Goal: Task Accomplishment & Management: Manage account settings

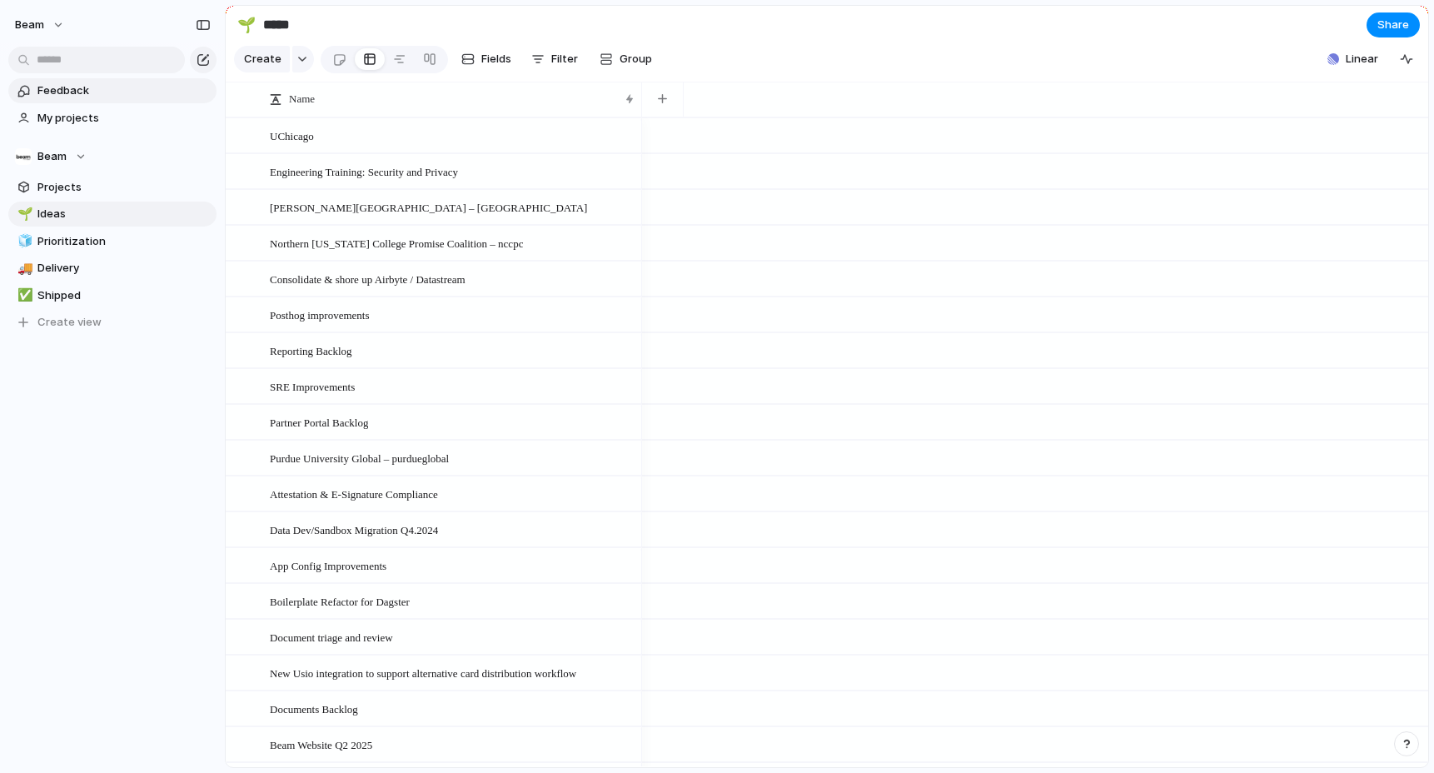
click at [67, 97] on span "Feedback" at bounding box center [123, 90] width 173 height 17
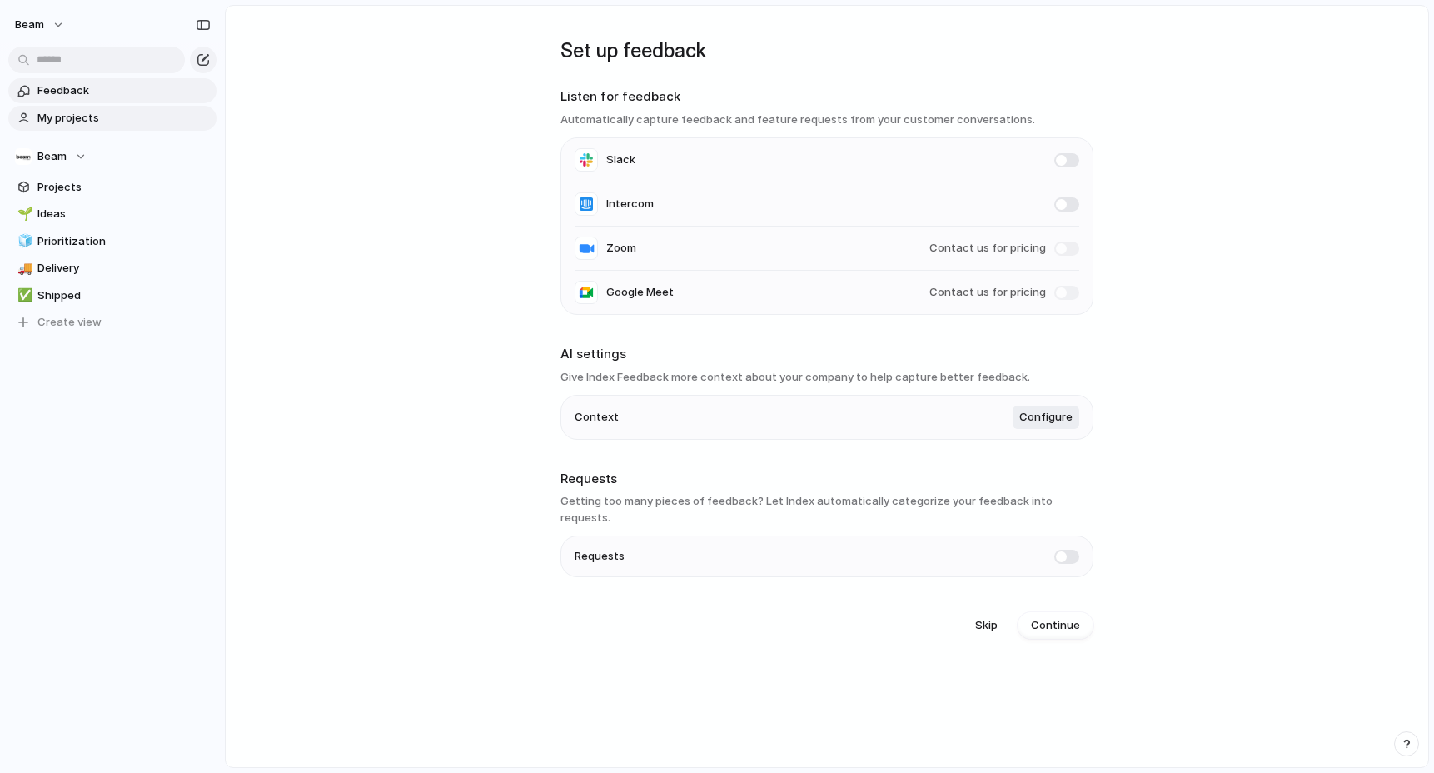
click at [61, 120] on span "My projects" at bounding box center [123, 118] width 173 height 17
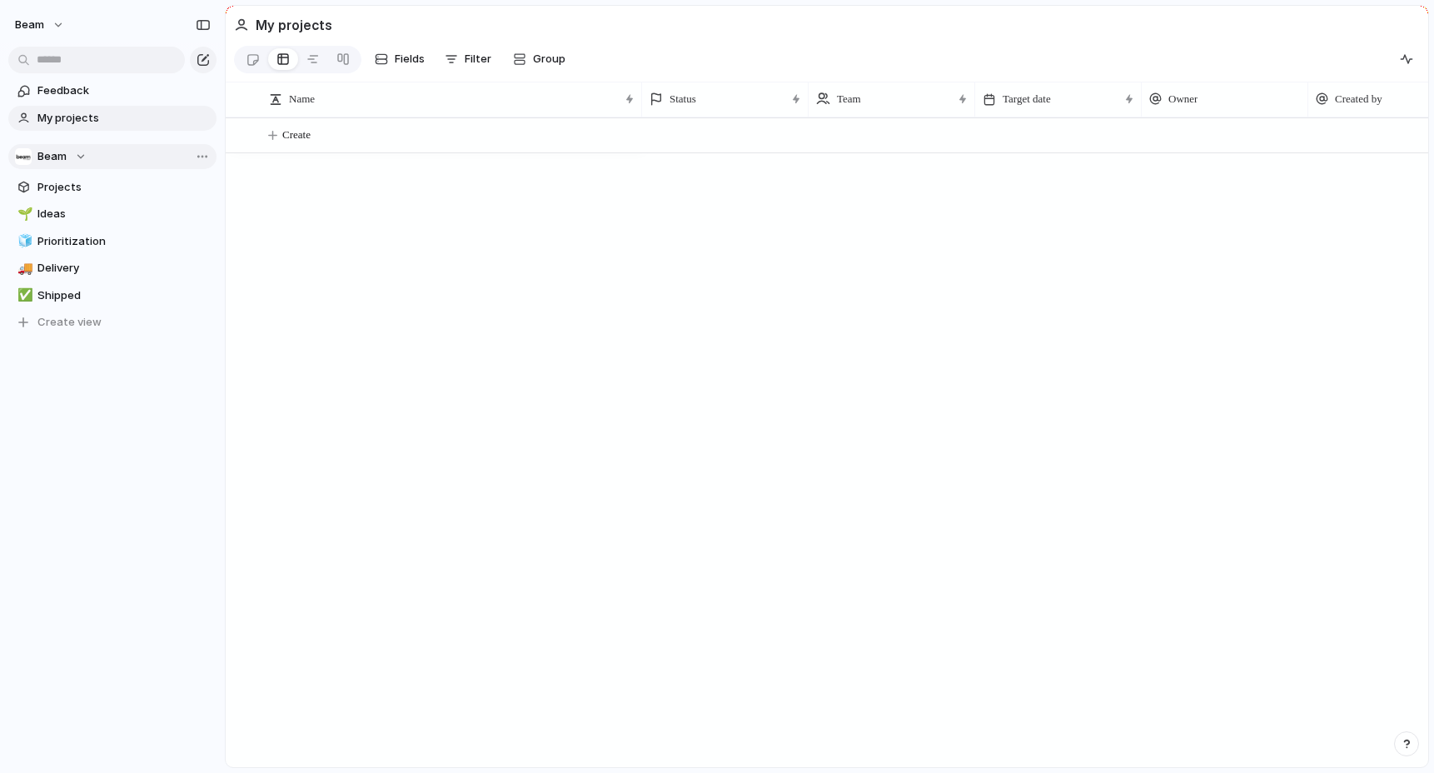
click at [61, 157] on span "Beam" at bounding box center [51, 156] width 29 height 17
click at [61, 157] on div "Recent ⚡ Engineering Teams Beam 🐞 Customer Support ⚡ Data ⚡ Design ⚡ Eng Admin …" at bounding box center [717, 386] width 1434 height 773
click at [62, 179] on span "Projects" at bounding box center [123, 187] width 173 height 17
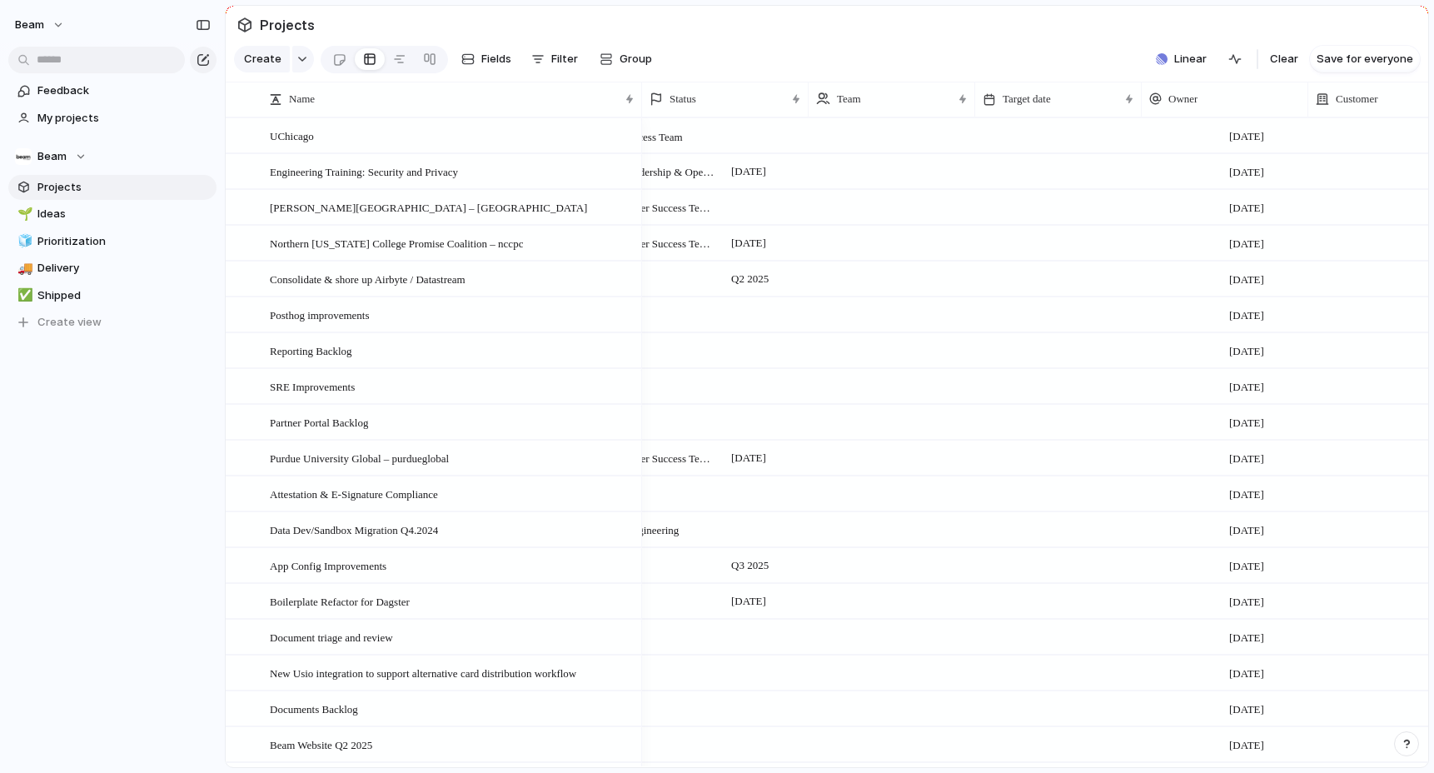
scroll to position [0, 275]
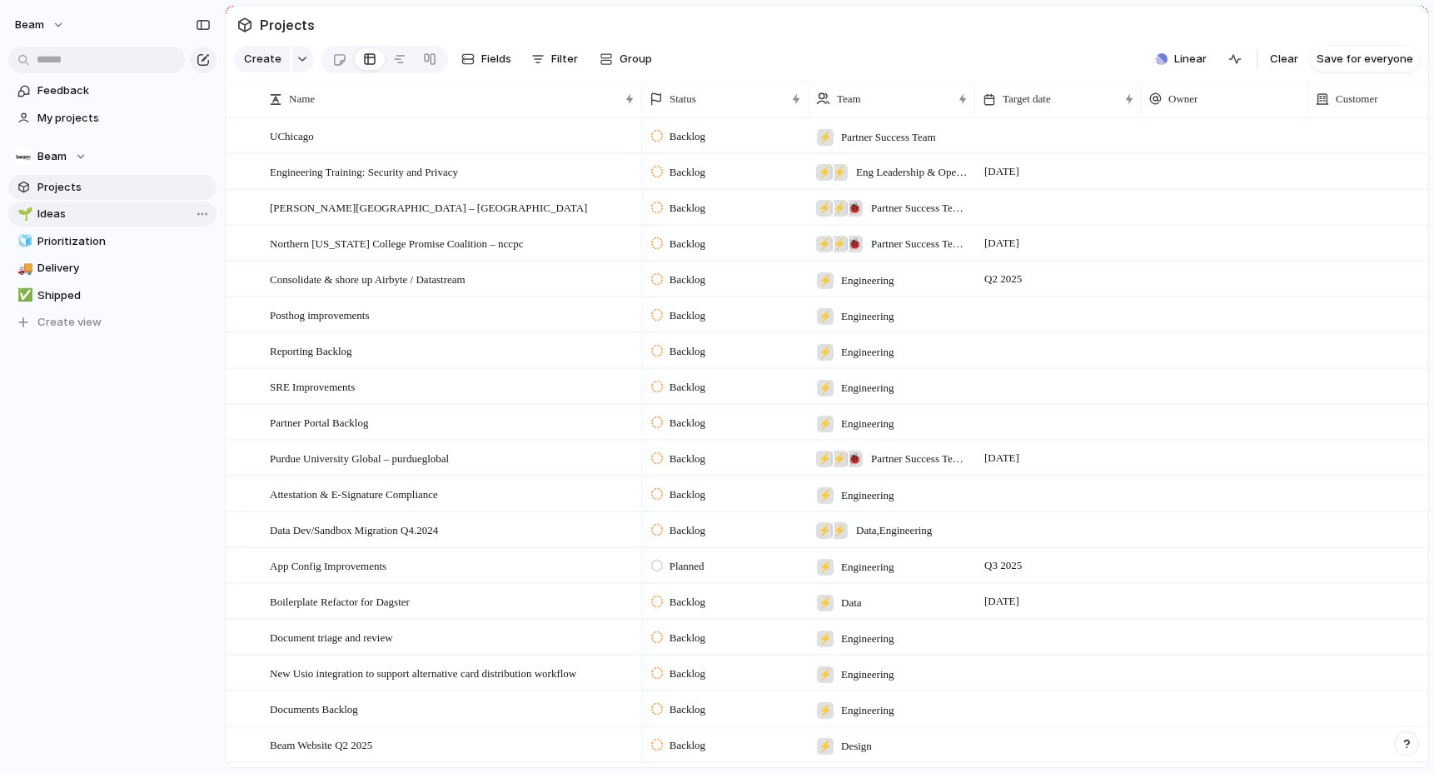
click at [99, 223] on link "🌱 Ideas" at bounding box center [112, 214] width 208 height 25
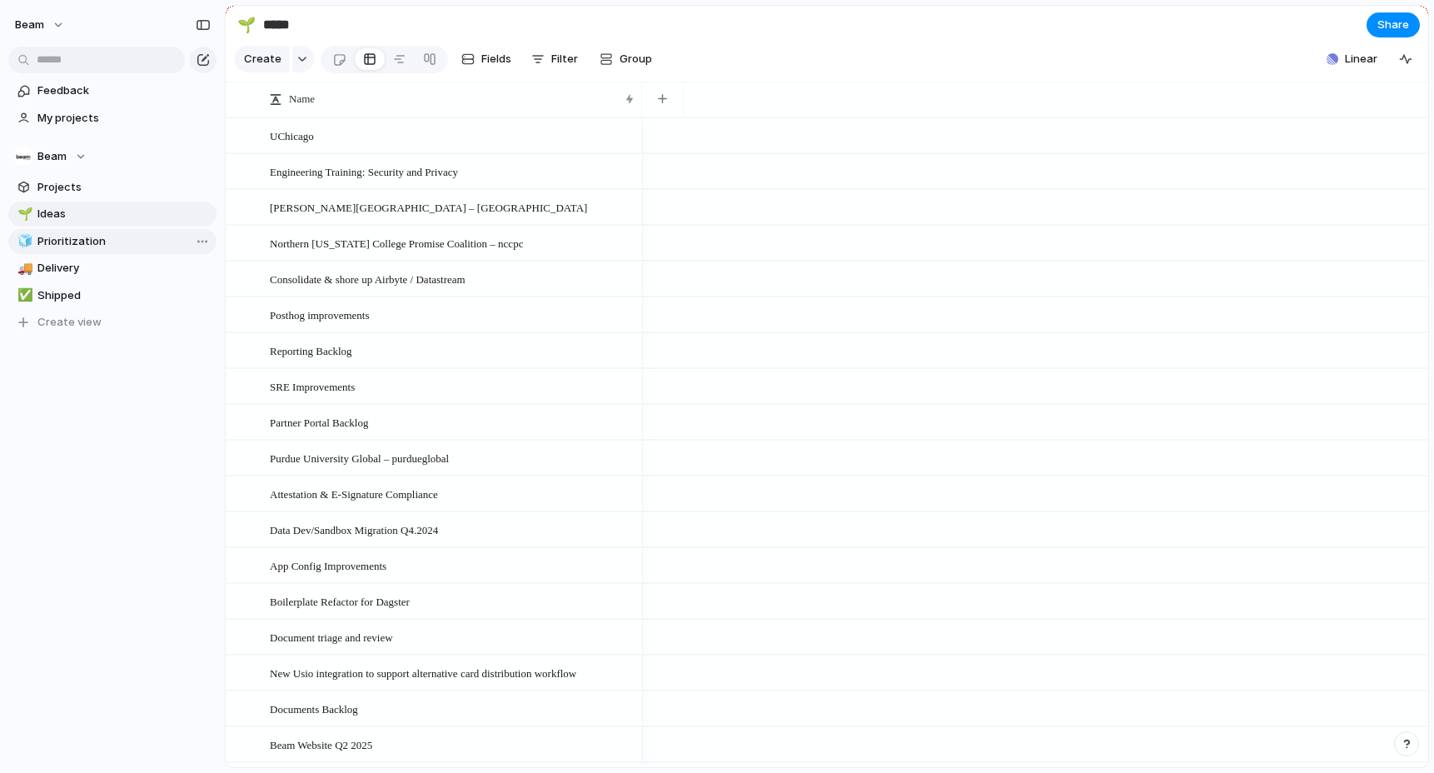
click at [97, 241] on span "Prioritization" at bounding box center [123, 241] width 173 height 17
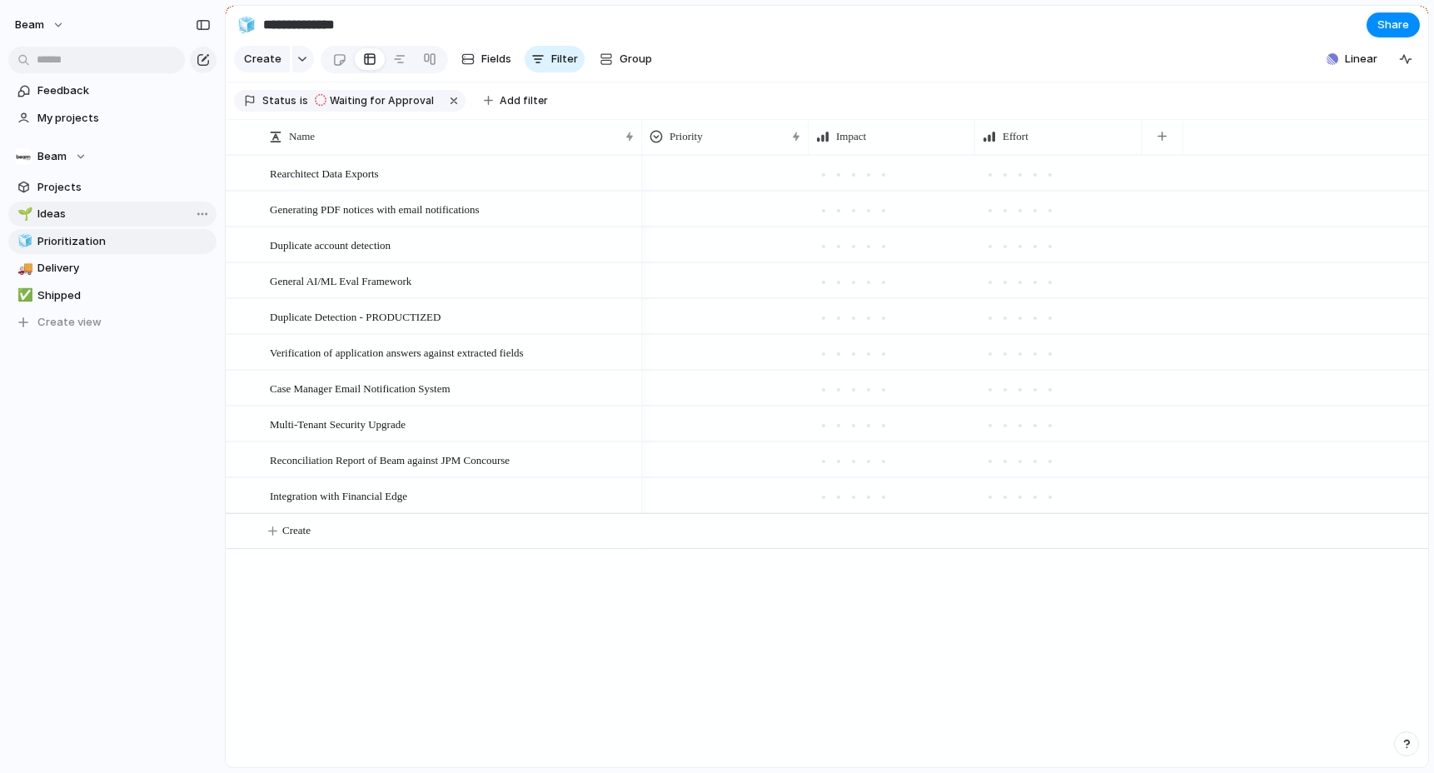
click at [69, 202] on link "🌱 Ideas" at bounding box center [112, 214] width 208 height 25
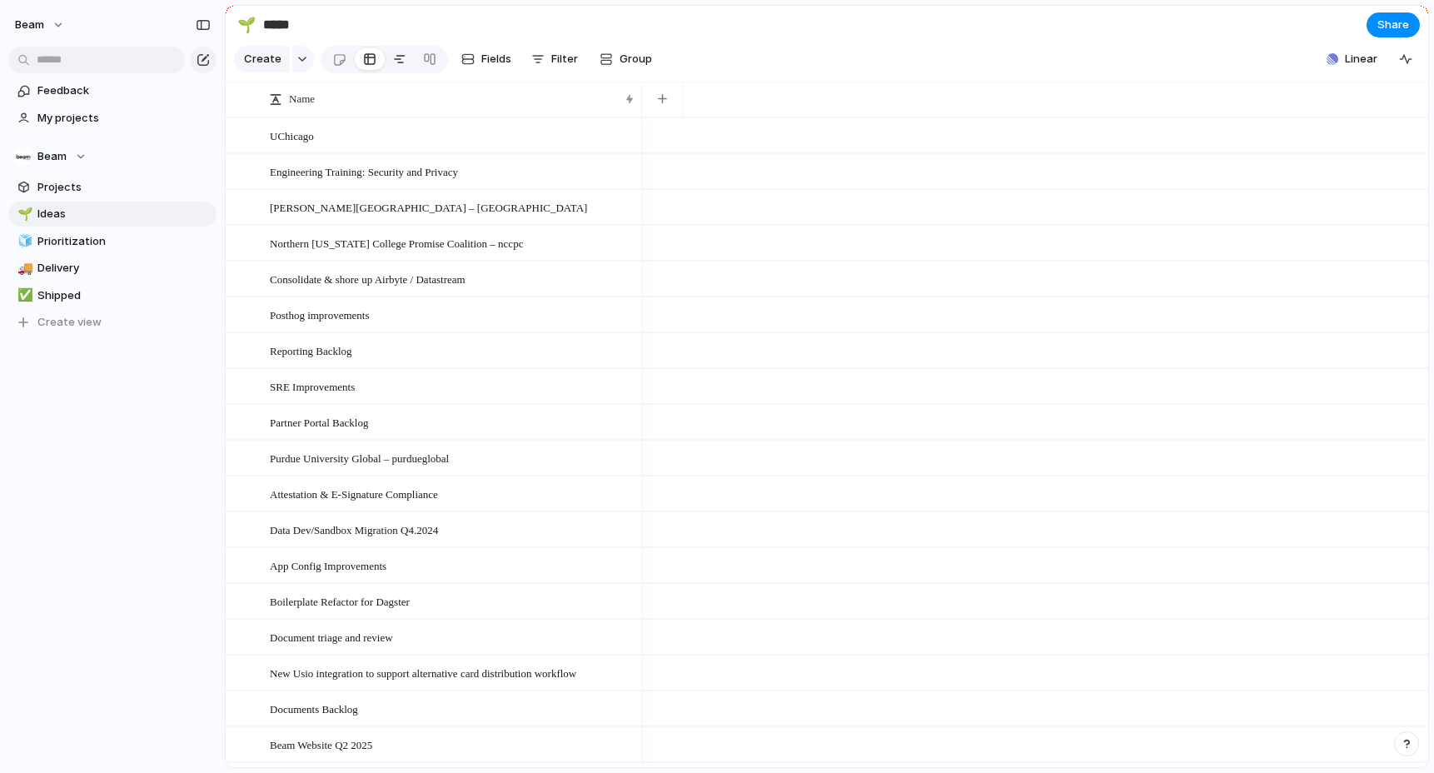
click at [401, 54] on div at bounding box center [399, 59] width 13 height 27
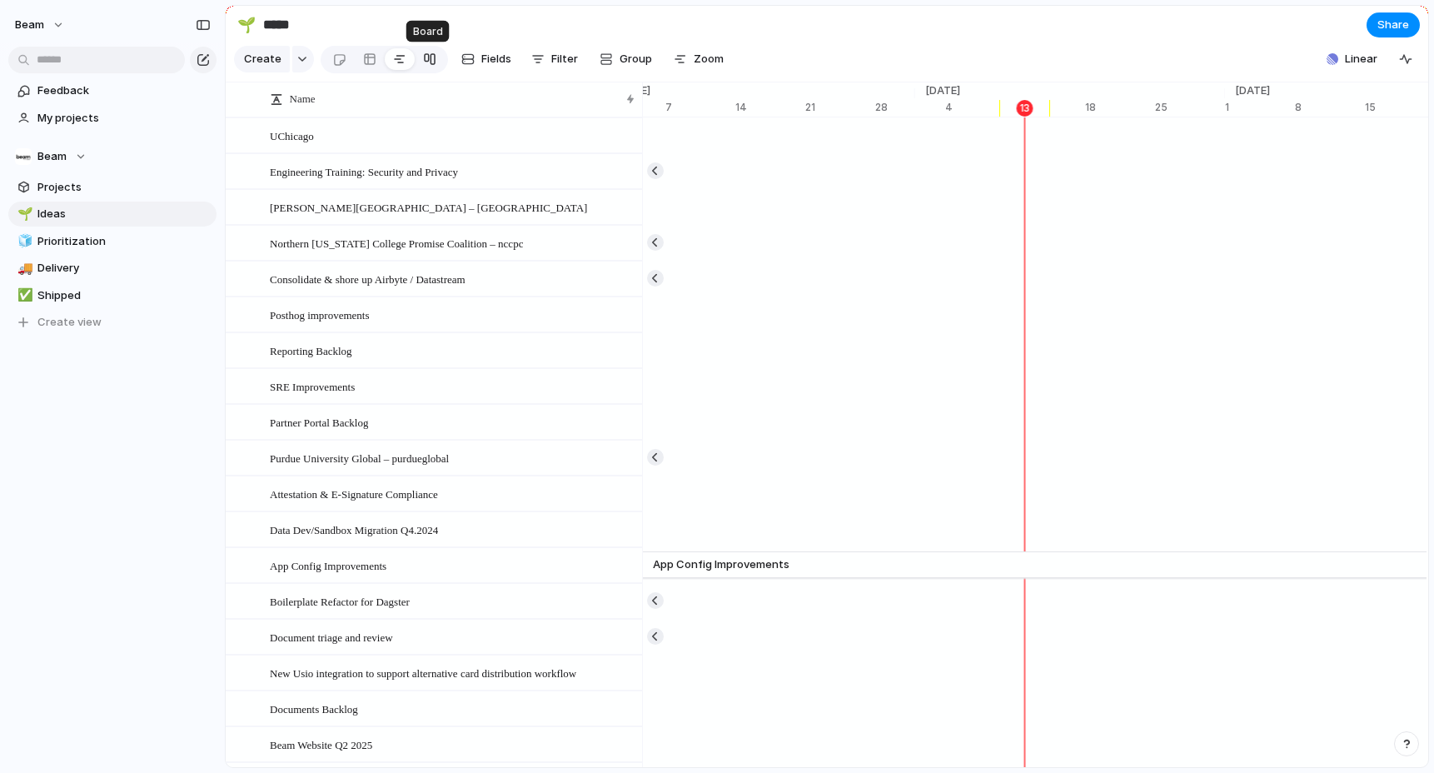
click at [428, 59] on div at bounding box center [429, 59] width 13 height 27
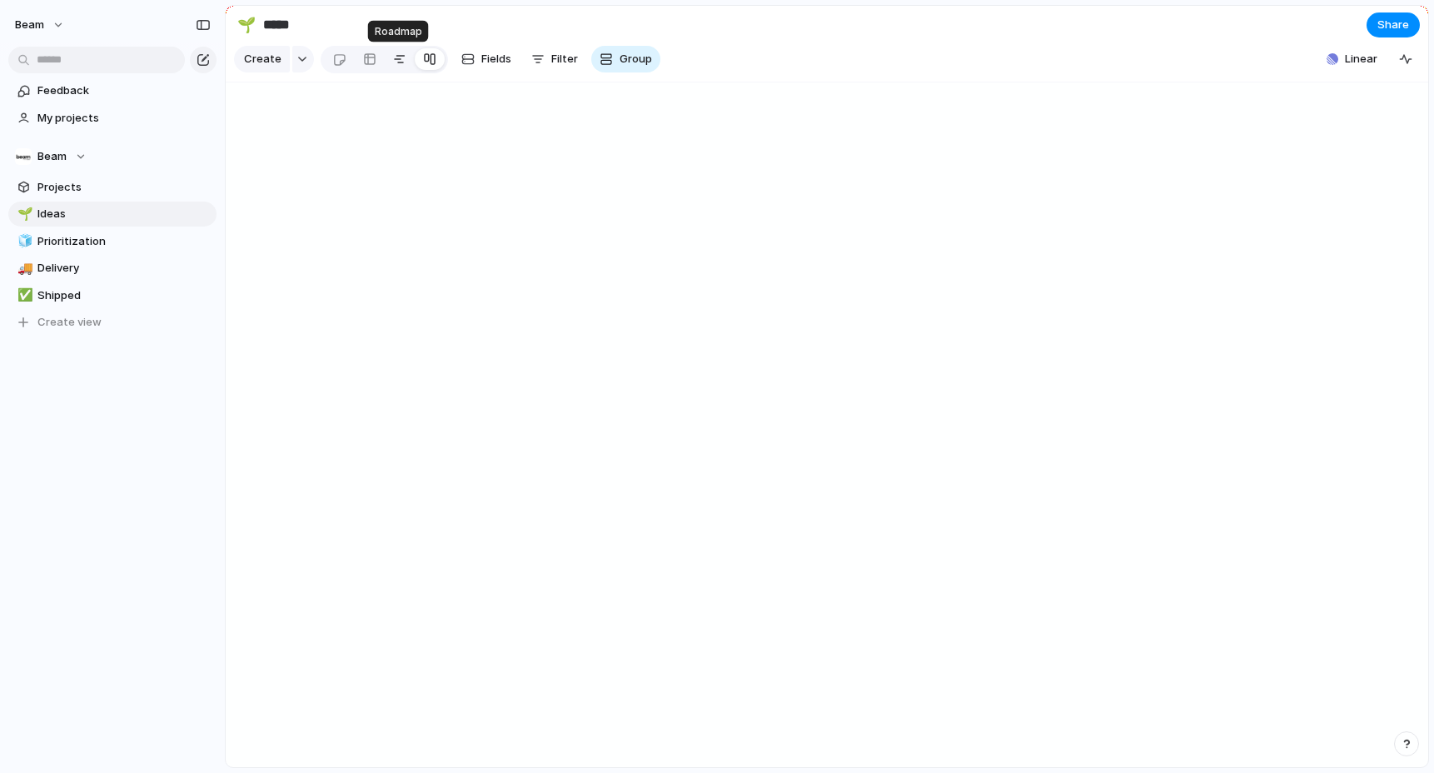
click at [387, 62] on link at bounding box center [400, 59] width 30 height 27
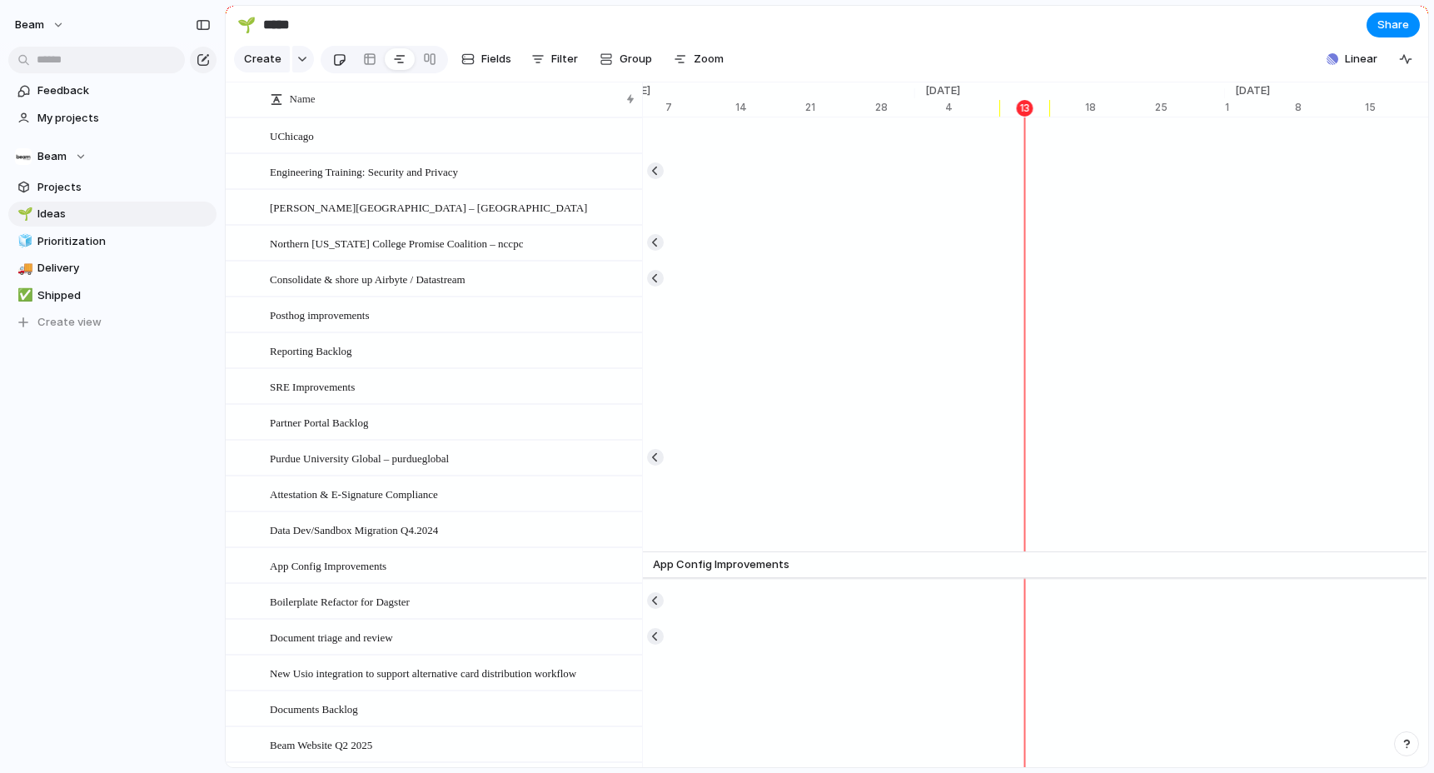
click at [343, 64] on link at bounding box center [339, 59] width 31 height 27
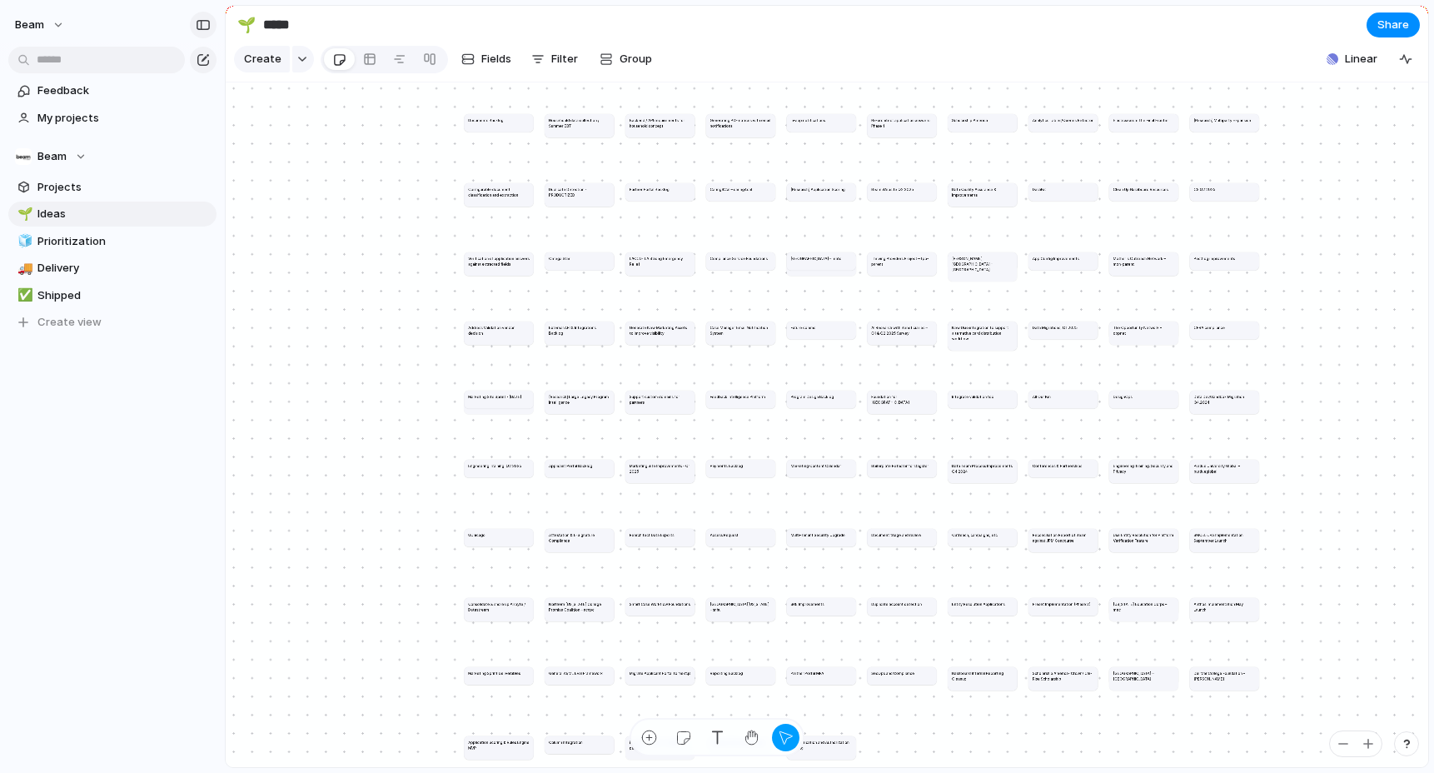
click at [195, 25] on button "button" at bounding box center [203, 25] width 27 height 27
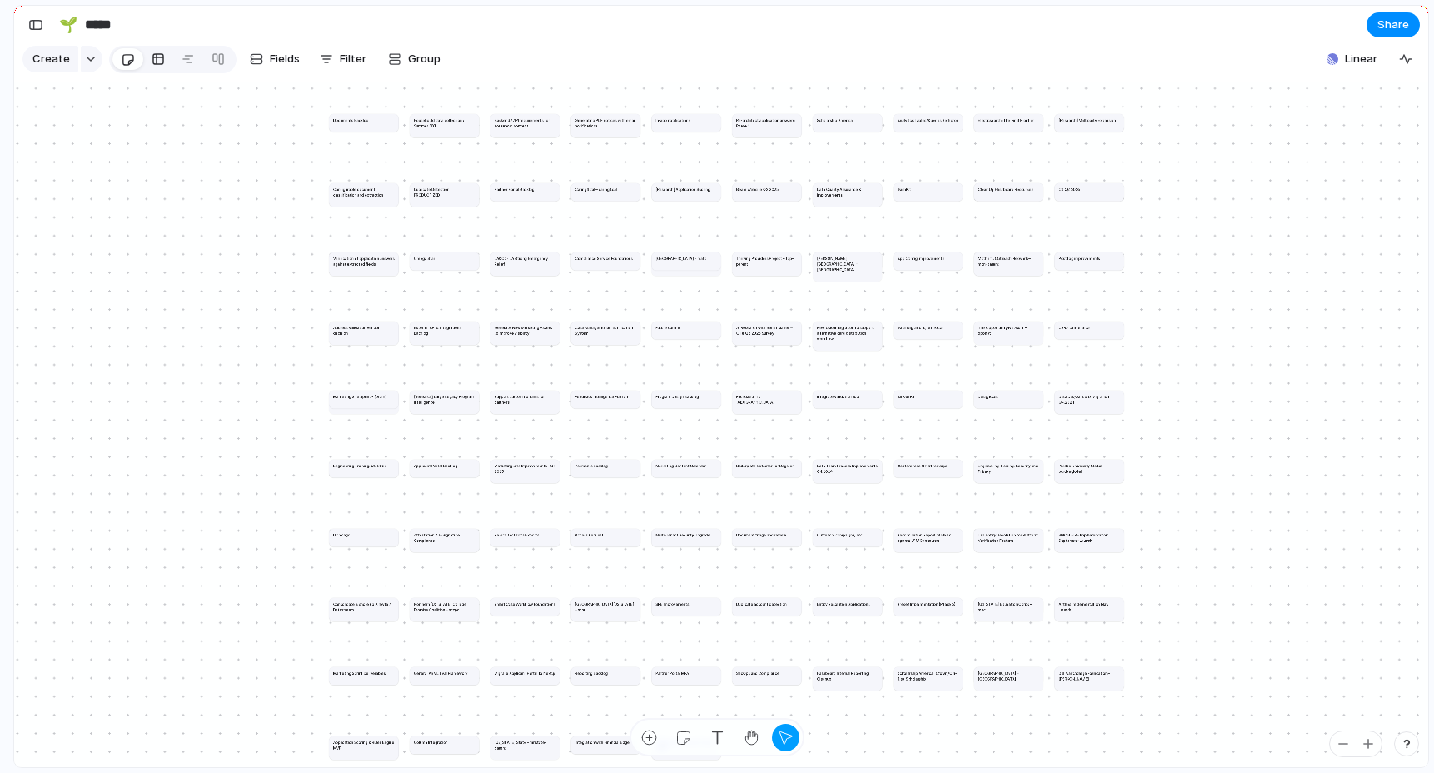
click at [162, 65] on link at bounding box center [158, 59] width 30 height 27
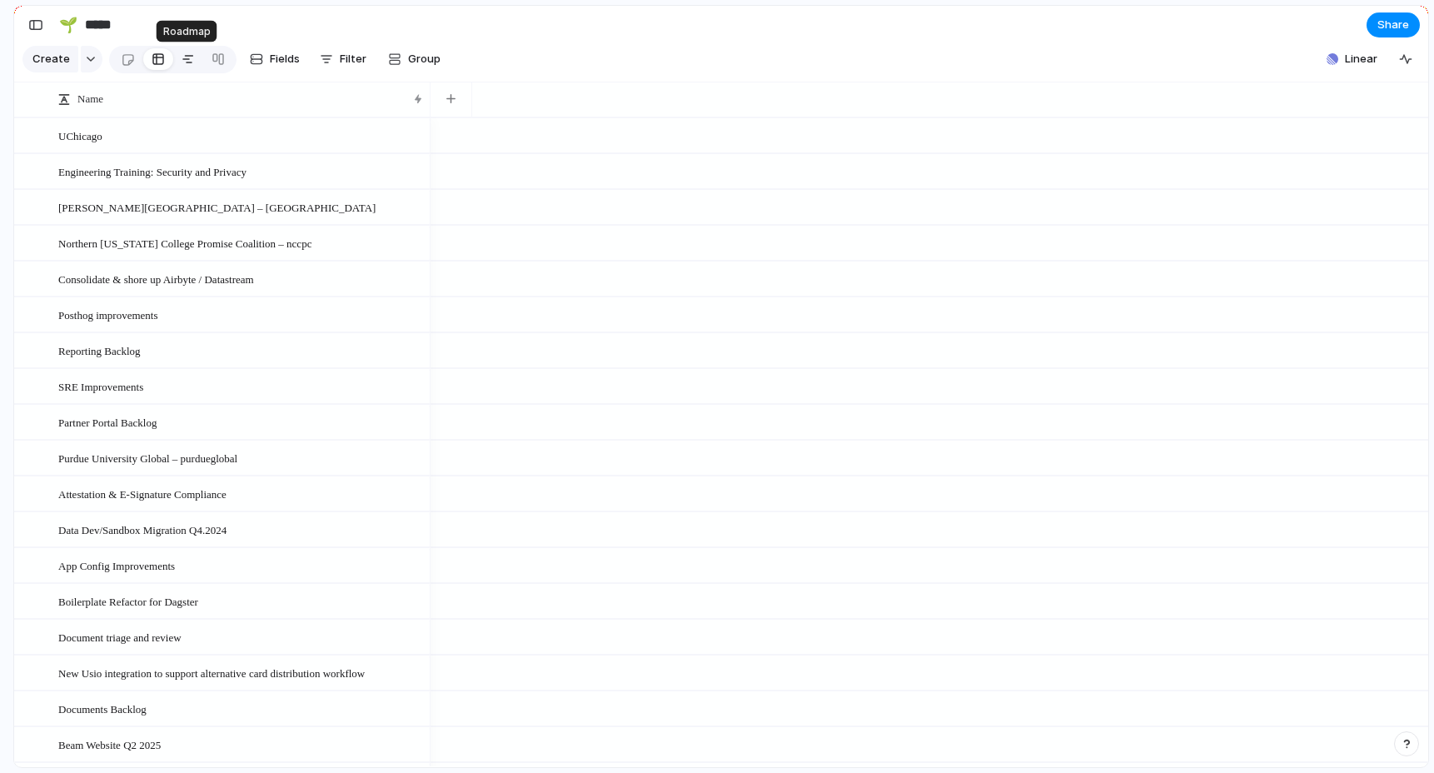
click at [187, 59] on div at bounding box center [188, 59] width 13 height 27
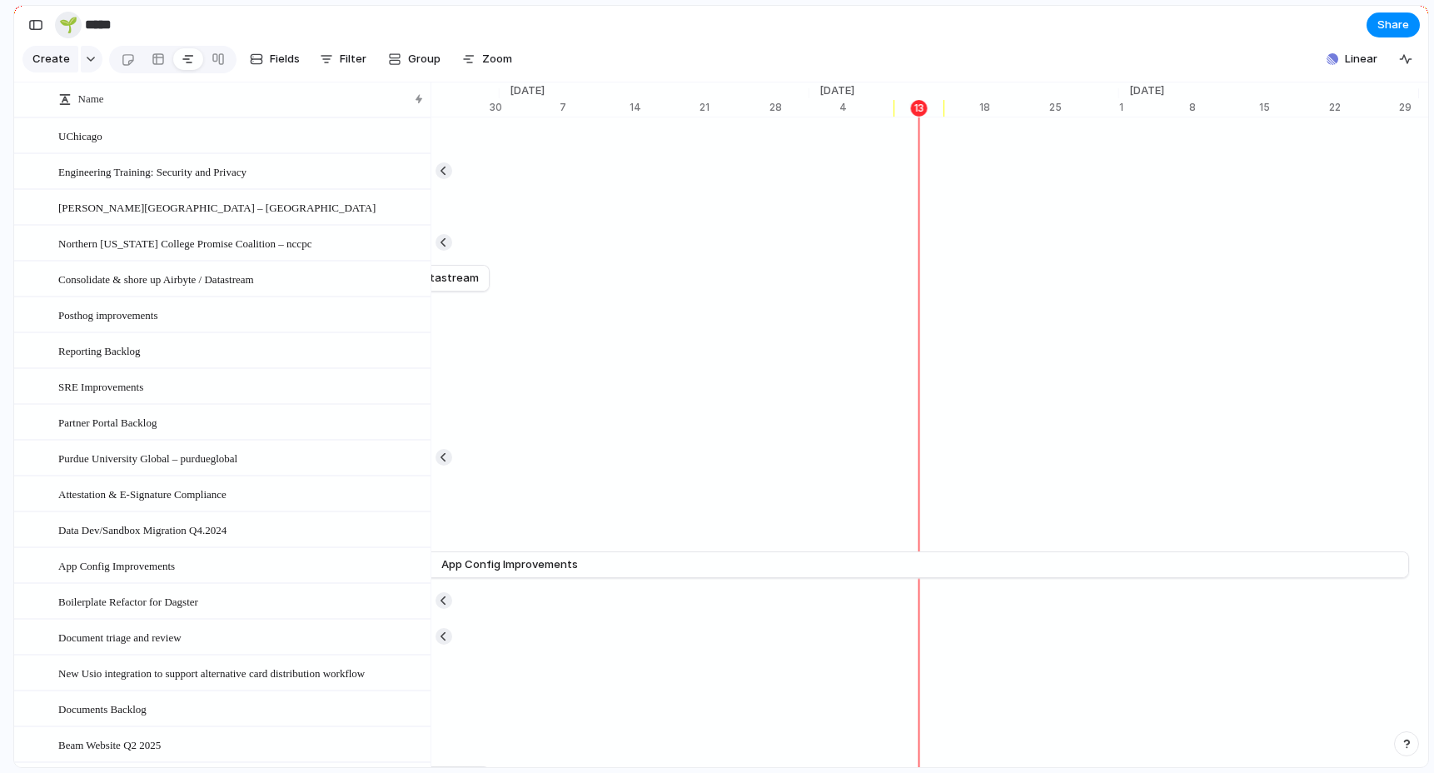
click at [69, 29] on div "🌱" at bounding box center [68, 24] width 18 height 22
click at [69, 28] on div at bounding box center [717, 386] width 1434 height 773
click at [28, 28] on div "button" at bounding box center [35, 25] width 15 height 12
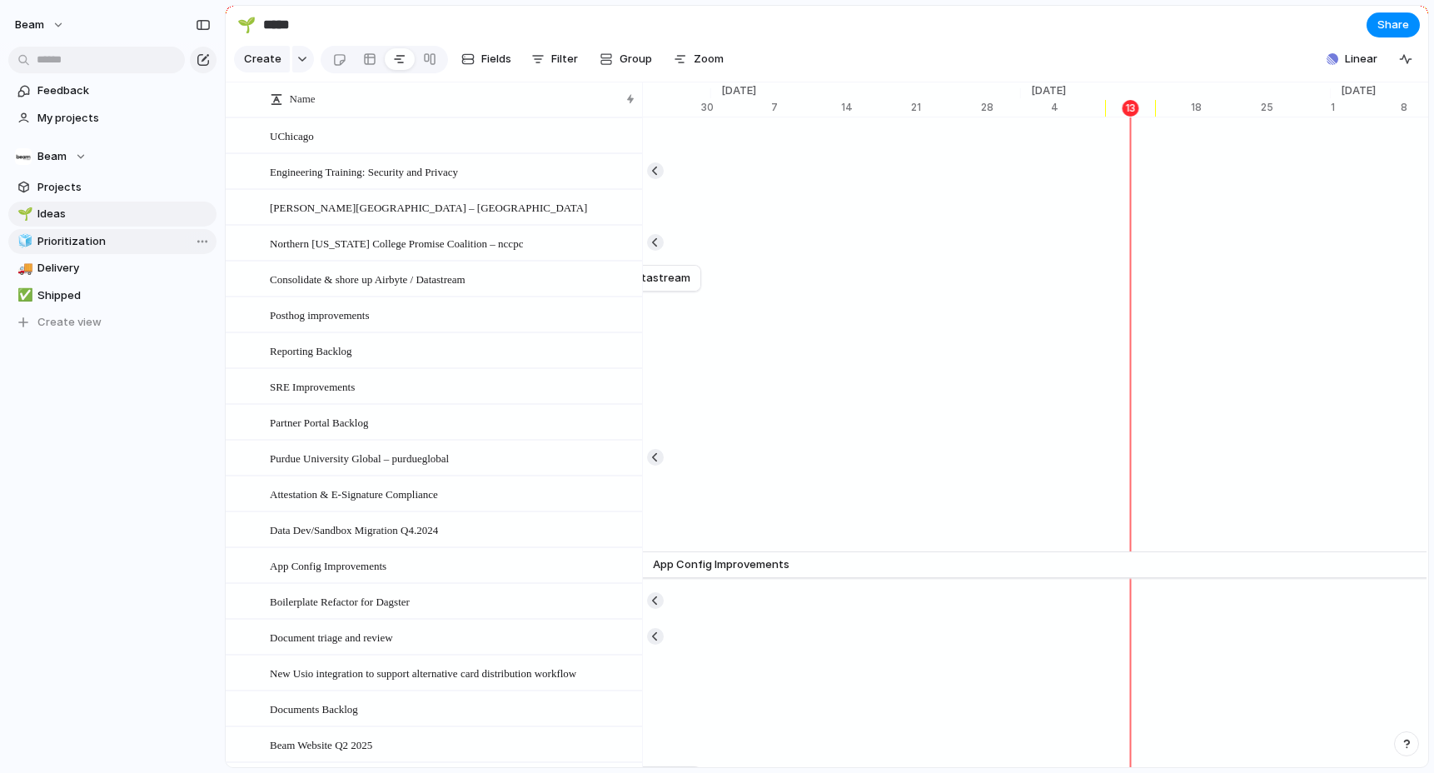
click at [66, 239] on span "Prioritization" at bounding box center [123, 241] width 173 height 17
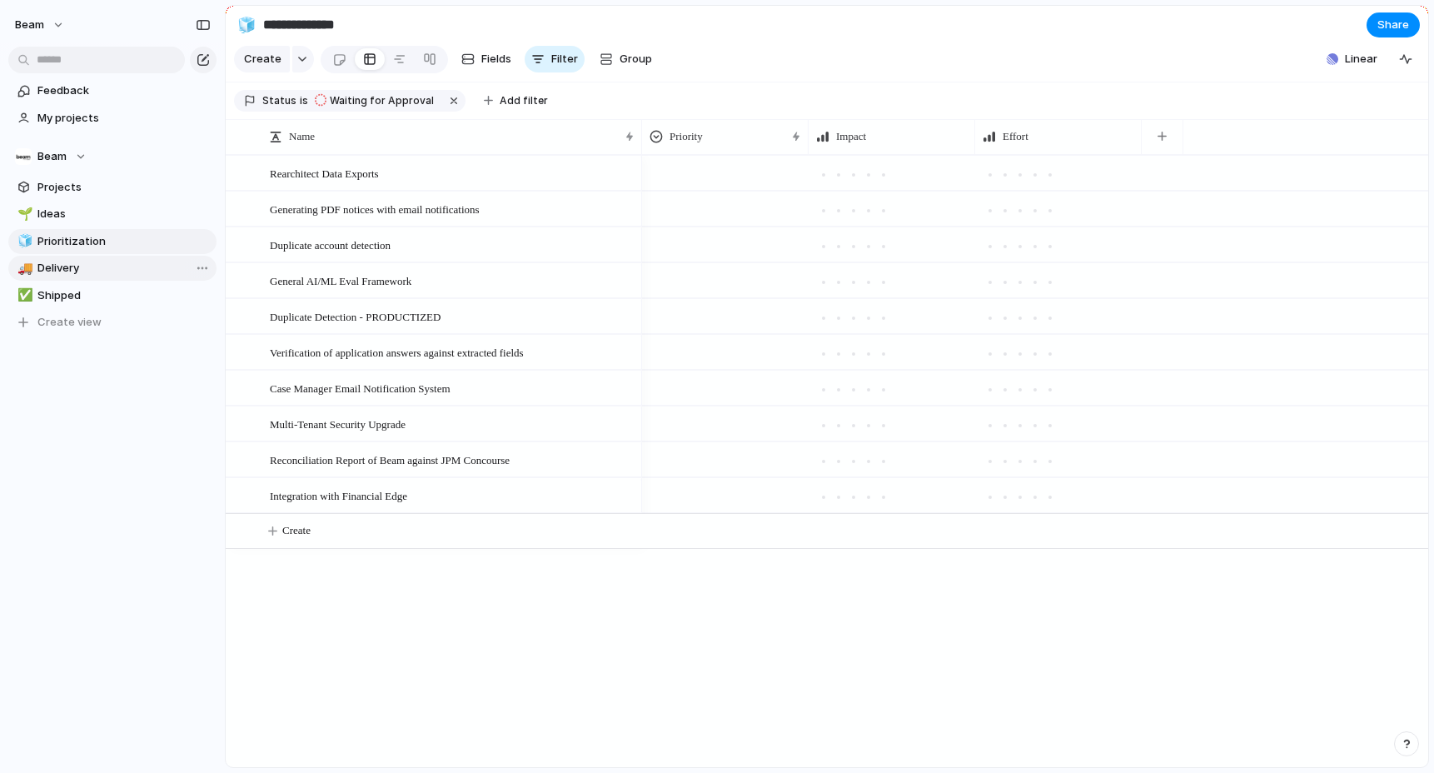
click at [67, 271] on span "Delivery" at bounding box center [123, 268] width 173 height 17
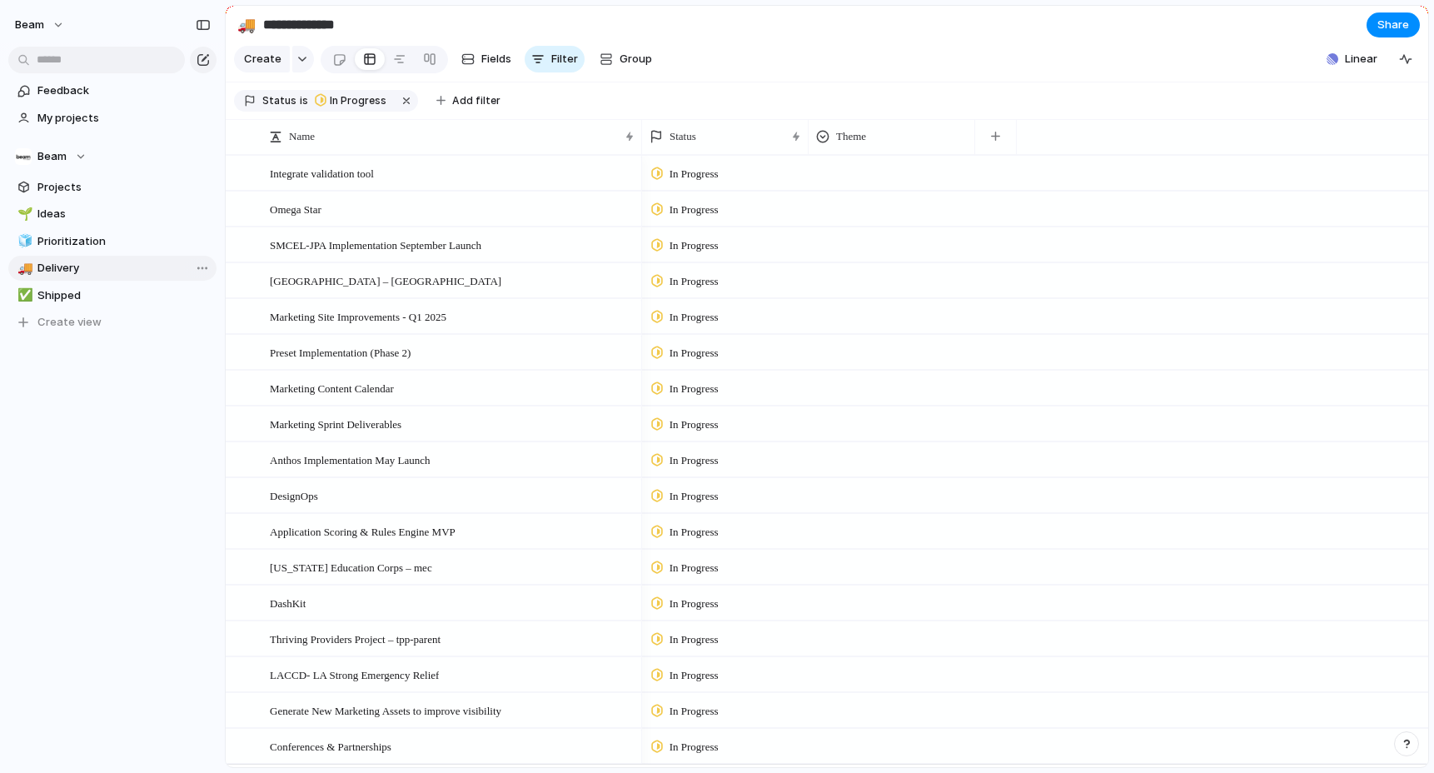
type input "********"
click at [393, 57] on div at bounding box center [399, 59] width 13 height 27
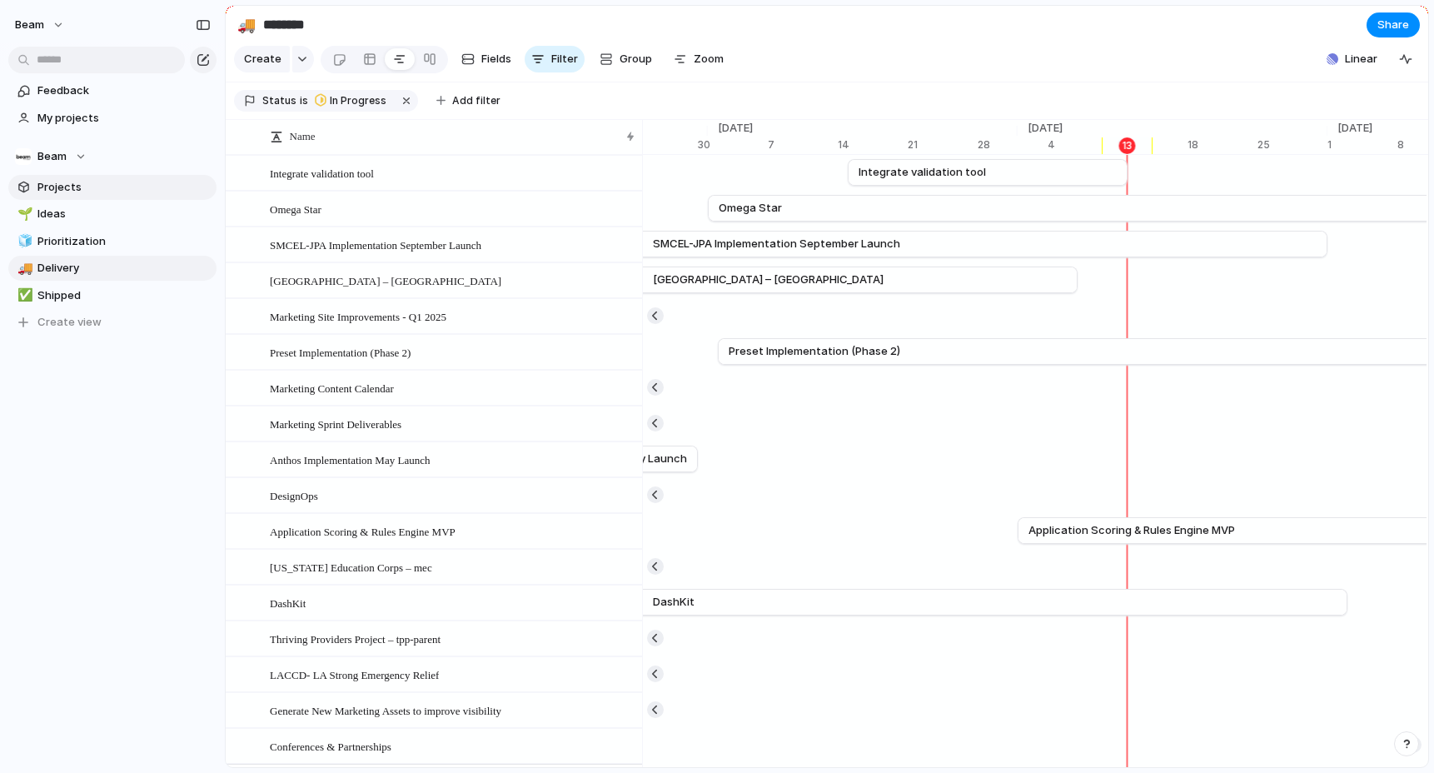
click at [71, 187] on span "Projects" at bounding box center [123, 187] width 173 height 17
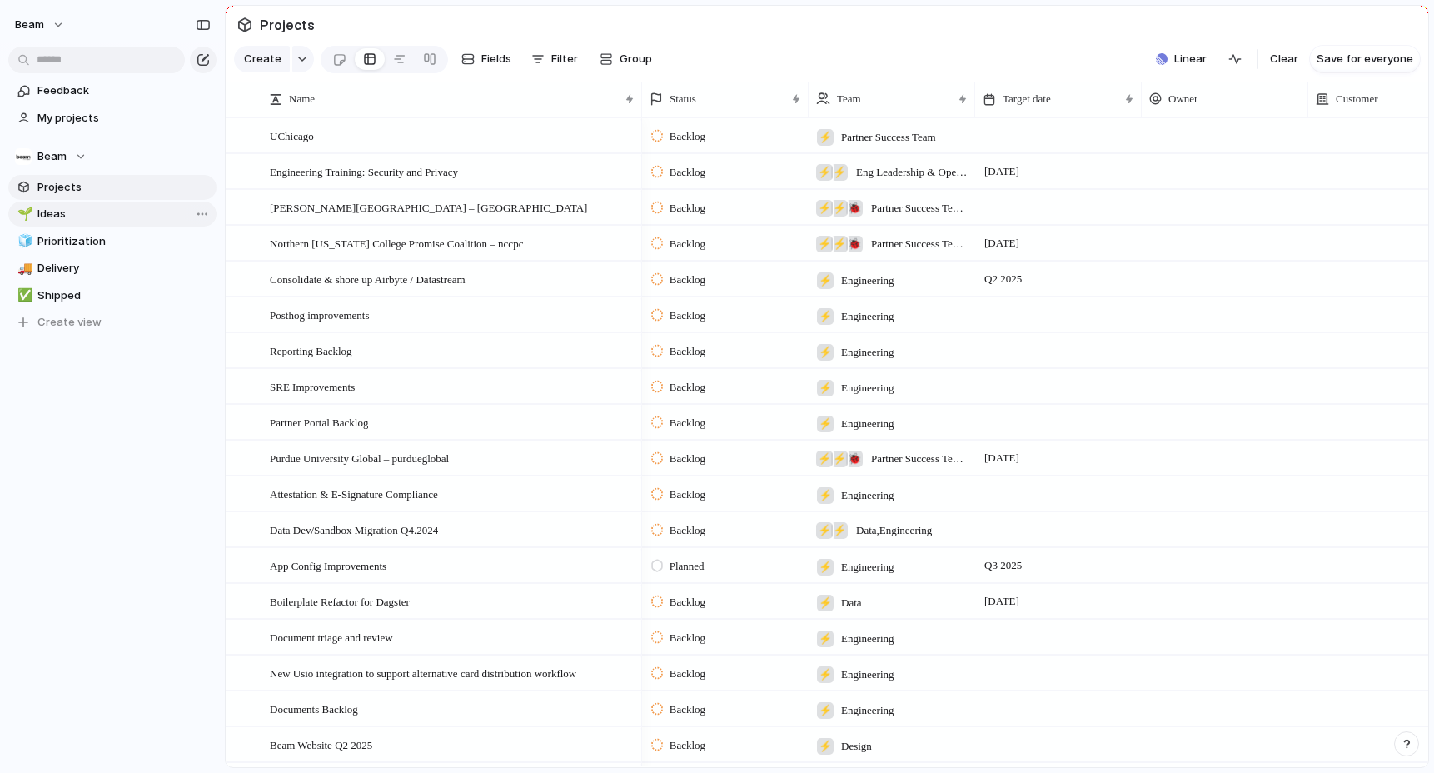
click at [62, 222] on span "Ideas" at bounding box center [123, 214] width 173 height 17
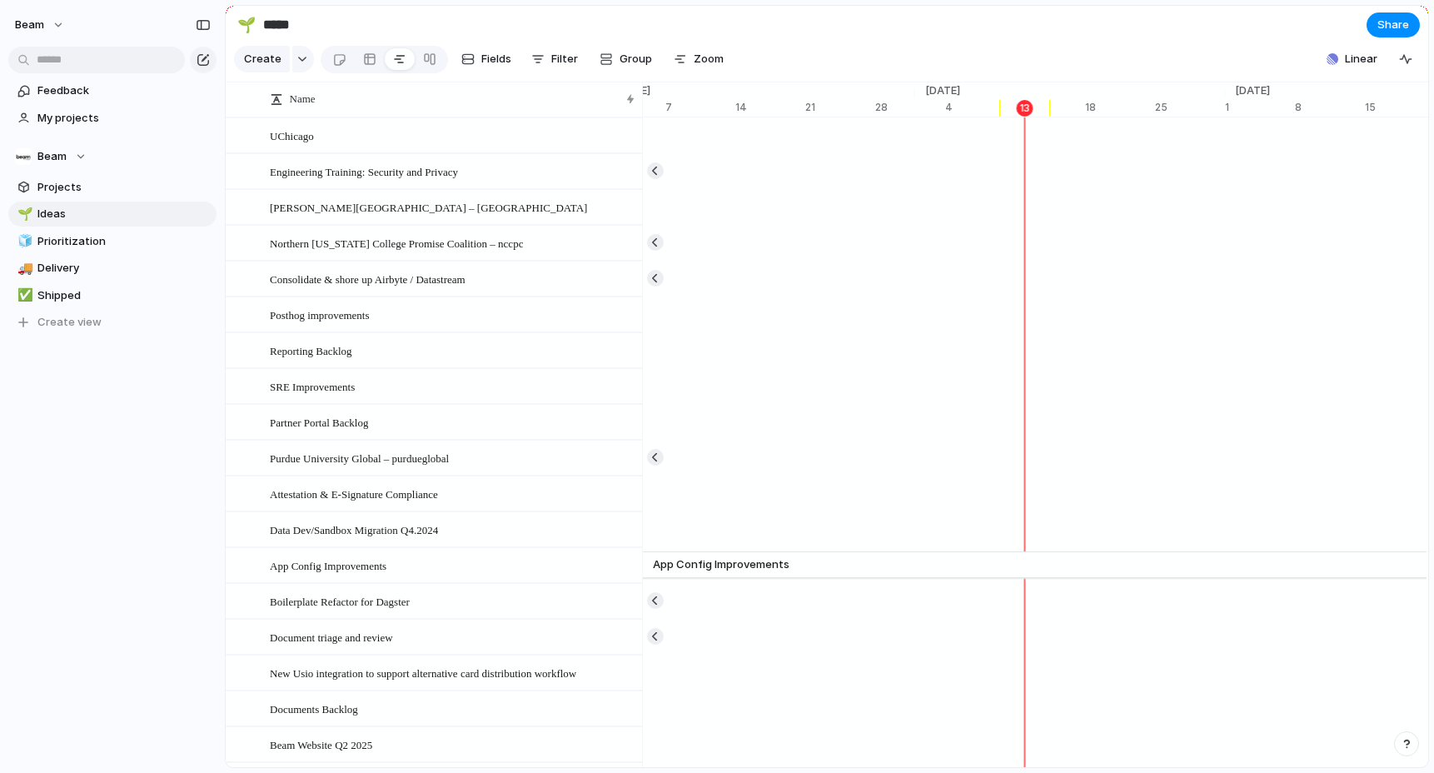
click at [758, 34] on section "🌱 ***** Share" at bounding box center [827, 24] width 1203 height 37
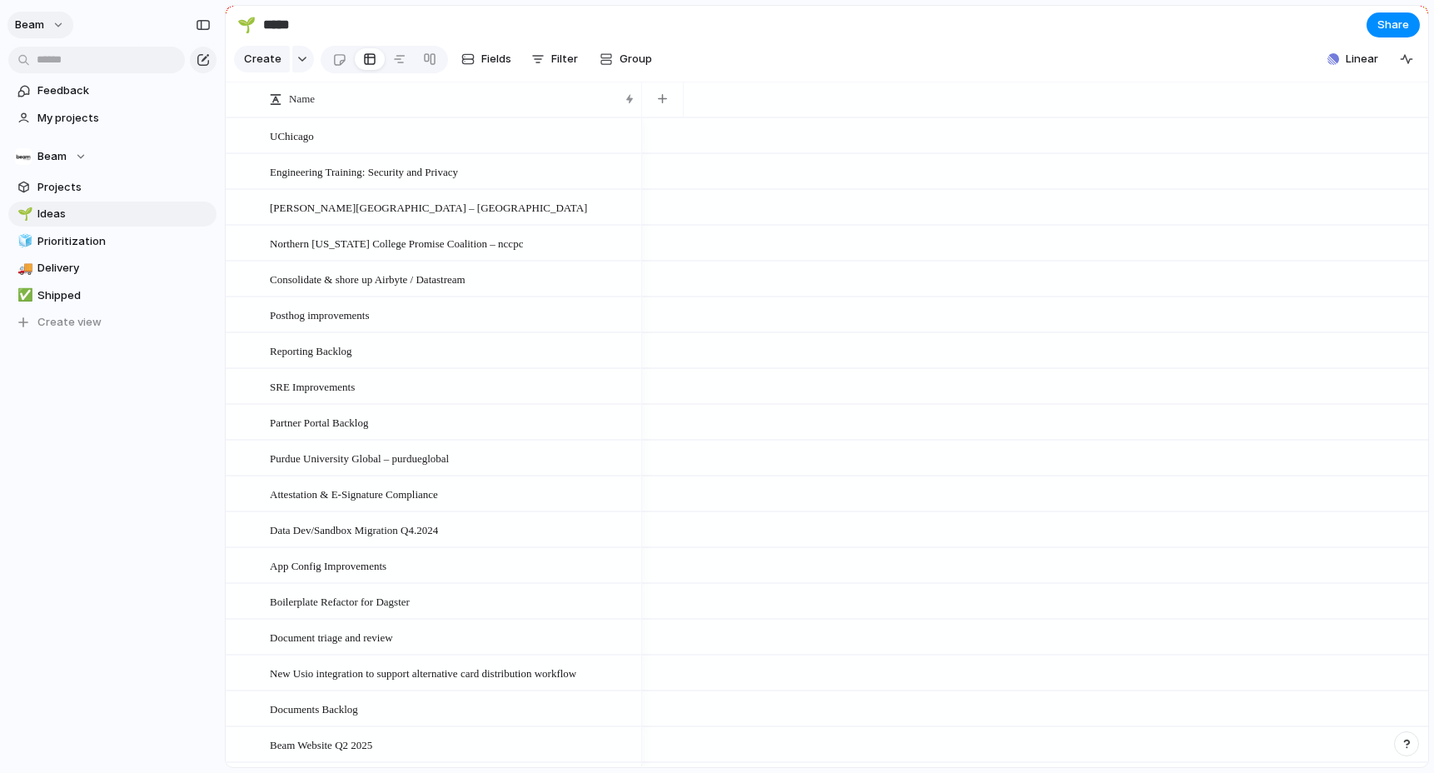
click at [46, 27] on button "Beam" at bounding box center [40, 25] width 66 height 27
click at [66, 63] on span "Settings" at bounding box center [61, 62] width 46 height 17
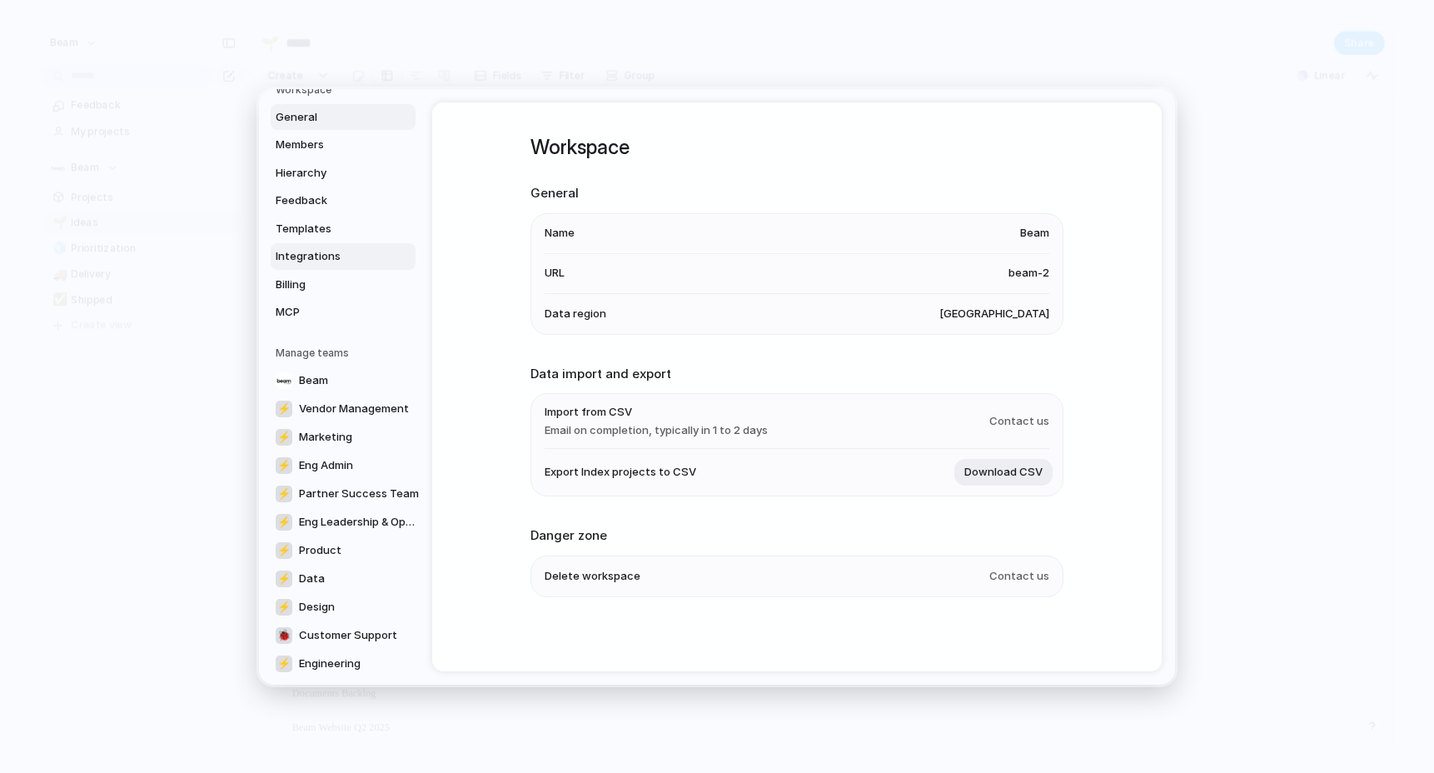
scroll to position [143, 0]
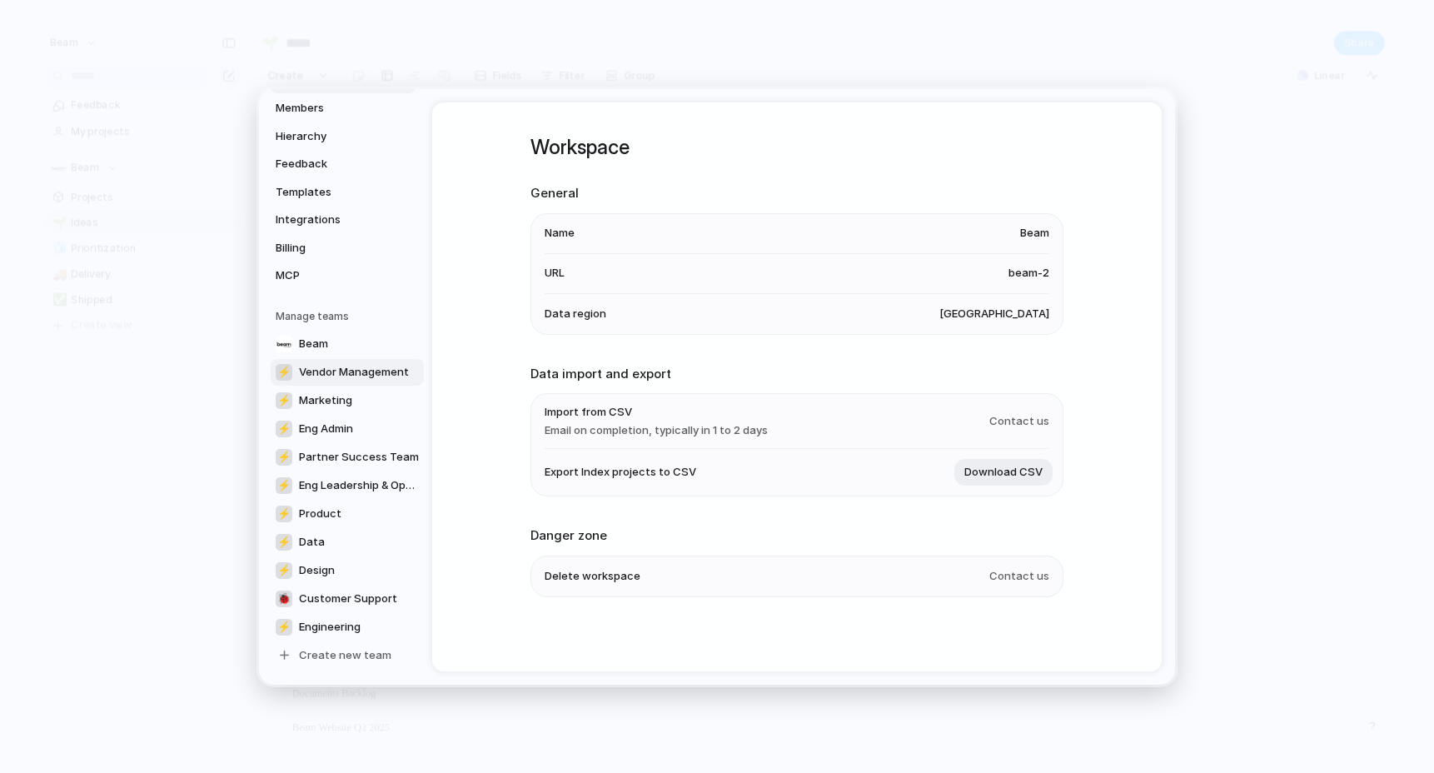
click at [344, 372] on span "Vendor Management" at bounding box center [354, 371] width 110 height 17
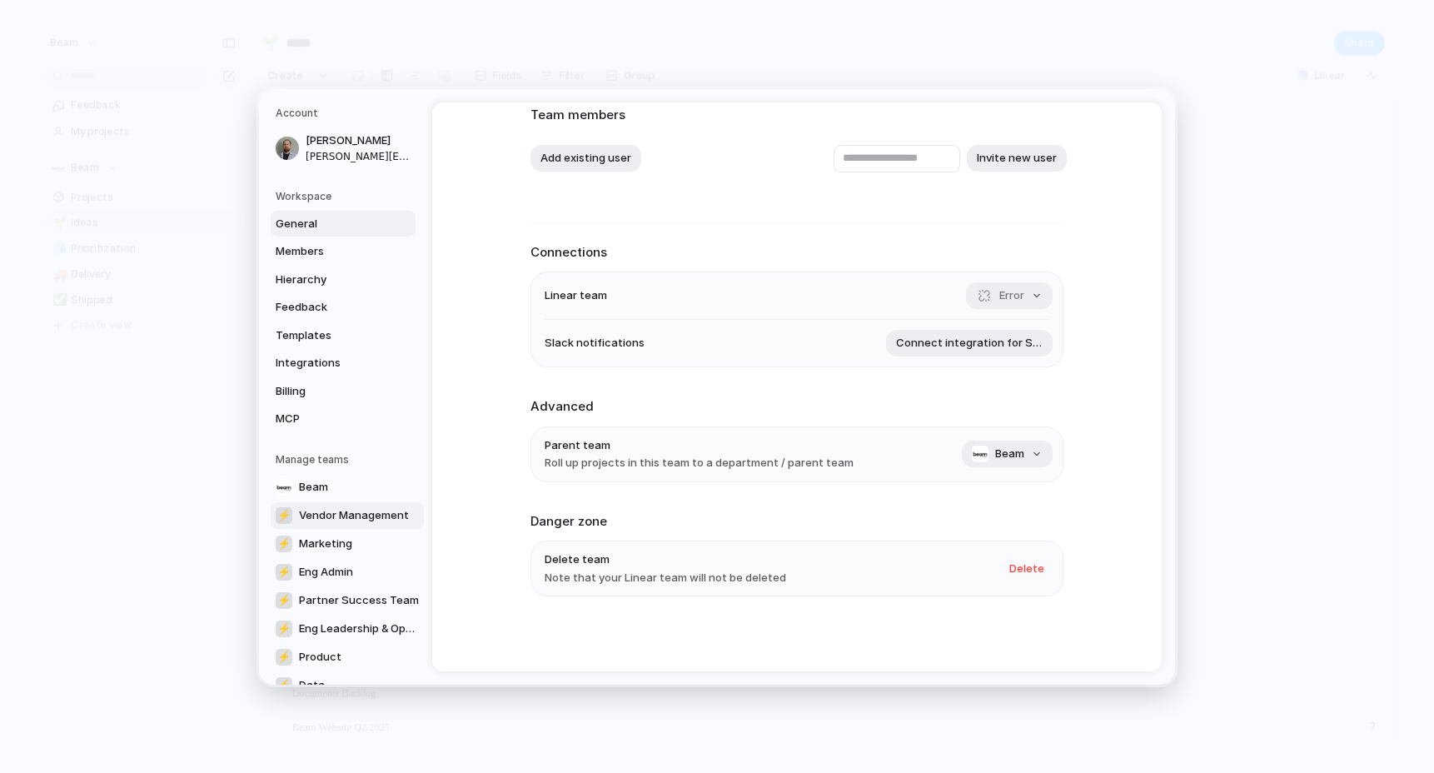
click at [335, 224] on span "General" at bounding box center [329, 223] width 107 height 17
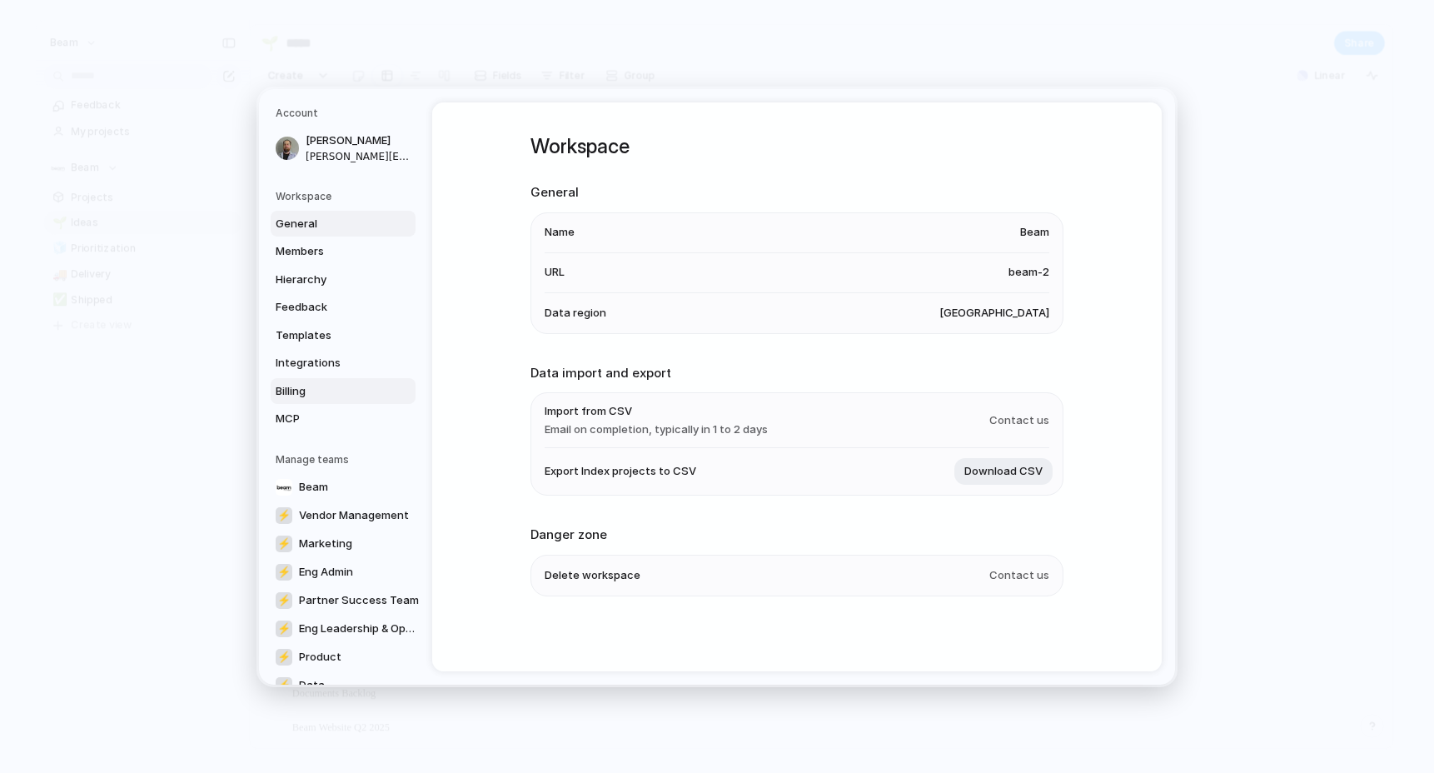
click at [323, 391] on span "Billing" at bounding box center [329, 390] width 107 height 17
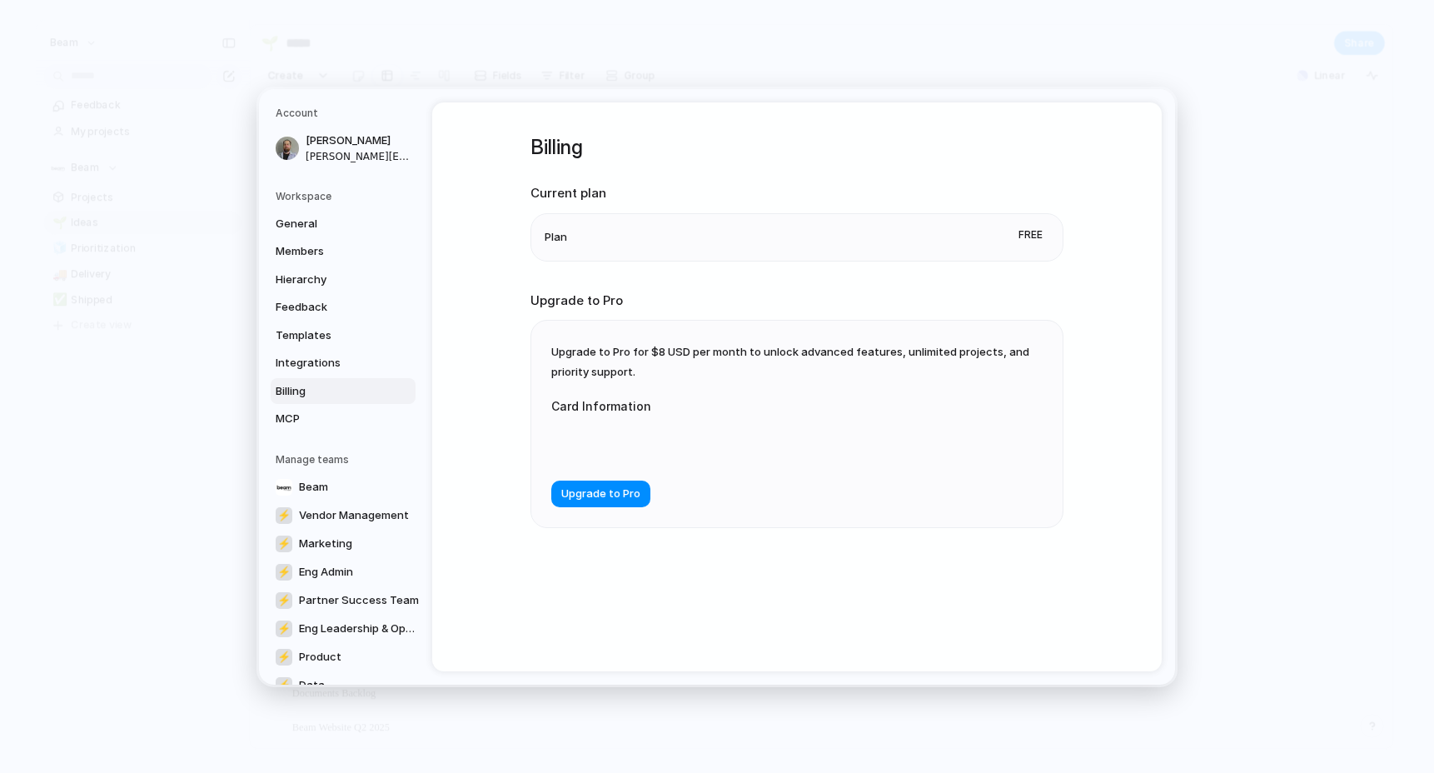
click at [574, 221] on li "Plan Free" at bounding box center [797, 236] width 505 height 47
click at [320, 403] on link "Billing" at bounding box center [343, 390] width 145 height 27
click at [311, 411] on span "MCP" at bounding box center [329, 419] width 107 height 17
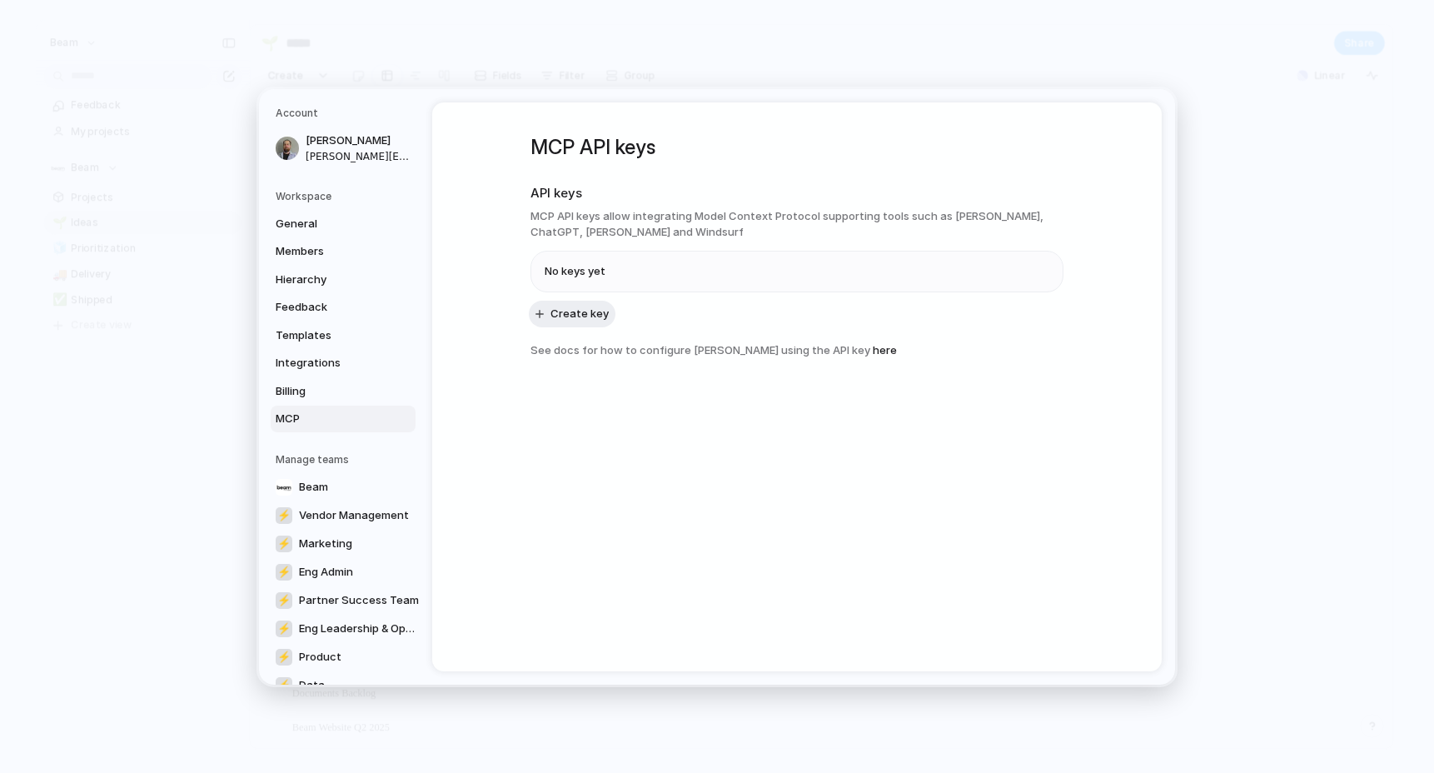
click at [316, 348] on div "General Members Hierarchy Feedback Templates Integrations Billing MCP" at bounding box center [346, 321] width 140 height 222
click at [310, 355] on span "Integrations" at bounding box center [329, 363] width 107 height 17
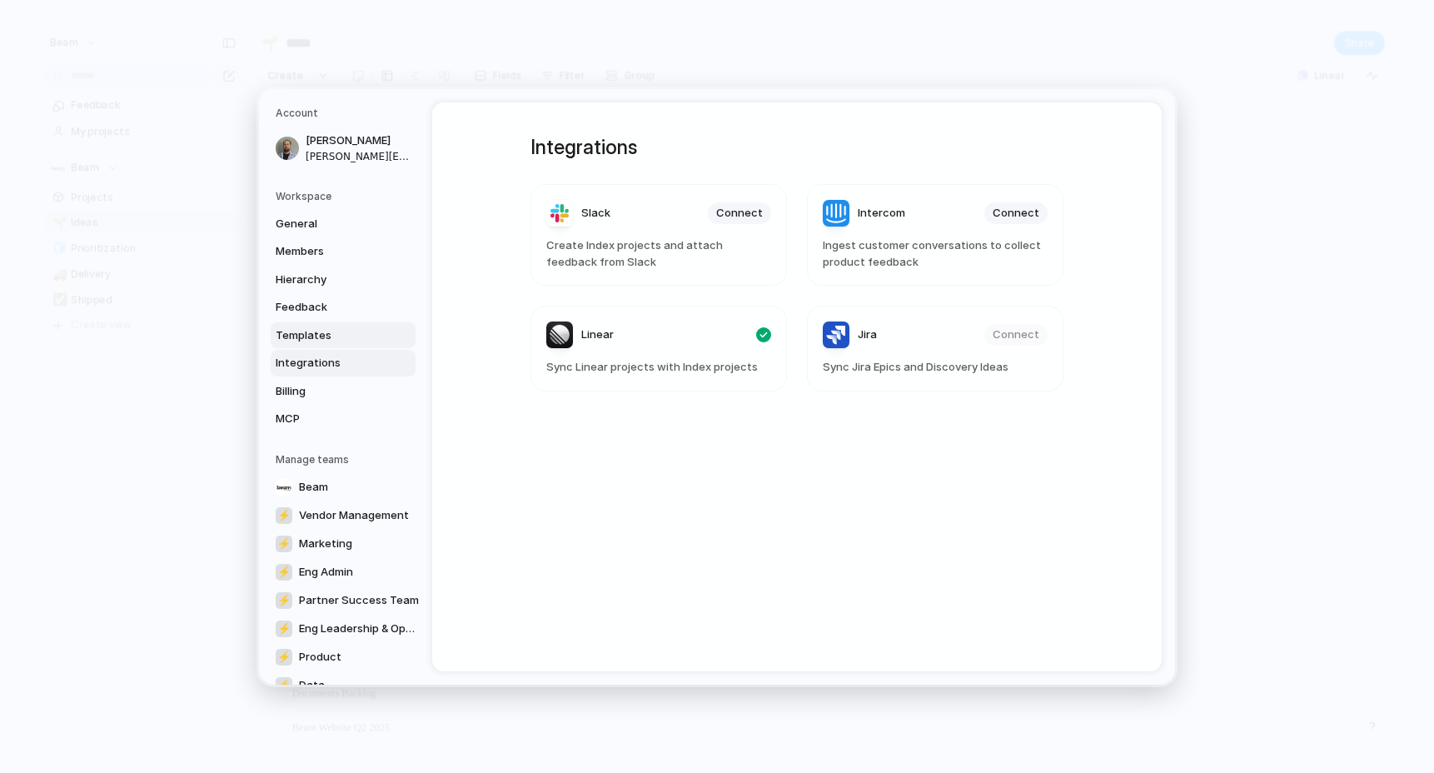
click at [347, 339] on span "Templates" at bounding box center [329, 335] width 107 height 17
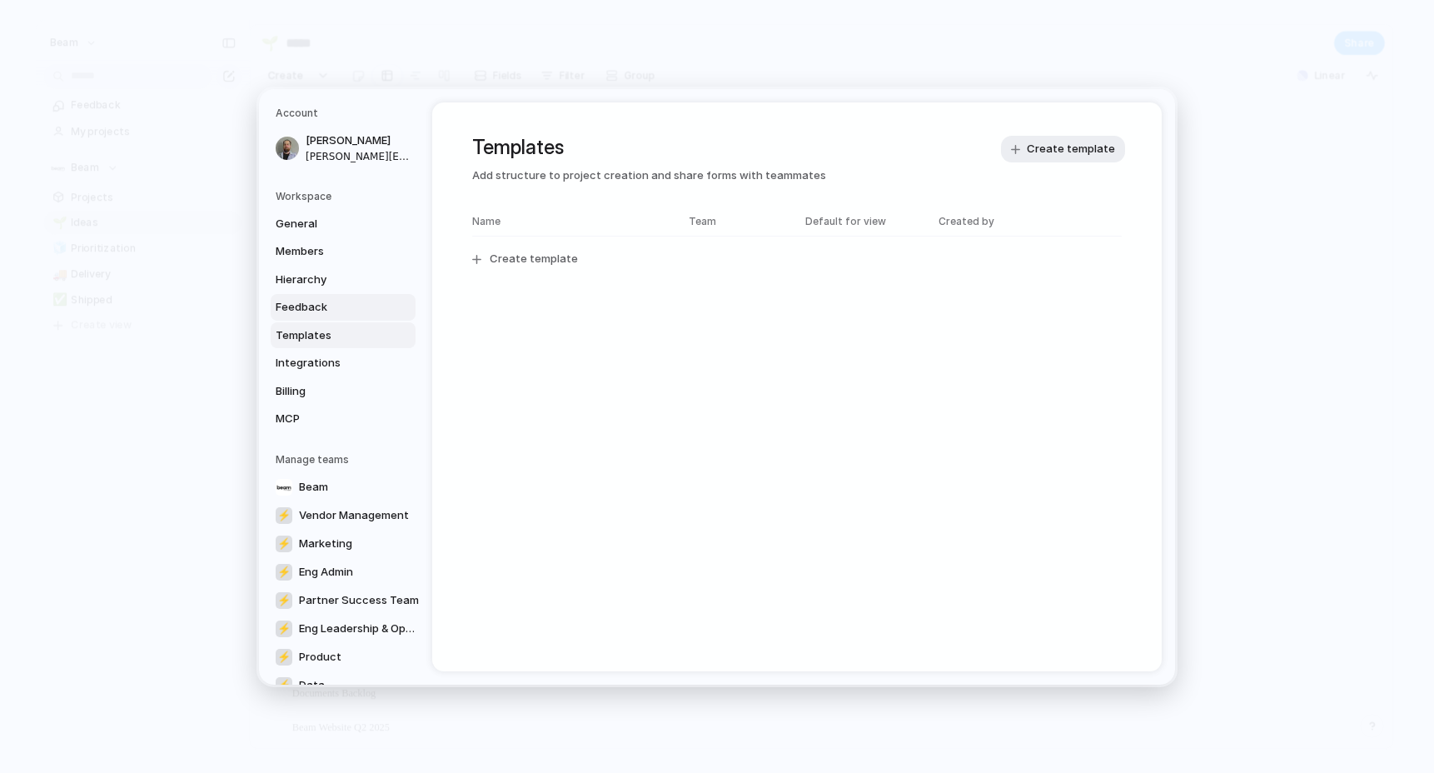
click at [321, 310] on span "Feedback" at bounding box center [329, 307] width 107 height 17
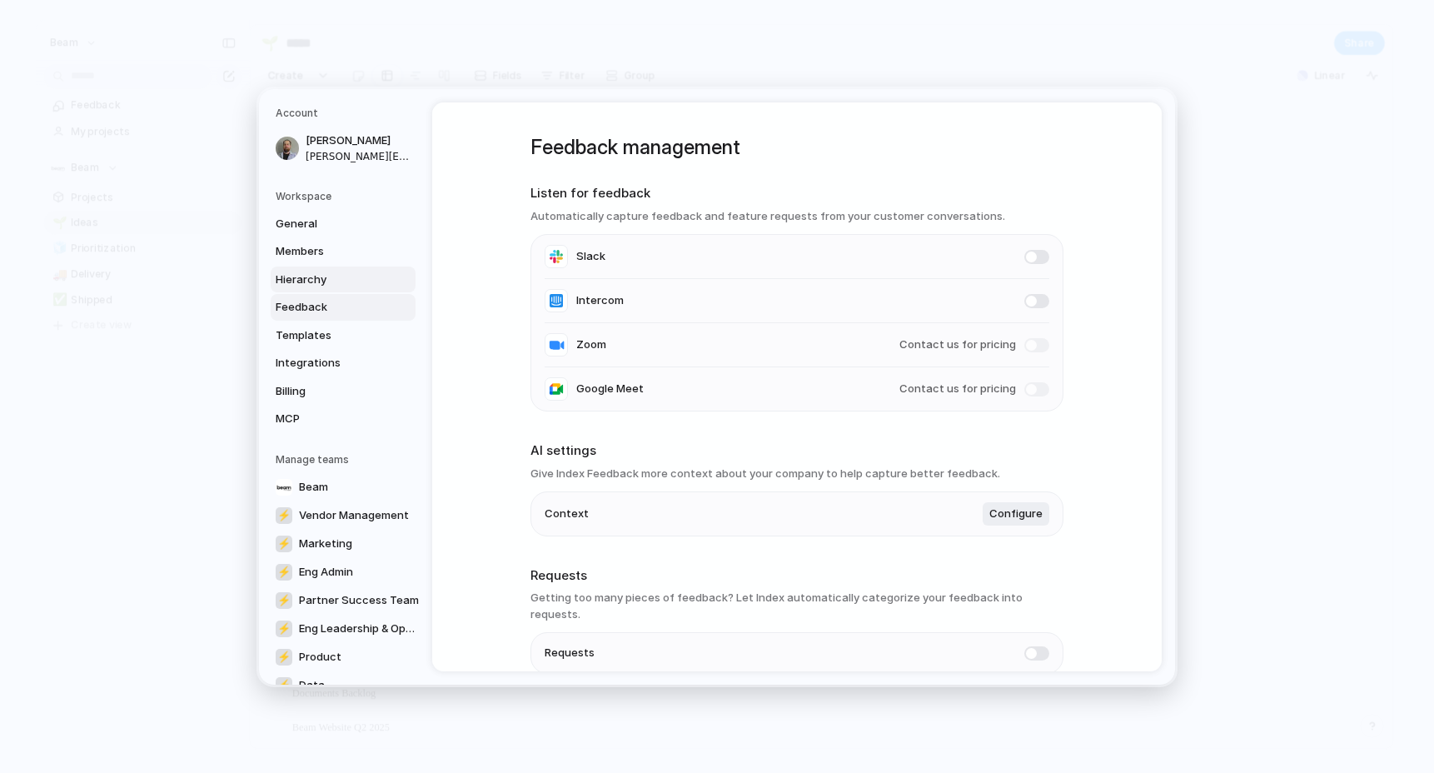
click at [322, 281] on span "Hierarchy" at bounding box center [329, 279] width 107 height 17
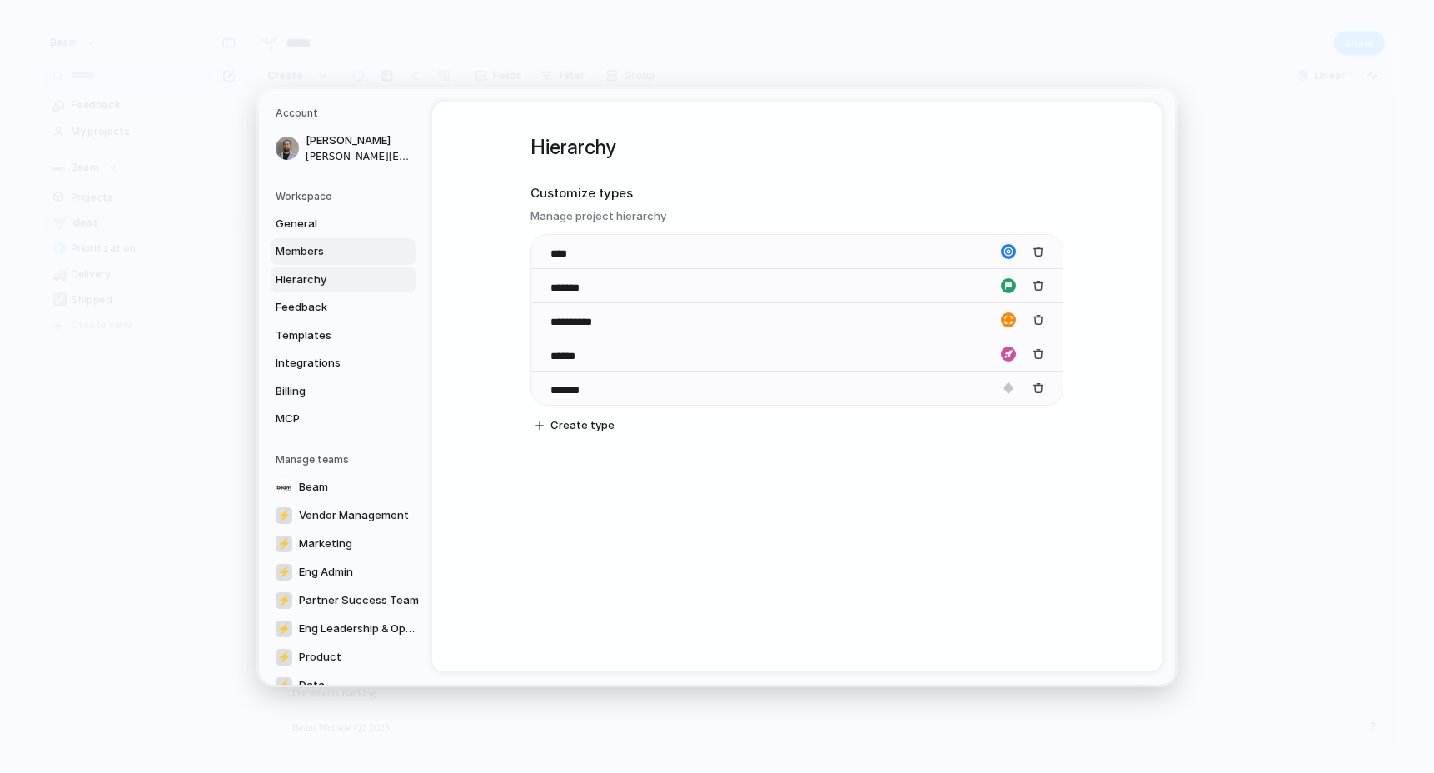
click at [324, 252] on span "Members" at bounding box center [329, 251] width 107 height 17
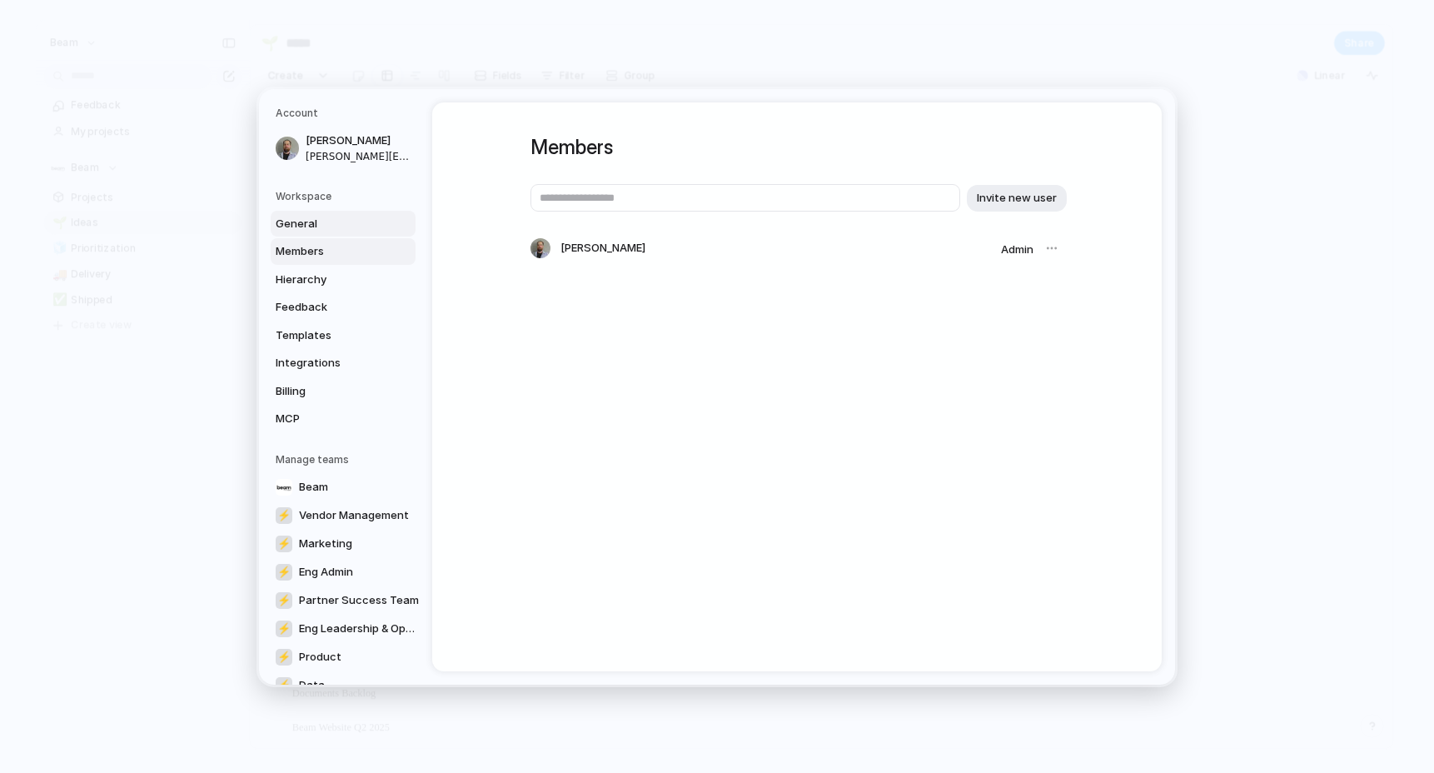
click at [313, 229] on span "General" at bounding box center [329, 223] width 107 height 17
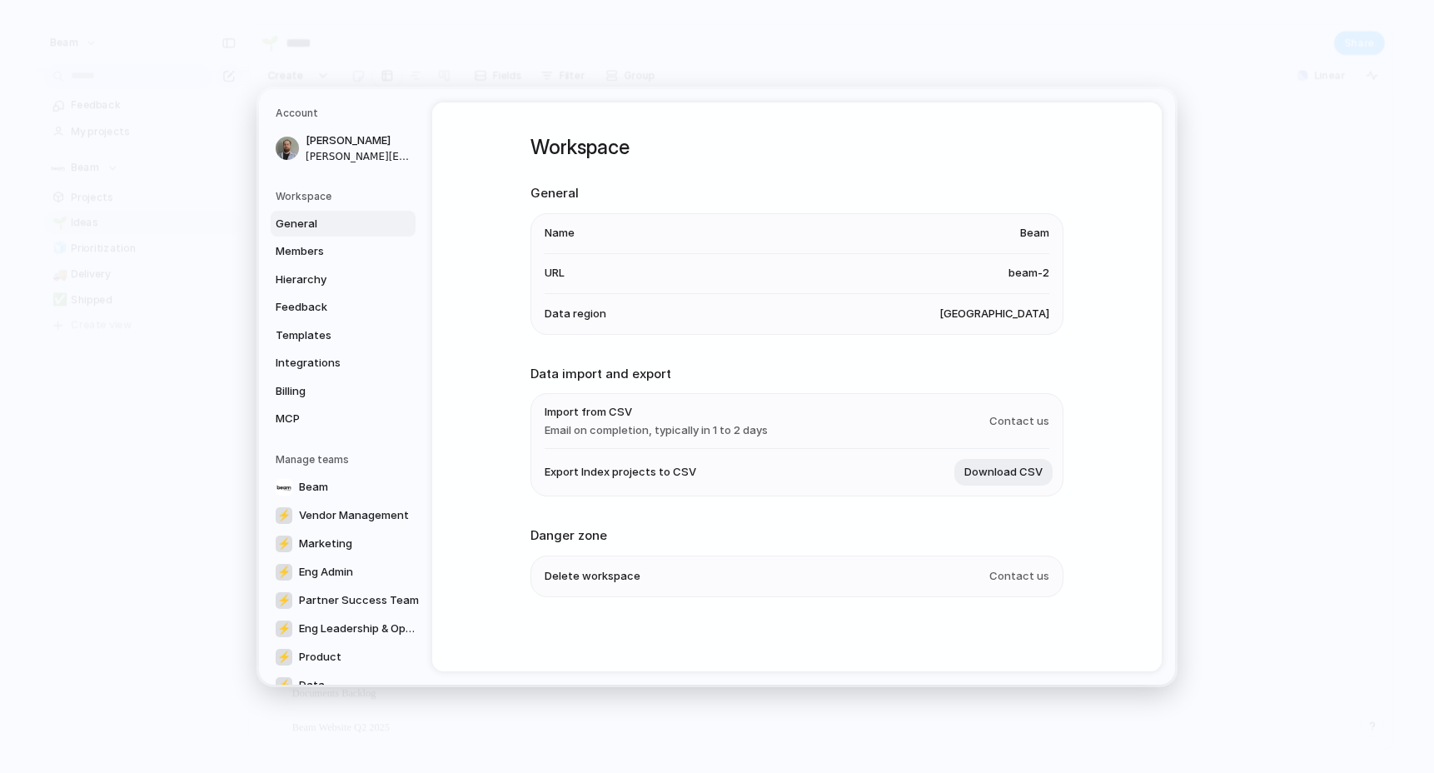
click at [999, 277] on li "URL beam-2" at bounding box center [797, 273] width 505 height 40
click at [1017, 273] on span "beam-2" at bounding box center [1029, 273] width 41 height 17
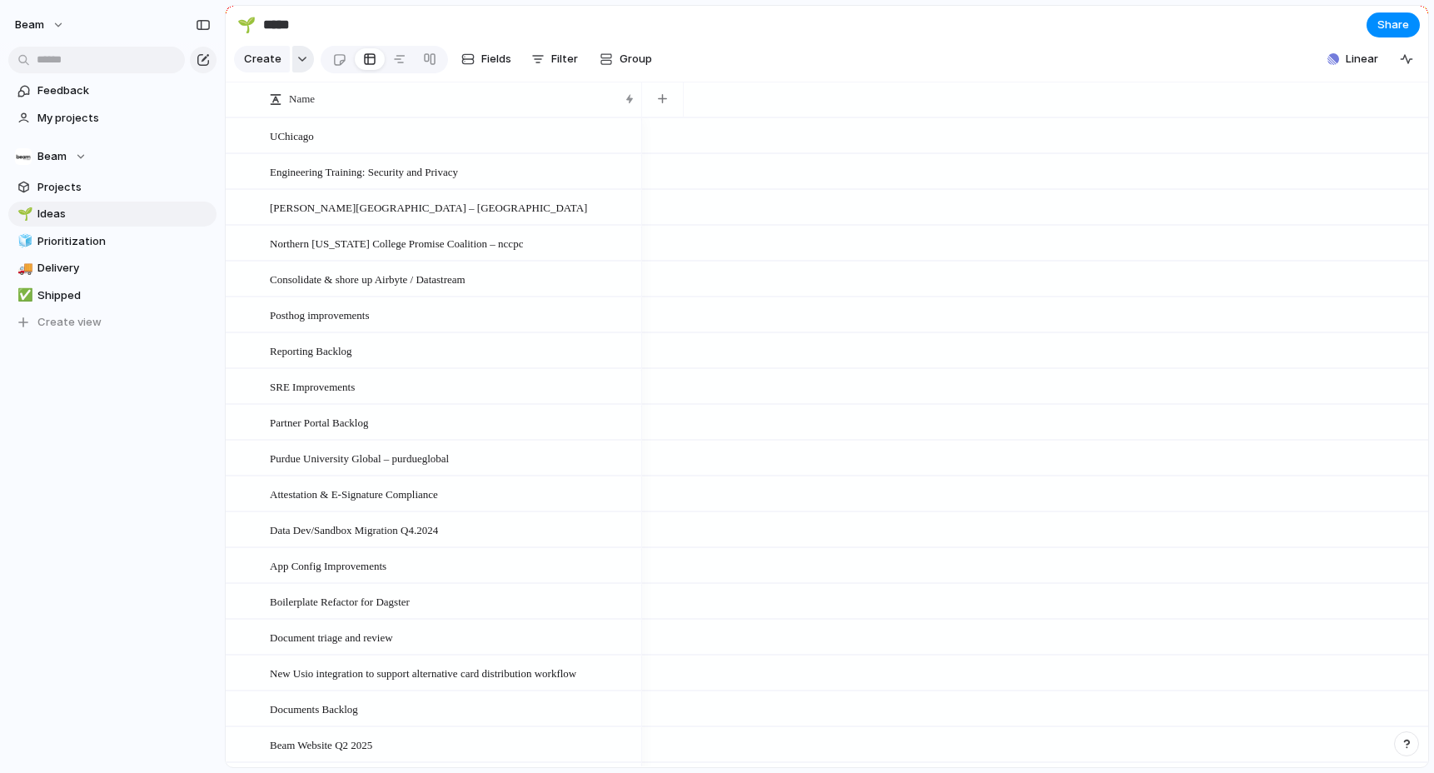
click at [303, 59] on div "button" at bounding box center [303, 59] width 12 height 7
click at [314, 28] on div "Goal Program Initiative Launch Project Customize" at bounding box center [717, 386] width 1434 height 773
click at [213, 159] on button "Beam" at bounding box center [112, 156] width 208 height 25
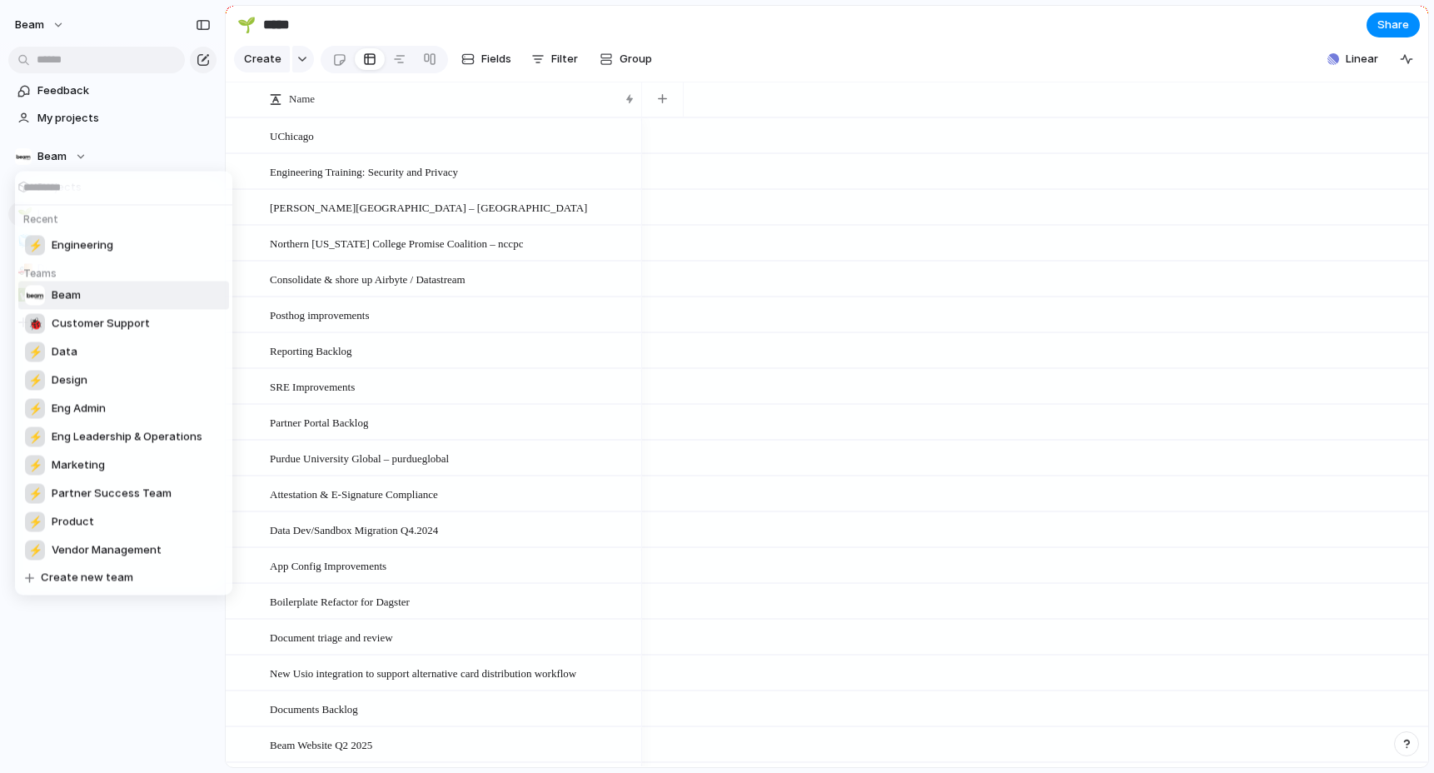
click at [207, 156] on div "Recent ⚡ Engineering Teams Beam 🐞 Customer Support ⚡ Data ⚡ Design ⚡ Eng Admin …" at bounding box center [717, 386] width 1434 height 773
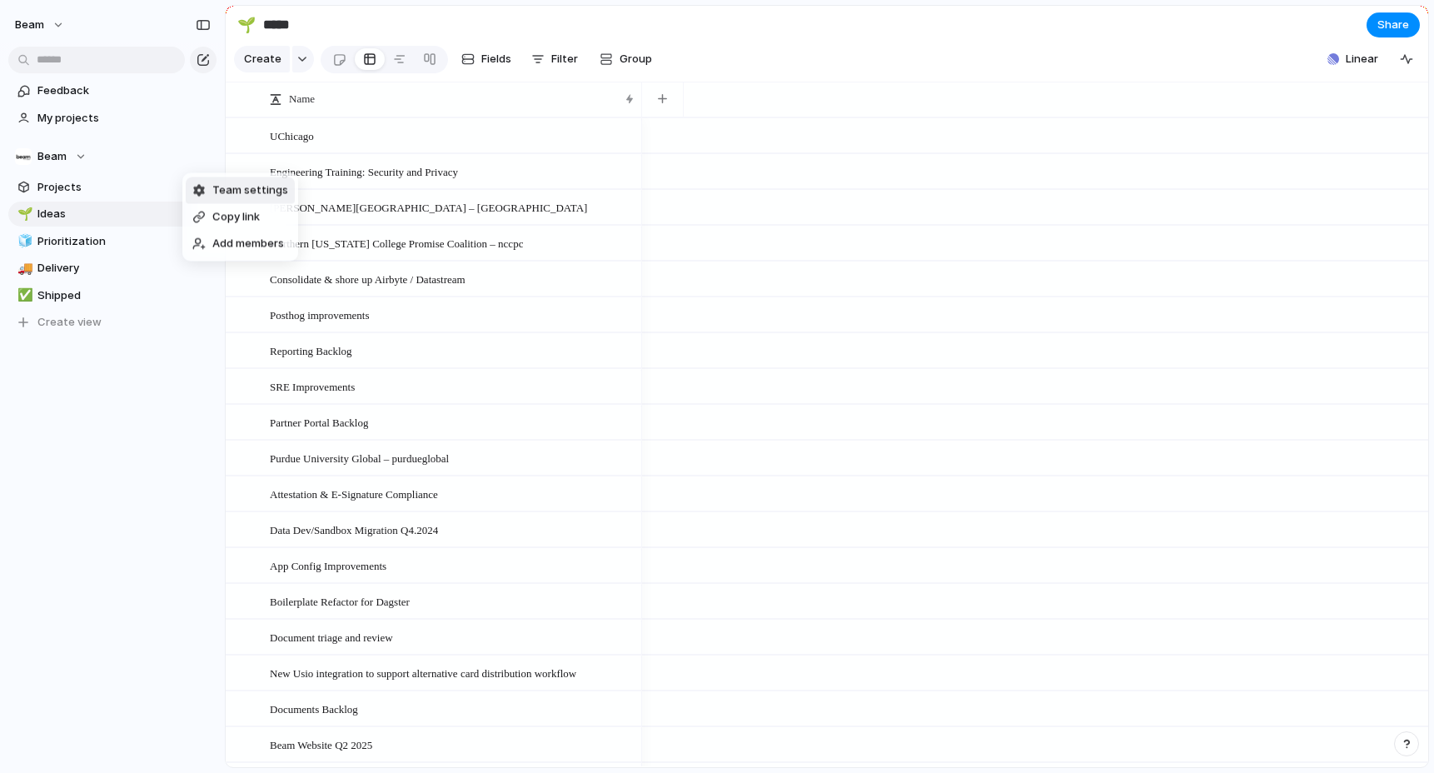
click at [217, 194] on span "Team settings" at bounding box center [250, 190] width 76 height 17
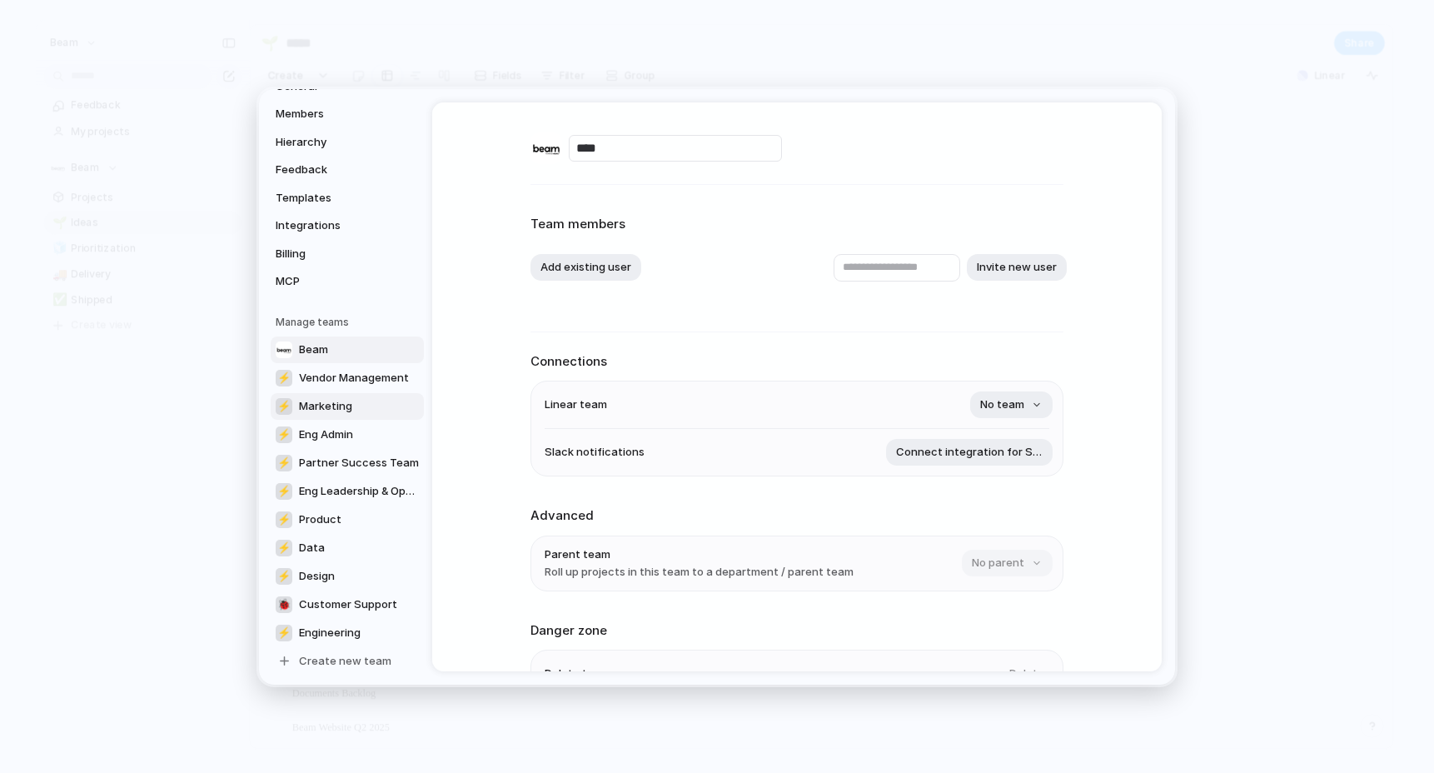
scroll to position [143, 0]
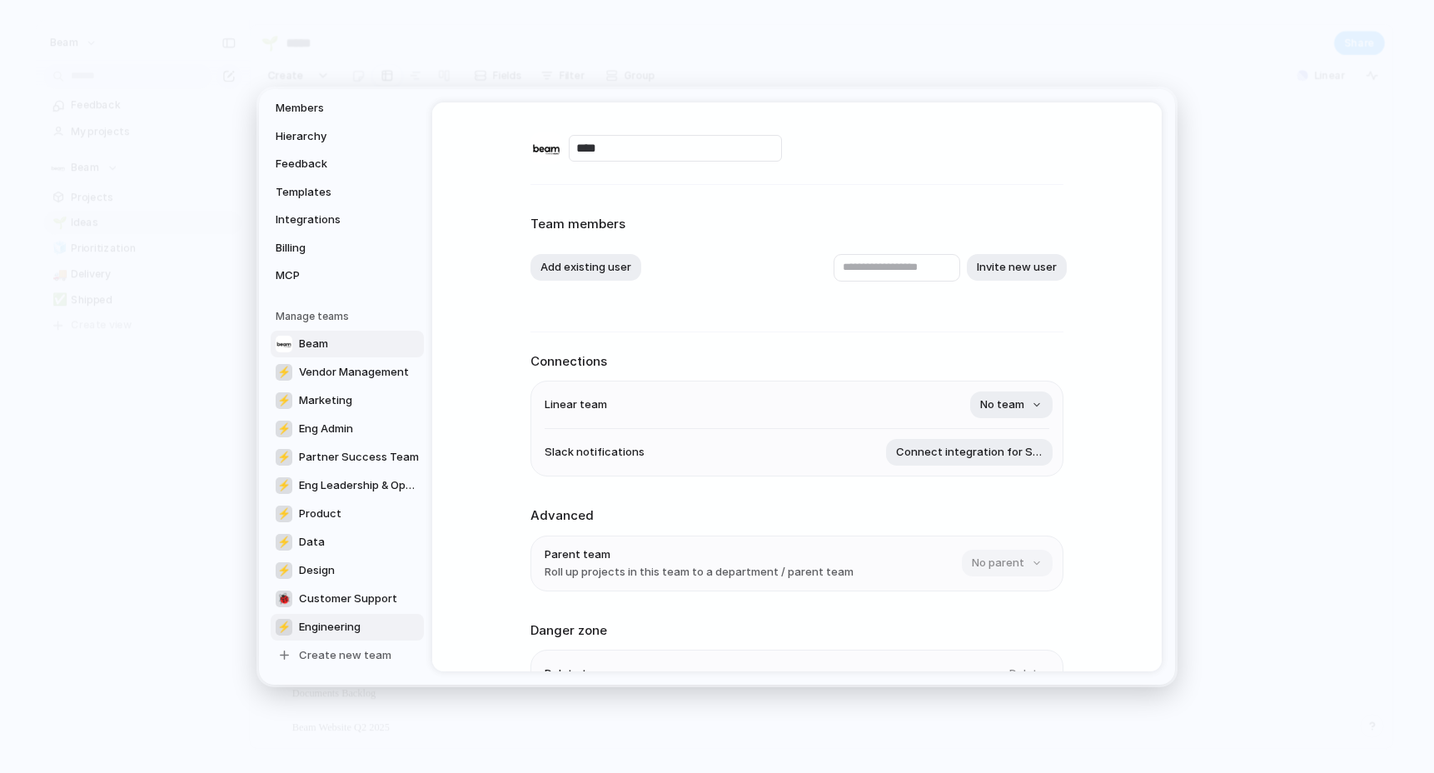
click at [347, 621] on span "Engineering" at bounding box center [330, 626] width 62 height 17
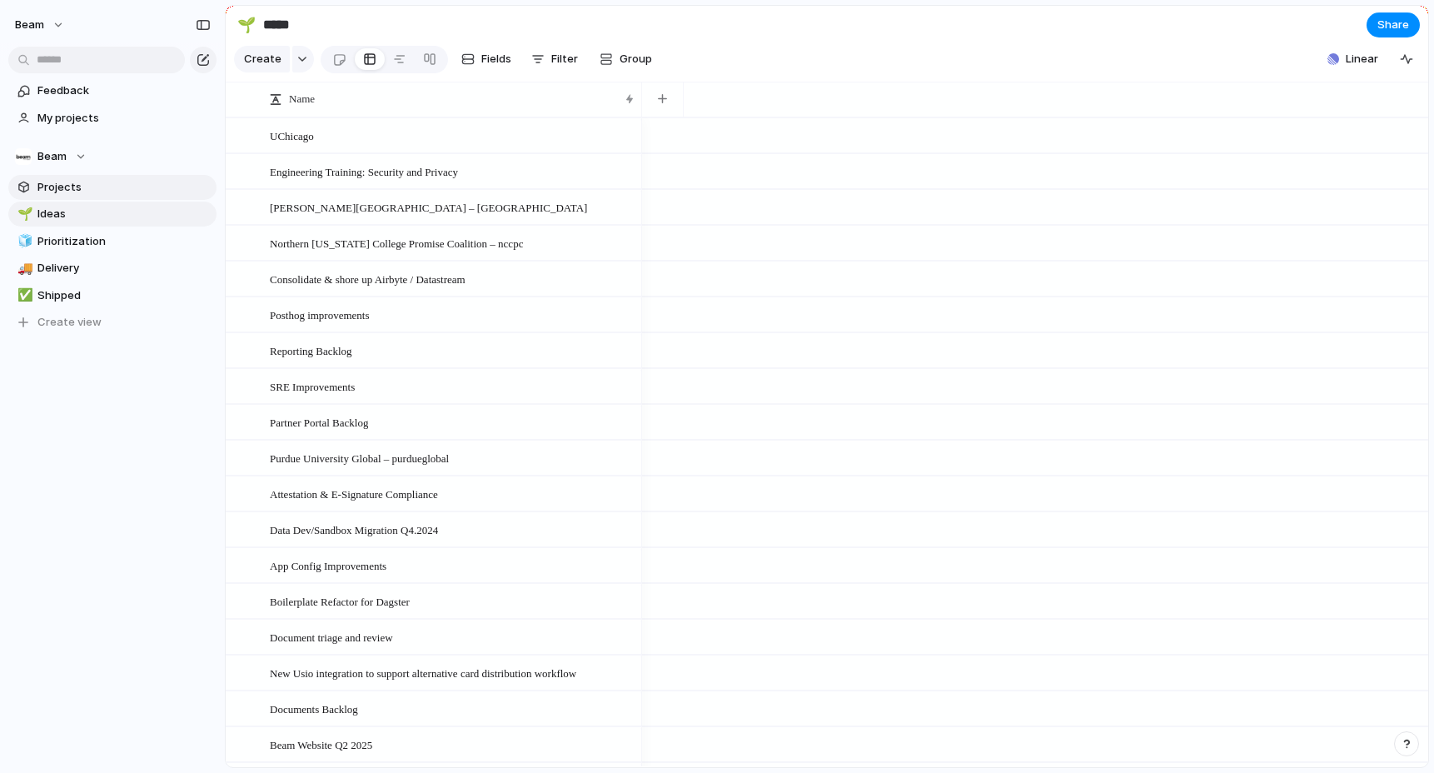
click at [201, 193] on span "Projects" at bounding box center [123, 187] width 173 height 17
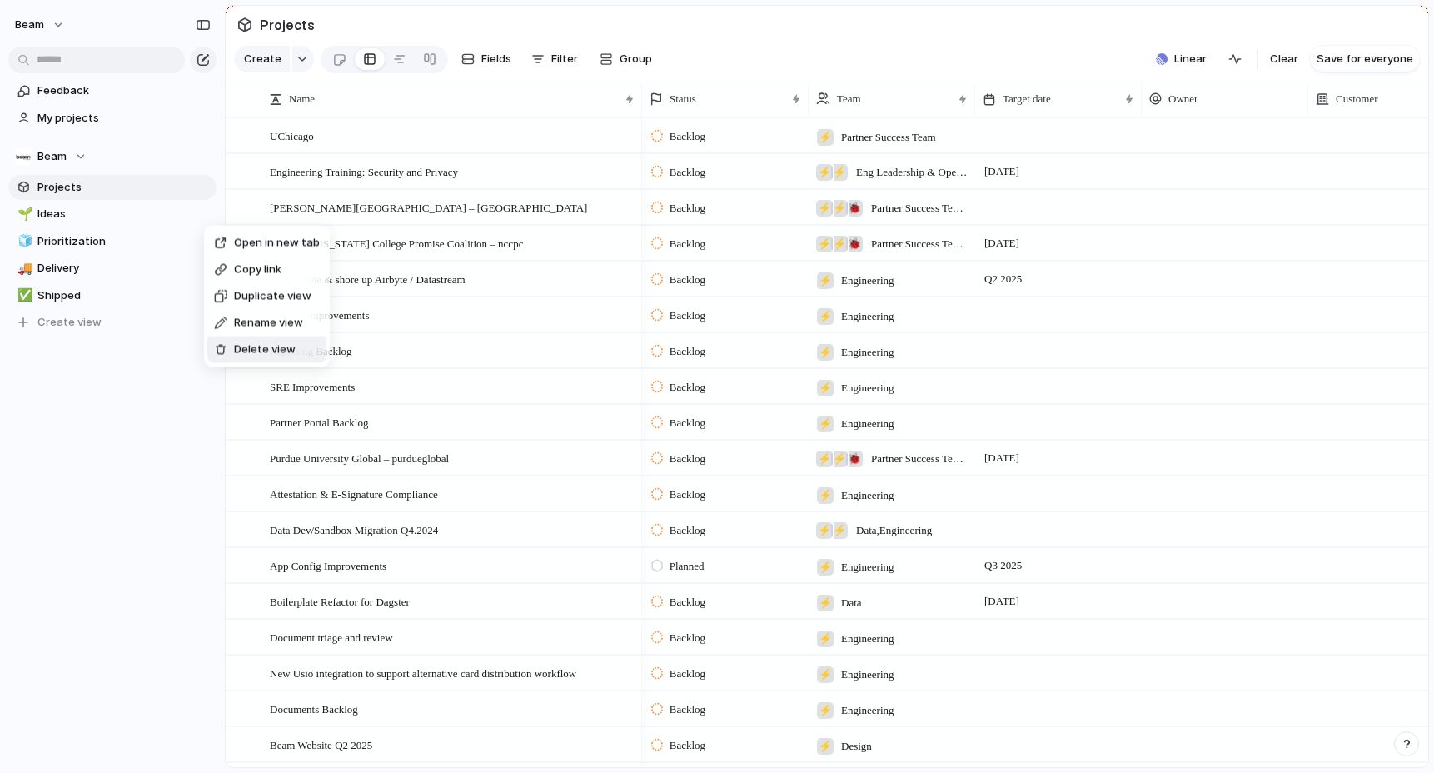
click at [103, 418] on div "Open in new tab Copy link Duplicate view Rename view Delete view" at bounding box center [717, 386] width 1434 height 773
click at [67, 290] on span "Shipped" at bounding box center [123, 295] width 173 height 17
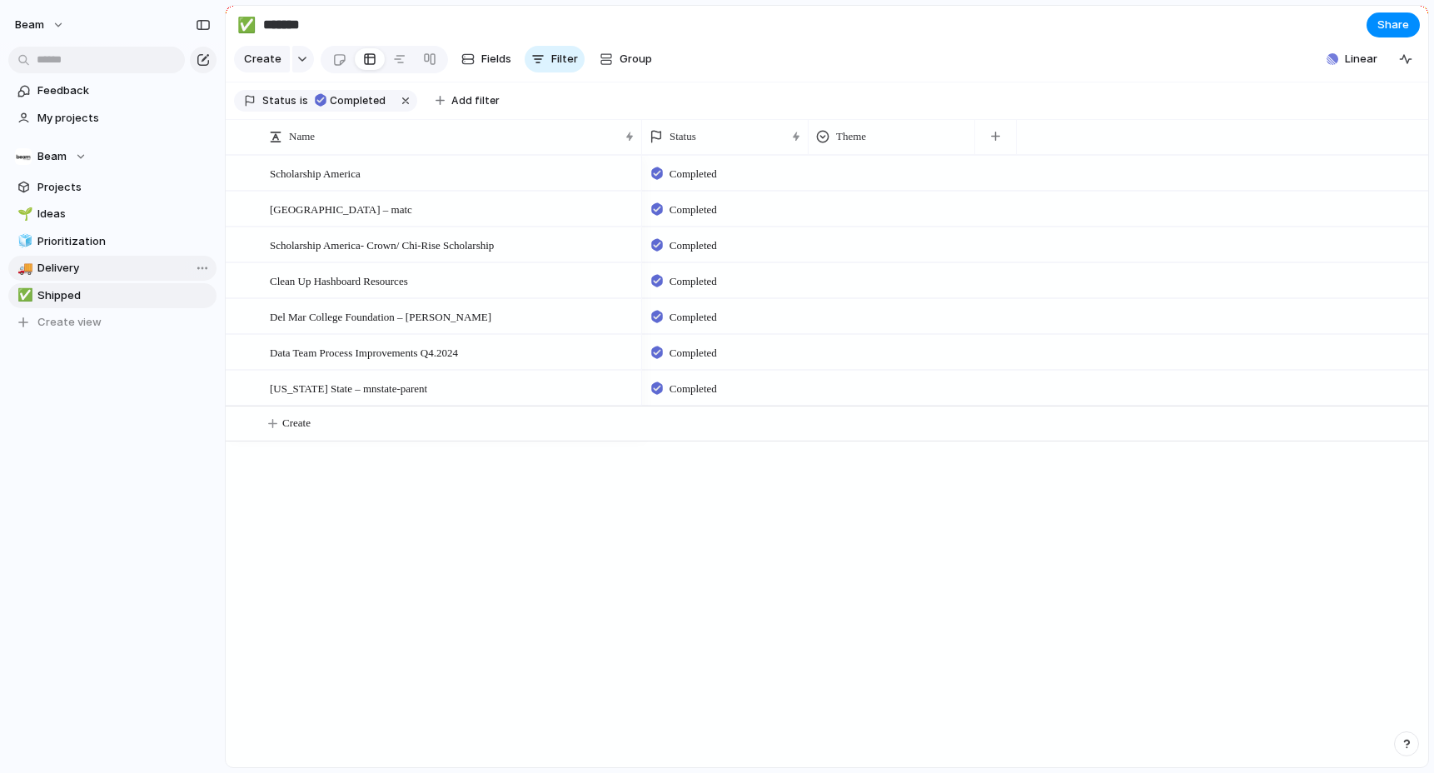
click at [67, 267] on span "Delivery" at bounding box center [123, 268] width 173 height 17
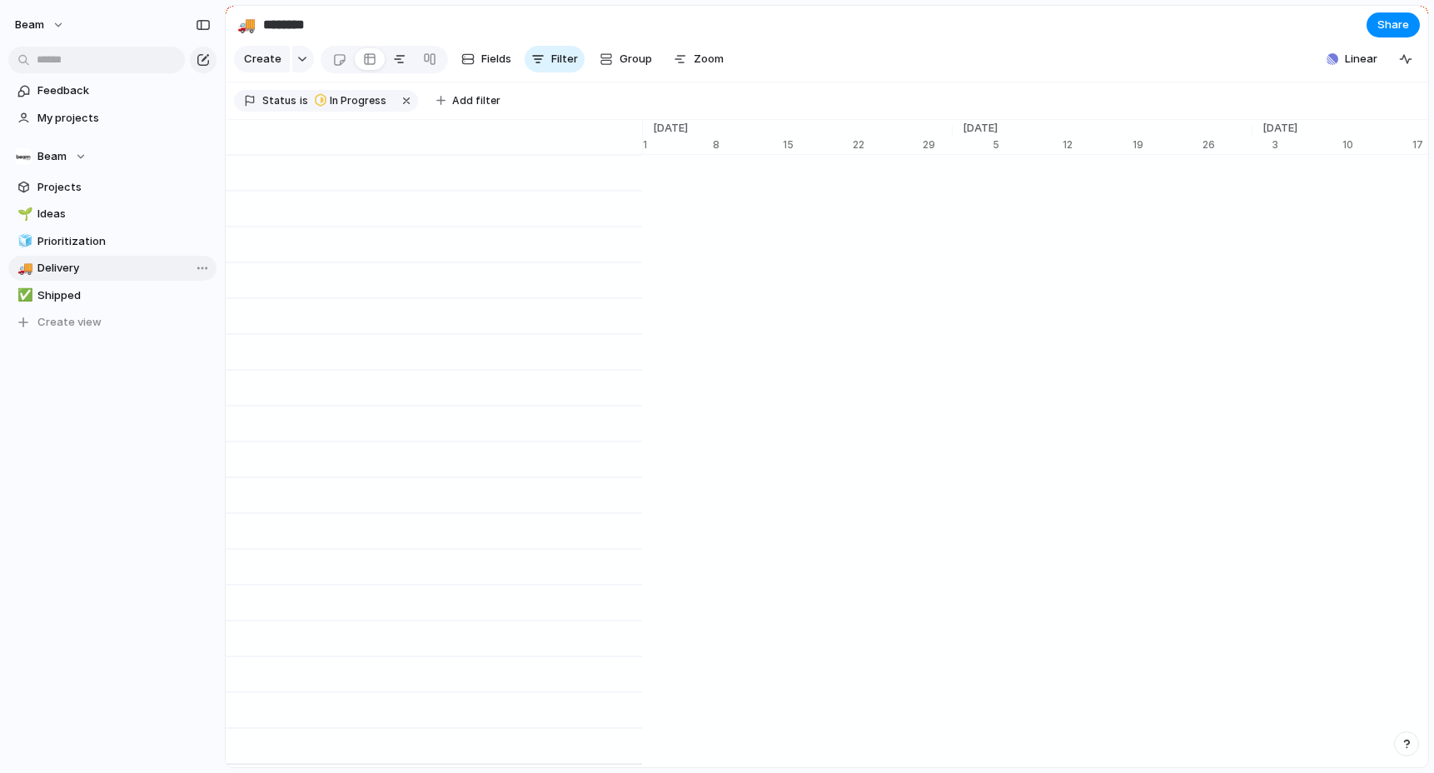
scroll to position [0, 10693]
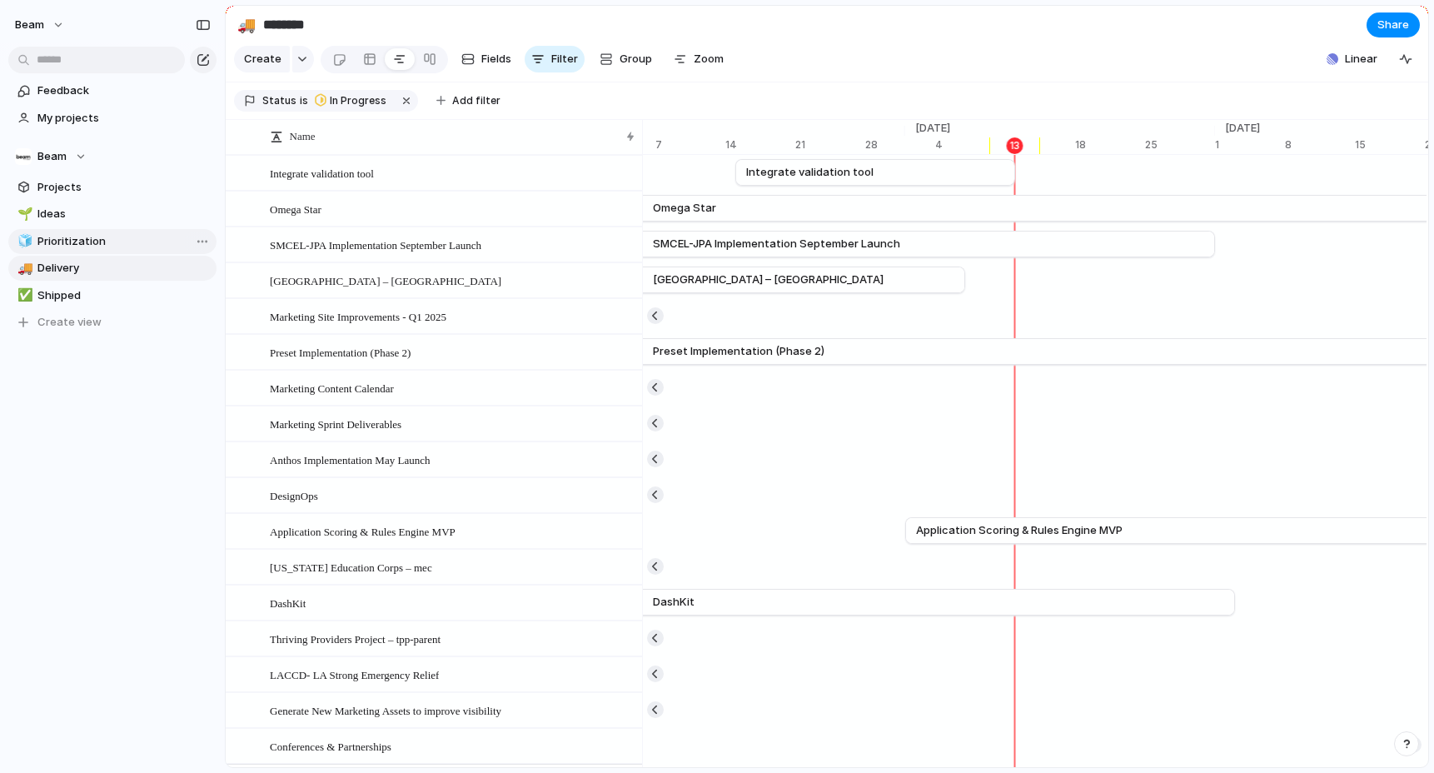
click at [77, 242] on span "Prioritization" at bounding box center [123, 241] width 173 height 17
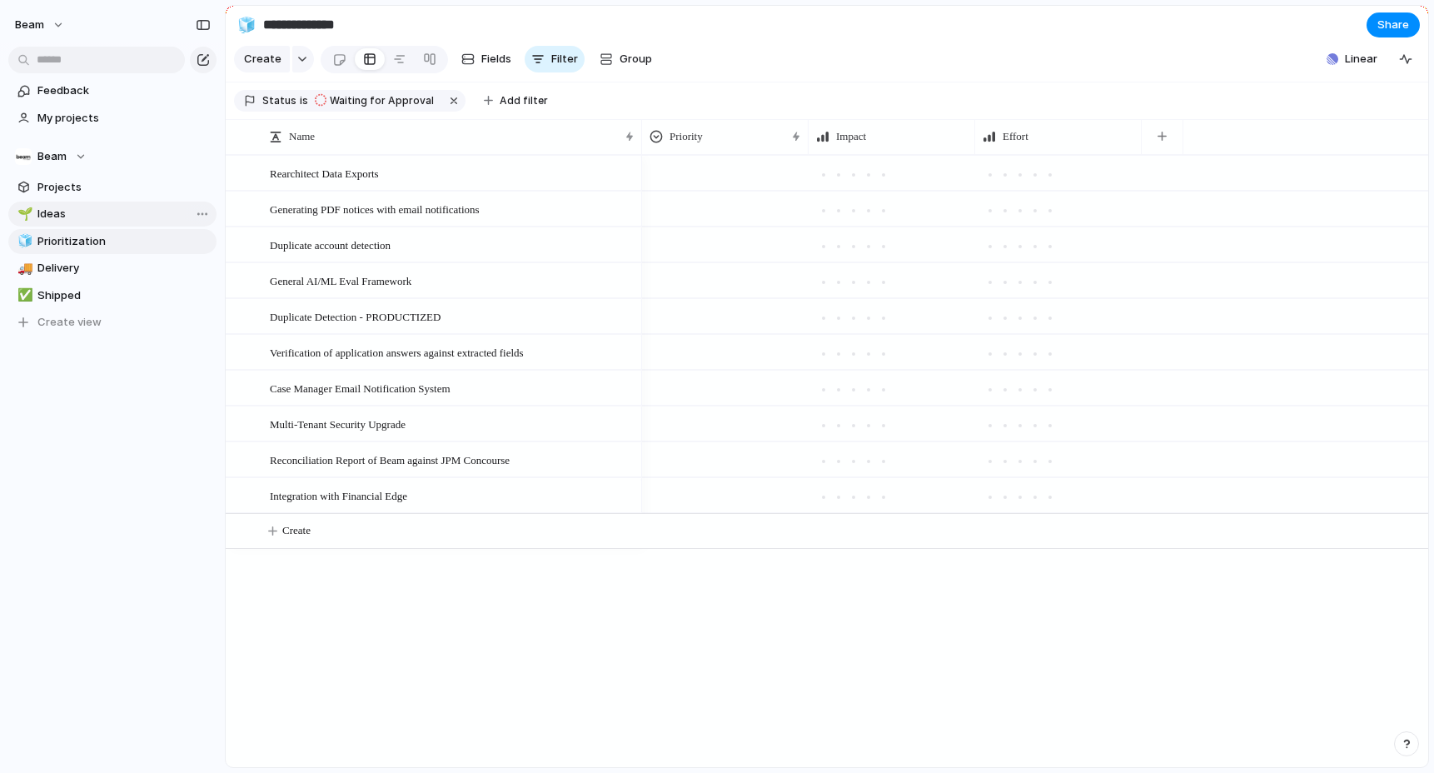
click at [64, 226] on link "🌱 Ideas" at bounding box center [112, 214] width 208 height 25
type input "*****"
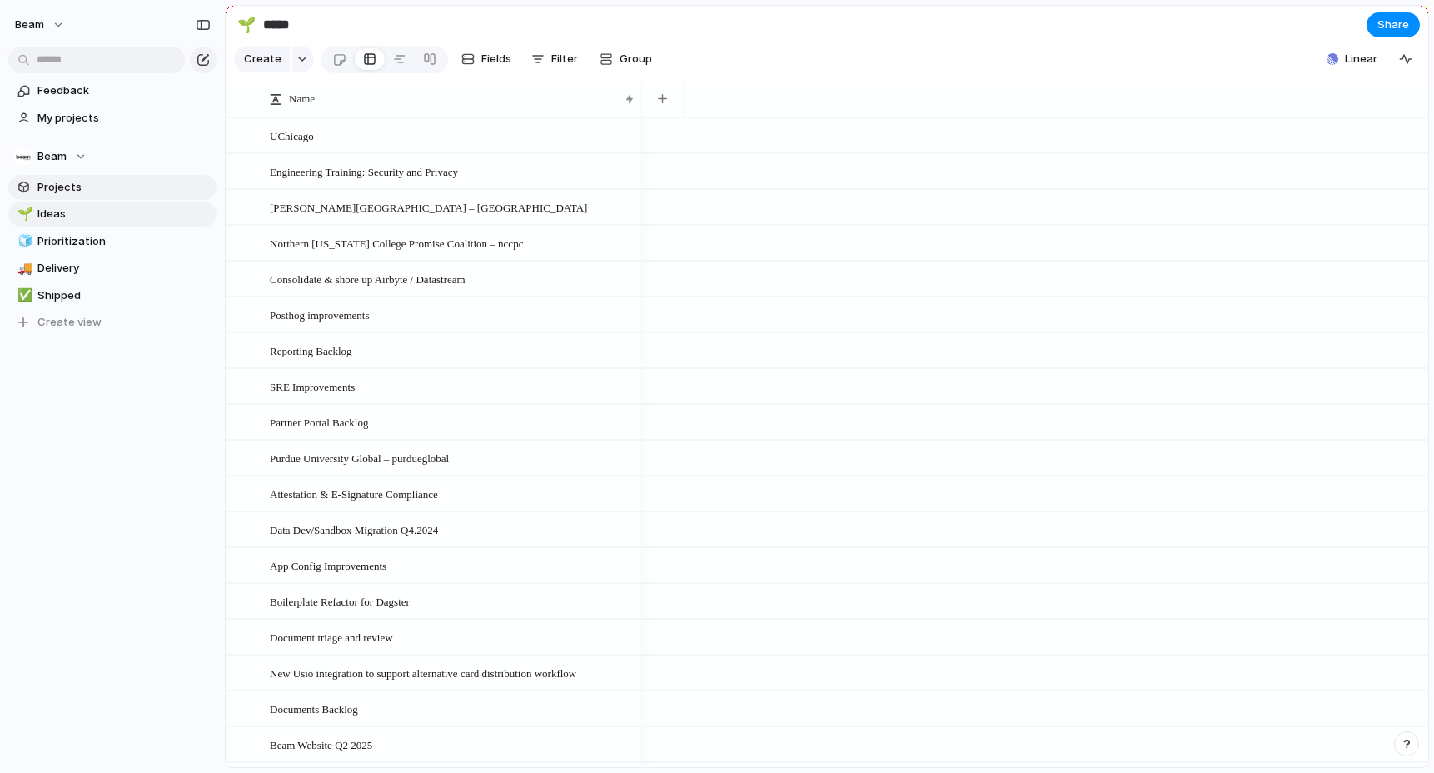
click at [64, 199] on section "Beam Projects 🌱 Ideas 🧊 Prioritization 🚚 Delivery ✅ Shipped To pick up a dragga…" at bounding box center [112, 233] width 225 height 205
click at [58, 180] on span "Projects" at bounding box center [123, 187] width 173 height 17
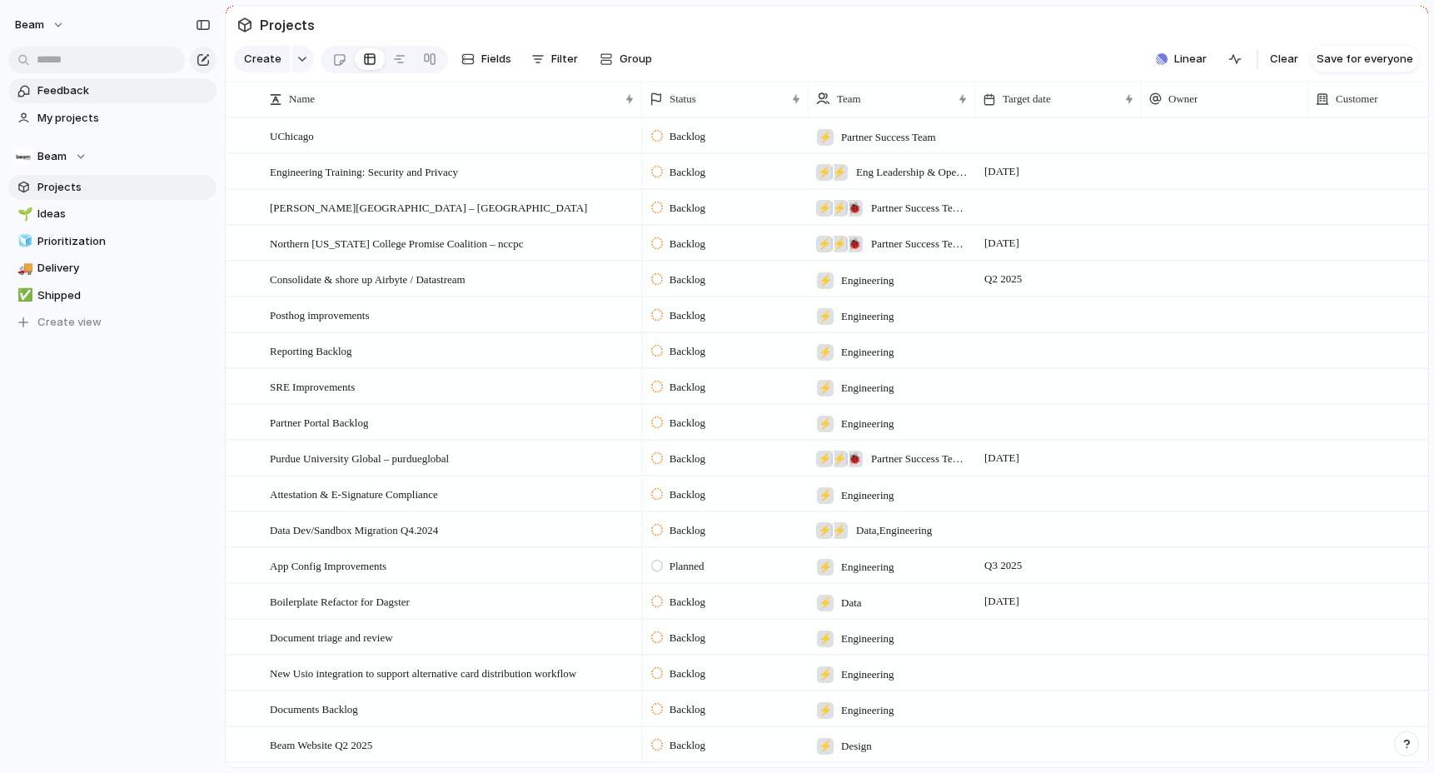
click at [87, 97] on span "Feedback" at bounding box center [123, 90] width 173 height 17
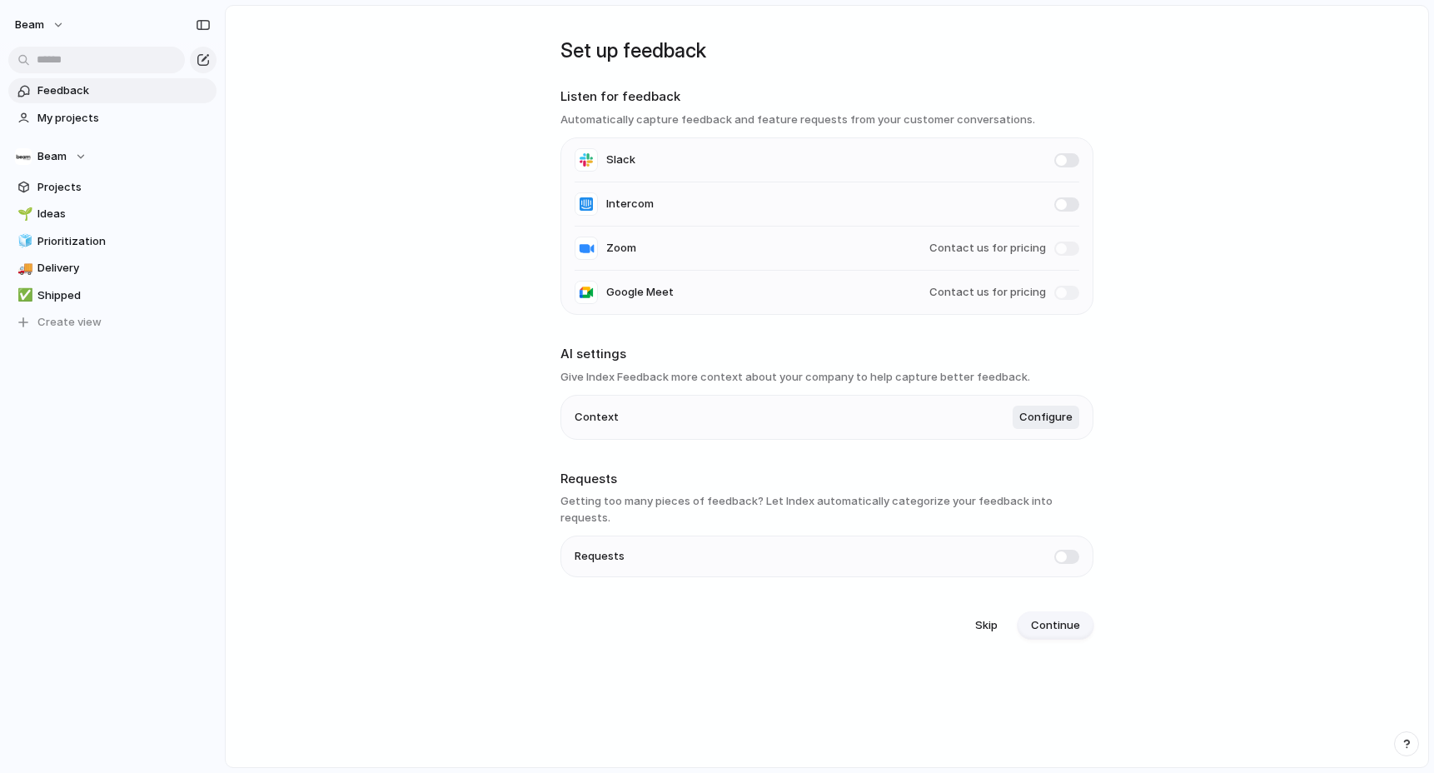
click at [1053, 617] on span "Continue" at bounding box center [1055, 625] width 49 height 17
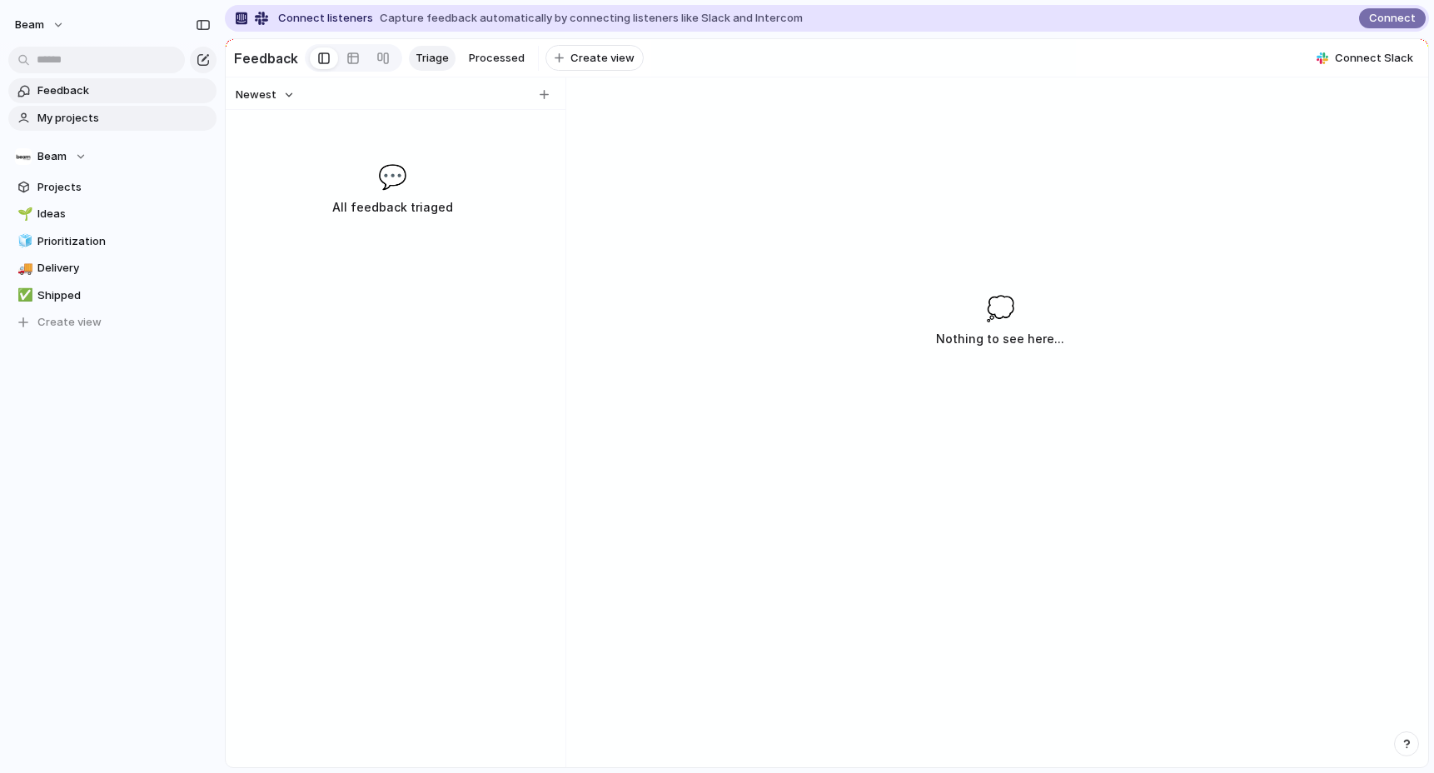
click at [90, 121] on span "My projects" at bounding box center [123, 118] width 173 height 17
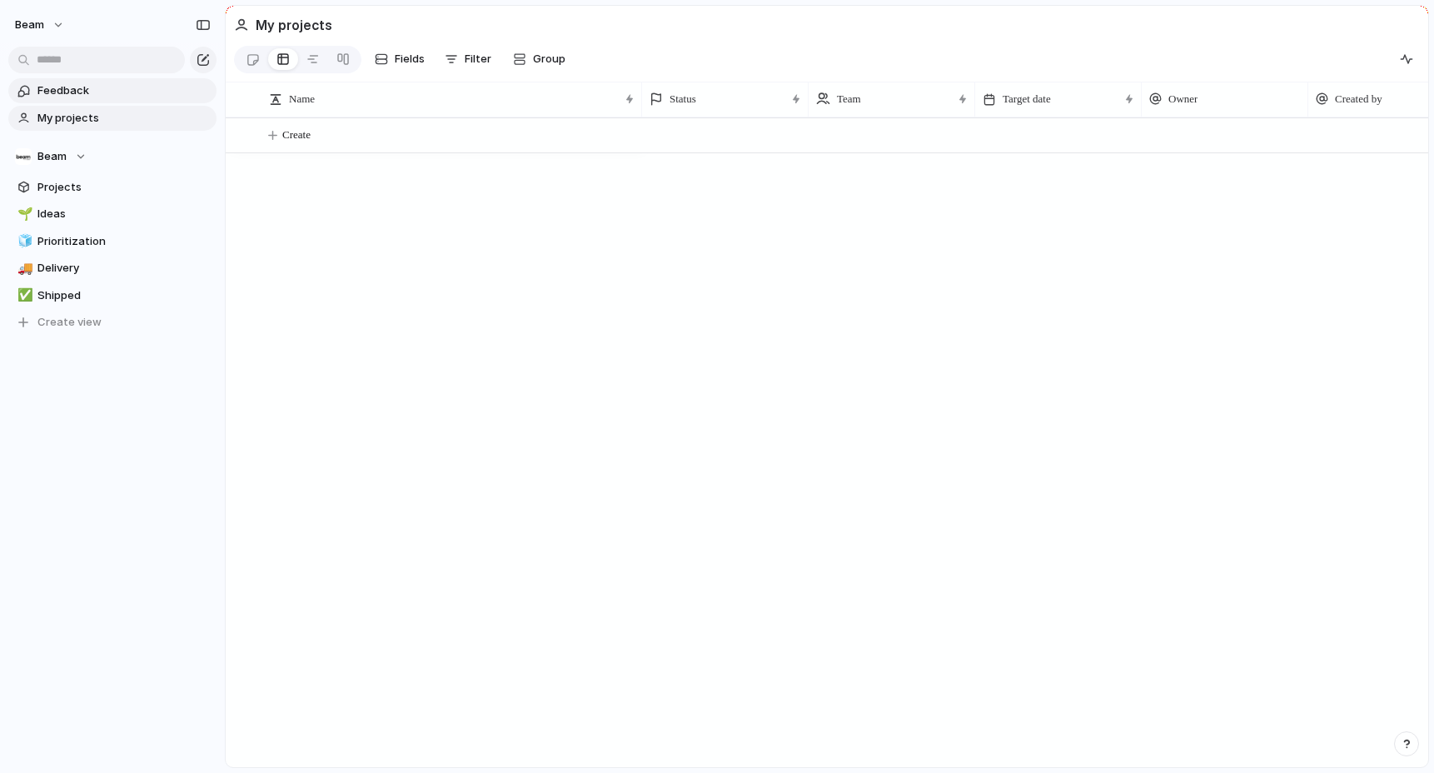
click at [78, 92] on span "Feedback" at bounding box center [123, 90] width 173 height 17
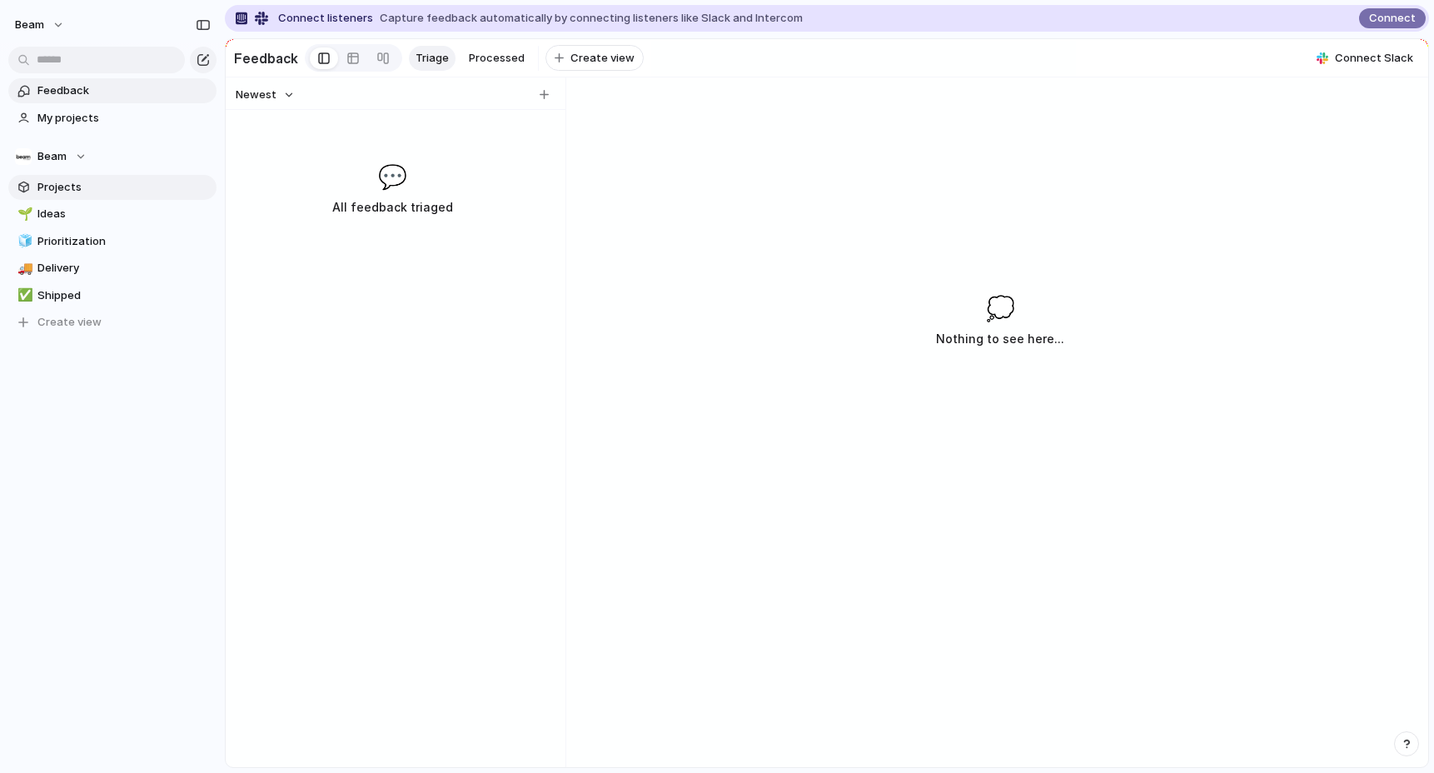
click at [71, 185] on span "Projects" at bounding box center [123, 187] width 173 height 17
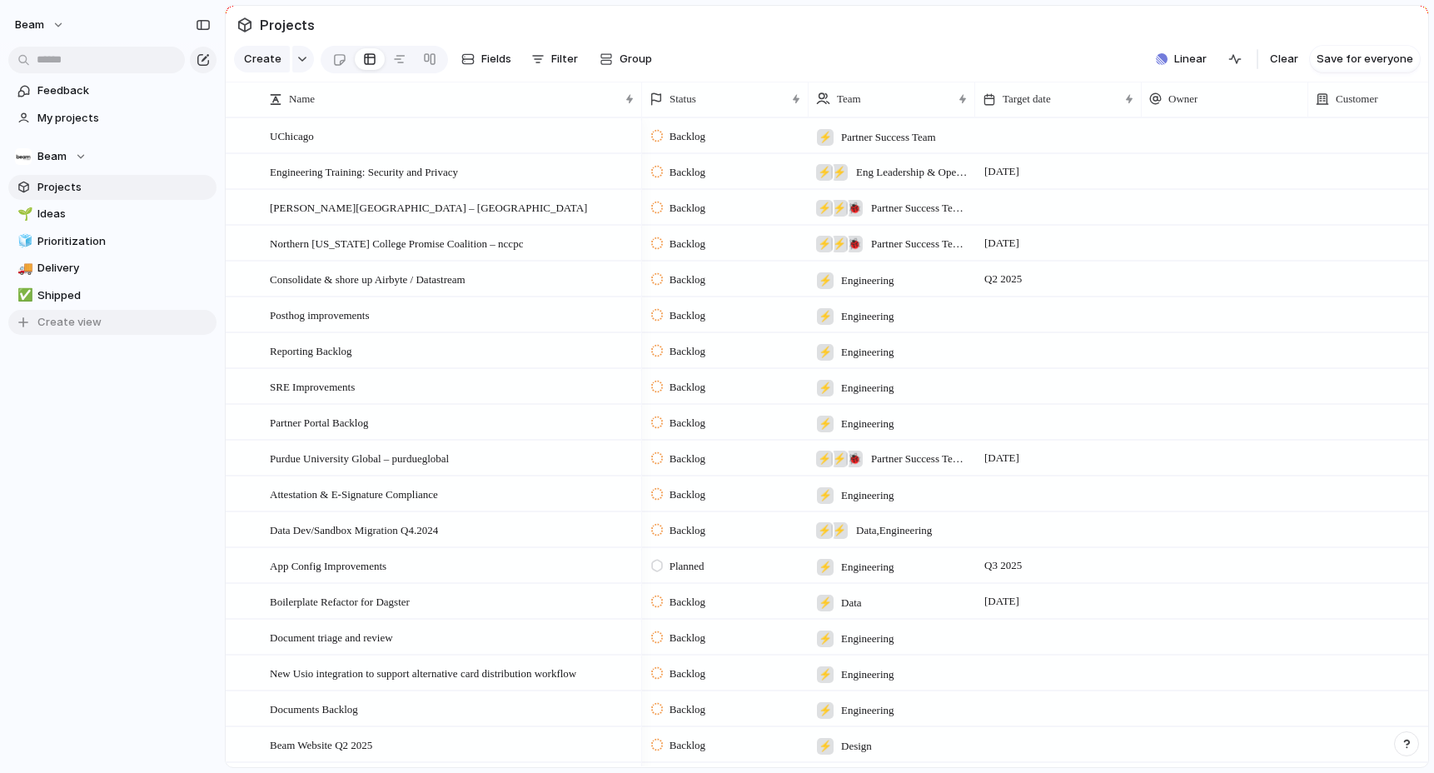
click at [67, 319] on span "Create view" at bounding box center [69, 322] width 64 height 17
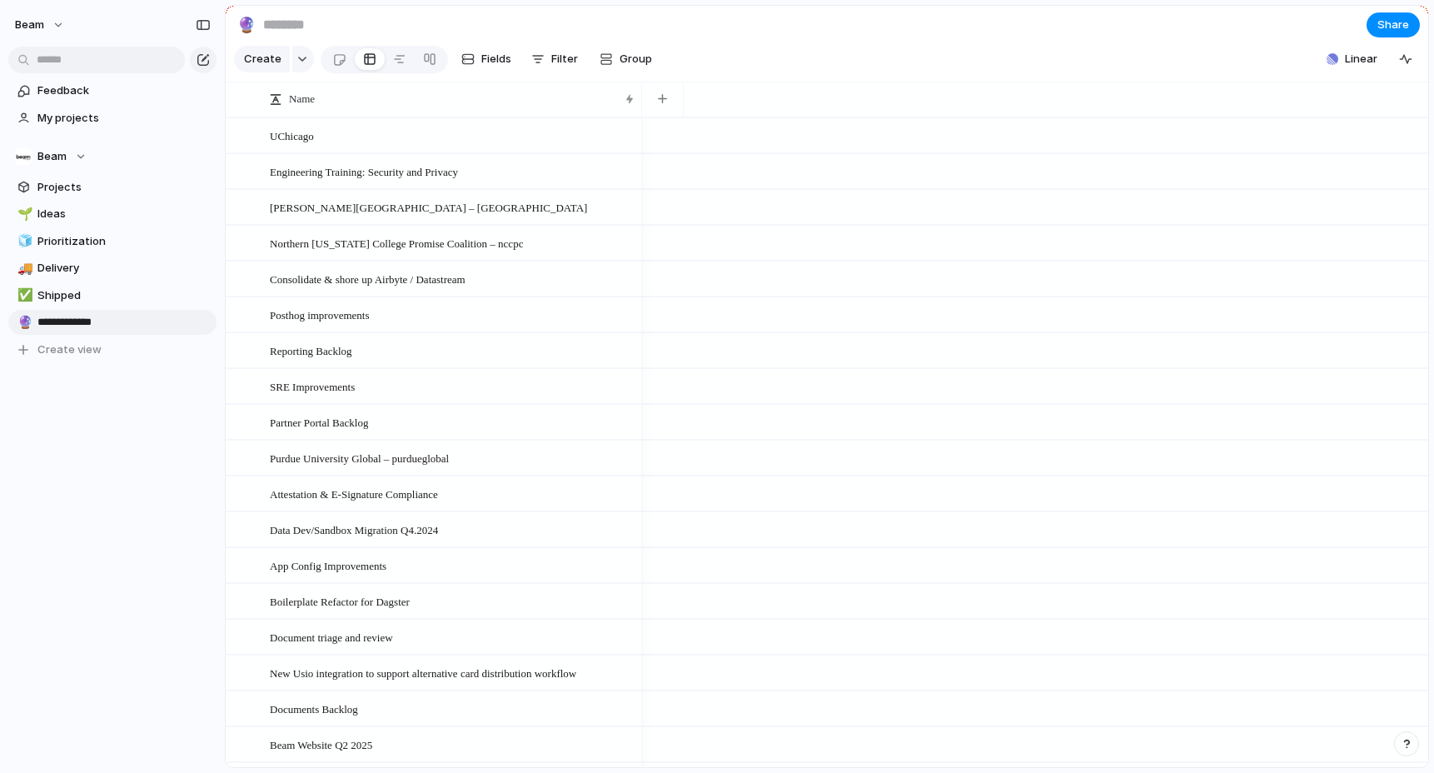
type input "**********"
click at [246, 21] on div "🔮" at bounding box center [246, 24] width 18 height 22
click at [384, 12] on div at bounding box center [717, 386] width 1434 height 773
click at [333, 57] on div at bounding box center [339, 59] width 14 height 27
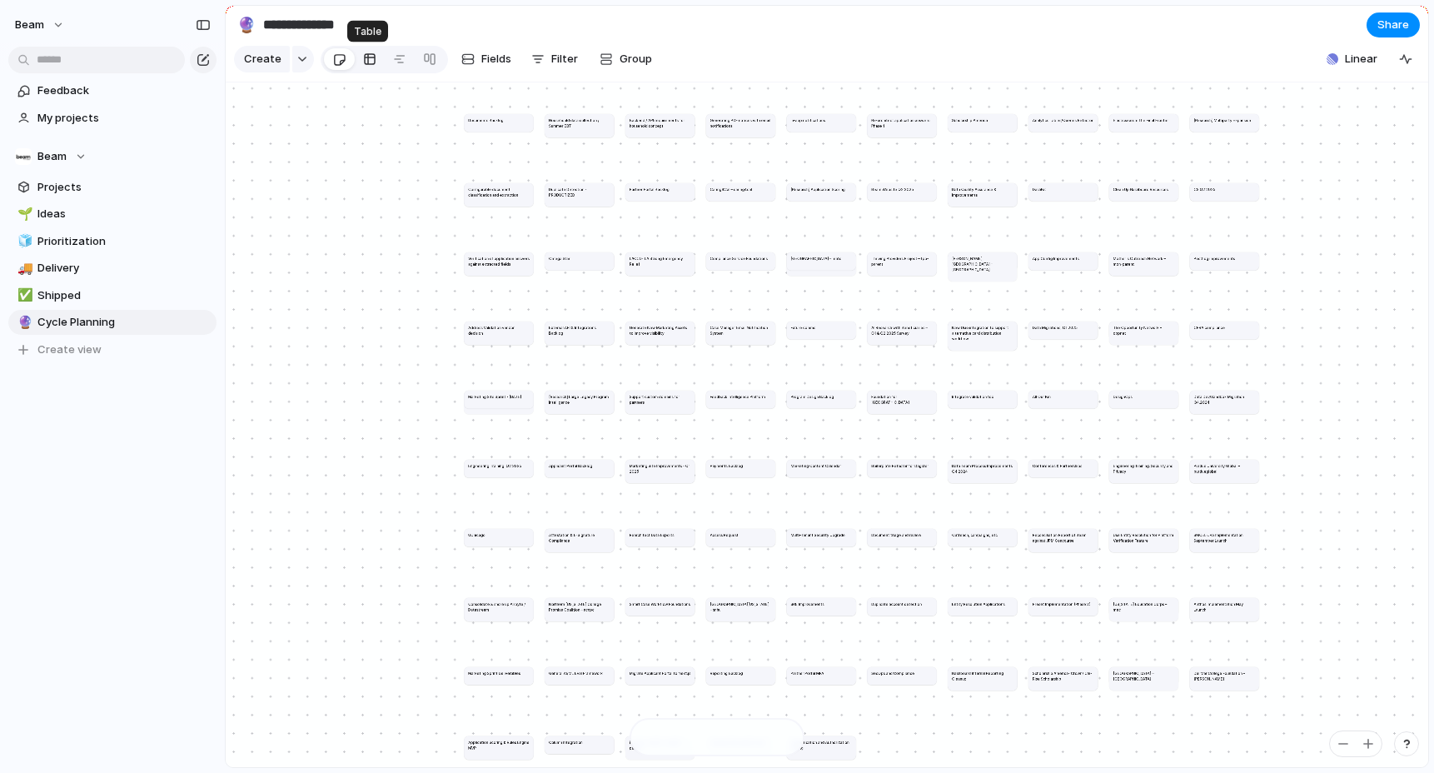
click at [366, 58] on div at bounding box center [369, 59] width 13 height 27
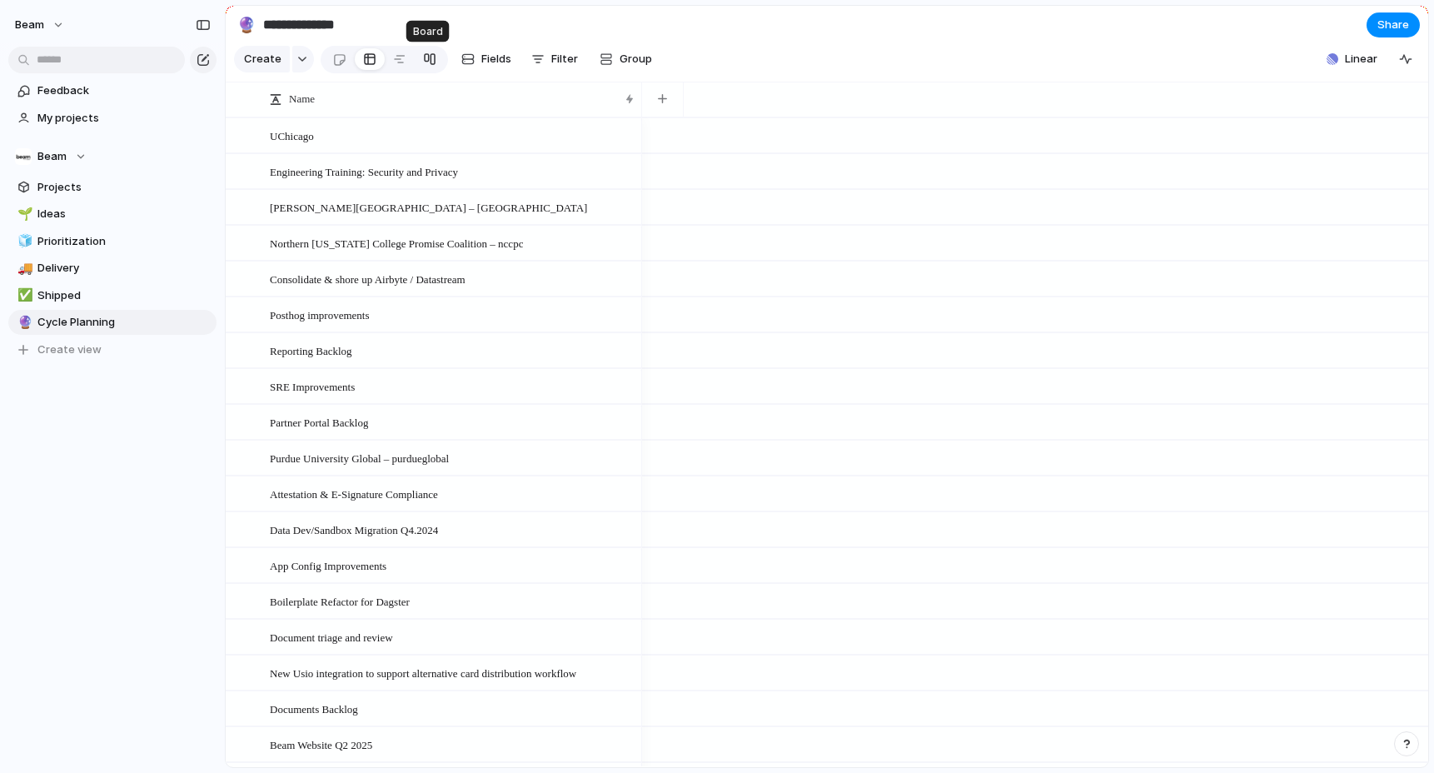
click at [426, 55] on div at bounding box center [429, 59] width 13 height 27
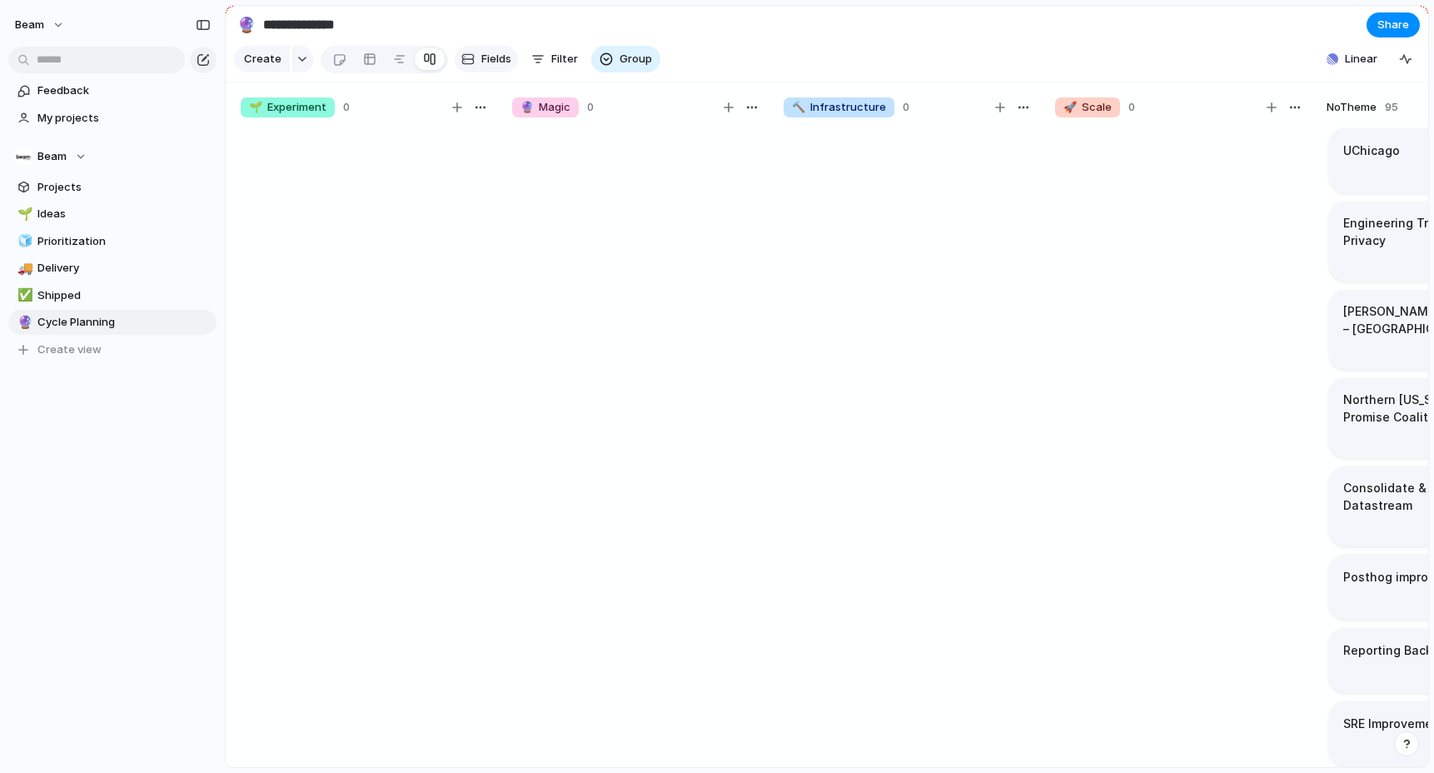
click at [490, 62] on span "Fields" at bounding box center [496, 59] width 30 height 17
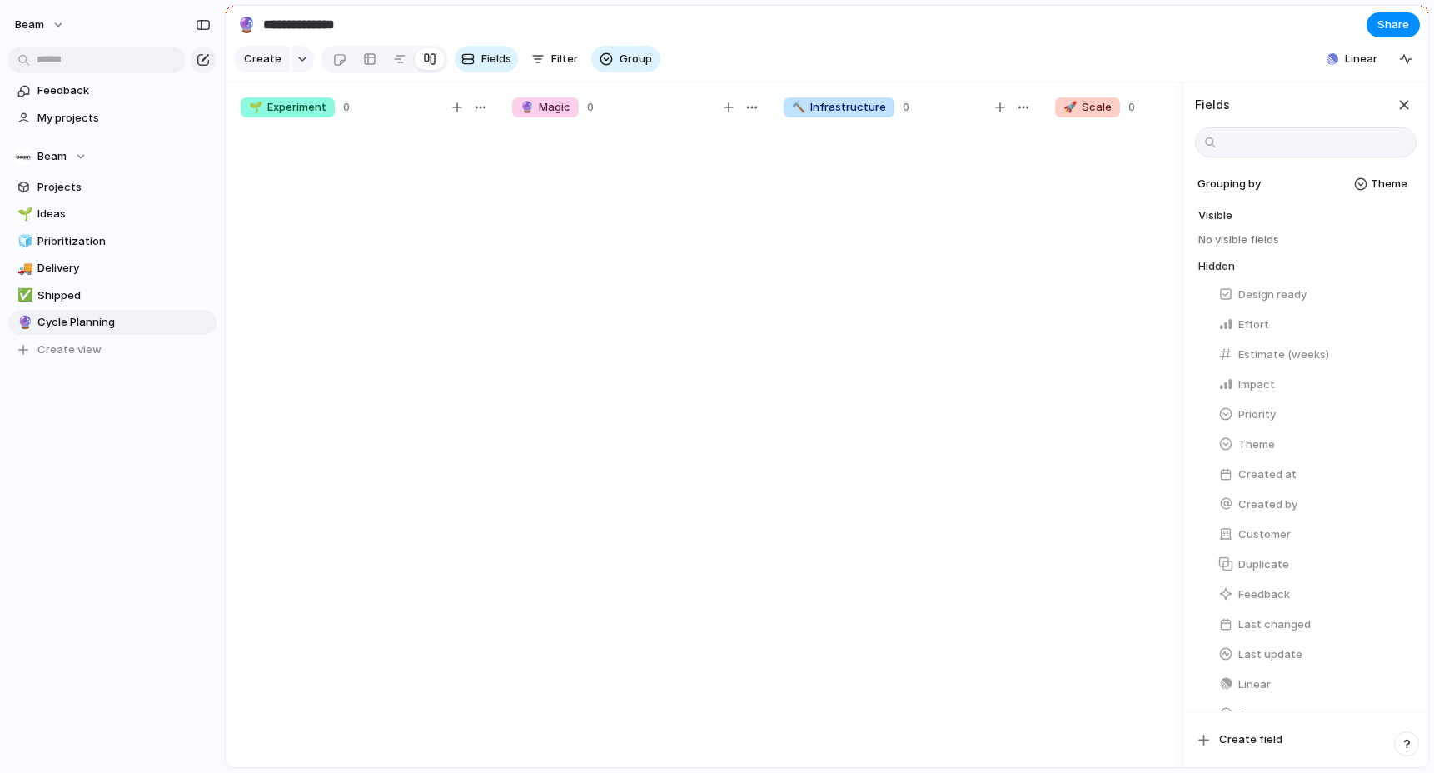
click at [1169, 22] on section "**********" at bounding box center [827, 24] width 1203 height 37
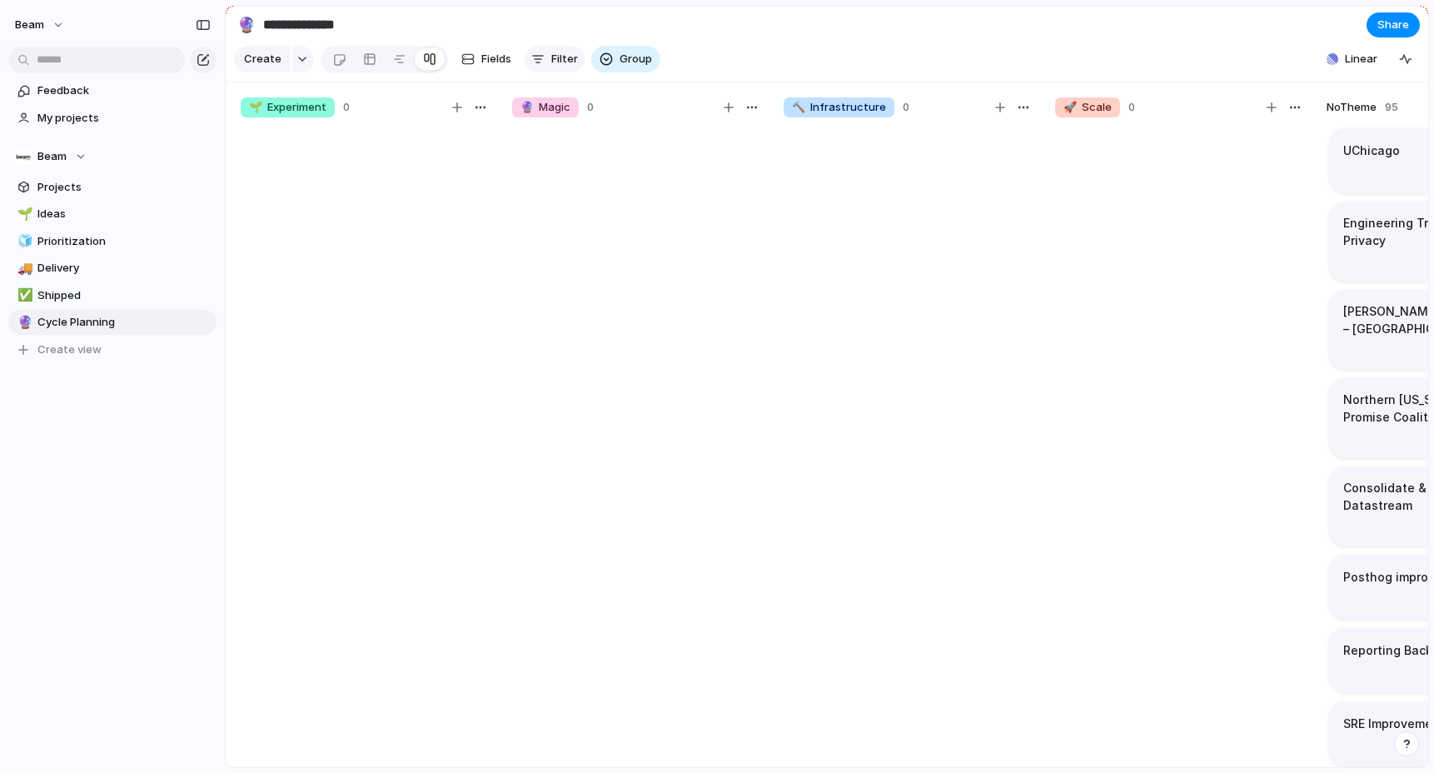
click at [551, 59] on span "Filter" at bounding box center [564, 59] width 27 height 17
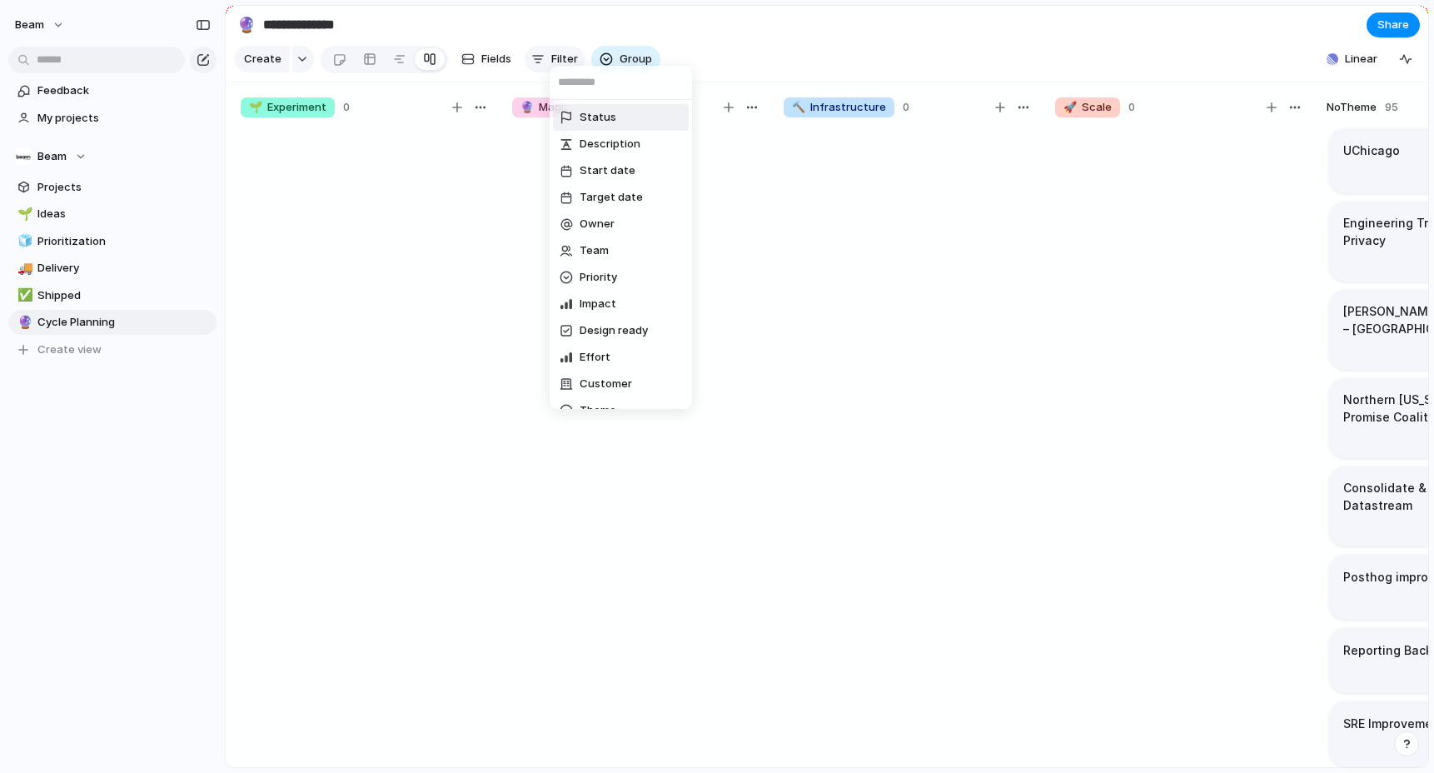
click at [550, 59] on div "Status Description Start date Target date Owner Team Priority Impact Design rea…" at bounding box center [717, 386] width 1434 height 773
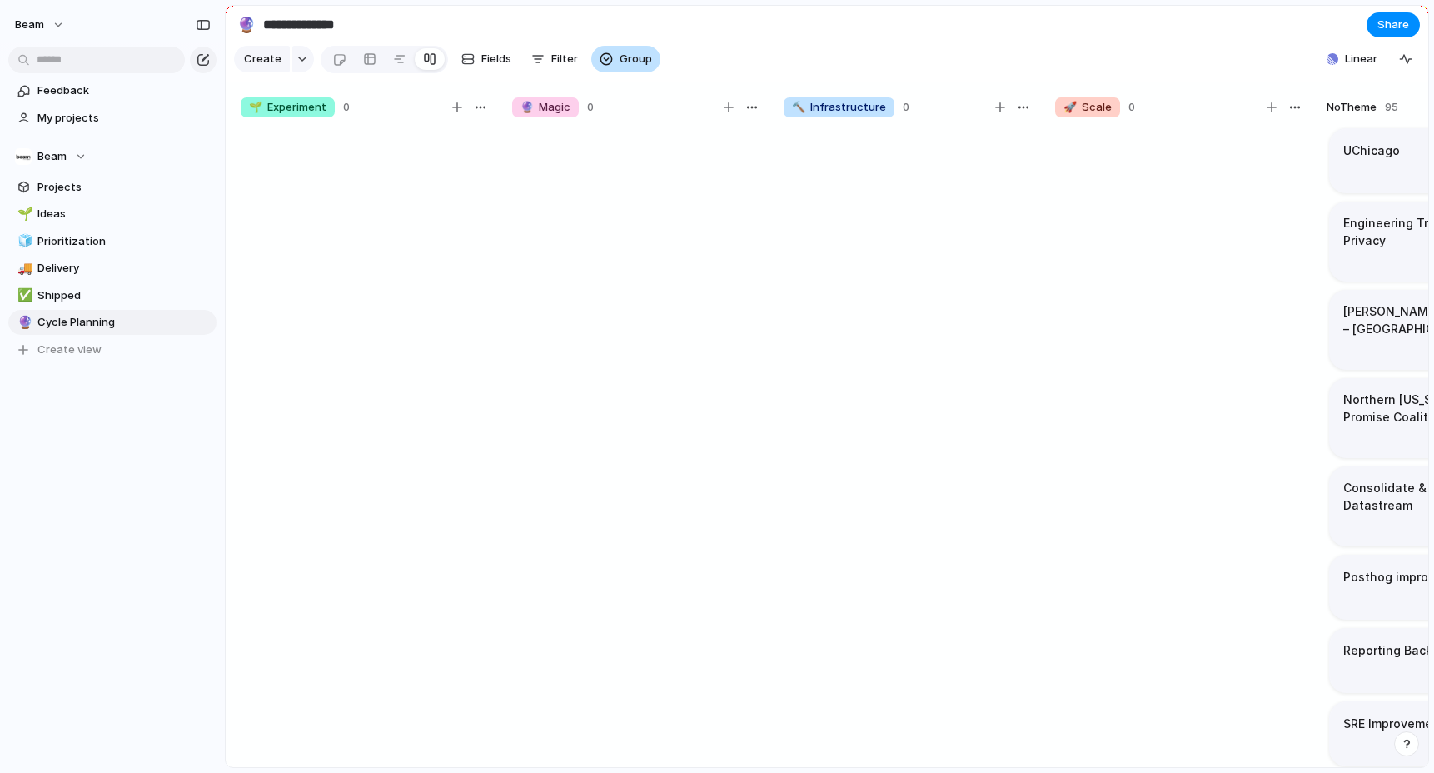
click at [620, 56] on span "Group" at bounding box center [636, 59] width 32 height 17
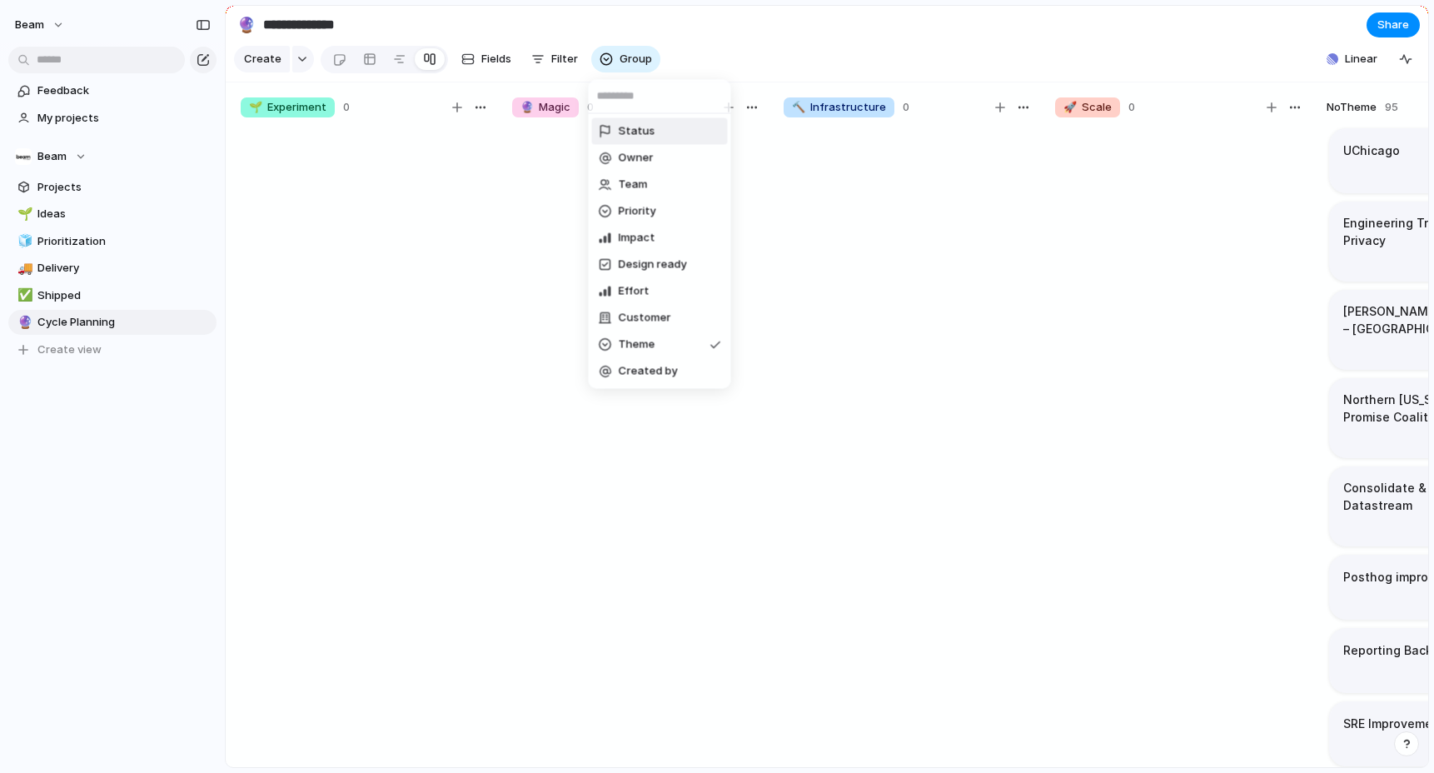
click at [676, 133] on li "Status" at bounding box center [660, 131] width 136 height 27
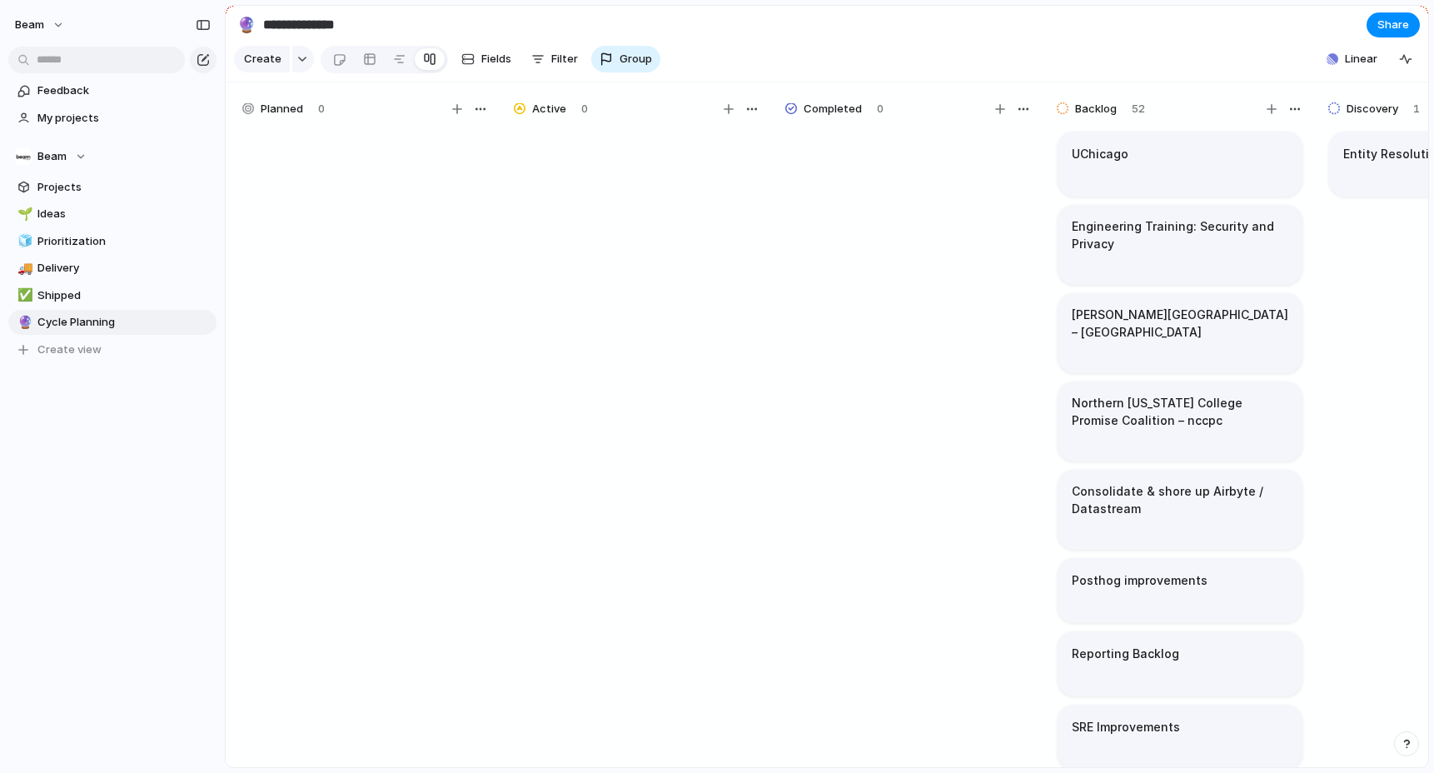
click at [584, 55] on div "Create Fields Filter Group Zoom" at bounding box center [447, 59] width 427 height 34
click at [561, 55] on span "Filter" at bounding box center [564, 59] width 27 height 17
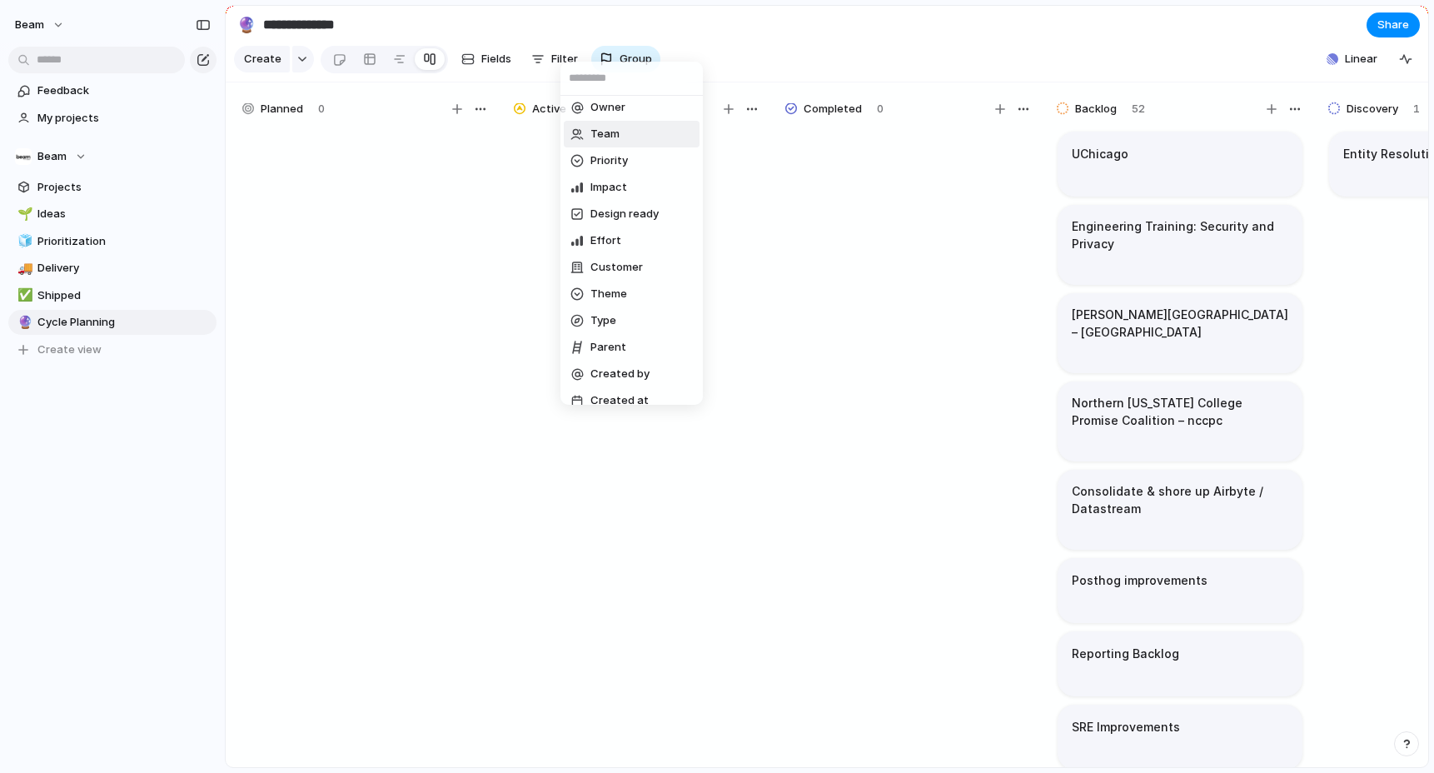
scroll to position [152, 0]
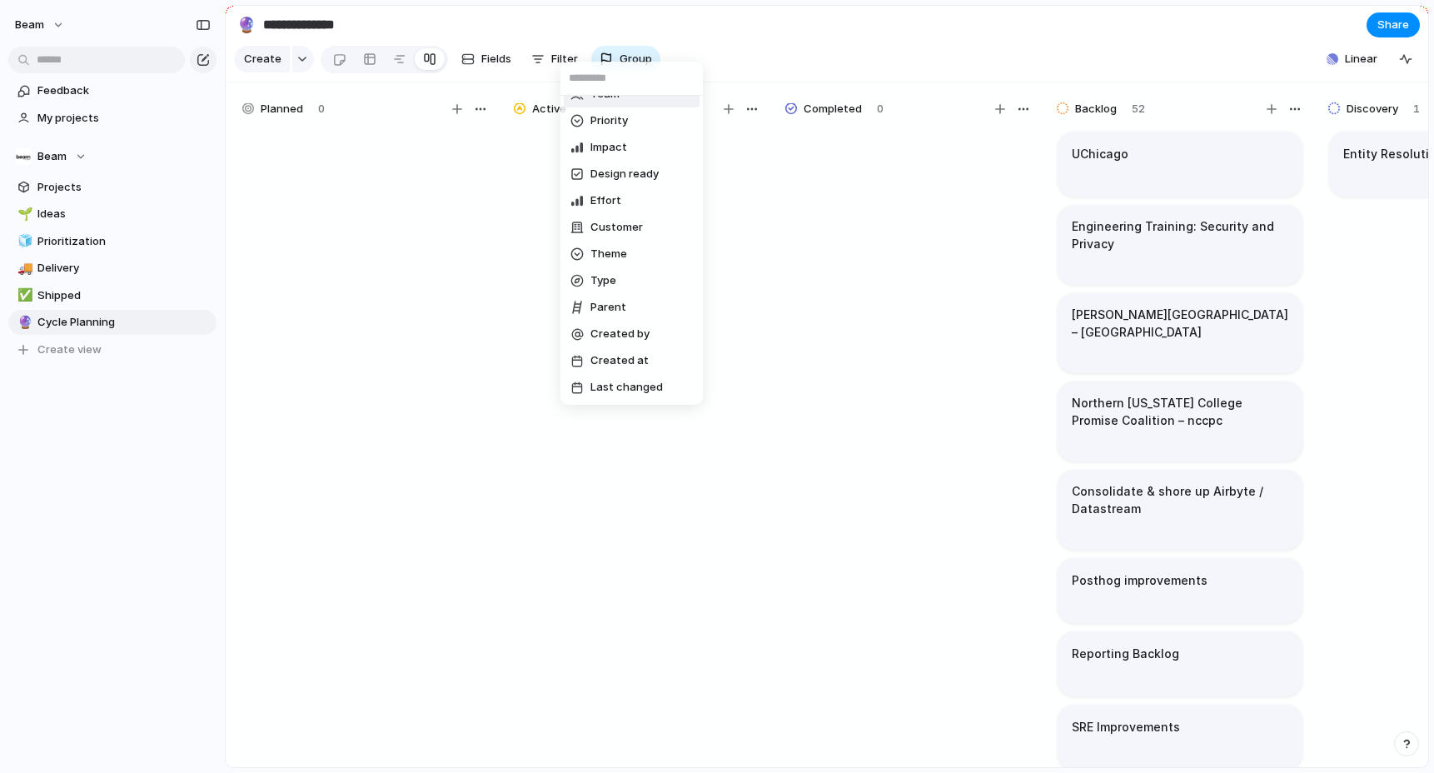
click at [609, 82] on input "text" at bounding box center [632, 78] width 142 height 33
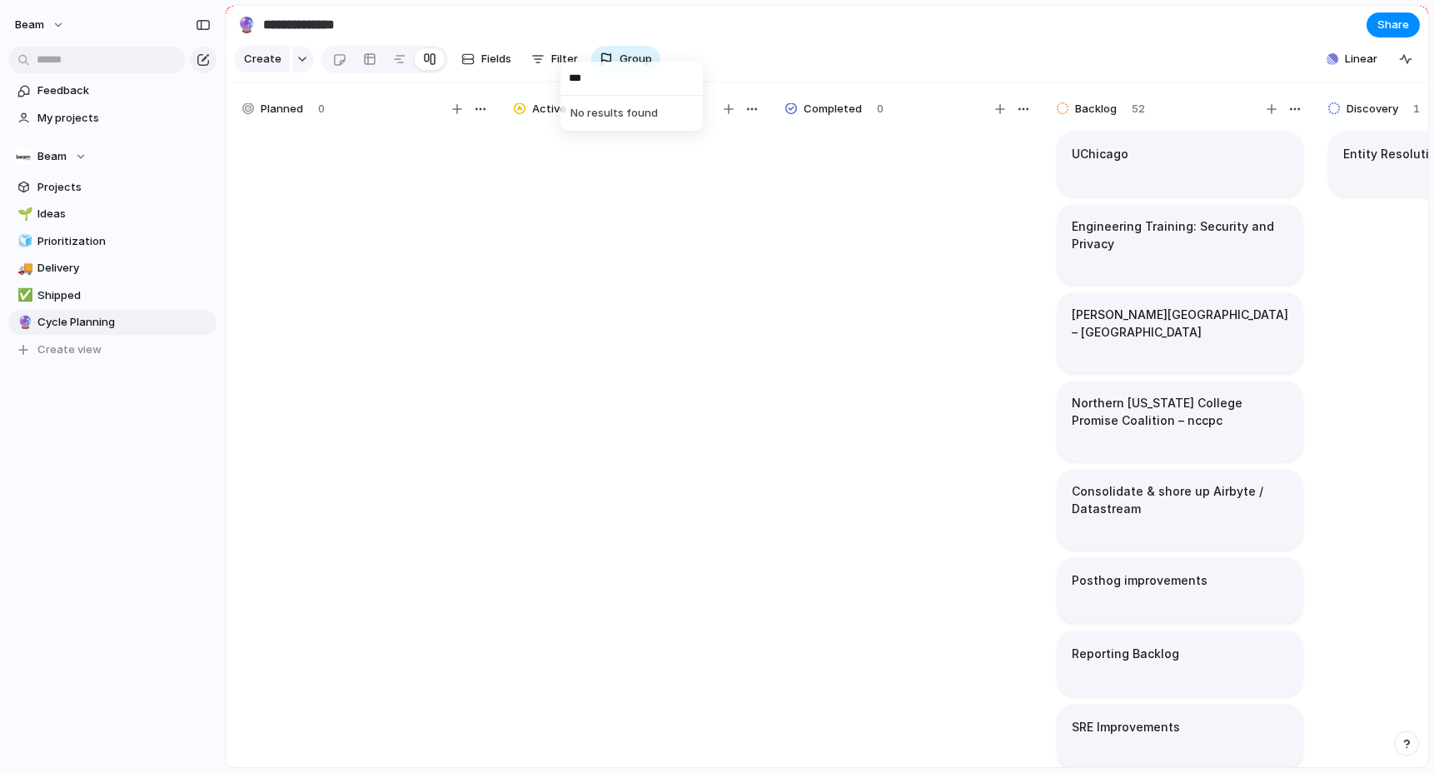
type input "****"
click at [1268, 29] on div "Status Description Start date Target date Owner Team Priority Impact Design rea…" at bounding box center [717, 386] width 1434 height 773
click at [1360, 57] on span "Linear" at bounding box center [1361, 59] width 32 height 17
click at [1291, 49] on div "Projects 6 Initiatives 24 Add all APHSA Marketing Add Disaster Assistance Marke…" at bounding box center [717, 386] width 1434 height 773
click at [1348, 60] on button "Linear" at bounding box center [1352, 59] width 64 height 25
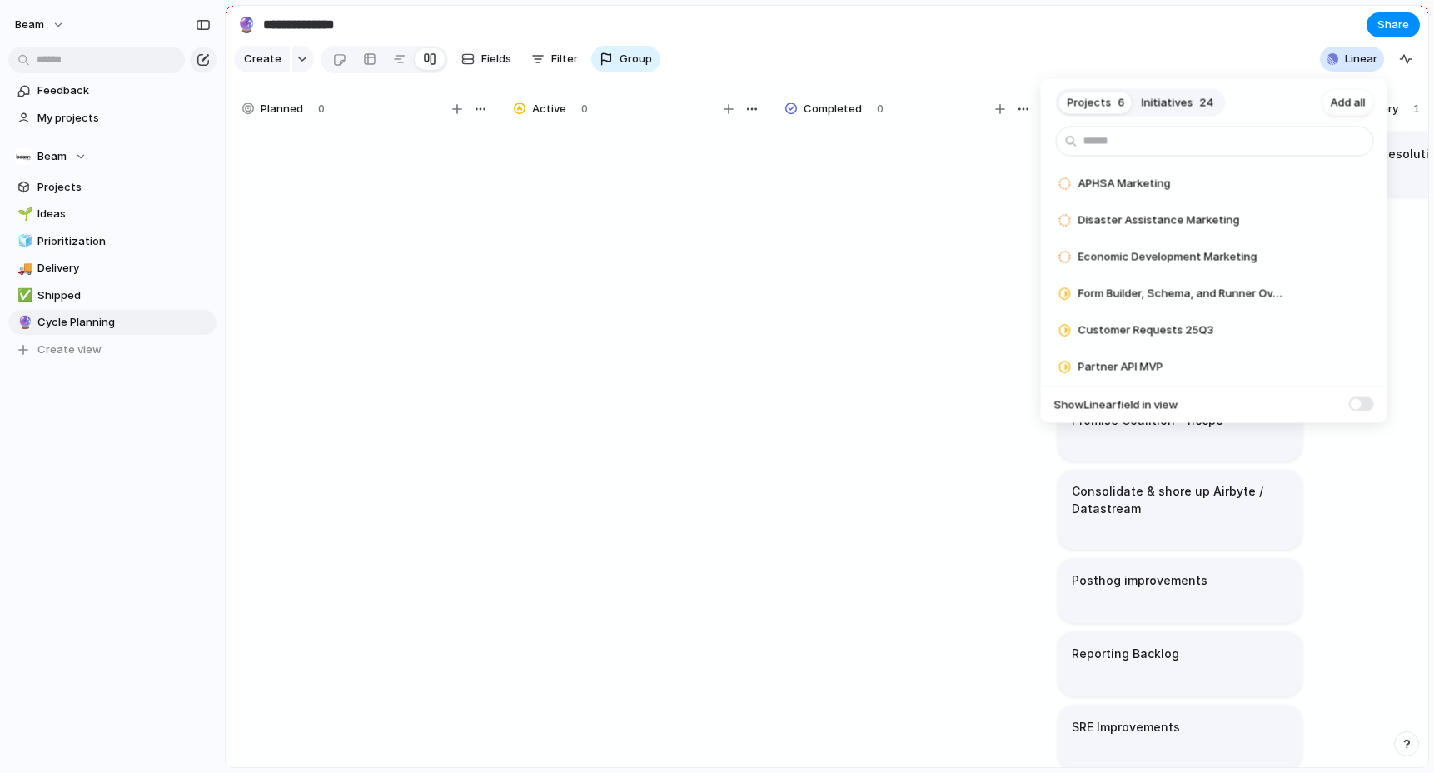
click at [1202, 33] on div "Projects 6 Initiatives 24 Add all APHSA Marketing Add Disaster Assistance Marke…" at bounding box center [717, 386] width 1434 height 773
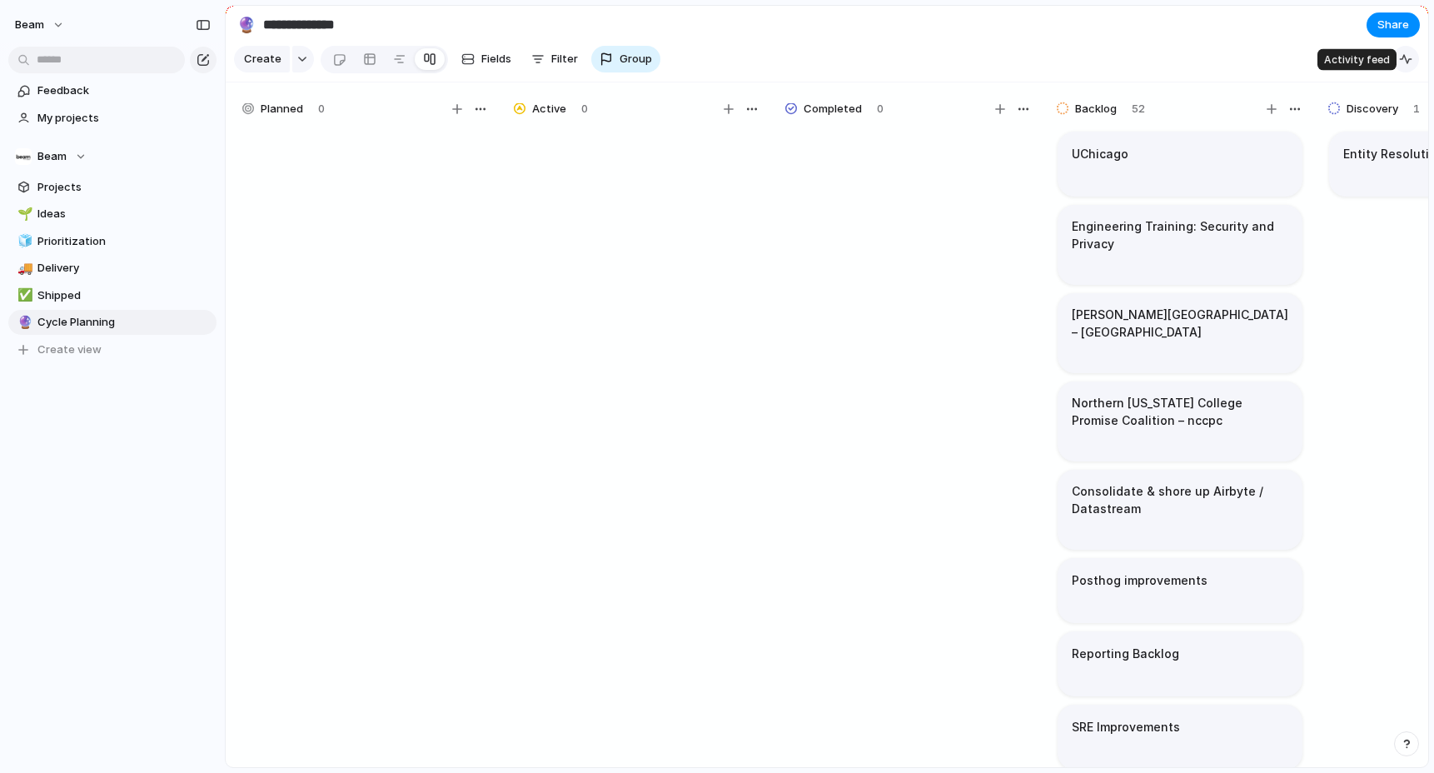
click at [1411, 60] on div "button" at bounding box center [1405, 58] width 13 height 13
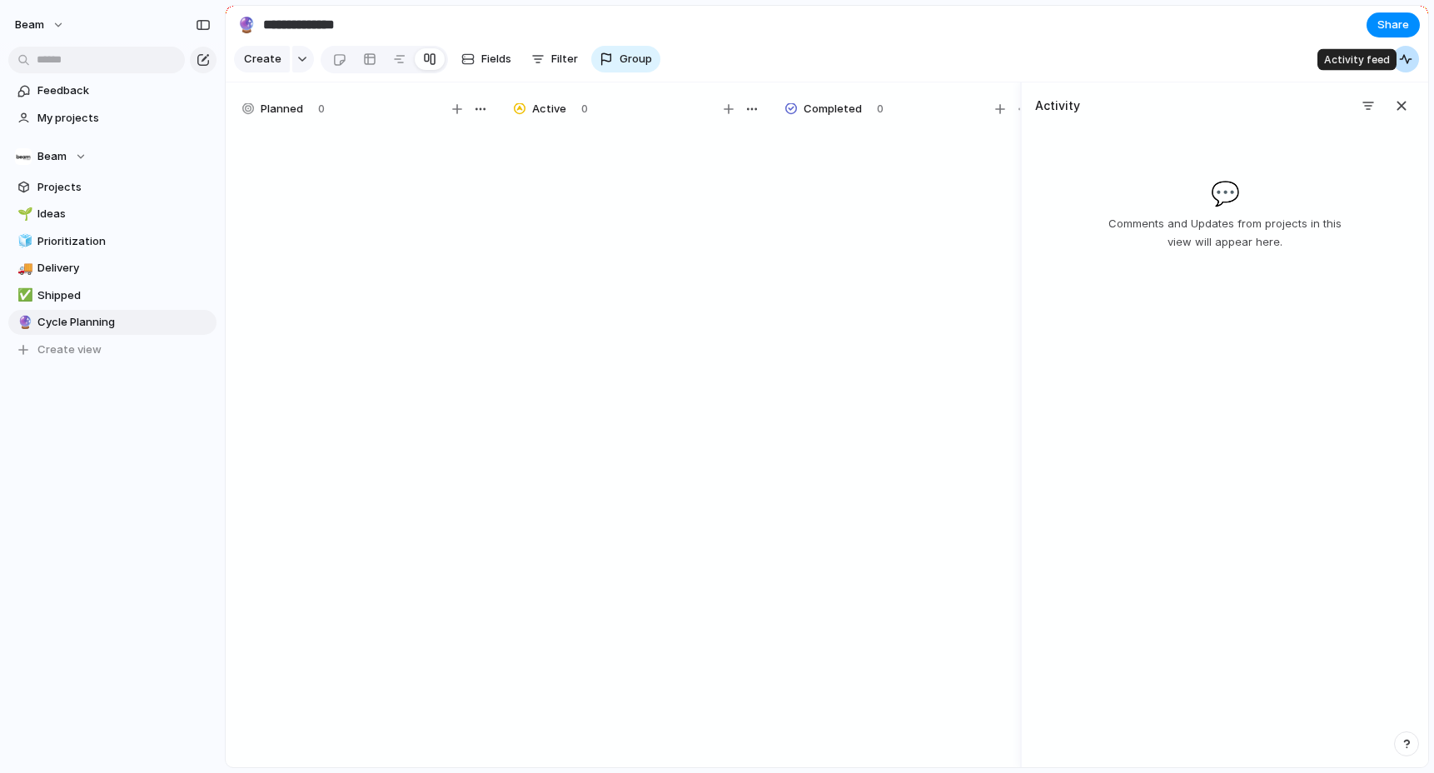
click at [1411, 60] on div "button" at bounding box center [1405, 58] width 13 height 13
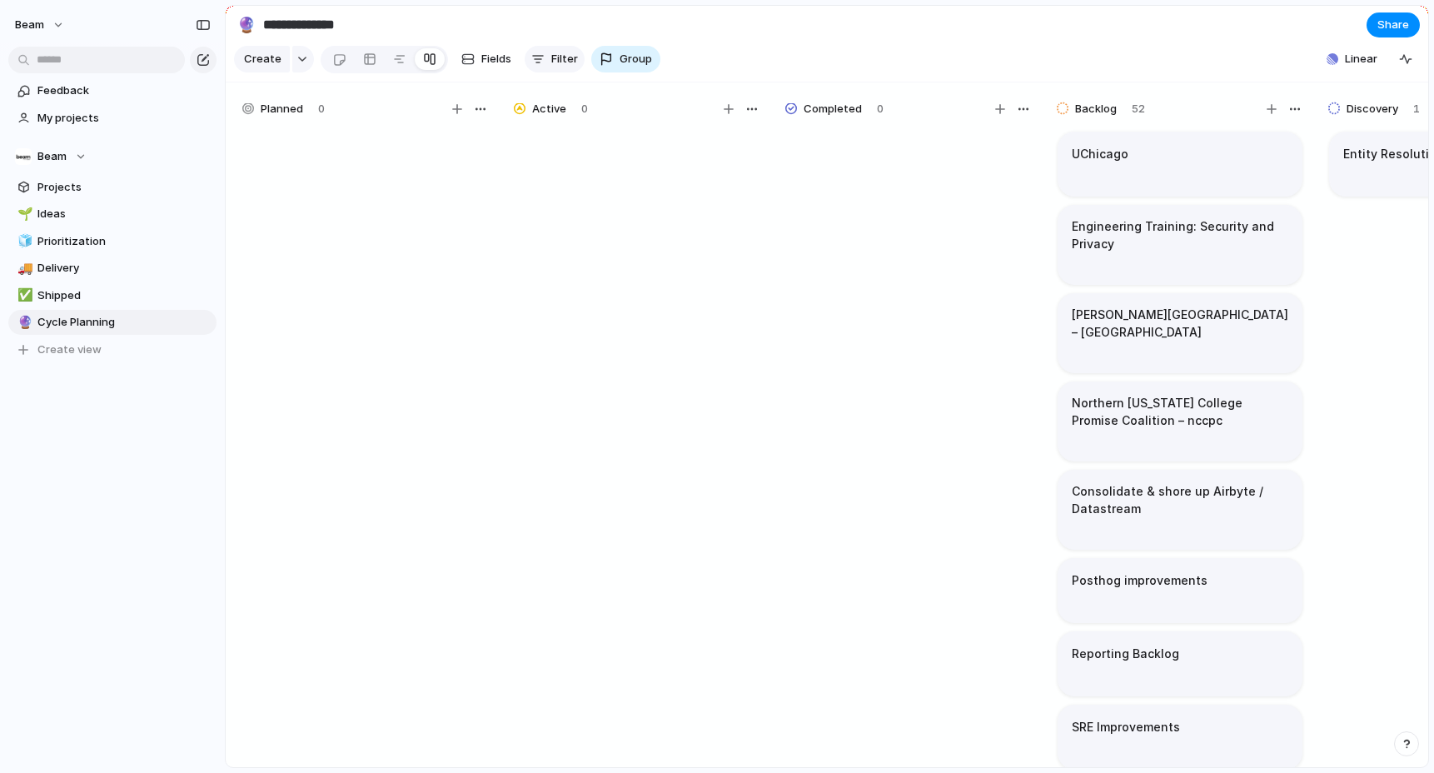
click at [558, 57] on span "Filter" at bounding box center [564, 59] width 27 height 17
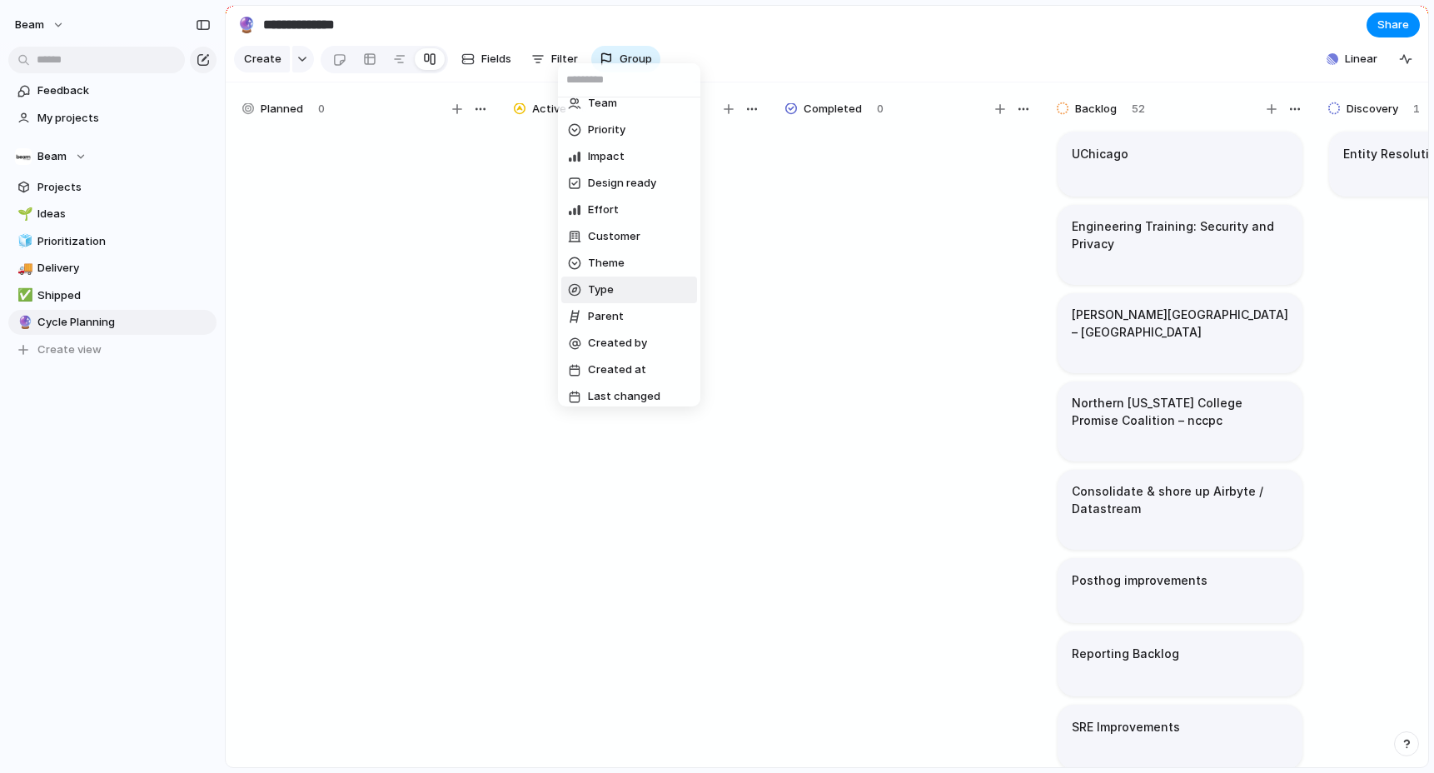
scroll to position [152, 0]
click at [441, 420] on div "Status Description Start date Target date Owner Team Priority Impact Design rea…" at bounding box center [717, 386] width 1434 height 773
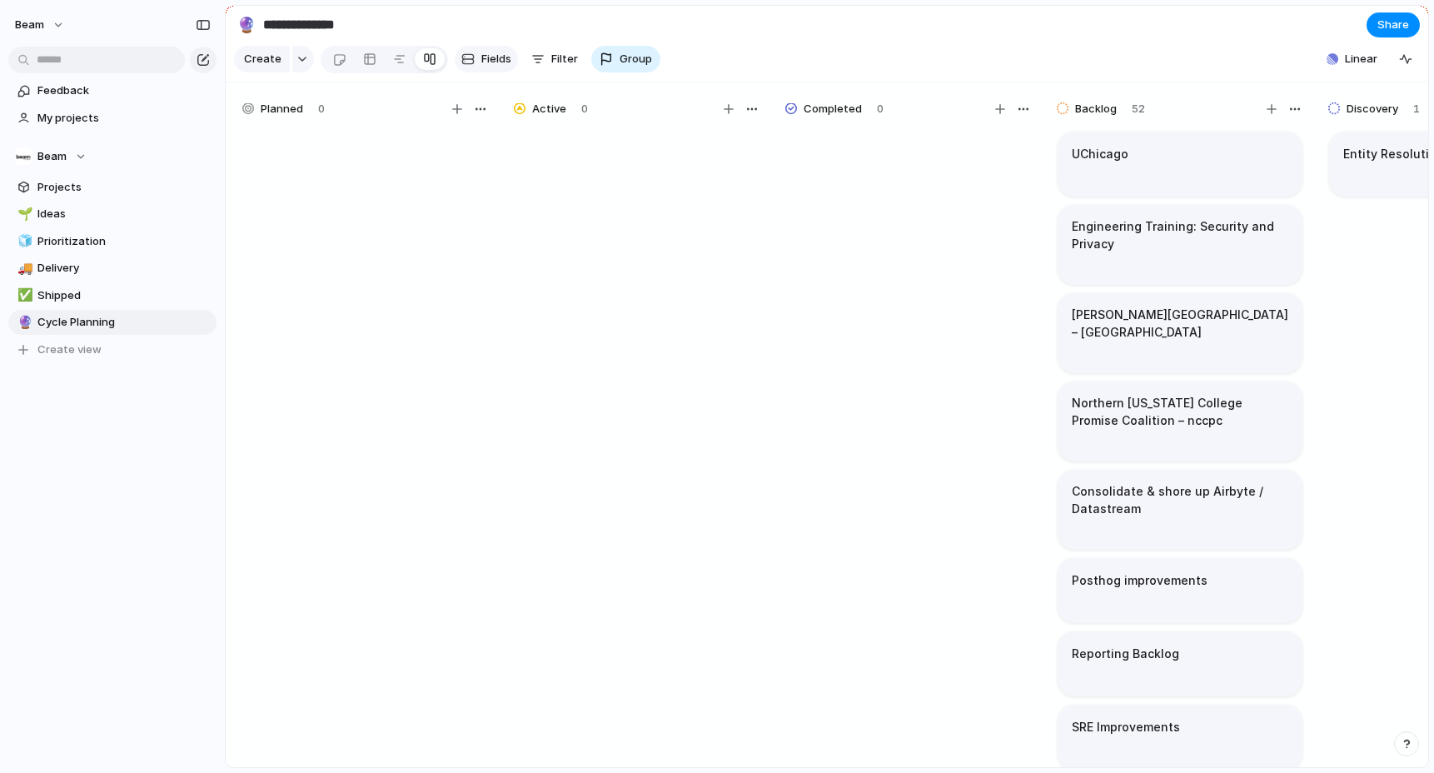
click at [492, 66] on span "Fields" at bounding box center [496, 59] width 30 height 17
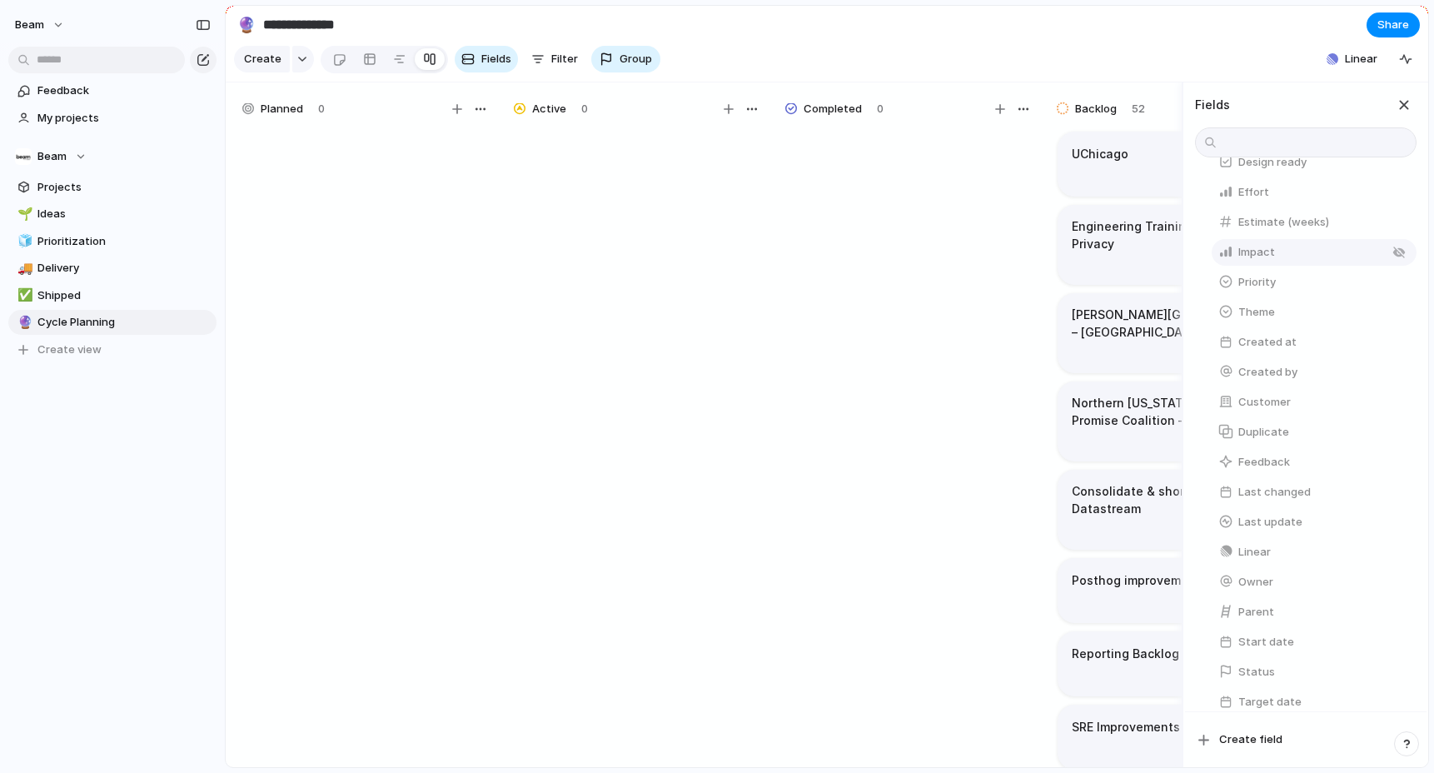
scroll to position [178, 0]
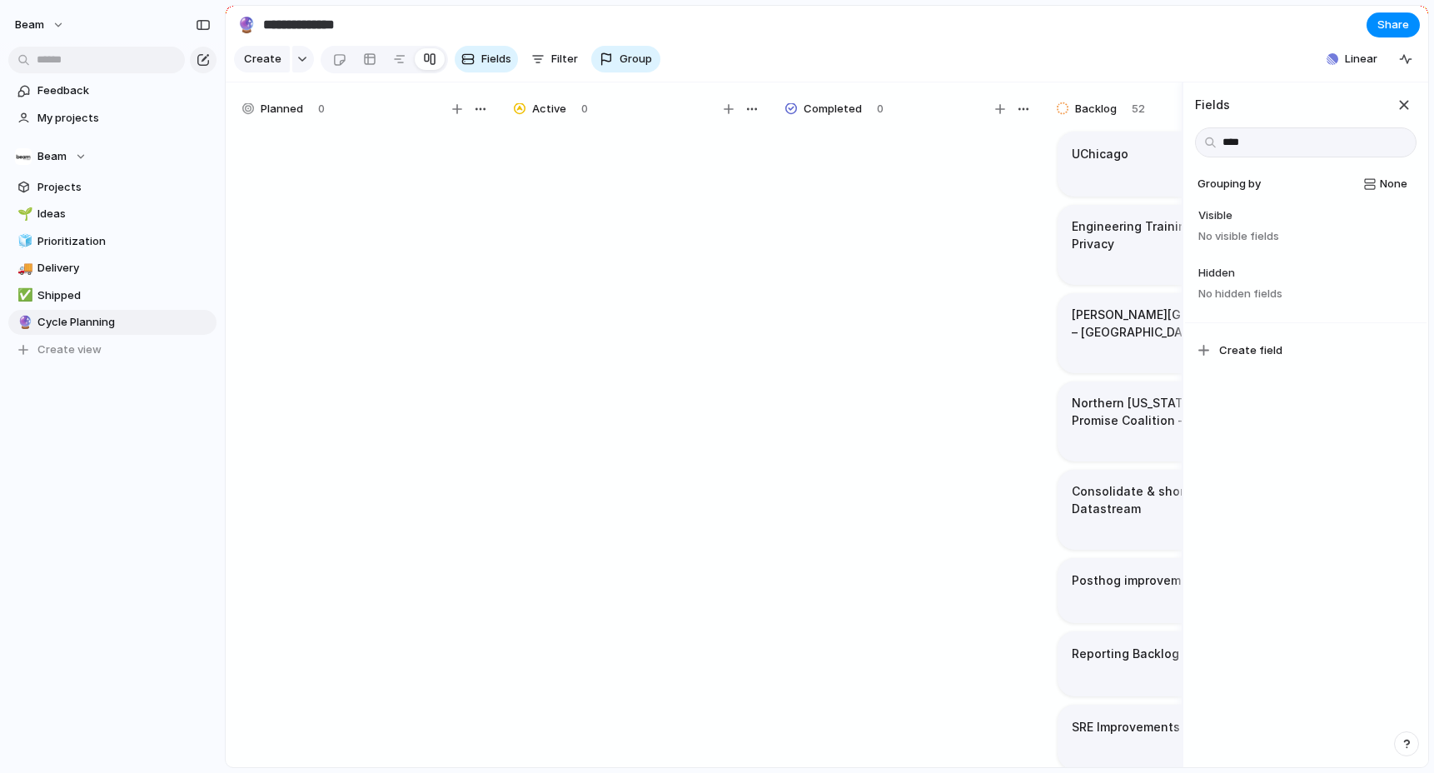
type input "*****"
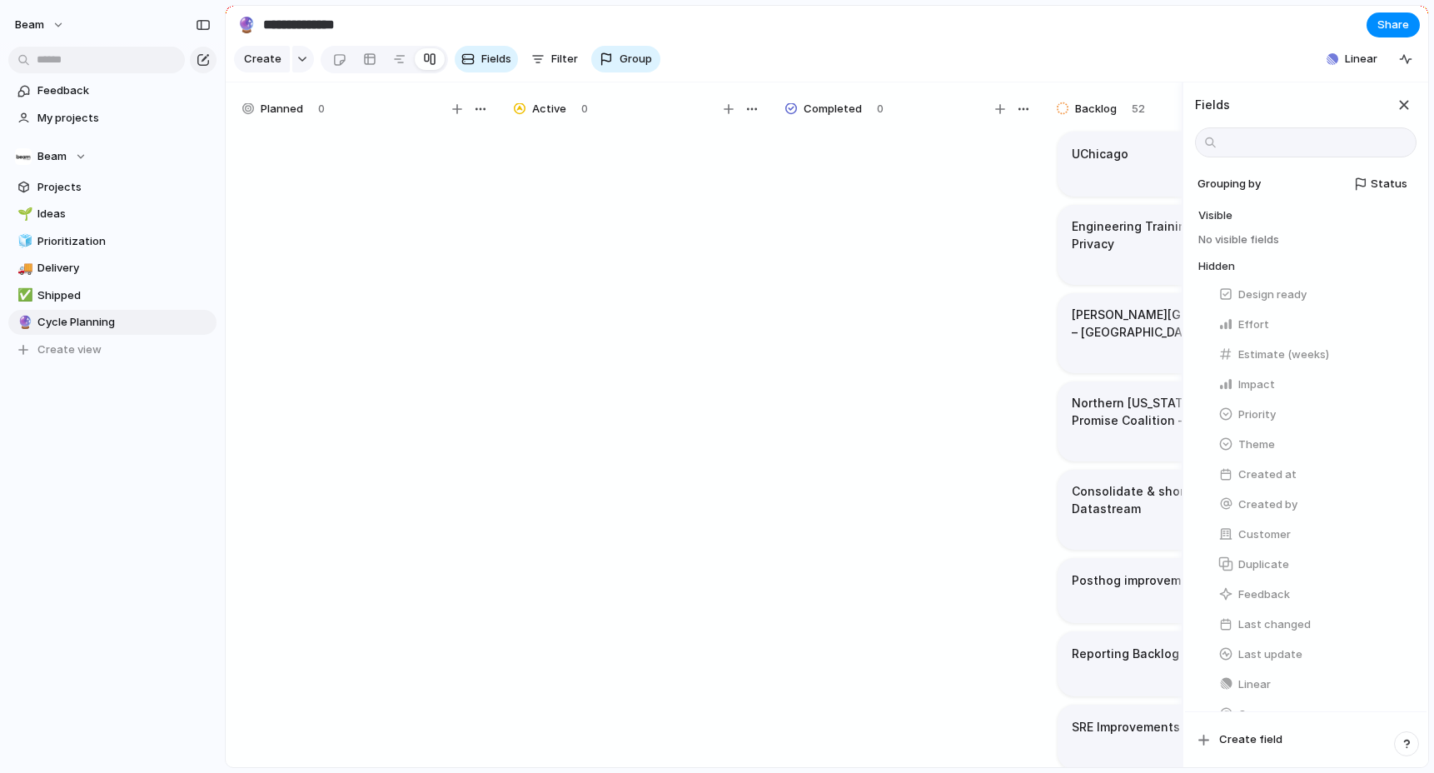
click at [814, 14] on section "**********" at bounding box center [827, 24] width 1203 height 37
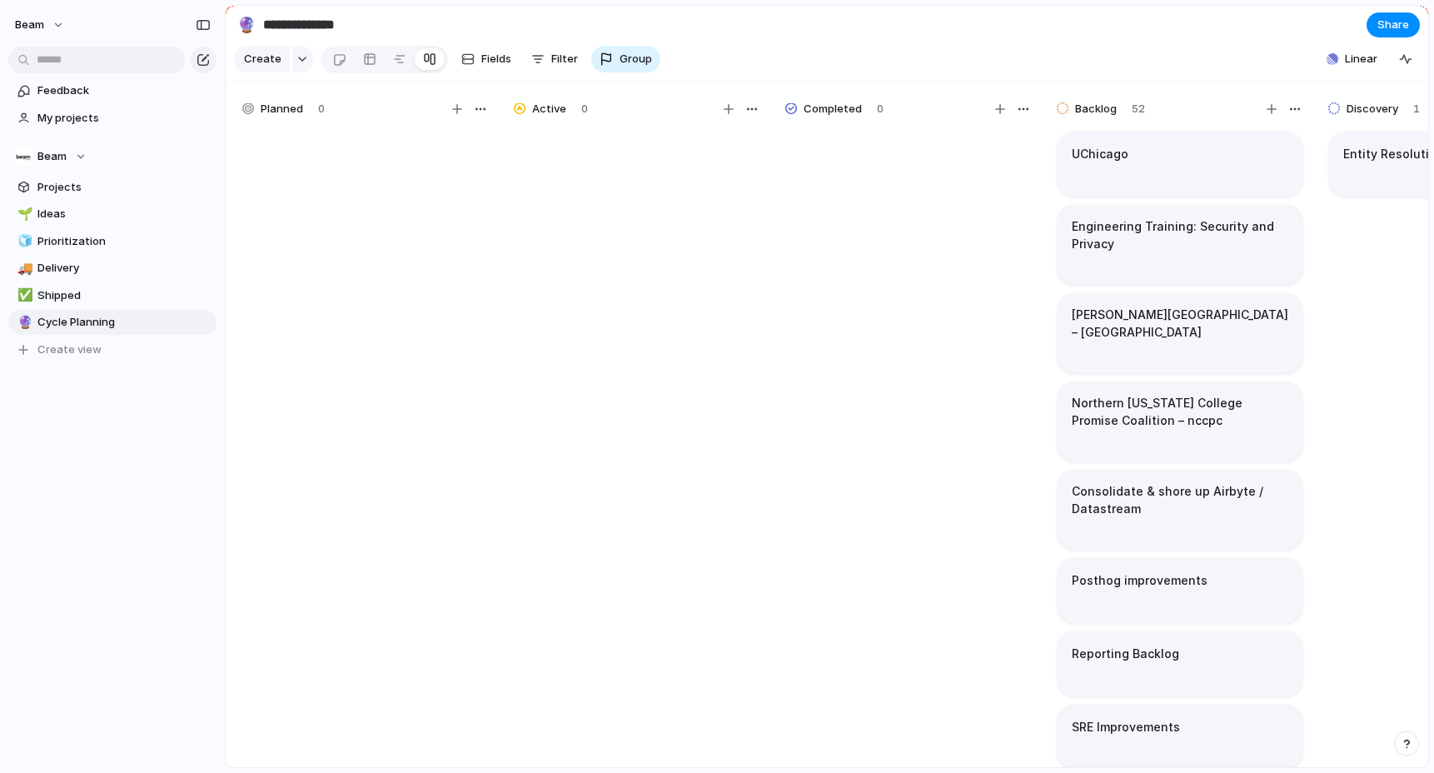
click at [398, 14] on input "**********" at bounding box center [358, 25] width 196 height 30
click at [260, 458] on span "Delete view" at bounding box center [262, 453] width 62 height 17
type input "*******"
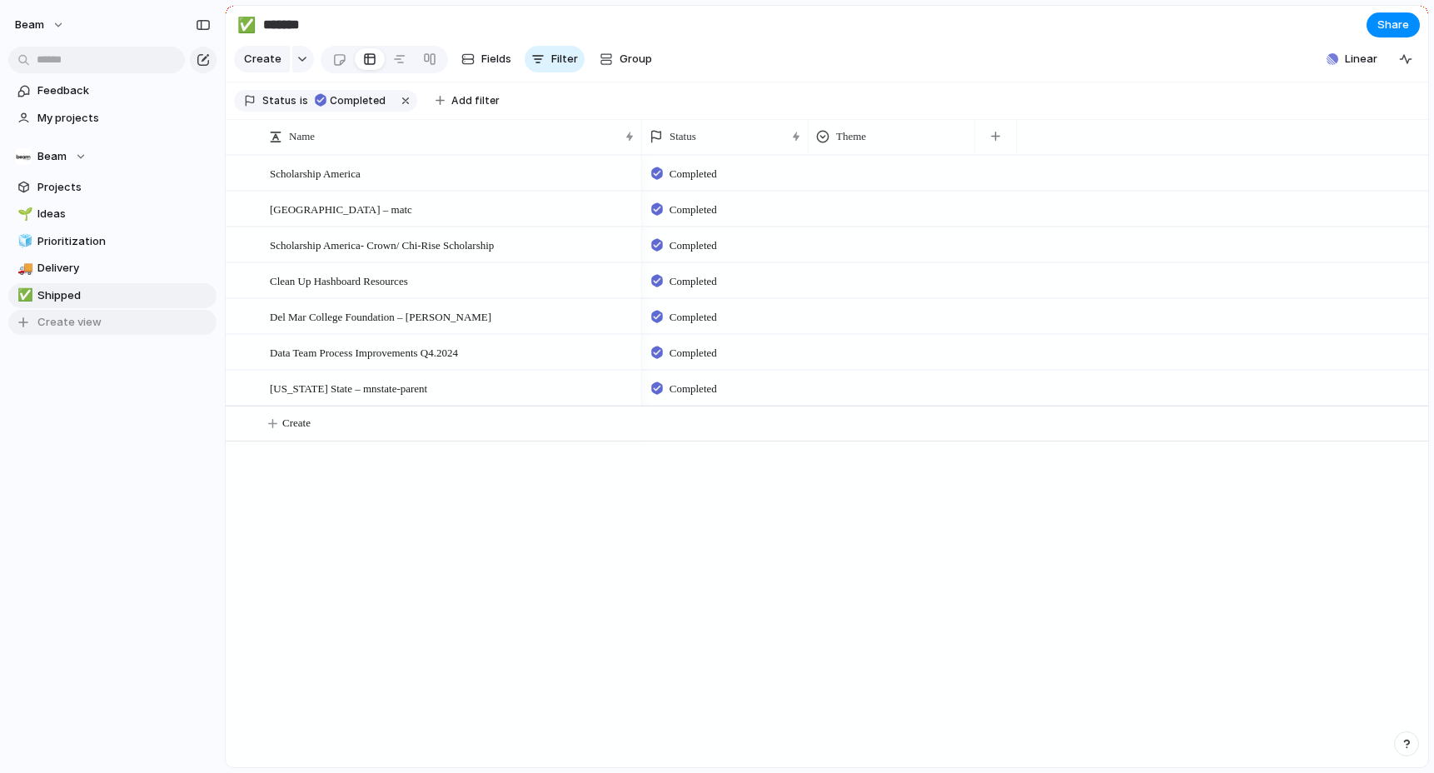
click at [80, 321] on span "Create view" at bounding box center [69, 322] width 64 height 17
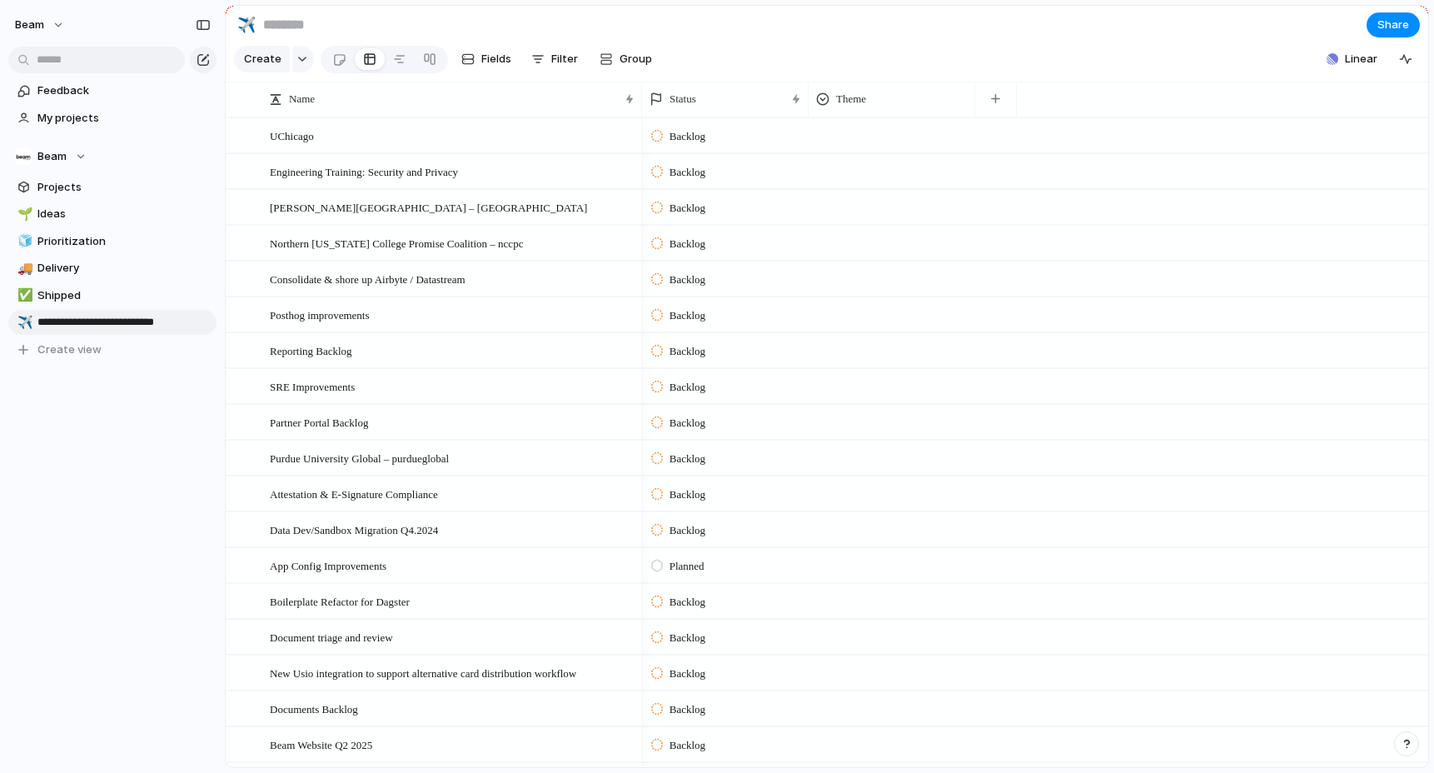
type input "**********"
drag, startPoint x: 223, startPoint y: 325, endPoint x: 217, endPoint y: 336, distance: 12.3
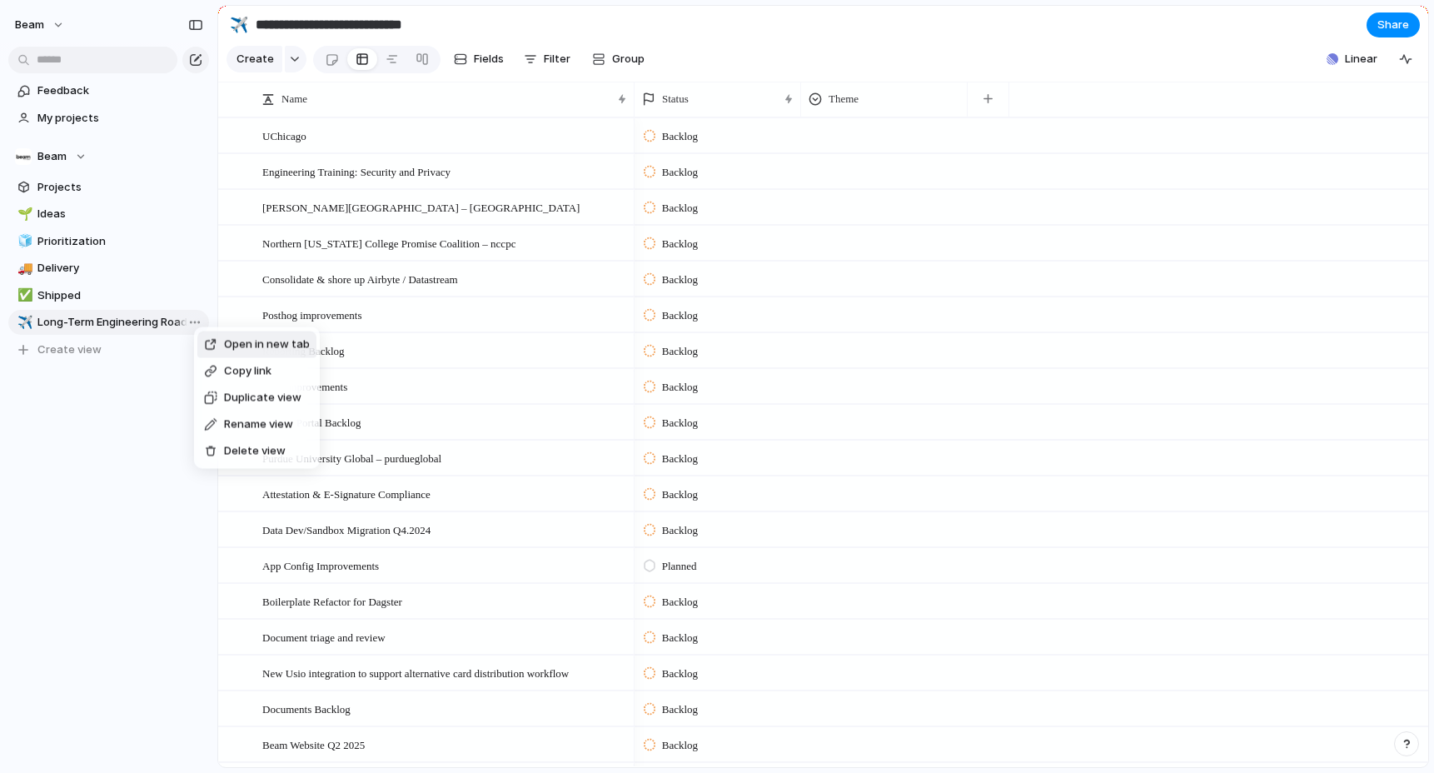
click at [258, 427] on span "Rename view" at bounding box center [258, 425] width 69 height 17
type input "**********"
click at [139, 458] on div "Feedback My projects Beam Projects 🌱 Ideas 🧊 Prioritization 🚚 Delivery ✅ Shippe…" at bounding box center [108, 248] width 217 height 497
click at [386, 61] on div at bounding box center [392, 59] width 13 height 27
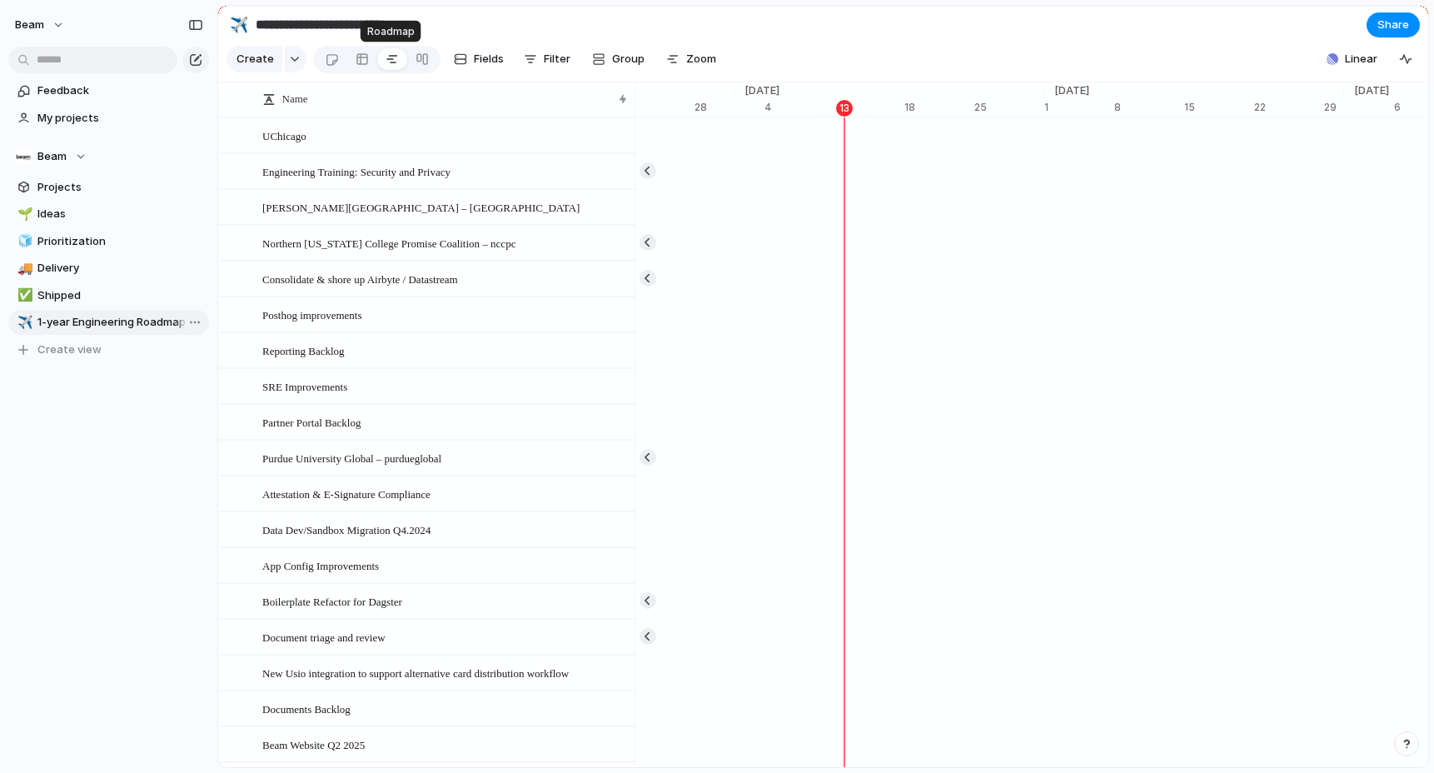
scroll to position [0, 10857]
click at [478, 61] on span "Fields" at bounding box center [489, 59] width 30 height 17
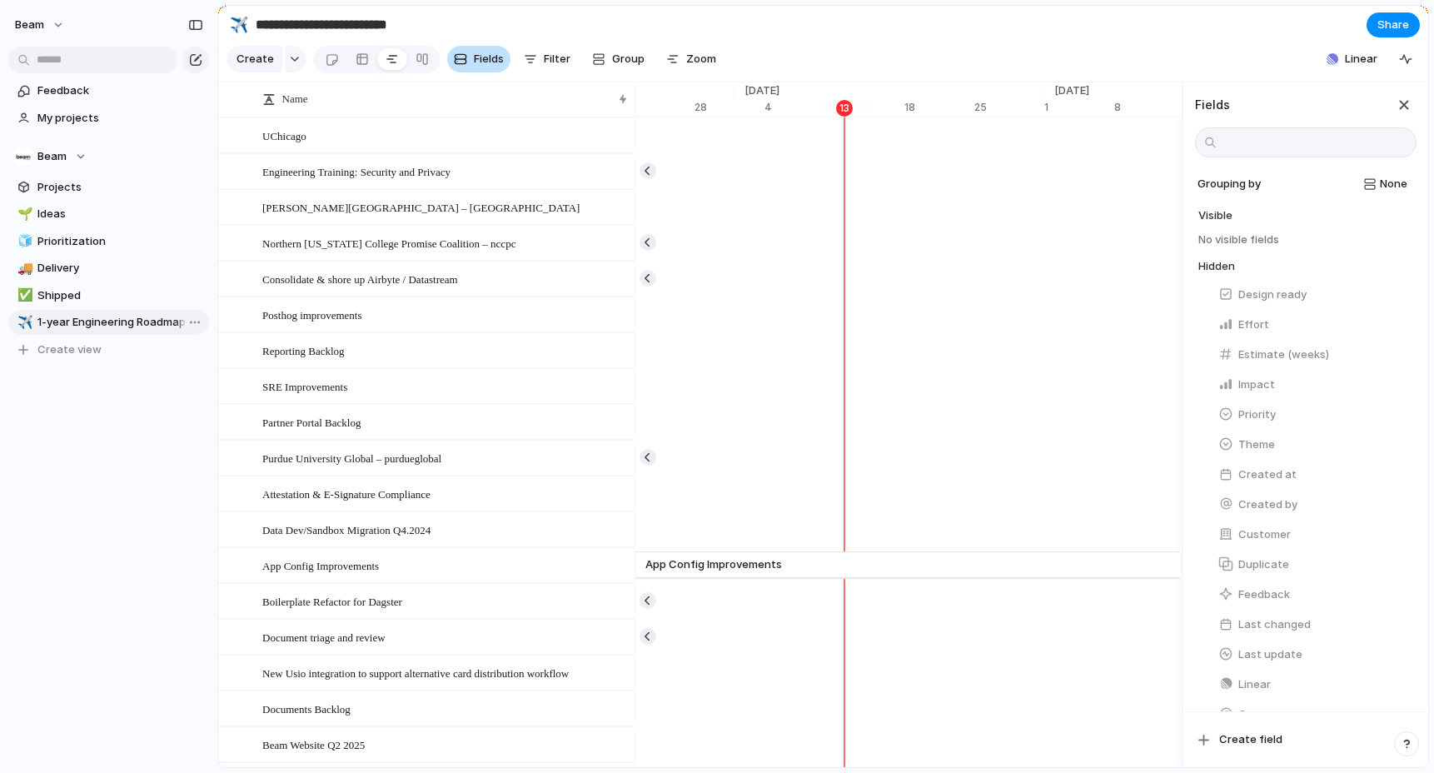
scroll to position [0, 0]
click at [478, 61] on span "Fields" at bounding box center [489, 59] width 30 height 17
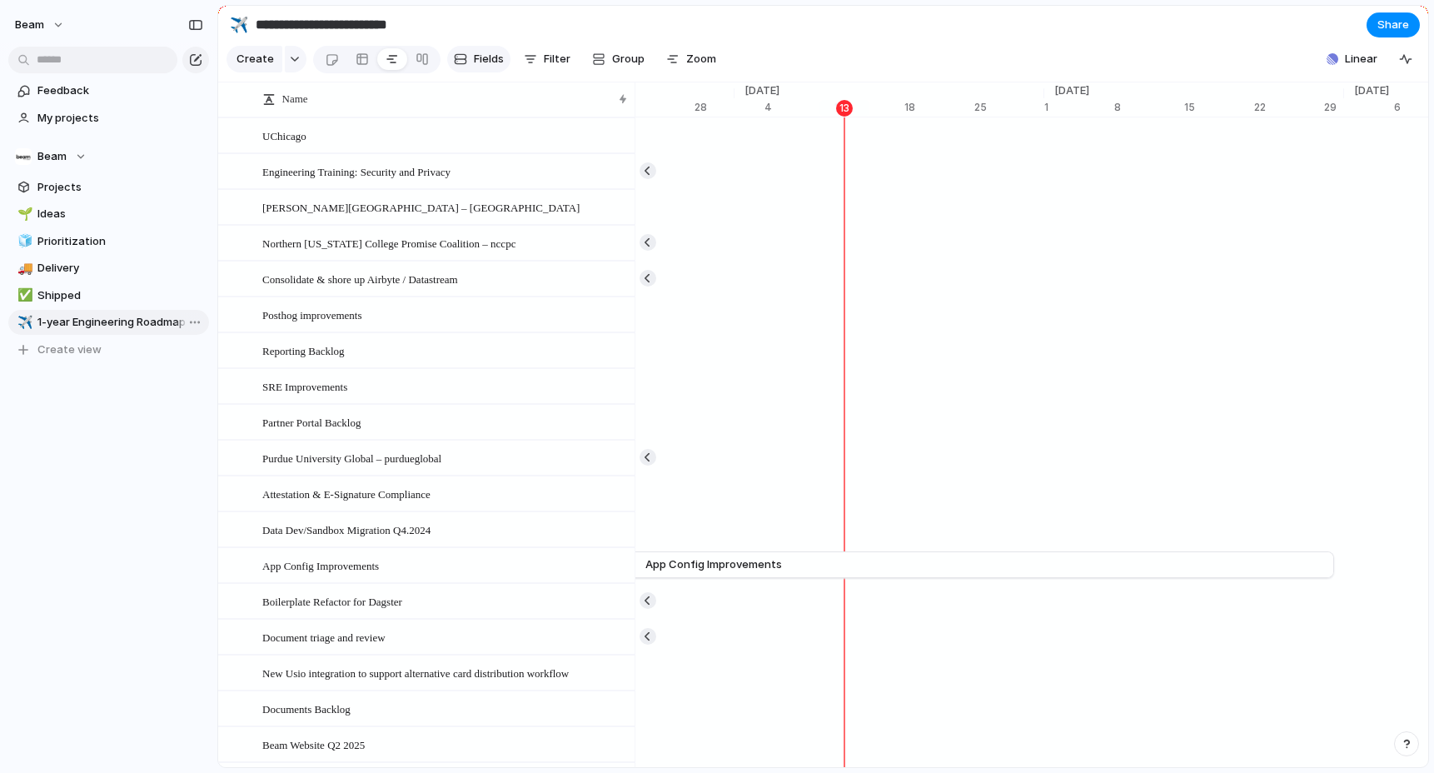
click at [482, 64] on span "Fields" at bounding box center [489, 59] width 30 height 17
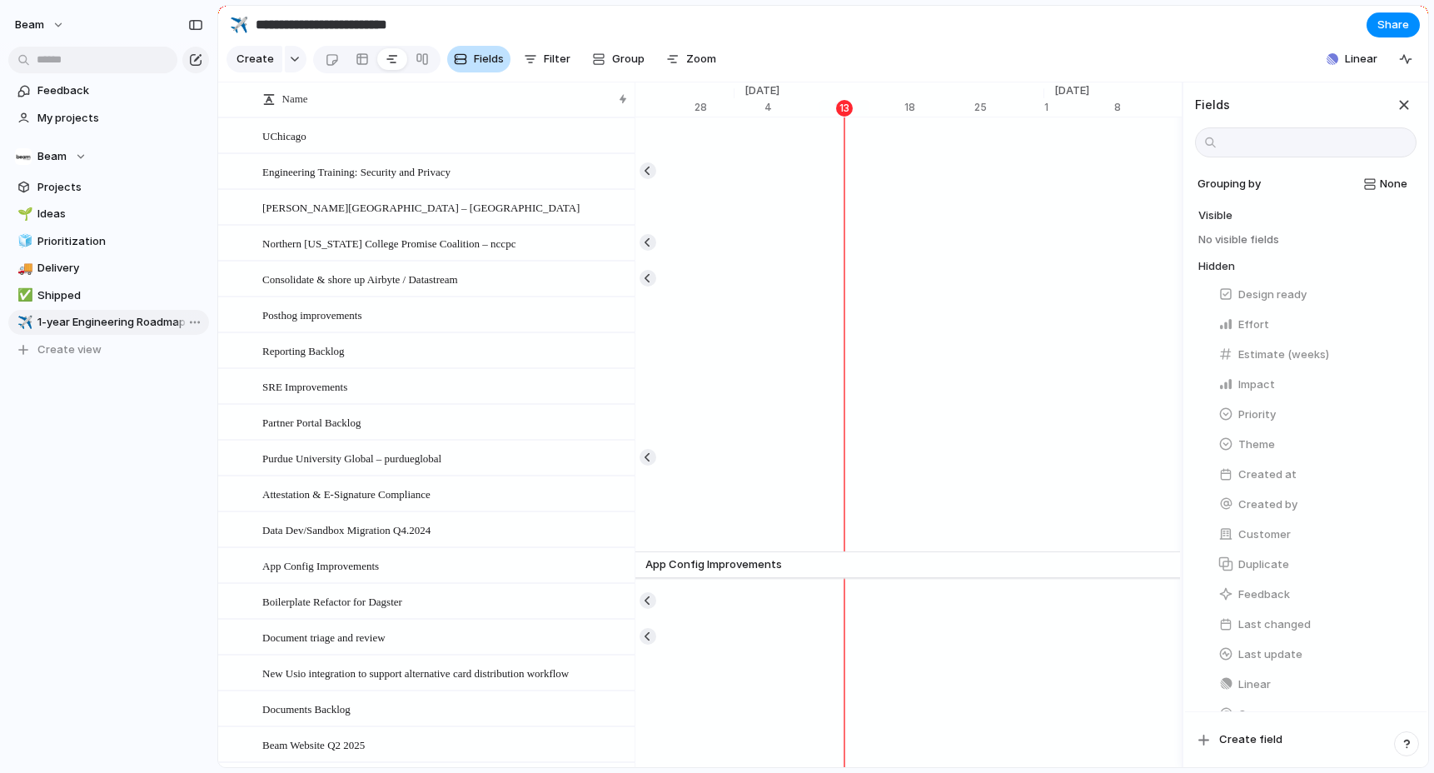
click at [482, 64] on span "Fields" at bounding box center [489, 59] width 30 height 17
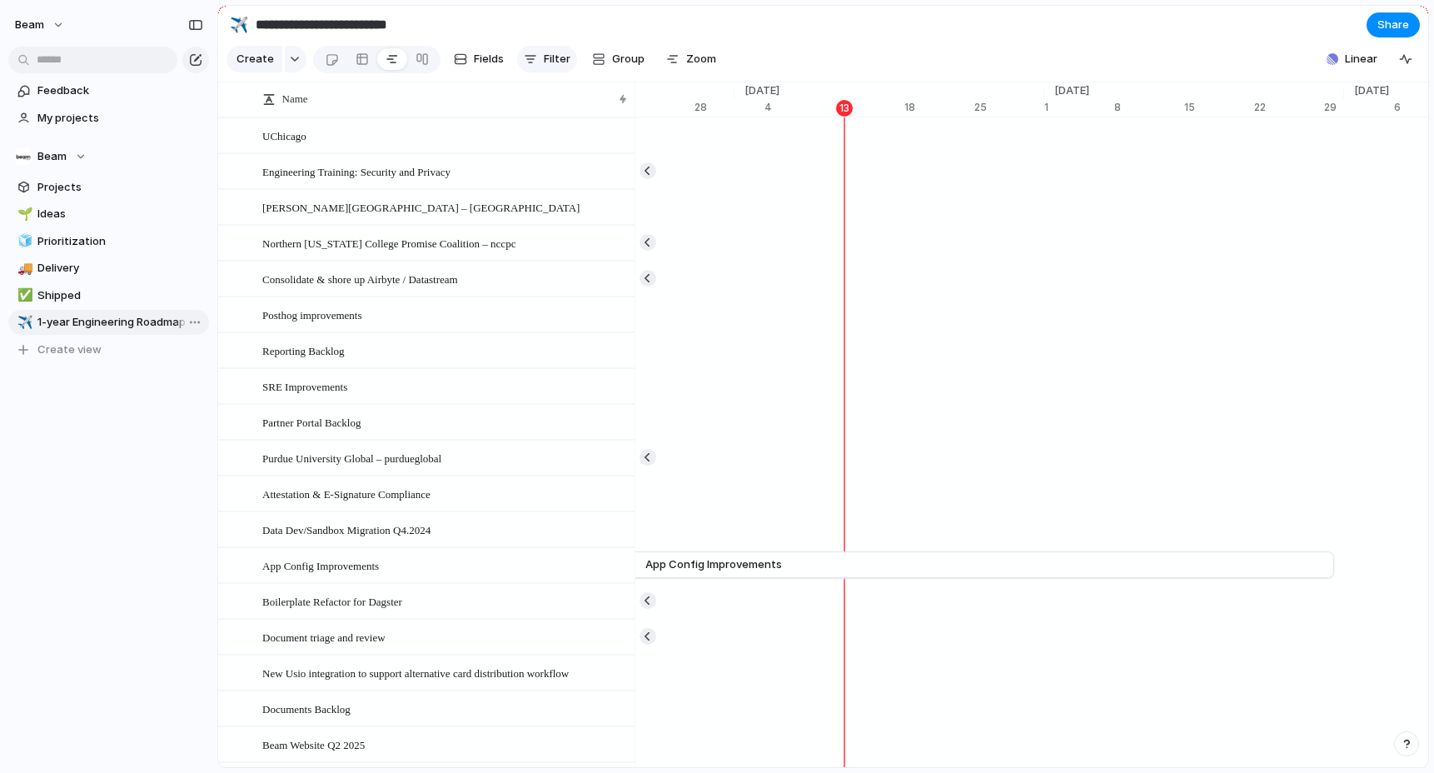
click at [536, 66] on button "Filter" at bounding box center [547, 59] width 60 height 27
click at [536, 66] on div "Status Description Start date Target date Owner Team Priority Impact Design rea…" at bounding box center [717, 386] width 1434 height 773
click at [596, 56] on div "button" at bounding box center [598, 58] width 13 height 13
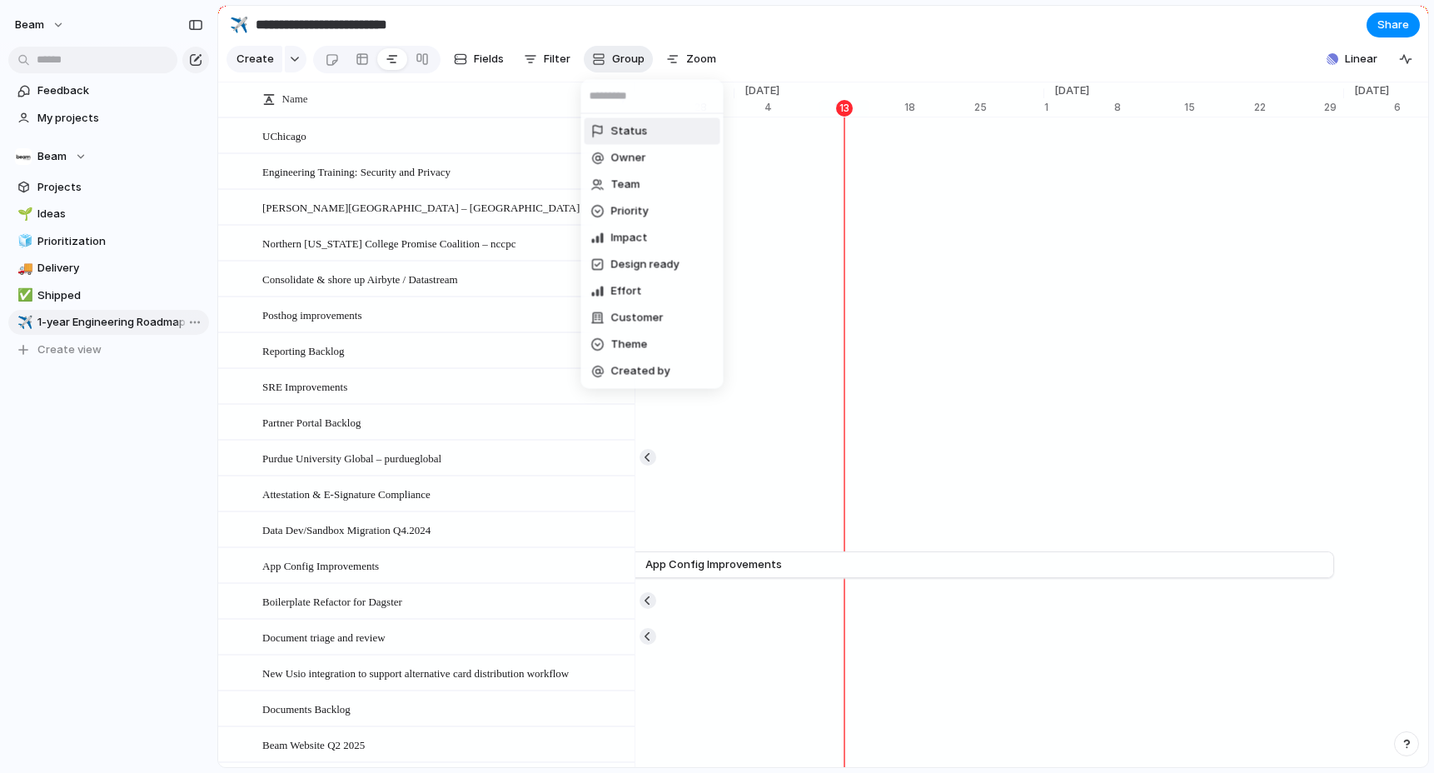
click at [596, 56] on div "Status Owner Team Priority Impact Design ready Effort Customer Theme Created by" at bounding box center [717, 386] width 1434 height 773
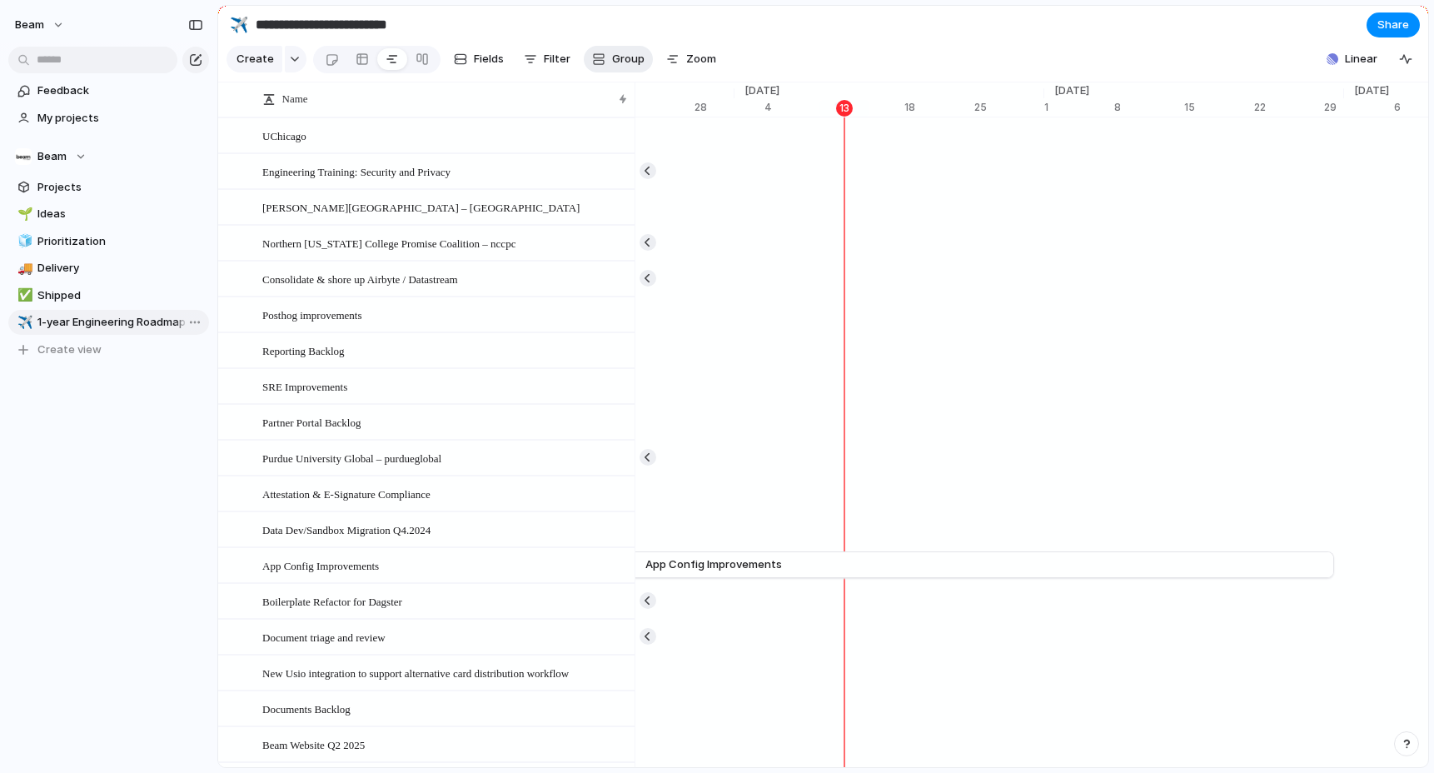
click at [596, 56] on div "button" at bounding box center [598, 58] width 13 height 13
click at [621, 37] on div "Status Owner Team Priority Impact Design ready Effort Customer Theme Created by" at bounding box center [717, 386] width 1434 height 773
click at [668, 54] on div "button" at bounding box center [672, 58] width 13 height 13
click at [533, 63] on div "button" at bounding box center [530, 58] width 13 height 13
click at [533, 63] on div "Status Description Start date Target date Owner Team Priority Impact Design rea…" at bounding box center [717, 386] width 1434 height 773
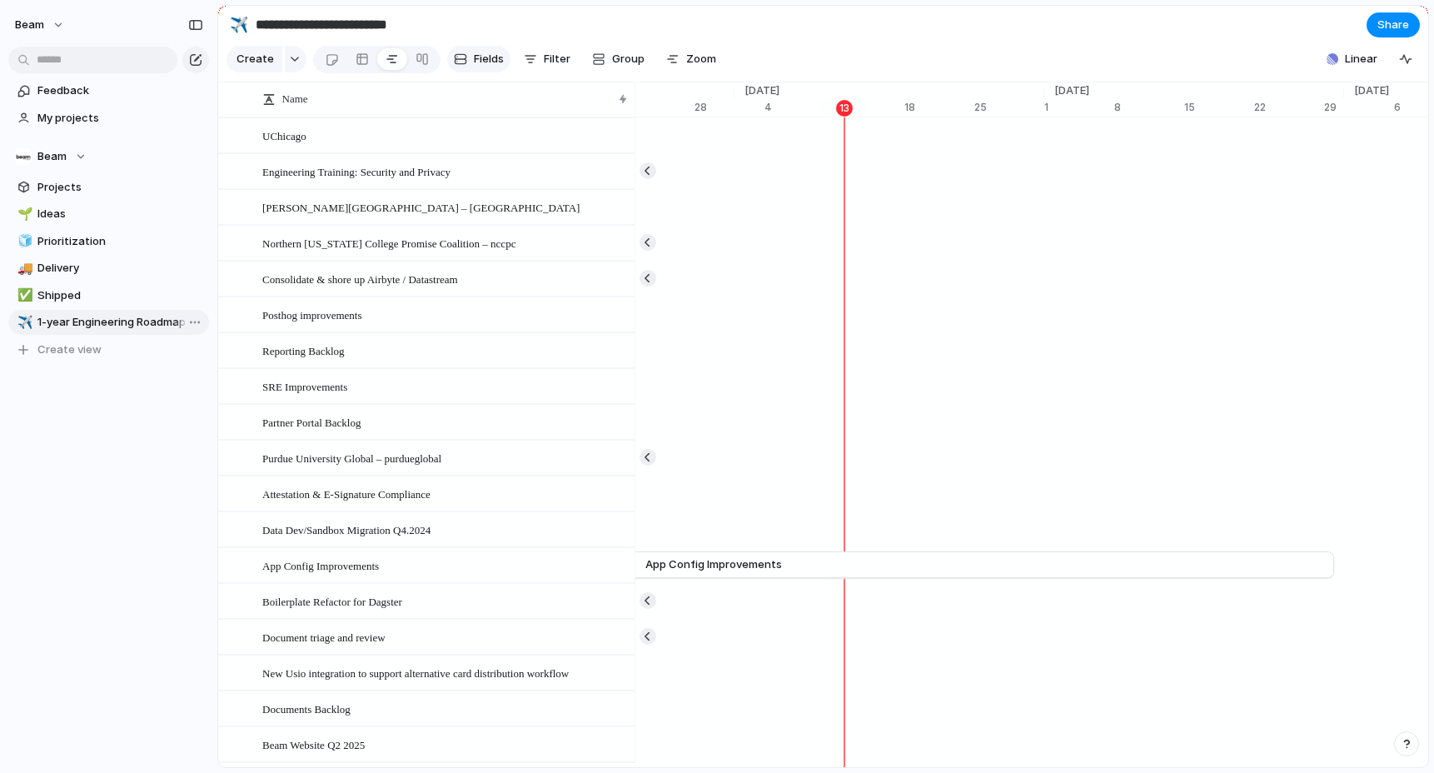
click at [496, 62] on span "Fields" at bounding box center [489, 59] width 30 height 17
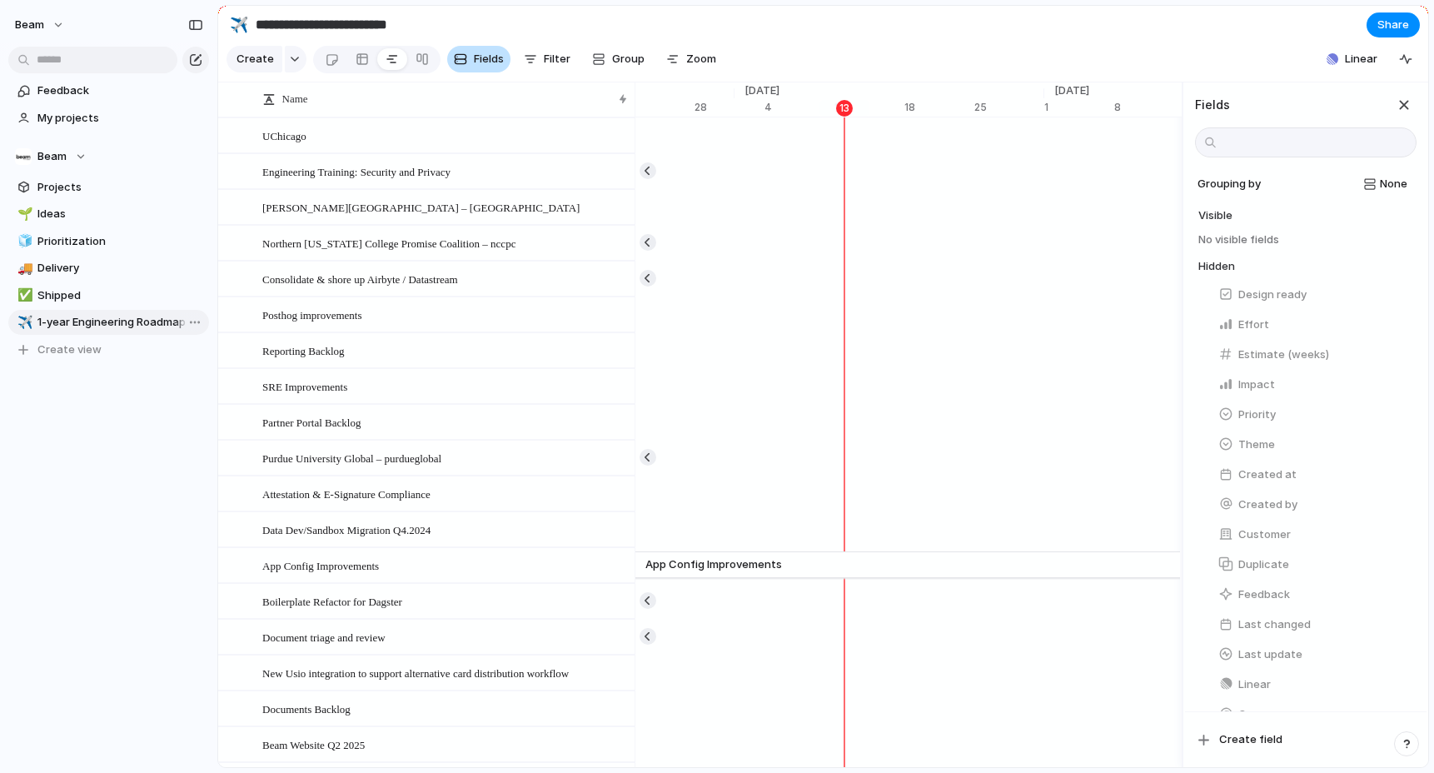
click at [495, 62] on span "Fields" at bounding box center [489, 59] width 30 height 17
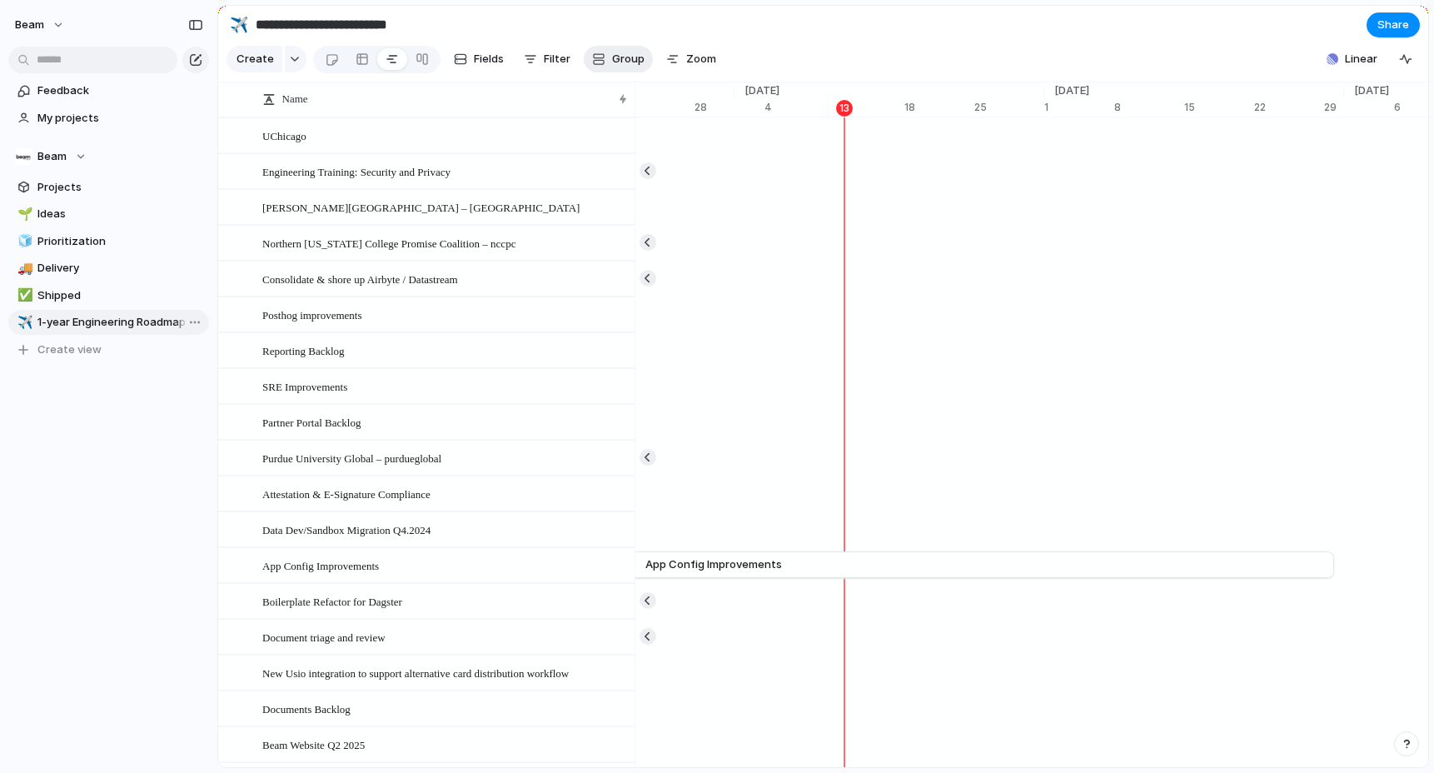
click at [621, 58] on span "Group" at bounding box center [628, 59] width 32 height 17
click at [91, 273] on span "Delivery" at bounding box center [120, 268] width 166 height 17
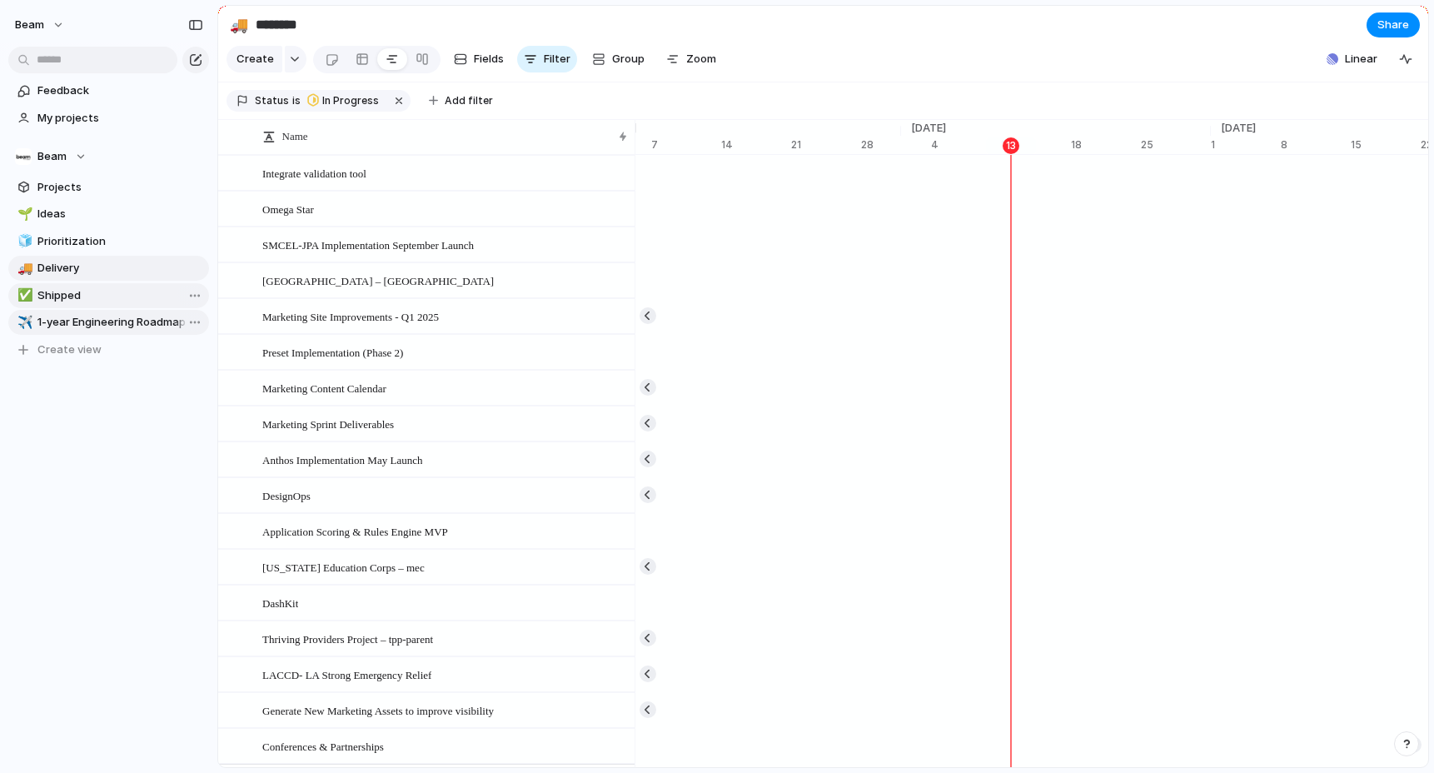
scroll to position [0, 10690]
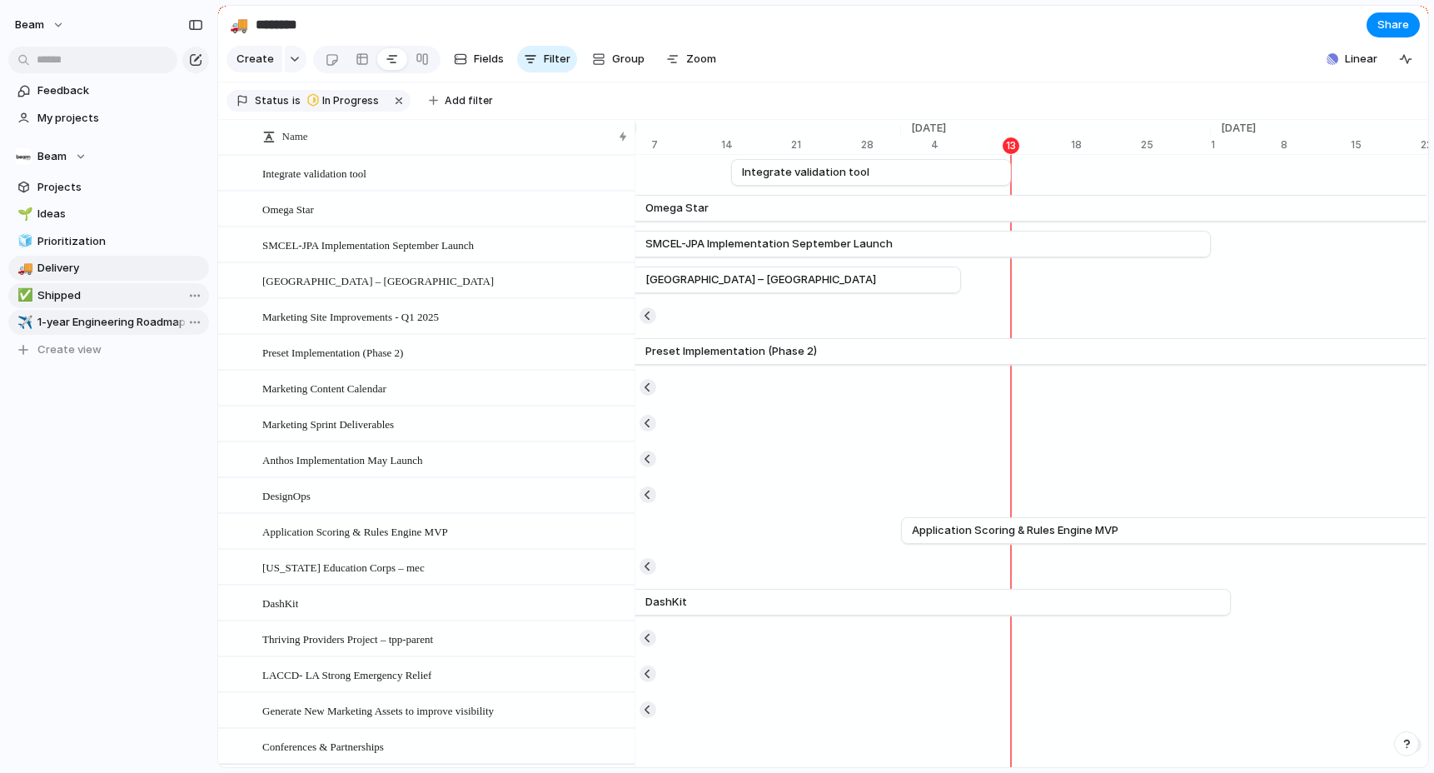
click at [87, 290] on span "Shipped" at bounding box center [120, 295] width 166 height 17
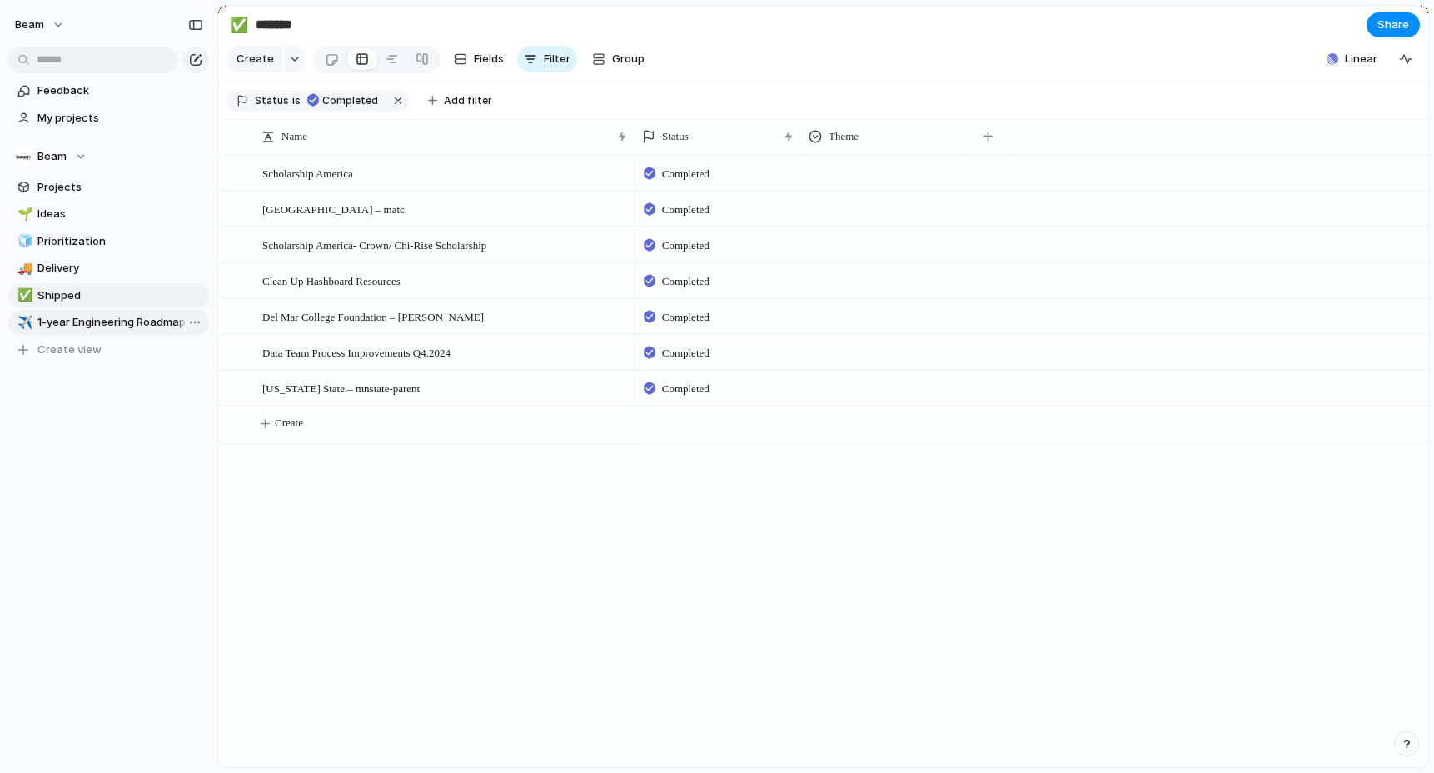
click at [84, 319] on span "1-year Engineering Roadmap" at bounding box center [120, 322] width 166 height 17
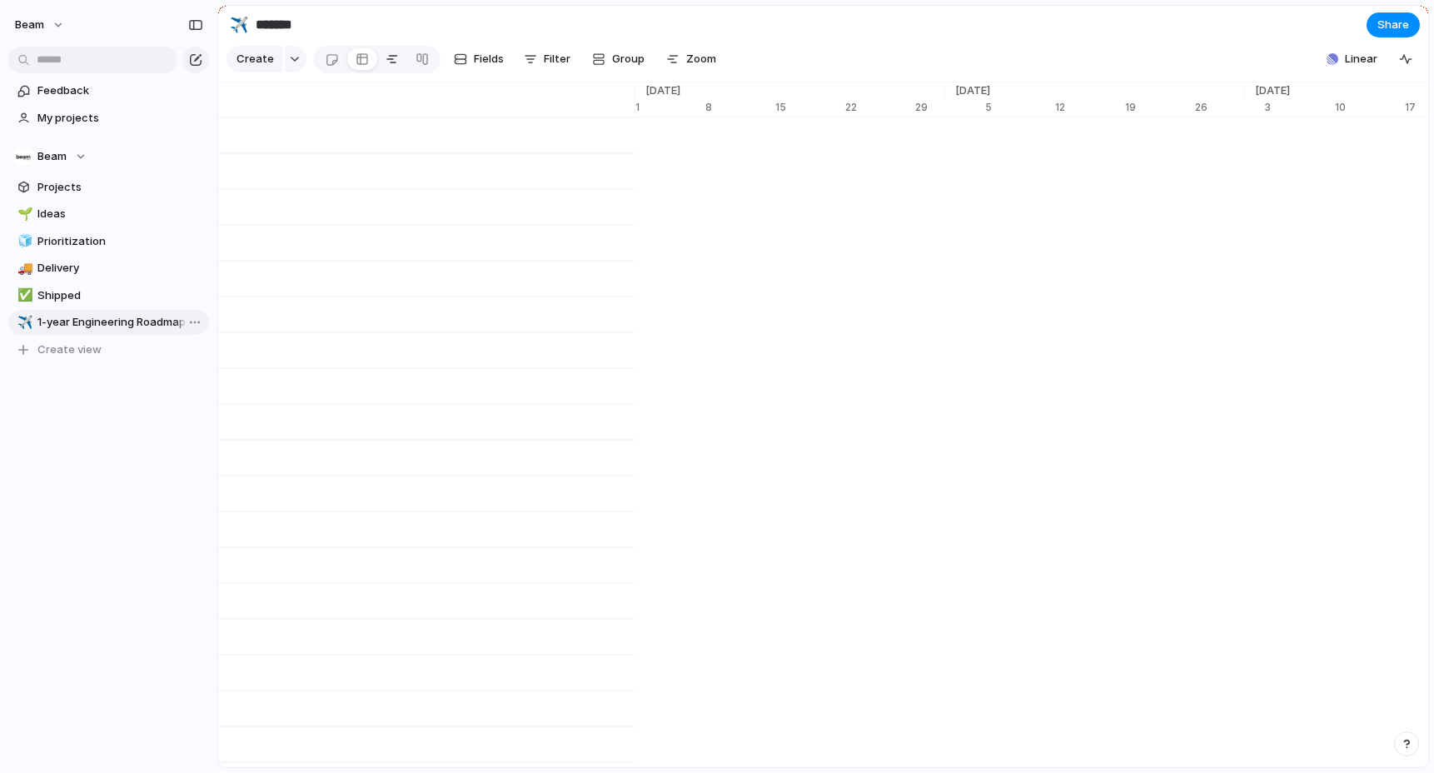
type input "**********"
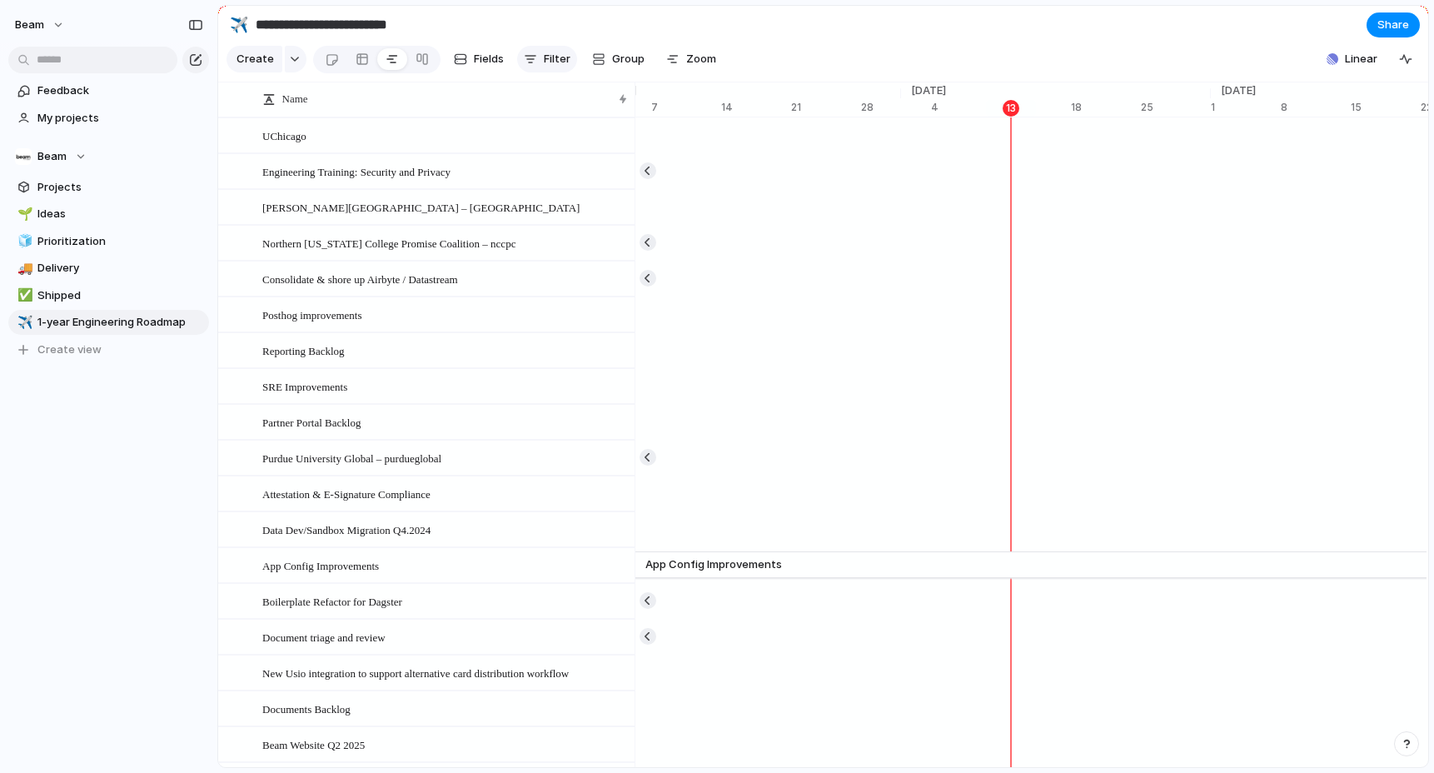
click at [555, 63] on span "Filter" at bounding box center [557, 59] width 27 height 17
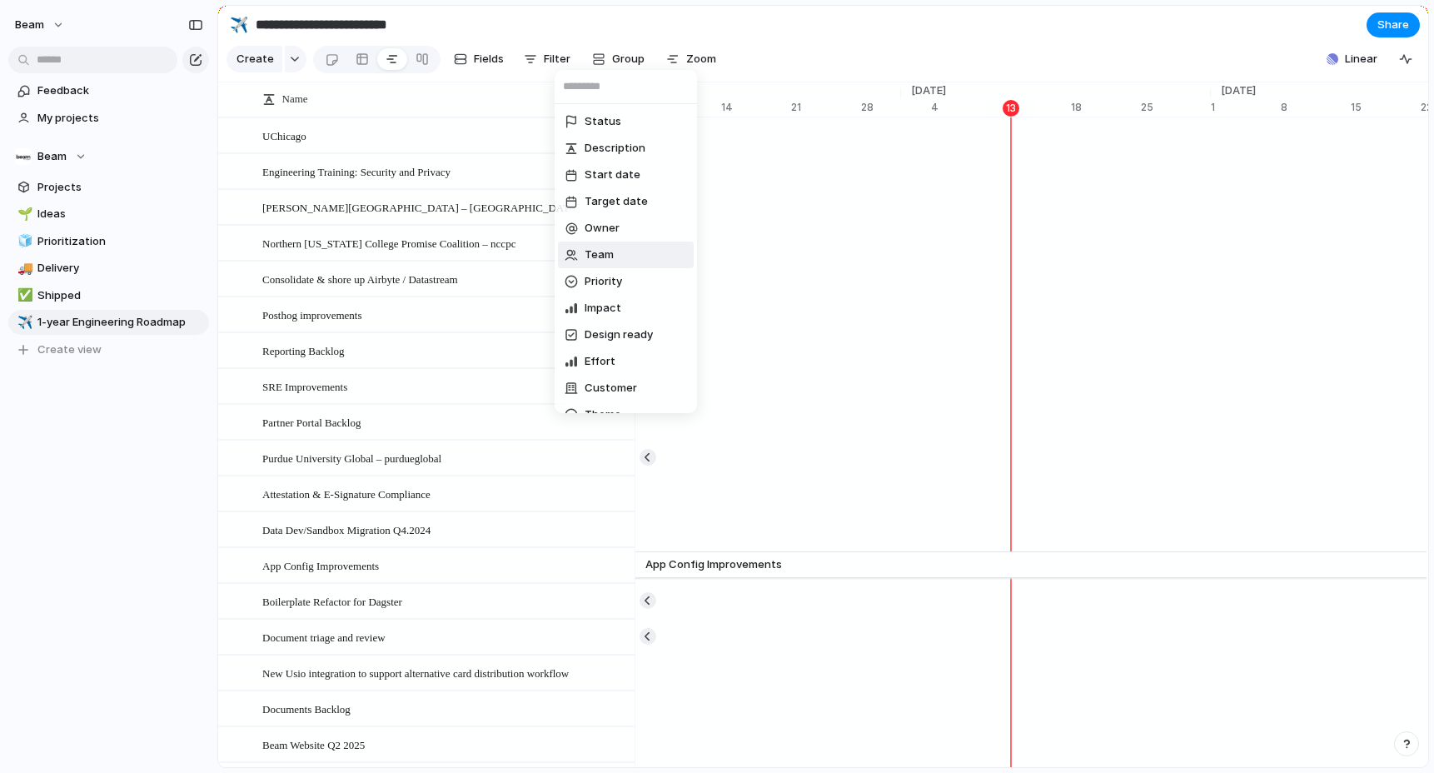
click at [621, 252] on li "Team" at bounding box center [626, 255] width 136 height 27
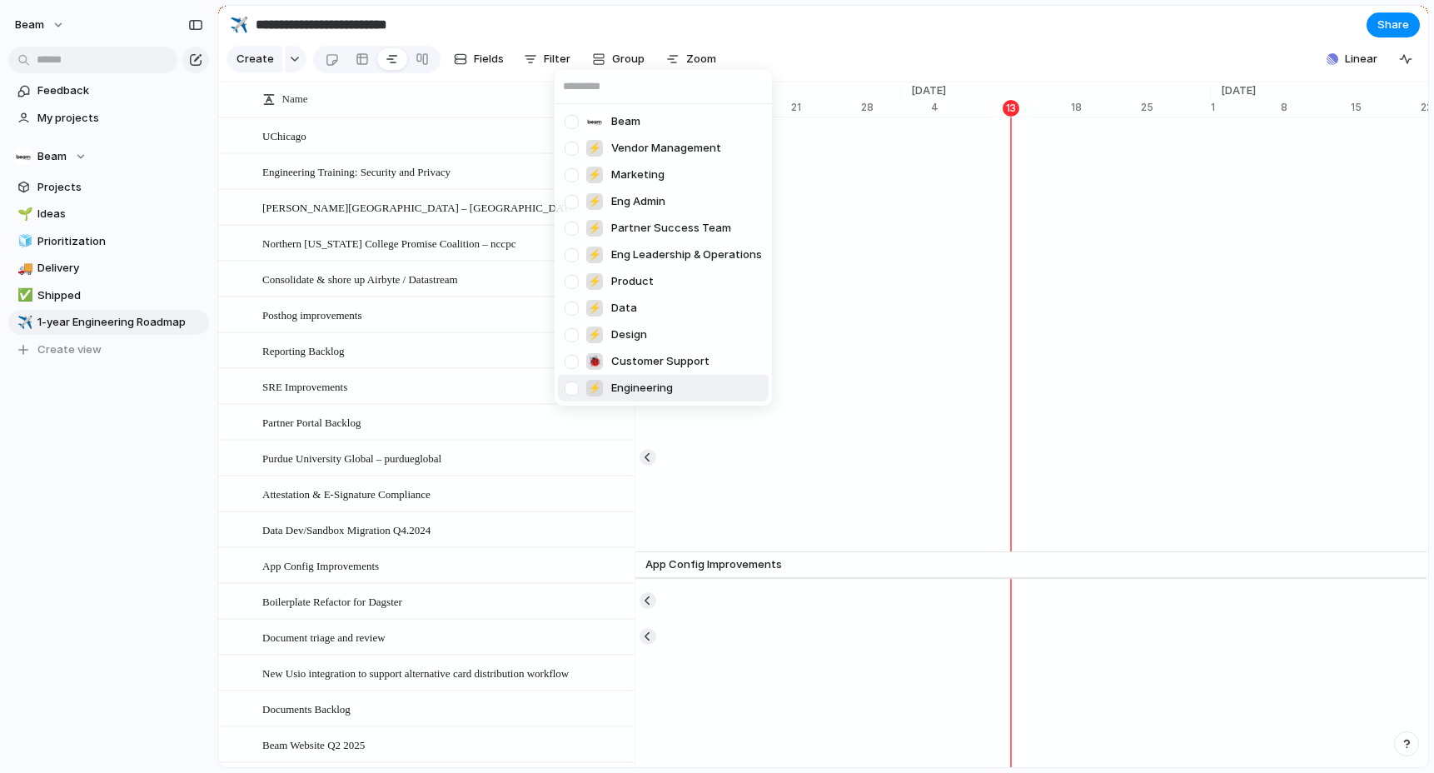
click at [575, 384] on div at bounding box center [571, 388] width 29 height 29
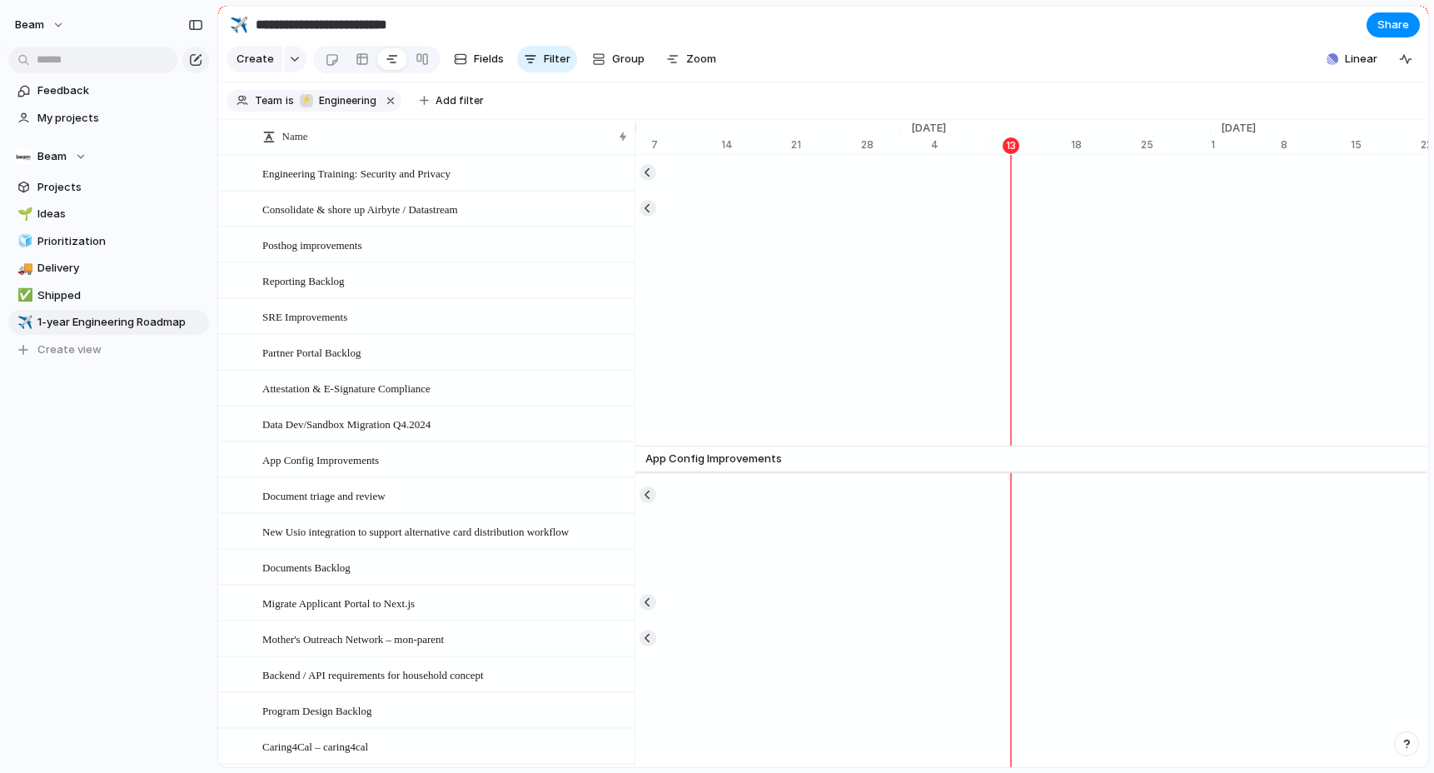
click at [177, 511] on div "Beam ⚡ Vendor Management ⚡ Marketing ⚡ Eng Admin ⚡ Partner Success Team ⚡ Eng L…" at bounding box center [717, 386] width 1434 height 773
click at [485, 67] on span "Fields" at bounding box center [489, 59] width 30 height 17
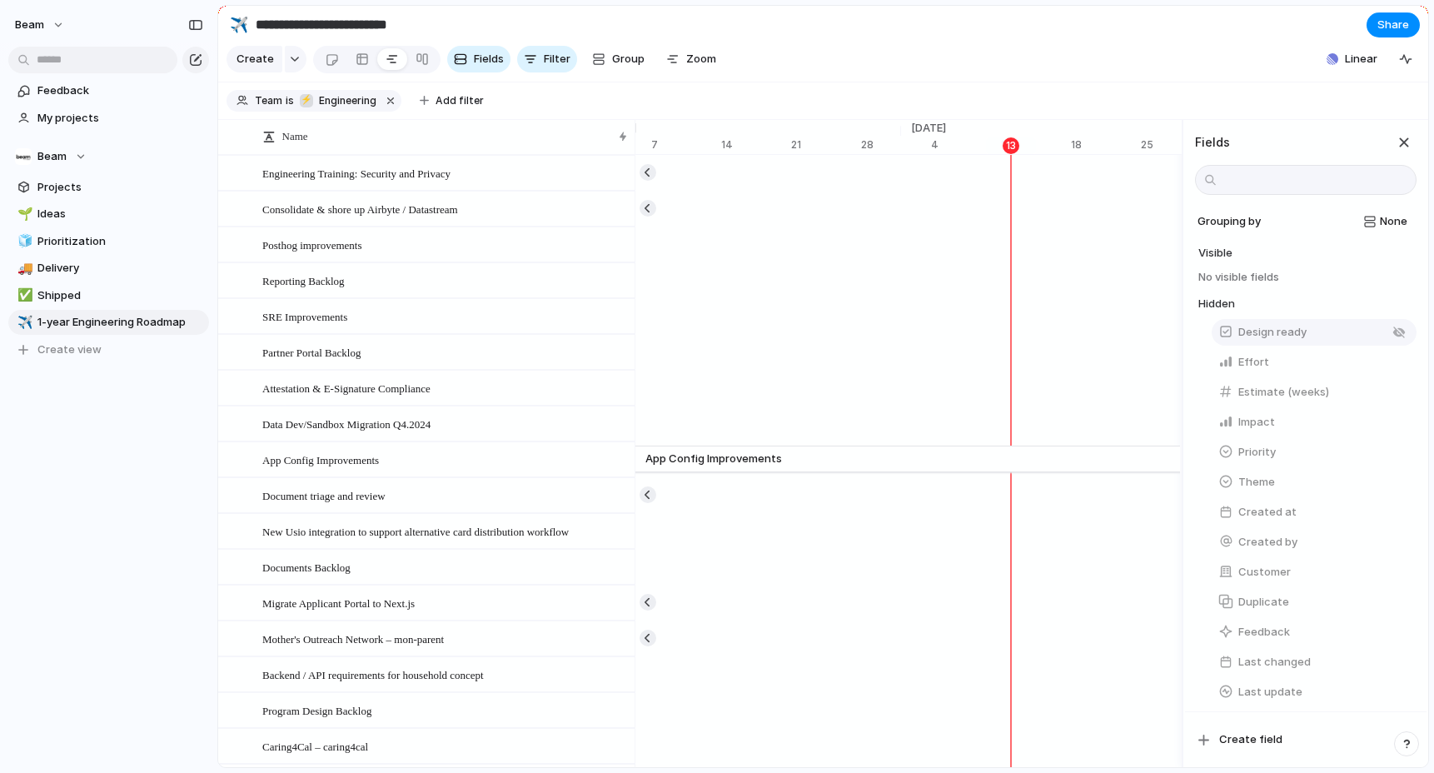
click at [1281, 333] on span "Design ready" at bounding box center [1273, 332] width 68 height 17
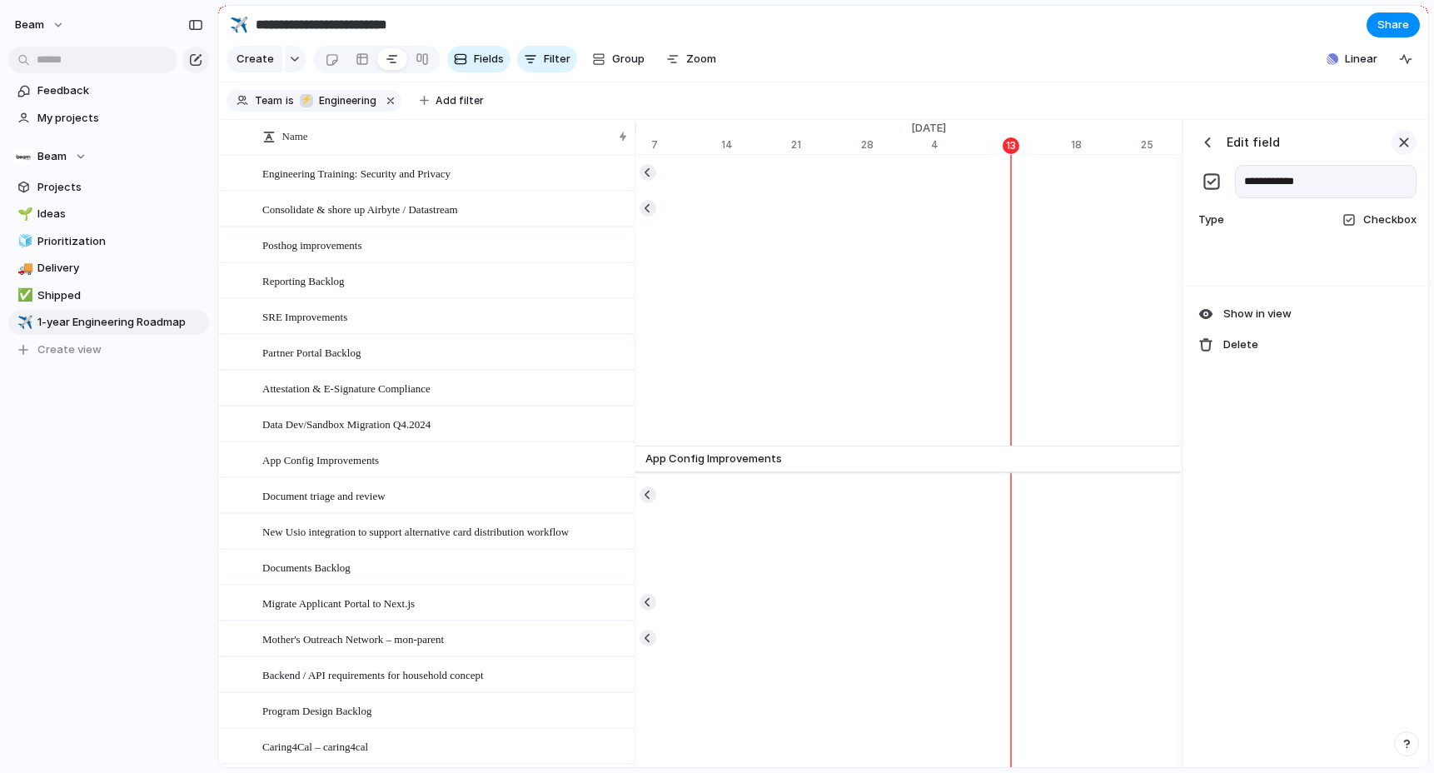
click at [1404, 143] on div "button" at bounding box center [1404, 142] width 18 height 18
click at [476, 57] on span "Fields" at bounding box center [489, 59] width 30 height 17
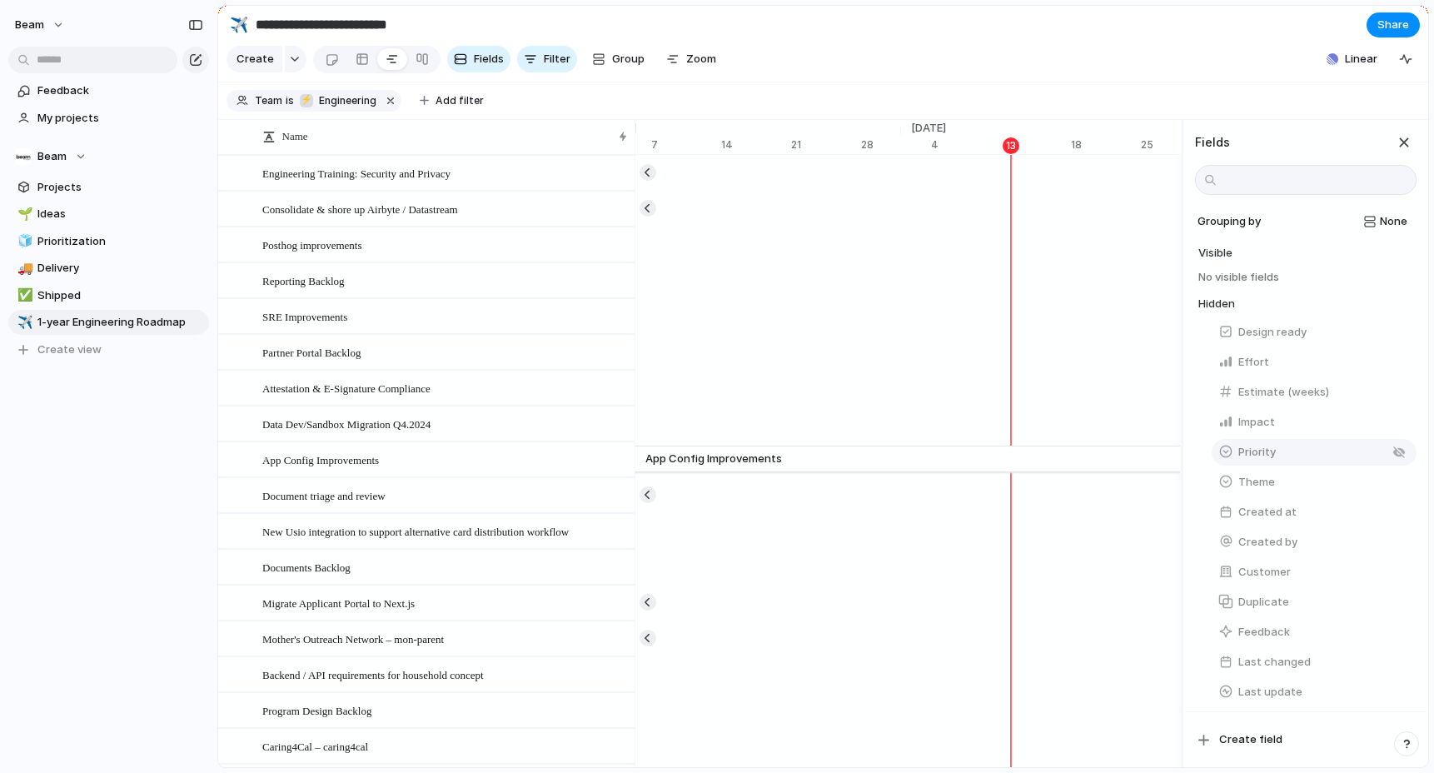
click at [1257, 448] on span "Priority" at bounding box center [1257, 452] width 37 height 17
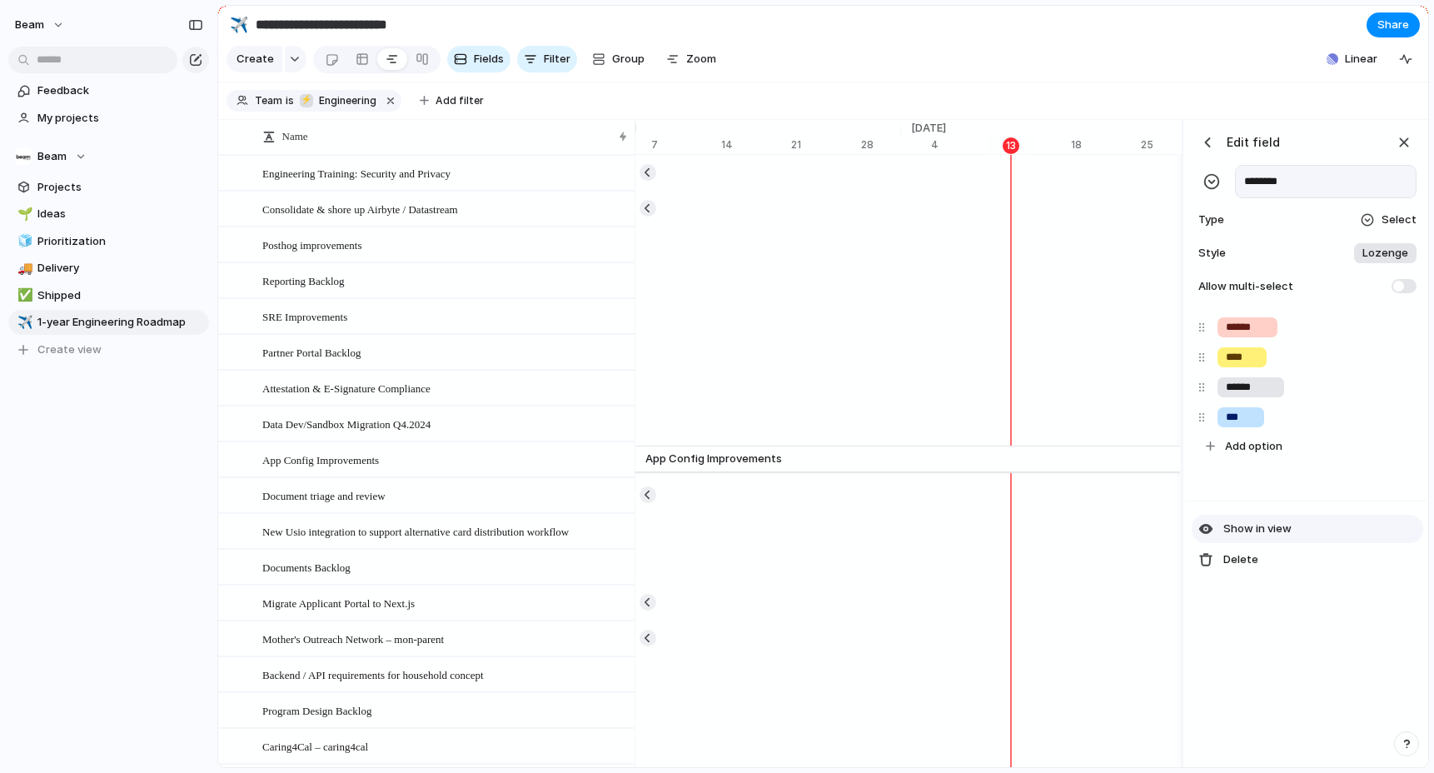
click at [1255, 526] on span "Show in view" at bounding box center [1258, 529] width 68 height 17
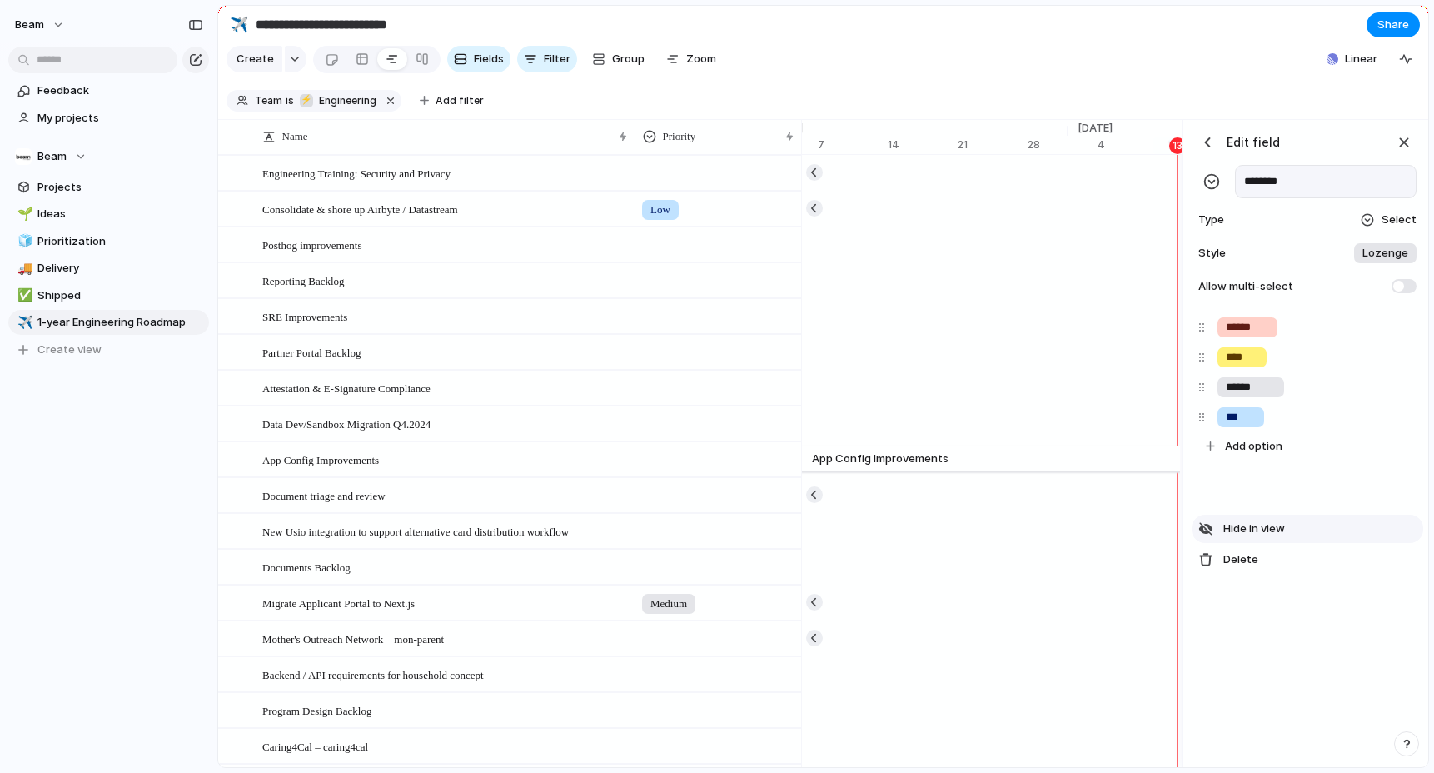
click at [1255, 526] on span "Hide in view" at bounding box center [1255, 529] width 62 height 17
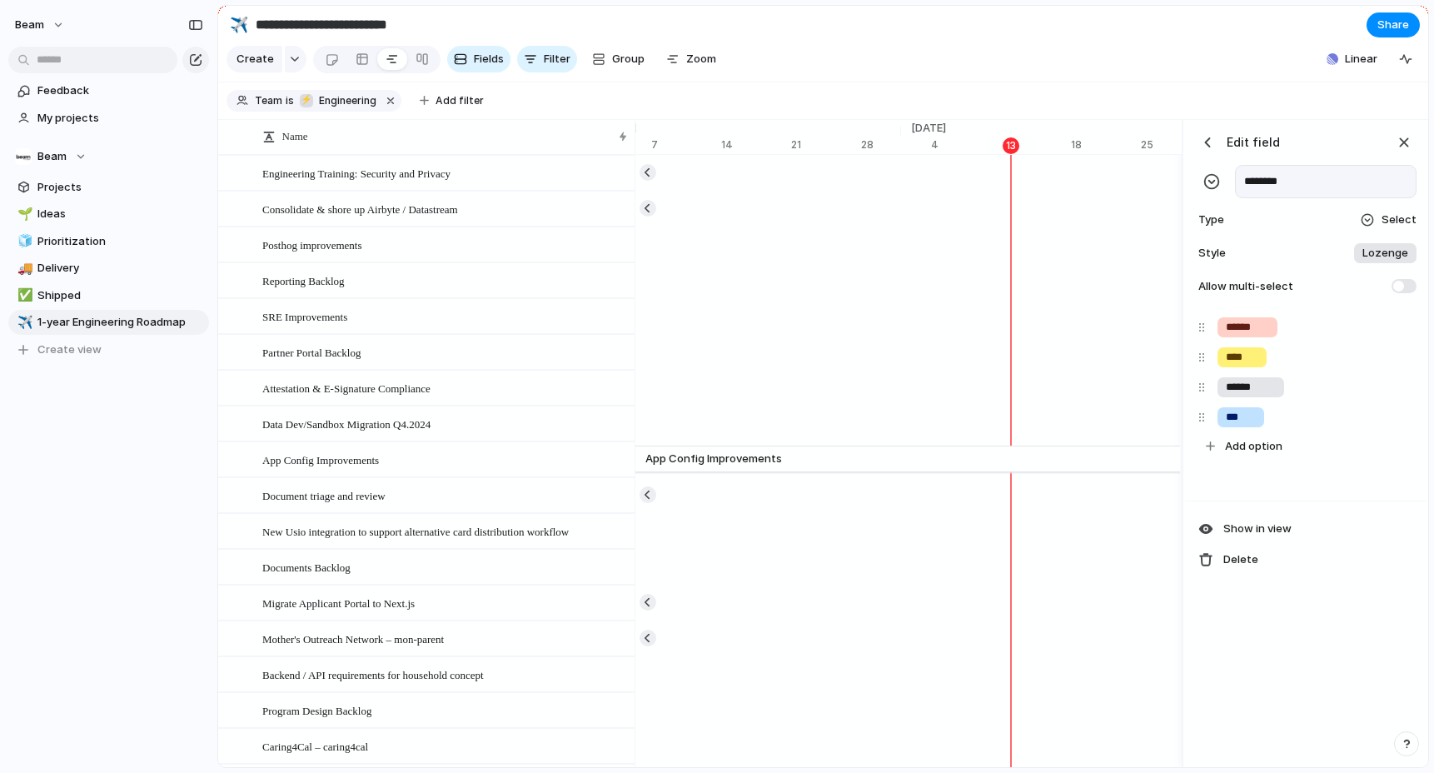
click at [1210, 144] on div "button" at bounding box center [1208, 142] width 17 height 17
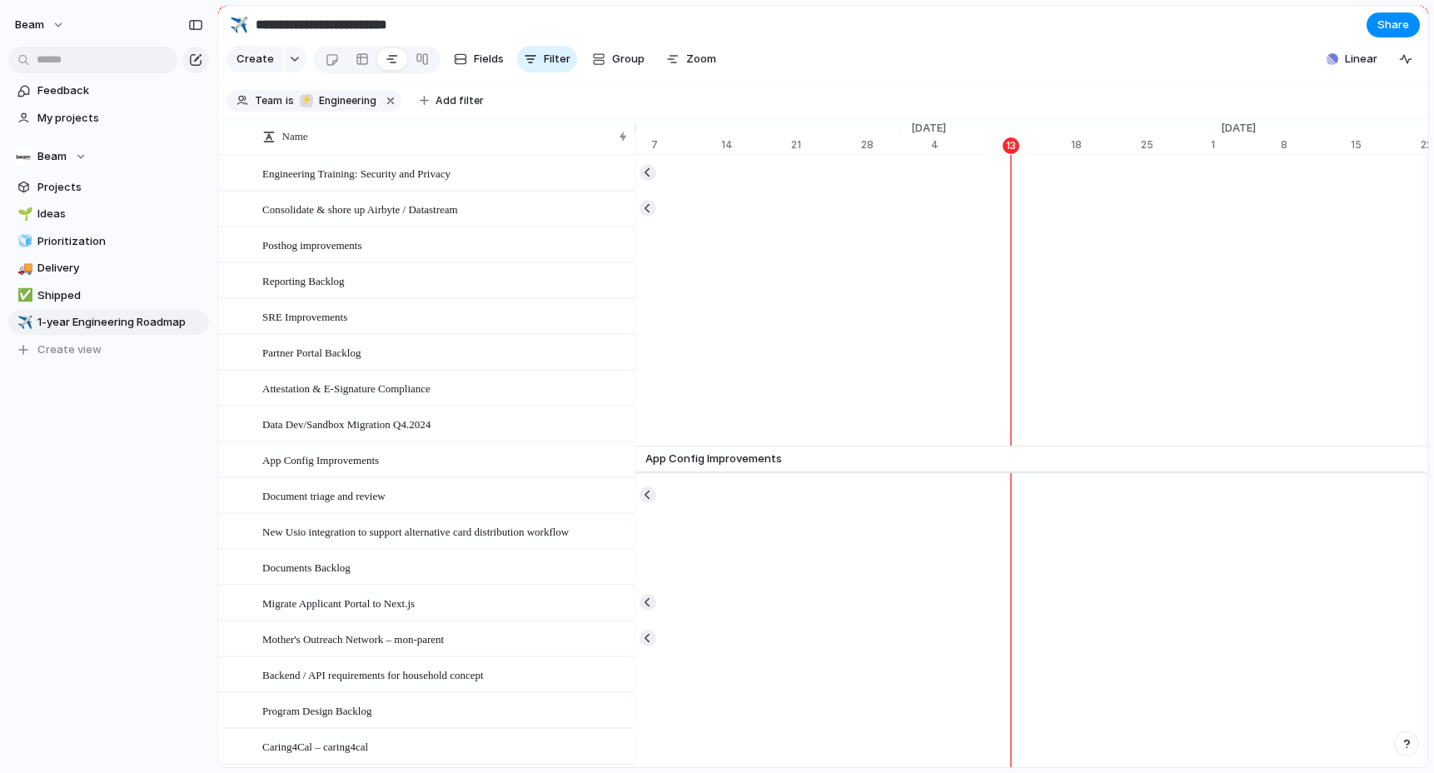
click at [1243, 82] on section "Create Fields Filter Group Zoom Linear Clear Save for everyone" at bounding box center [823, 62] width 1210 height 40
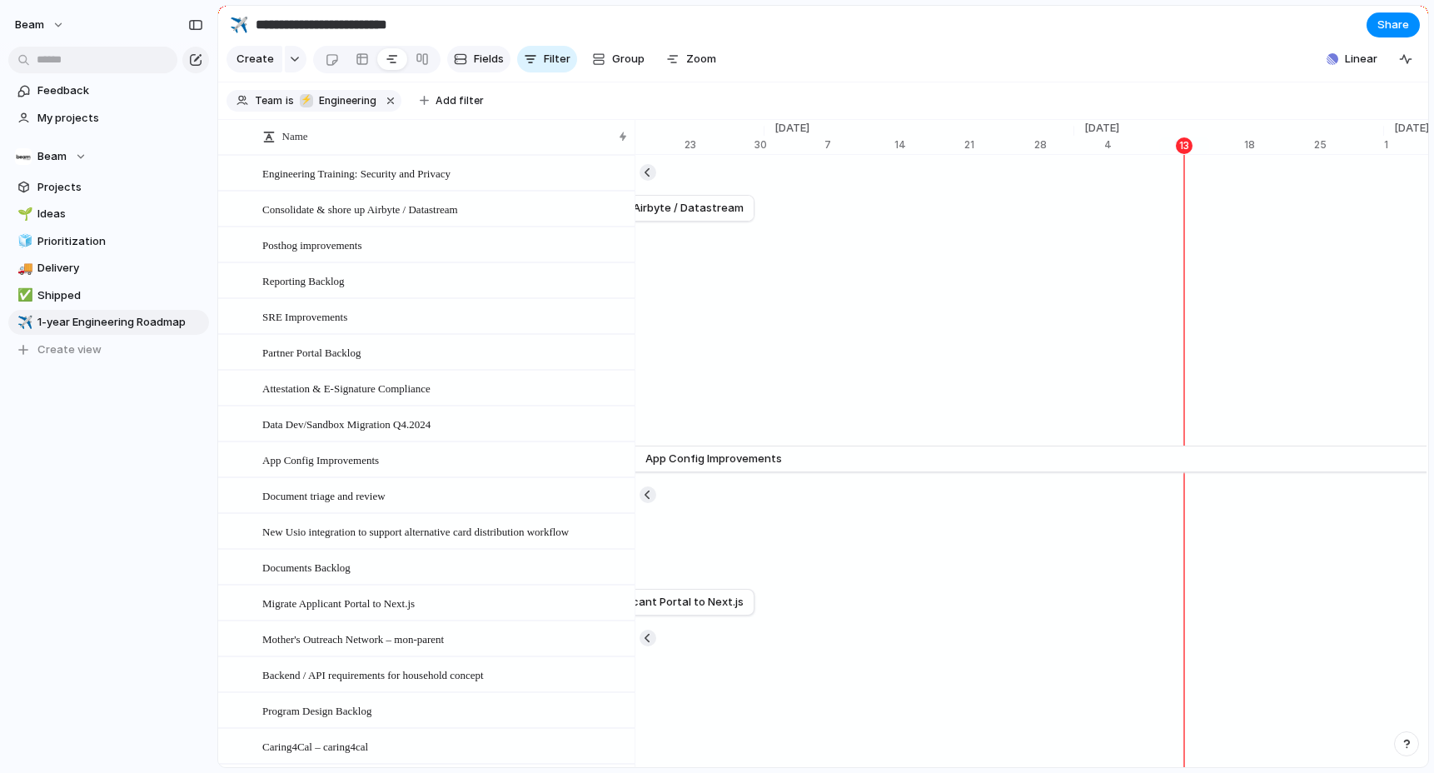
click at [482, 56] on span "Fields" at bounding box center [489, 59] width 30 height 17
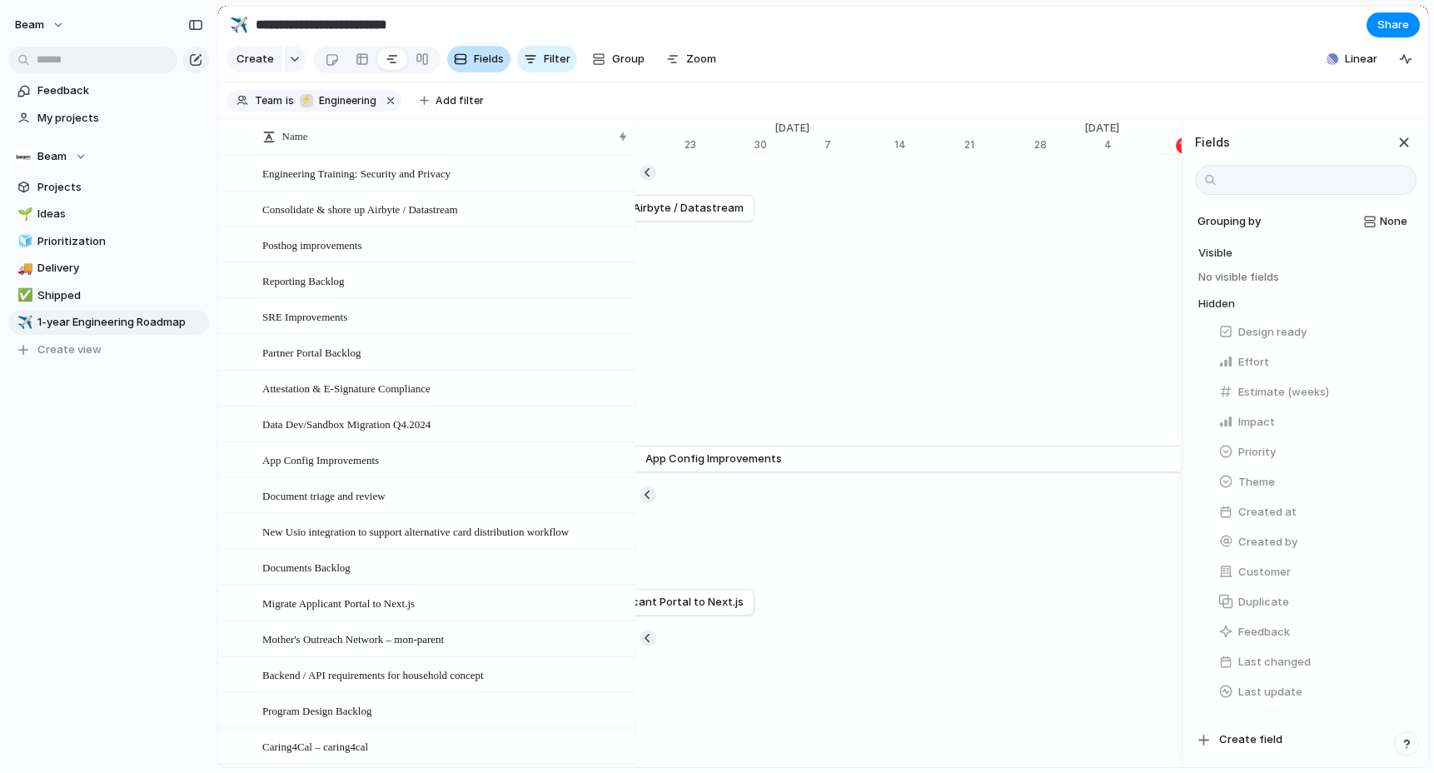
click at [482, 57] on span "Fields" at bounding box center [489, 59] width 30 height 17
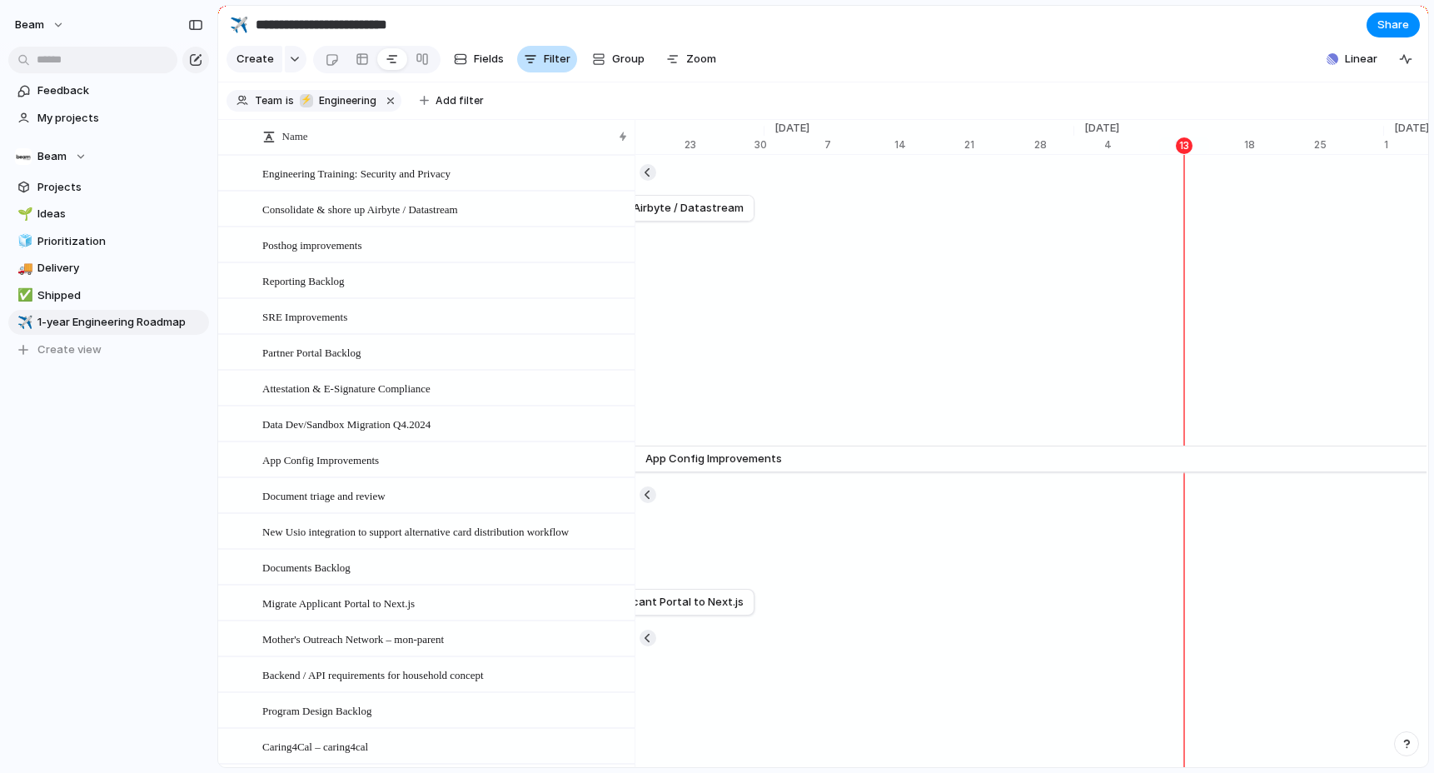
click at [539, 62] on button "Filter" at bounding box center [547, 59] width 60 height 27
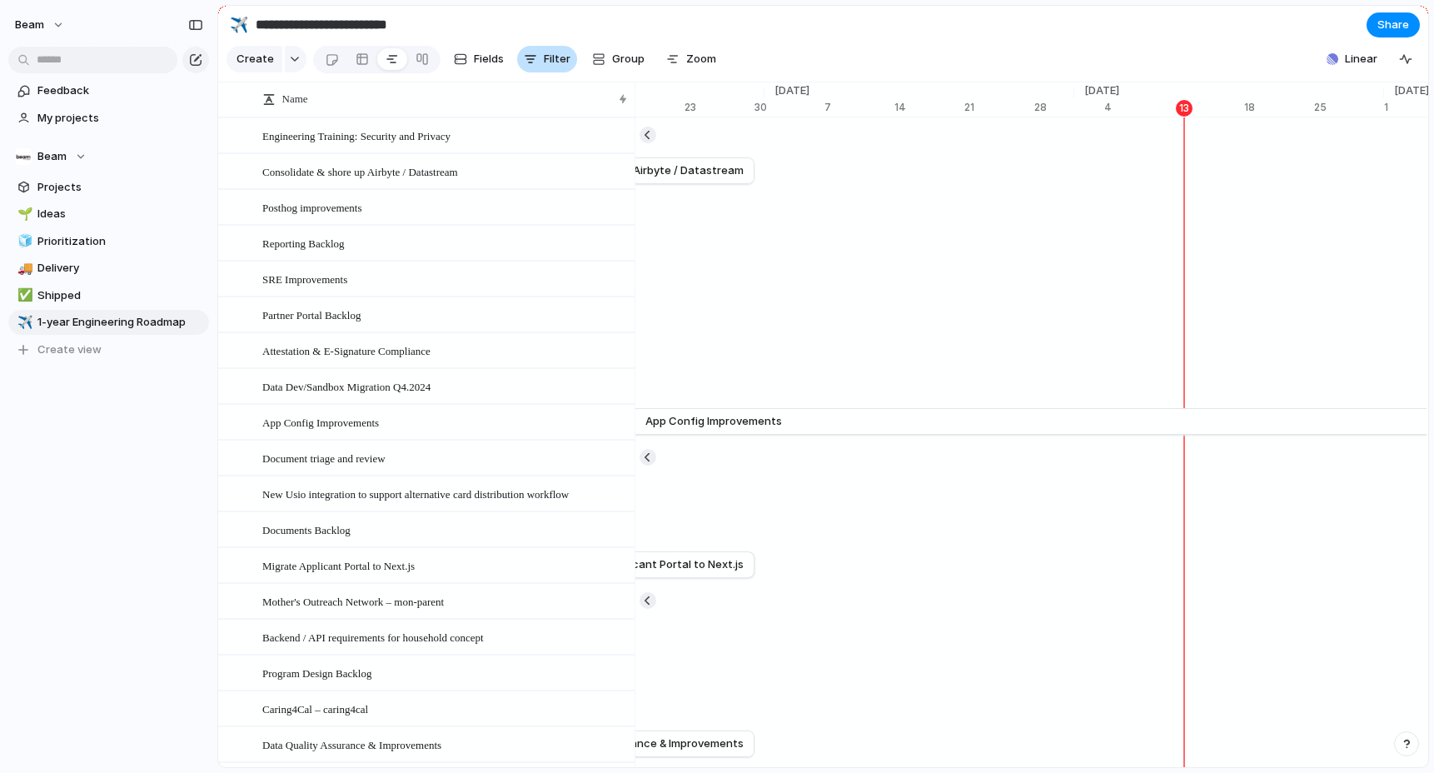
click at [539, 62] on button "Filter" at bounding box center [547, 59] width 60 height 27
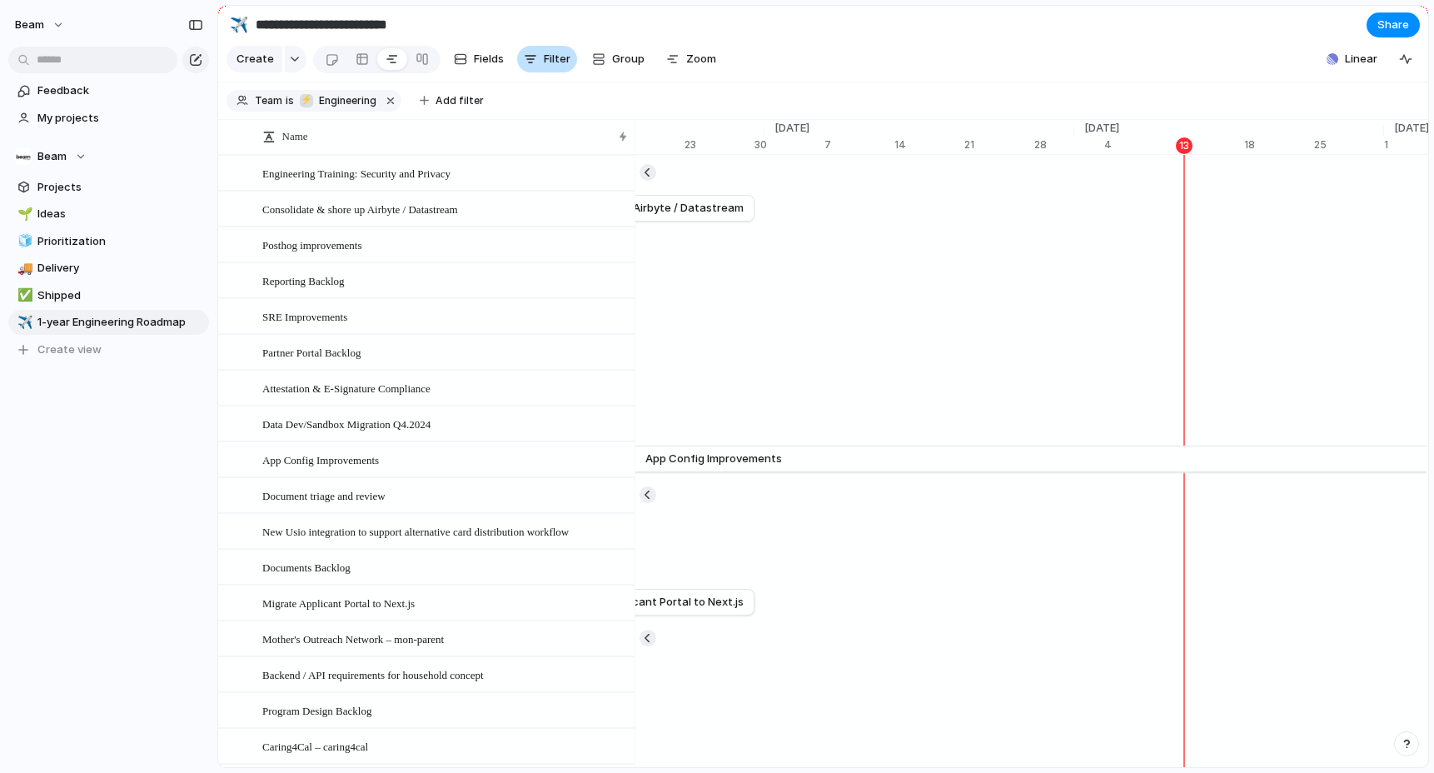
click at [559, 67] on span "Filter" at bounding box center [557, 59] width 27 height 17
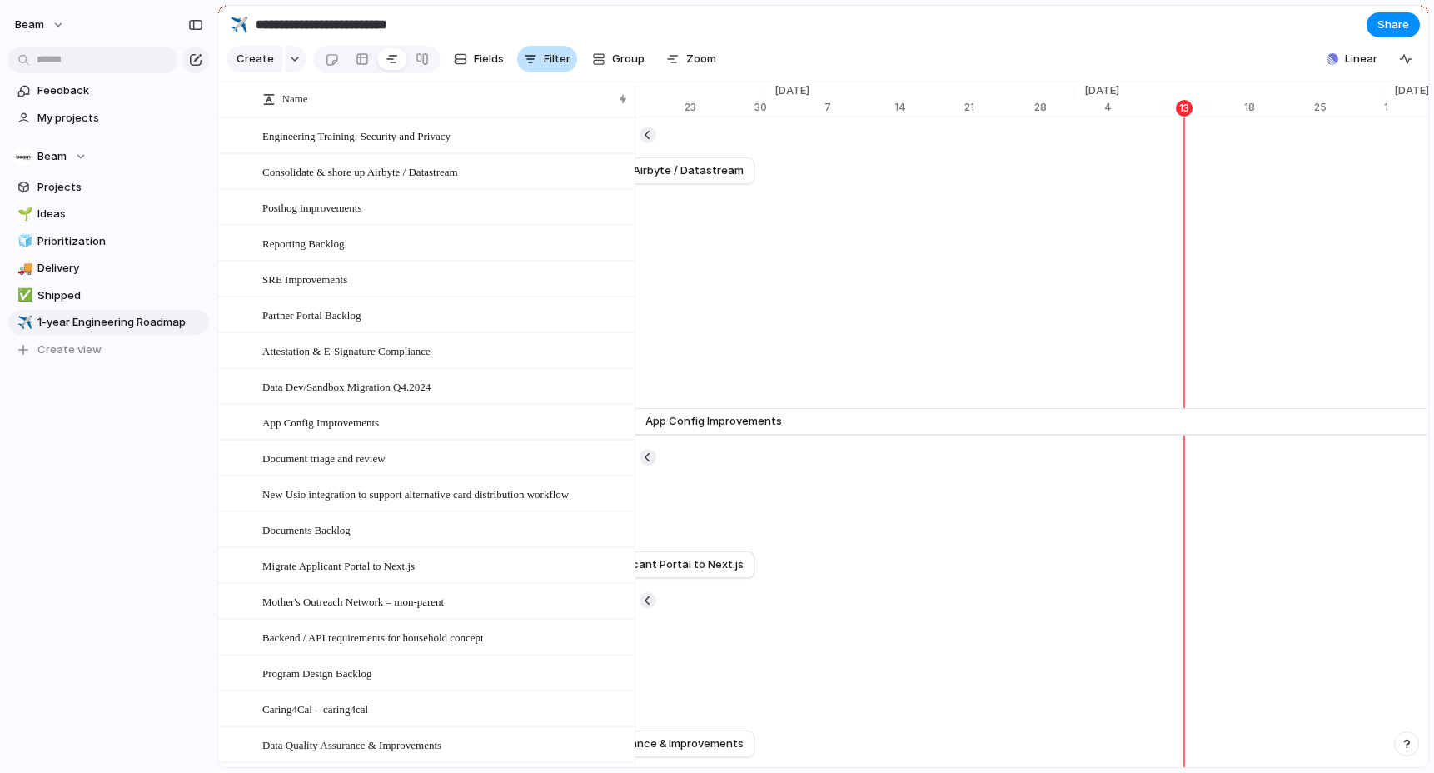
click at [559, 67] on span "Filter" at bounding box center [557, 59] width 27 height 17
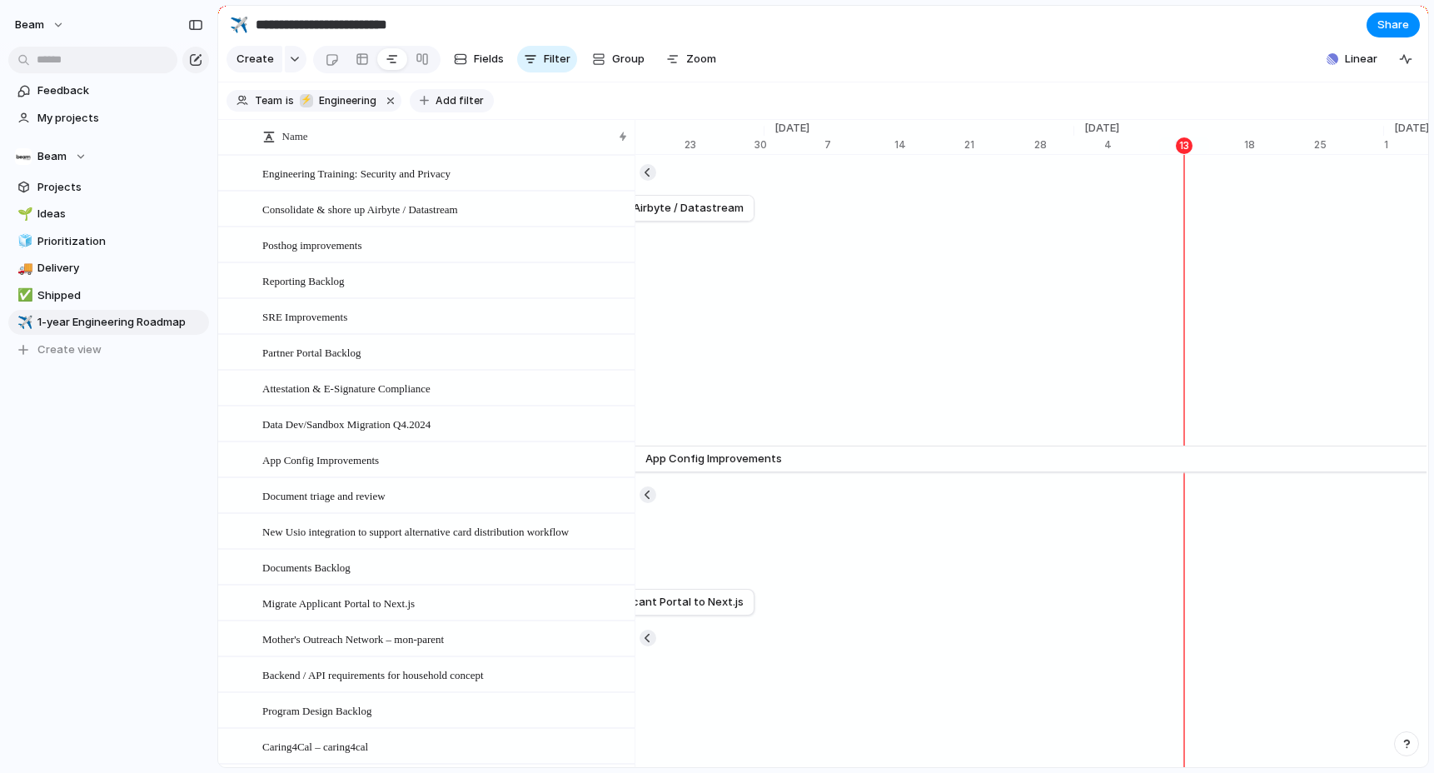
click at [458, 97] on span "Add filter" at bounding box center [460, 100] width 48 height 15
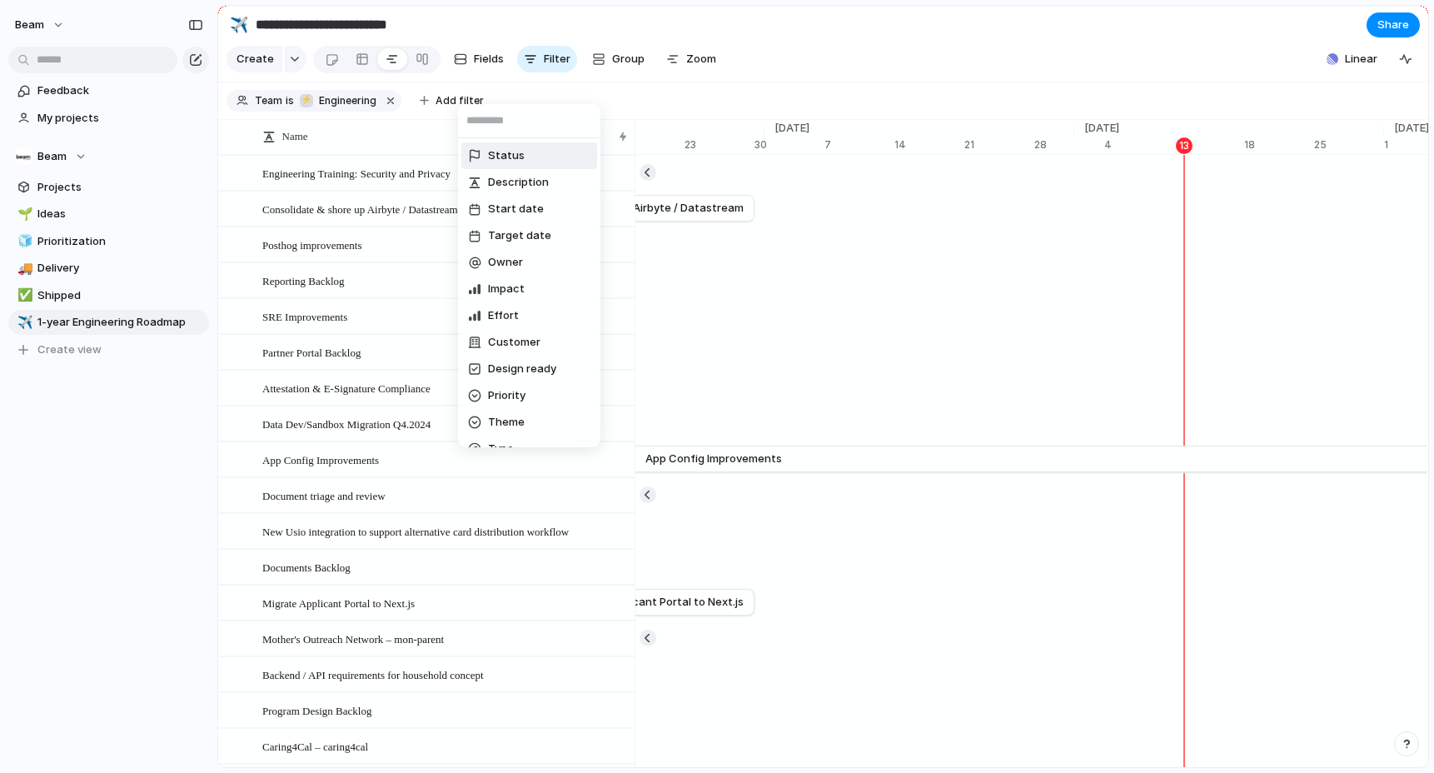
click at [520, 156] on span "Status" at bounding box center [506, 155] width 37 height 17
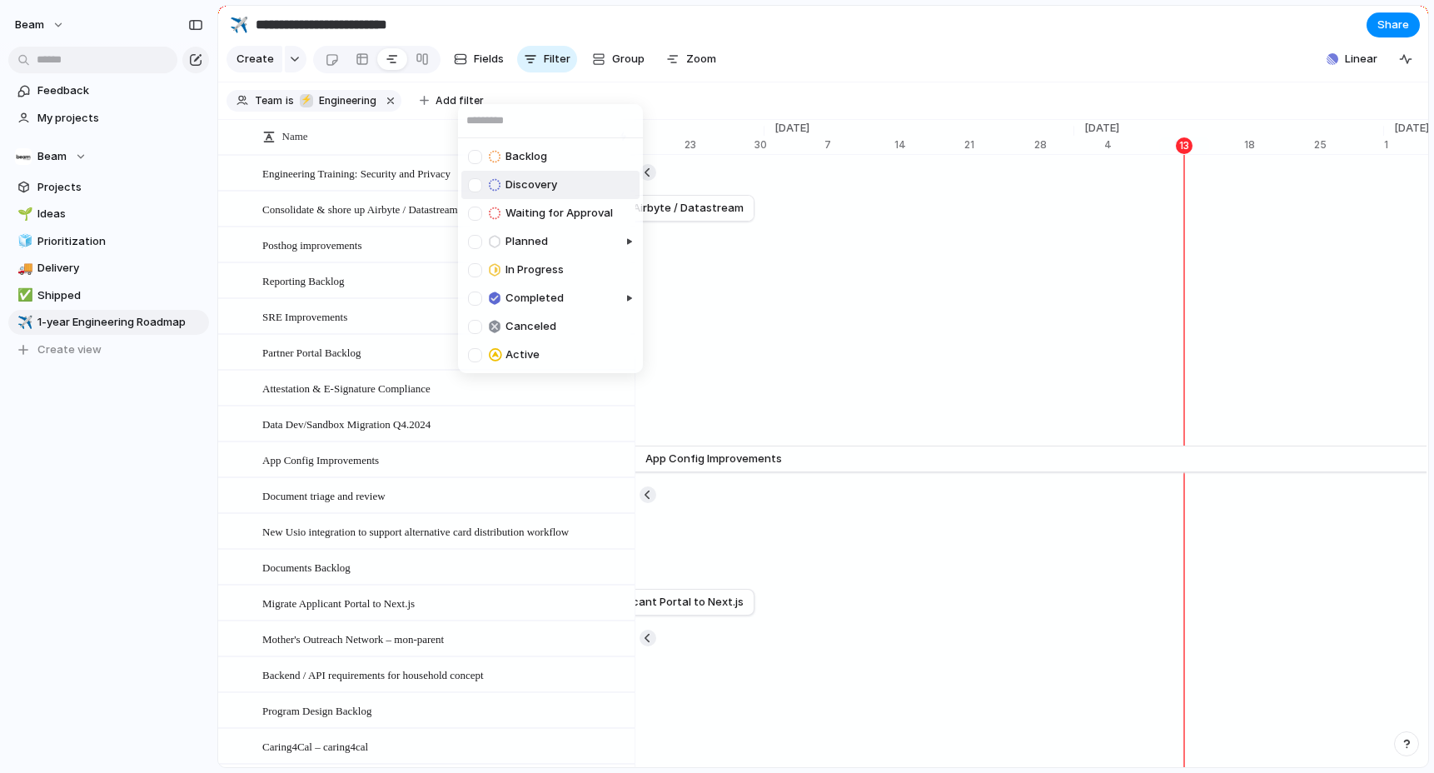
click at [475, 189] on div at bounding box center [475, 185] width 14 height 14
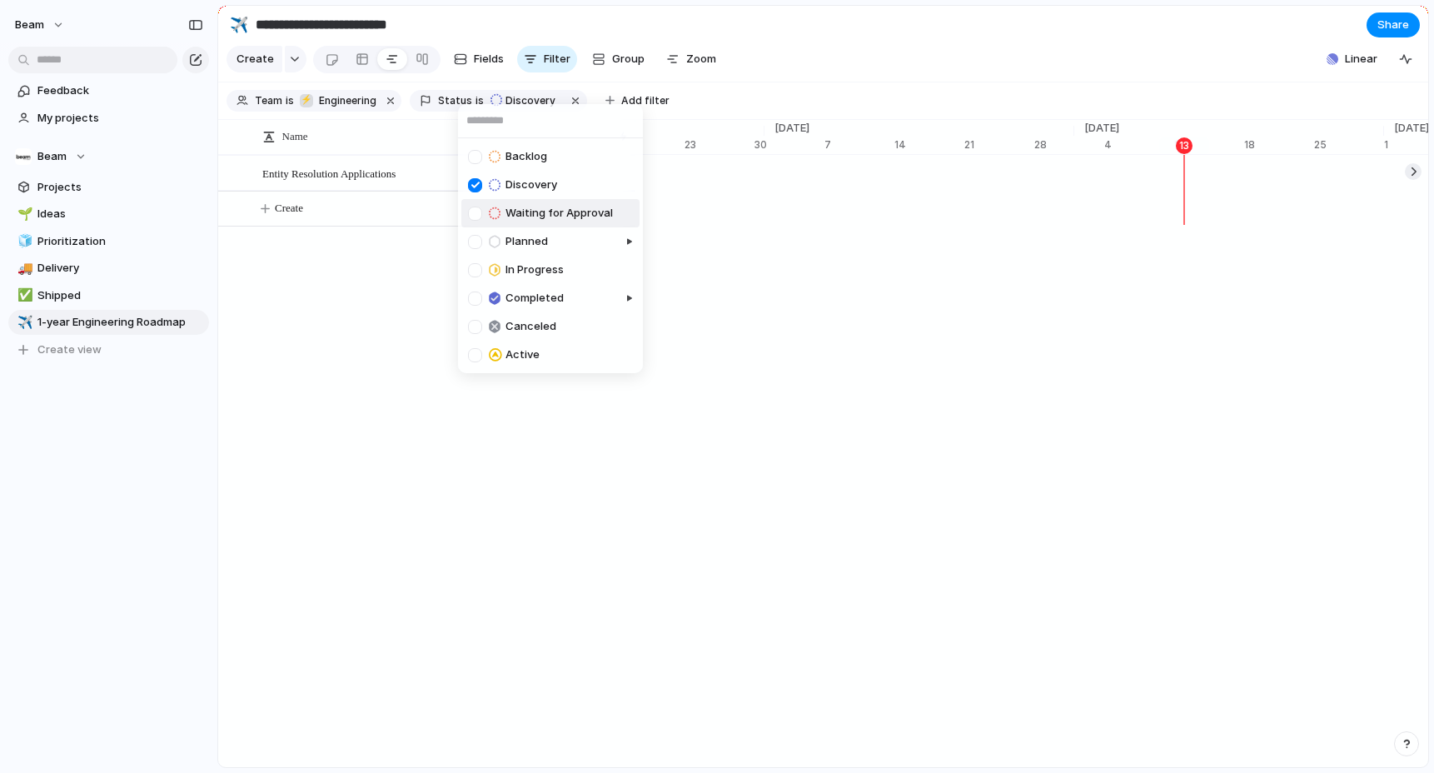
click at [478, 215] on div at bounding box center [475, 214] width 14 height 14
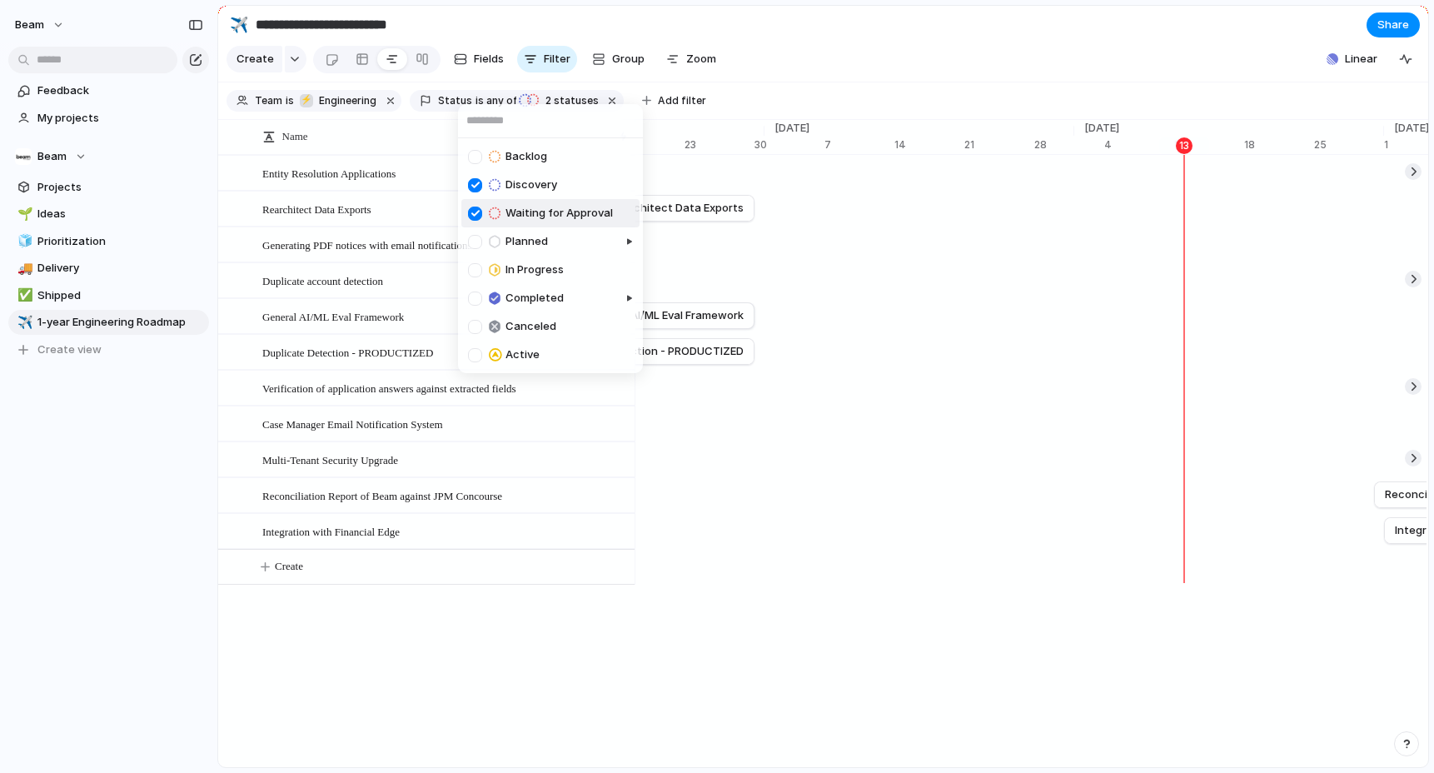
click at [475, 212] on div at bounding box center [475, 214] width 14 height 14
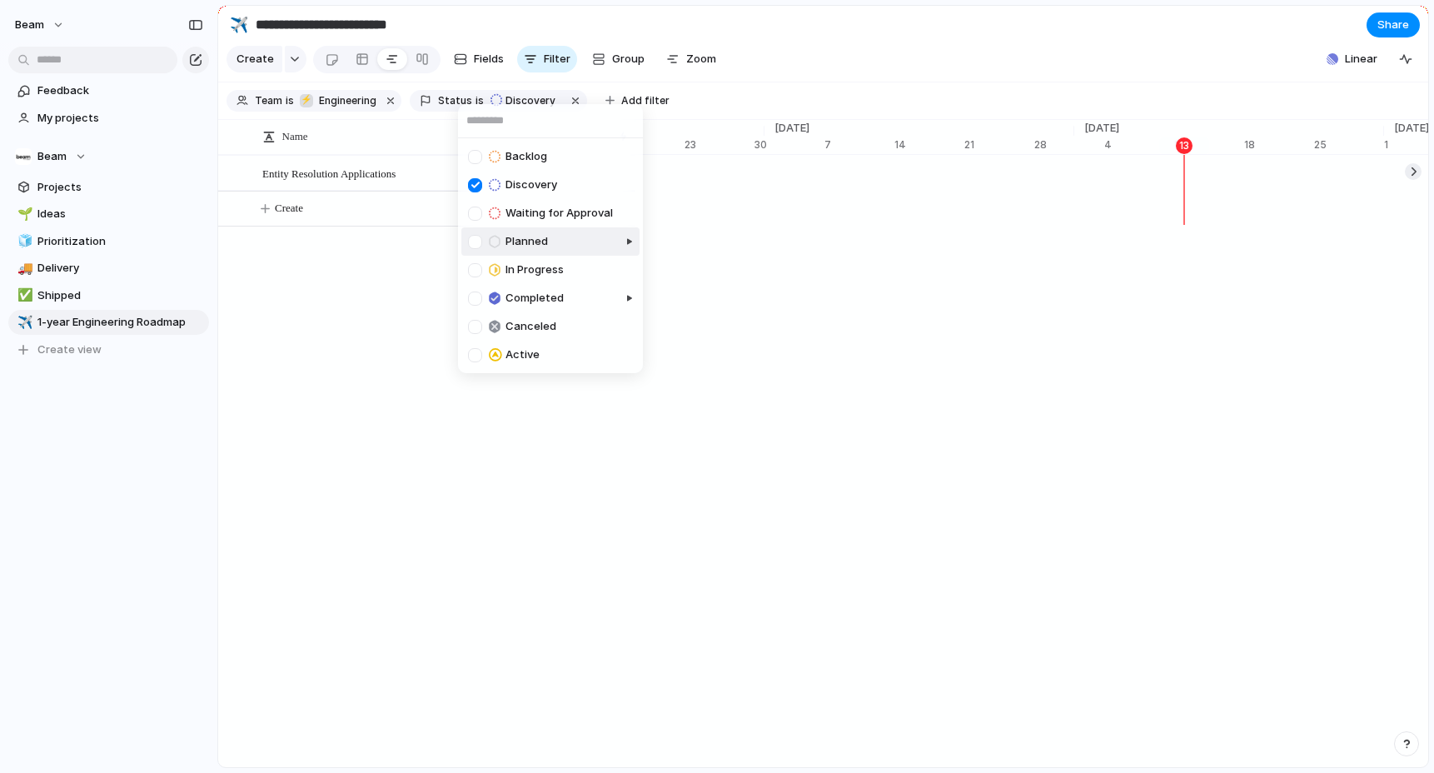
click at [476, 240] on div at bounding box center [475, 242] width 14 height 14
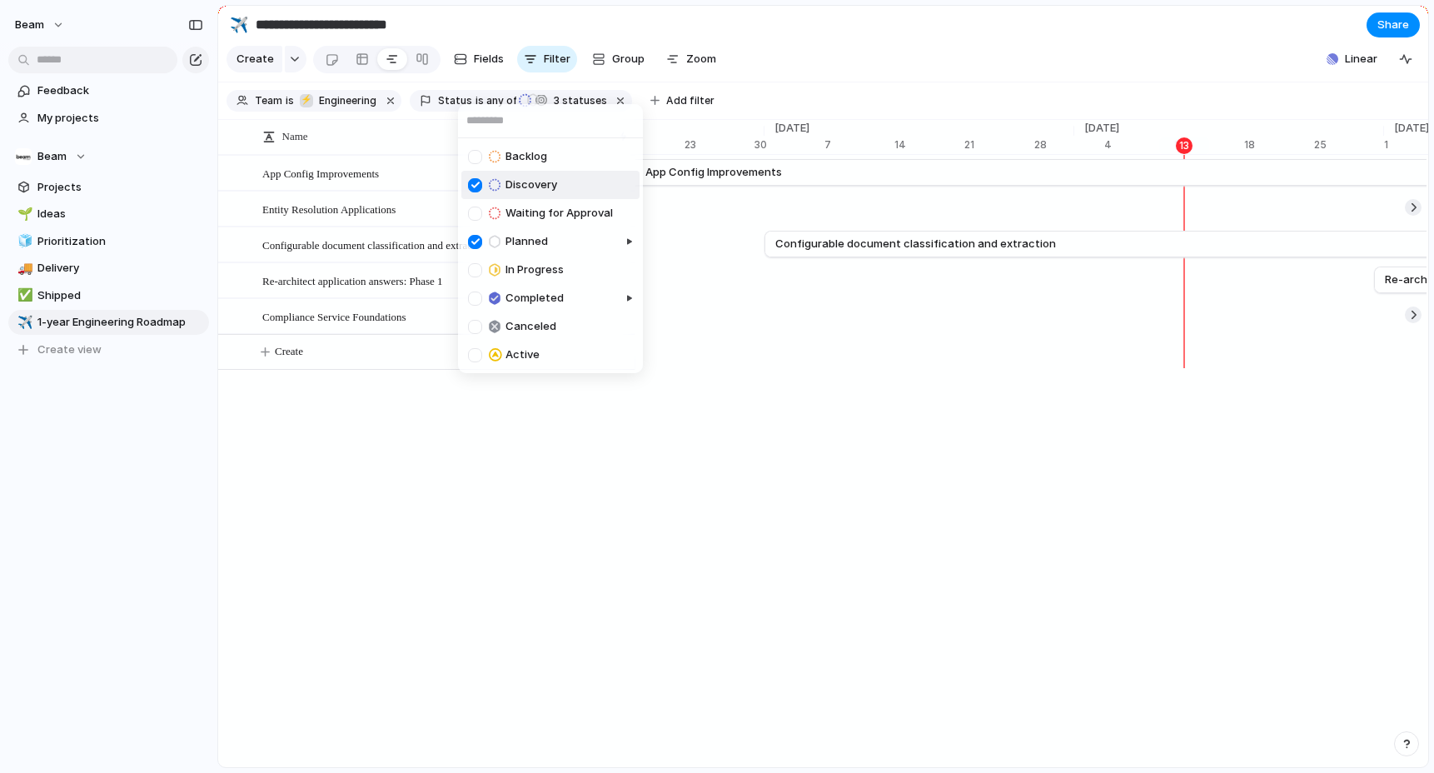
click at [476, 187] on div at bounding box center [475, 185] width 14 height 14
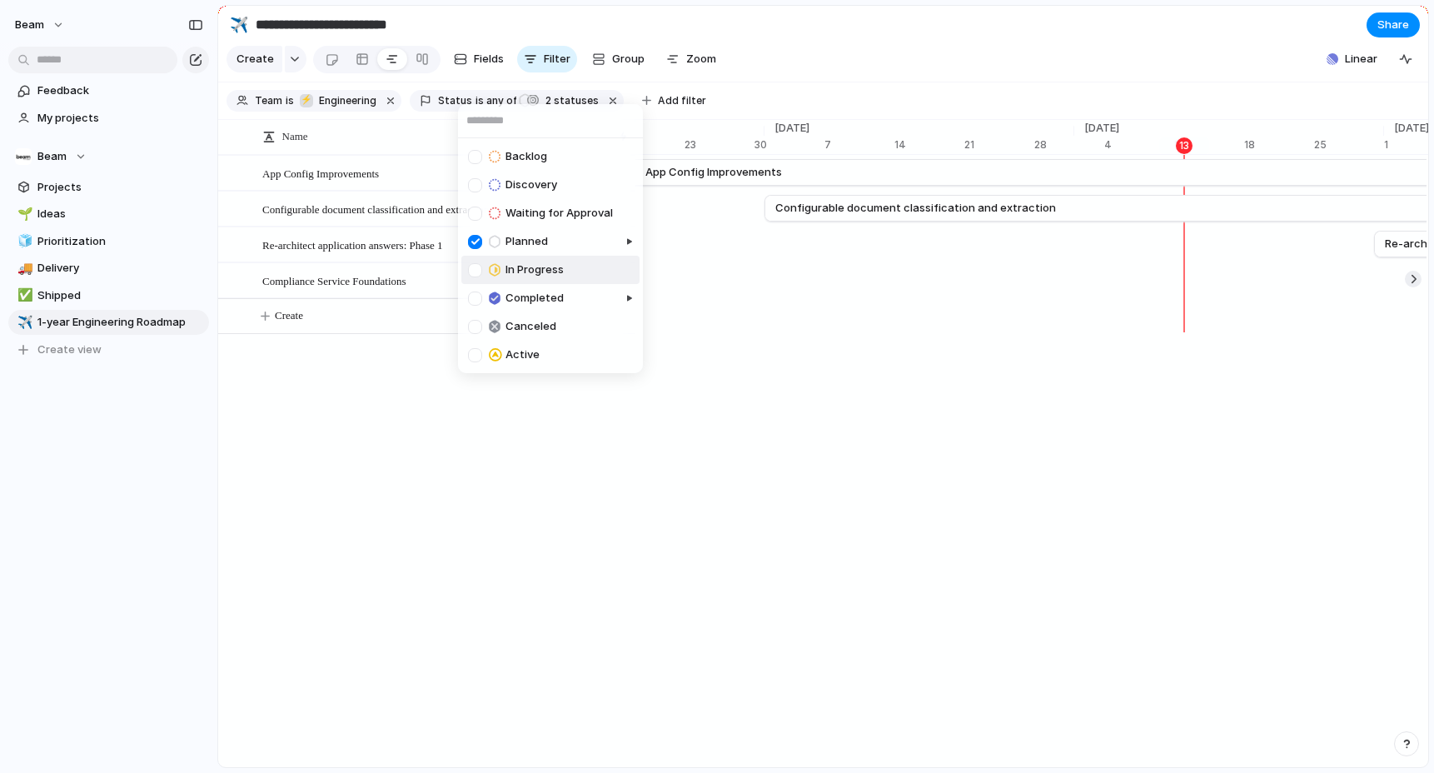
click at [474, 271] on div at bounding box center [475, 270] width 14 height 14
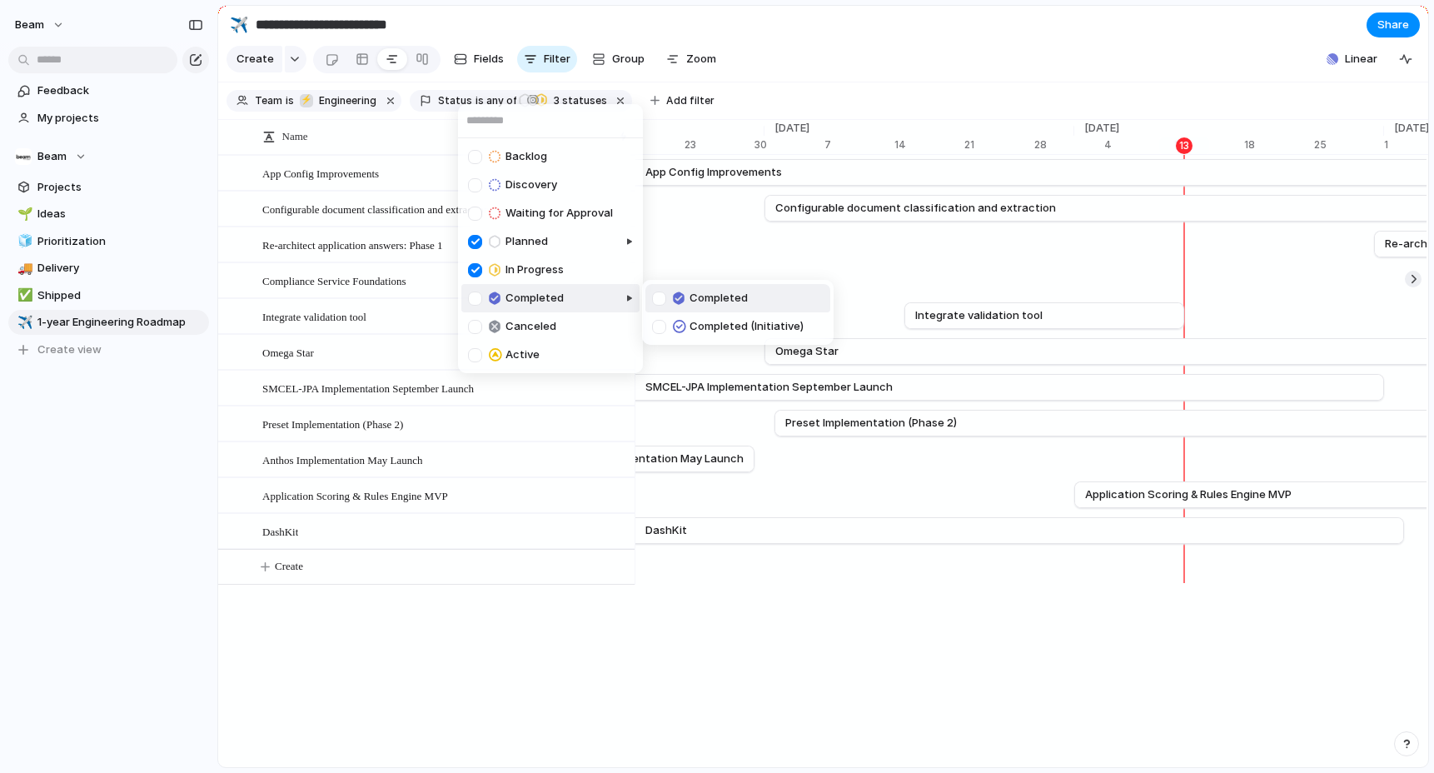
click at [475, 300] on div at bounding box center [475, 299] width 14 height 14
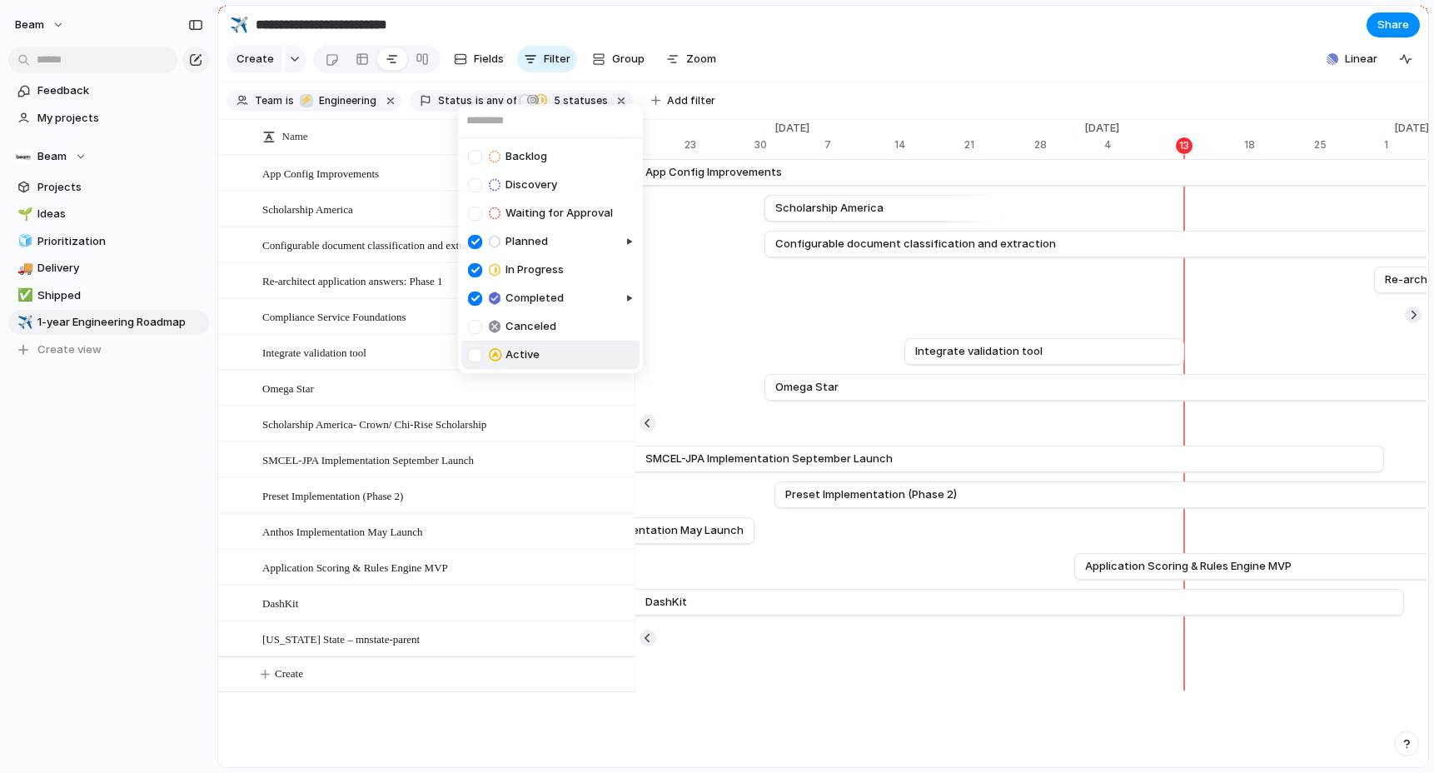
click at [476, 357] on div at bounding box center [475, 355] width 14 height 14
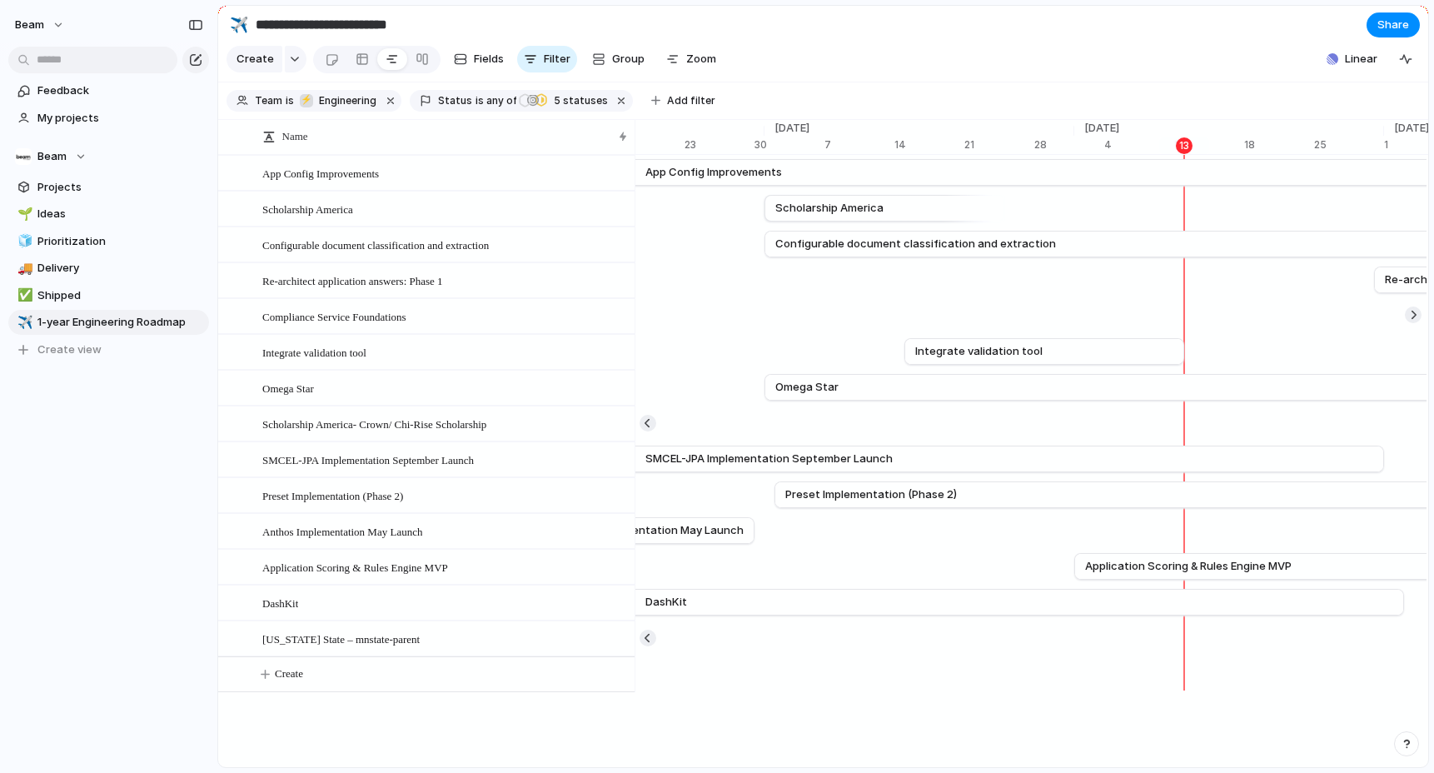
click at [797, 46] on div "Backlog Discovery Waiting for Approval Planned In Progress Completed Canceled A…" at bounding box center [717, 386] width 1434 height 773
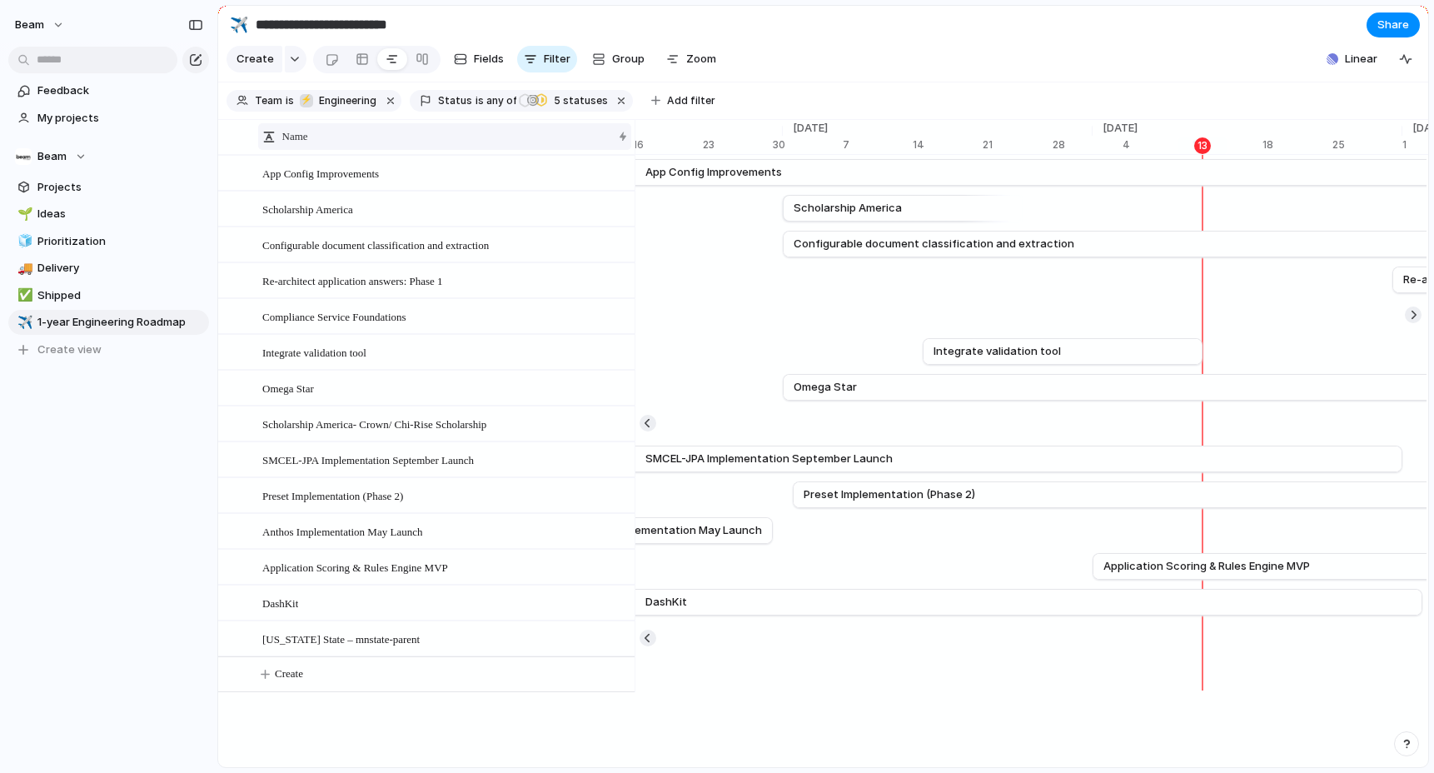
click at [269, 136] on div at bounding box center [268, 136] width 13 height 13
click at [379, 138] on div "Sort ascending Sort descending" at bounding box center [717, 386] width 1434 height 773
click at [621, 137] on div at bounding box center [623, 136] width 8 height 13
click at [551, 131] on div "Sort ascending Sort descending" at bounding box center [717, 386] width 1434 height 773
click at [621, 250] on div at bounding box center [613, 246] width 28 height 22
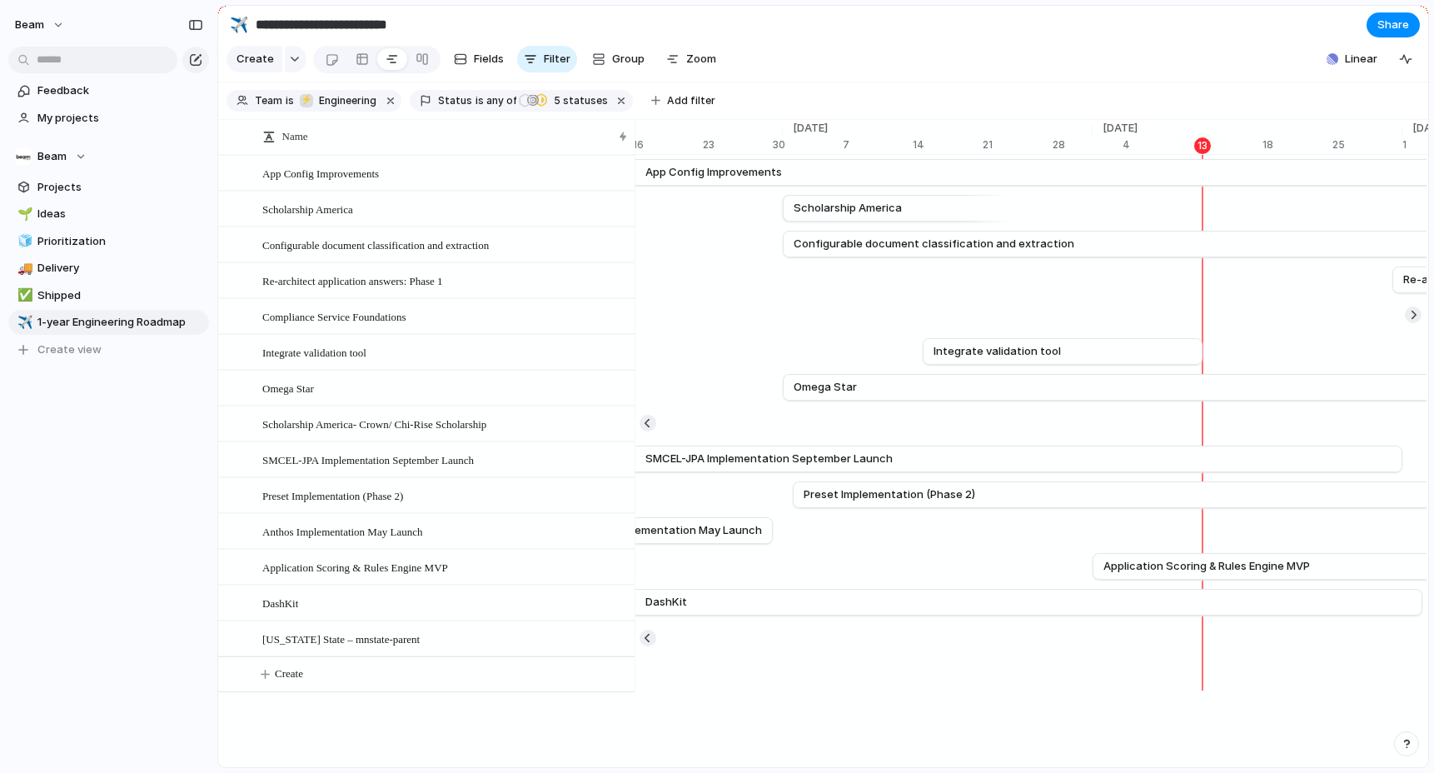
click at [634, 318] on div "Compliance Service Foundations" at bounding box center [437, 317] width 393 height 34
click at [747, 176] on span "App Config Improvements" at bounding box center [714, 172] width 137 height 17
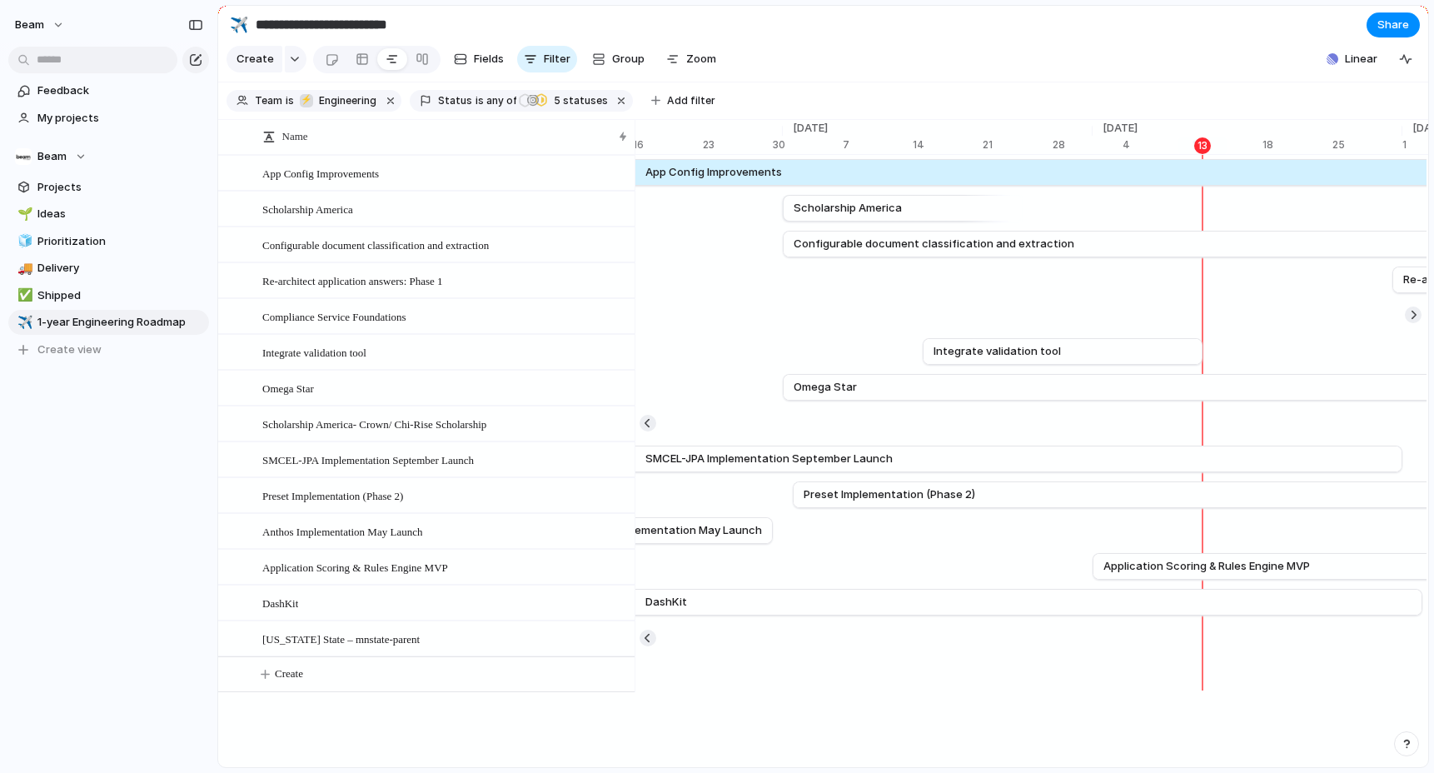
click at [747, 176] on span "App Config Improvements" at bounding box center [714, 172] width 137 height 17
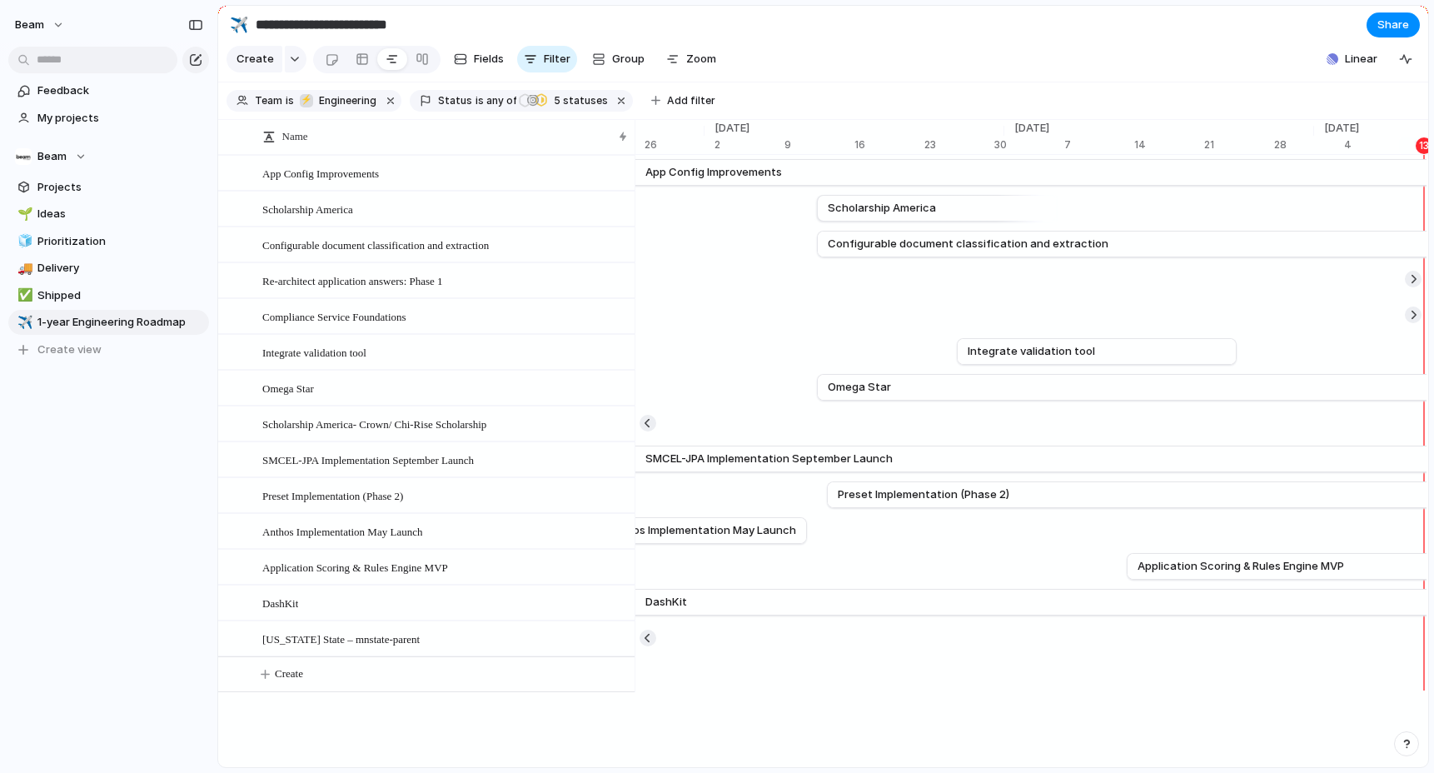
scroll to position [0, 10153]
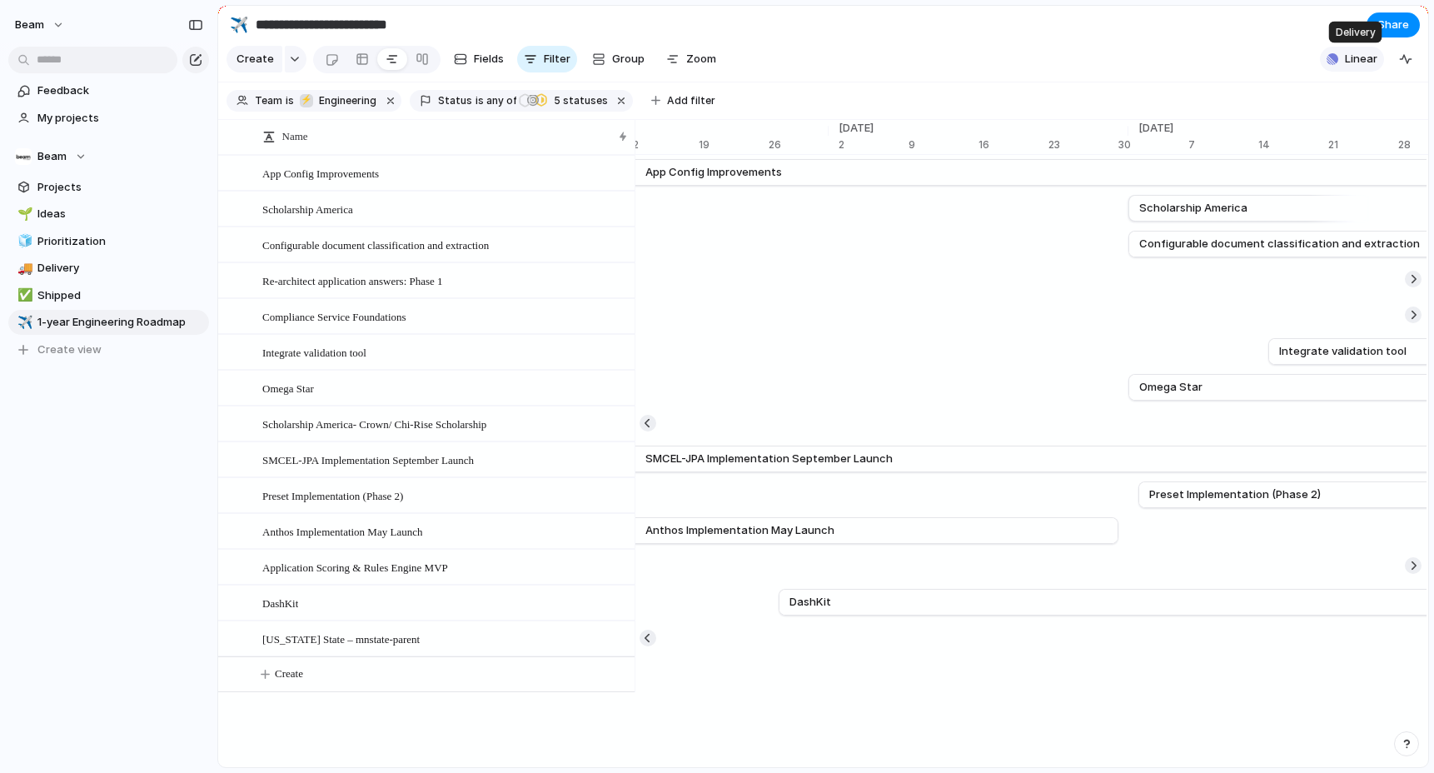
click at [1349, 51] on span "Linear" at bounding box center [1361, 59] width 32 height 17
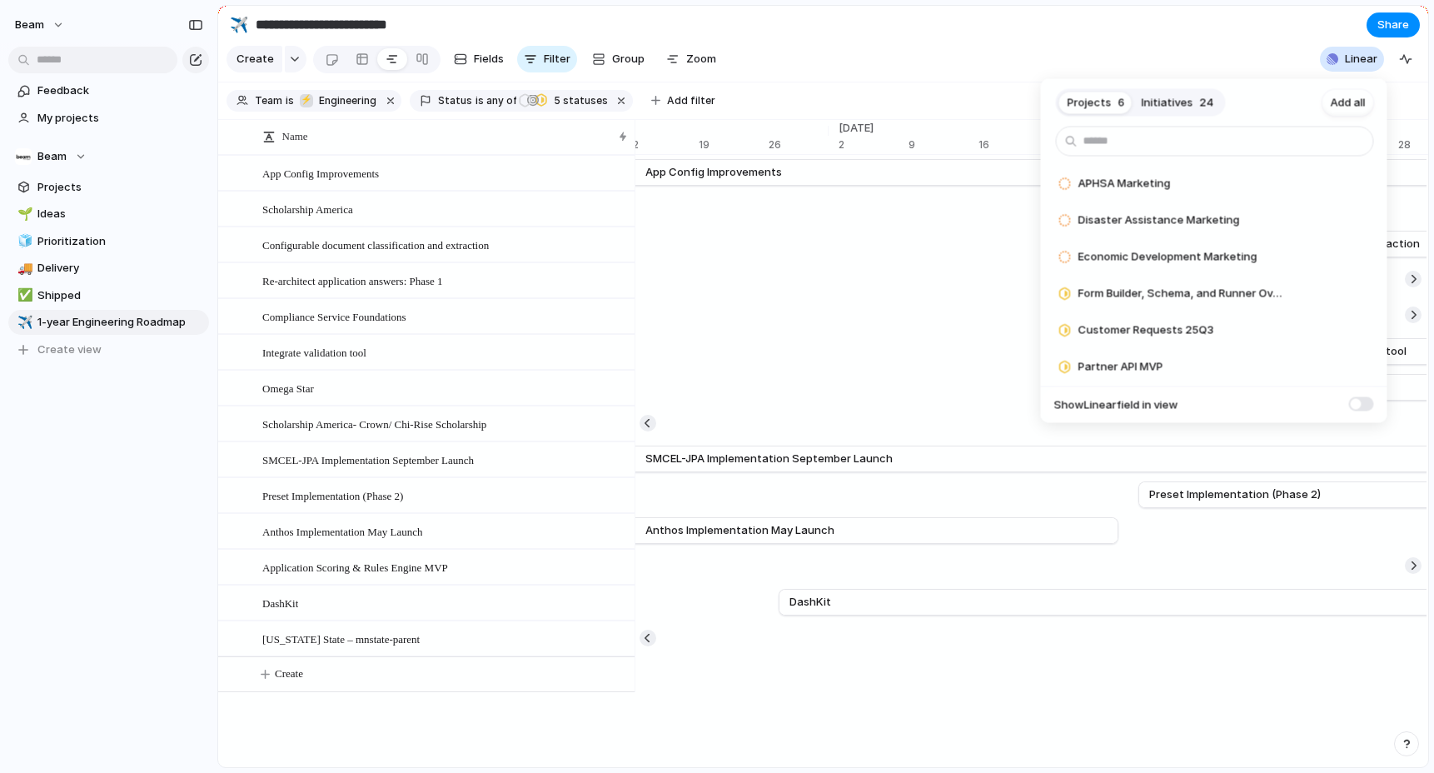
click at [1075, 42] on div "Projects 6 Initiatives 24 Add all APHSA Marketing Add Disaster Assistance Marke…" at bounding box center [717, 386] width 1434 height 773
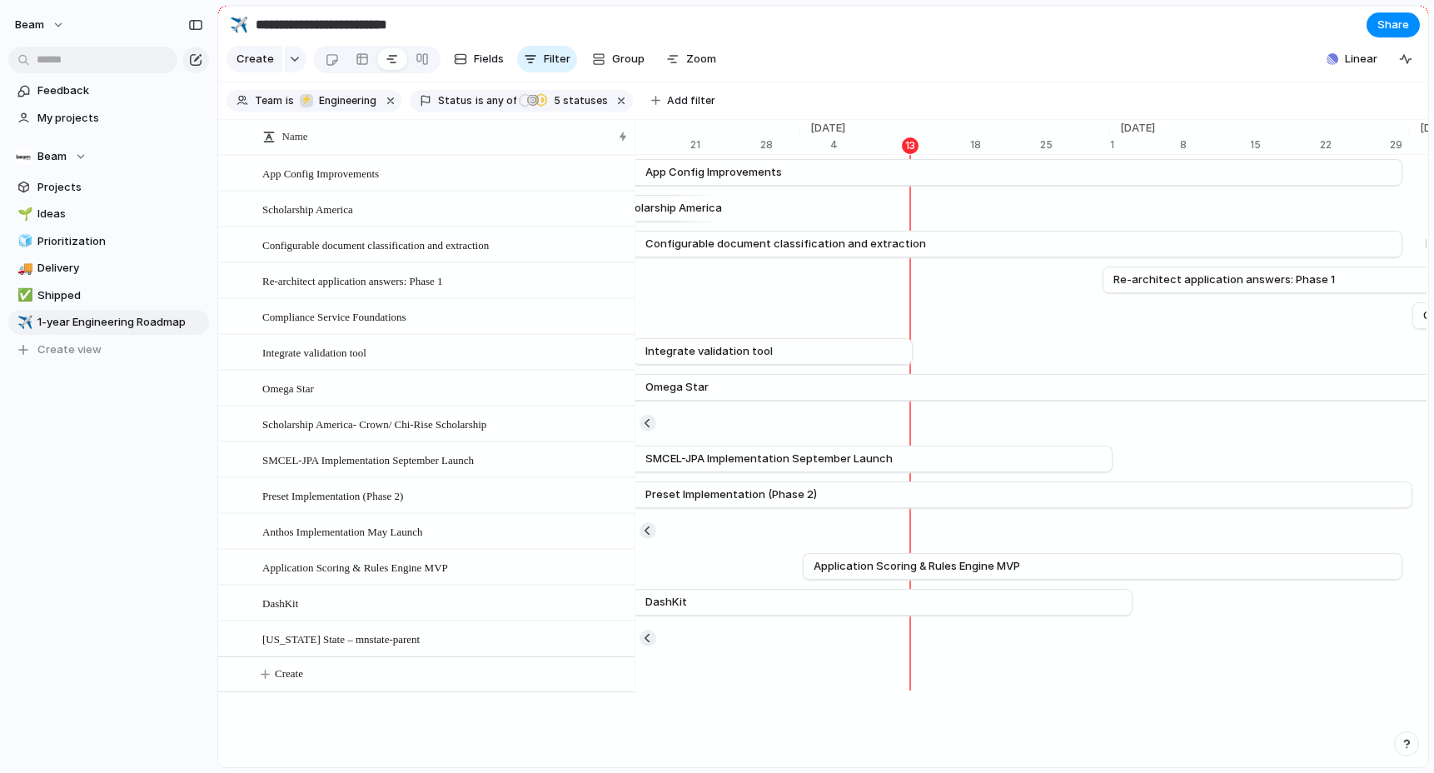
scroll to position [0, 10791]
click at [392, 638] on span "Minnesota State – mnstate-parent" at bounding box center [340, 638] width 157 height 19
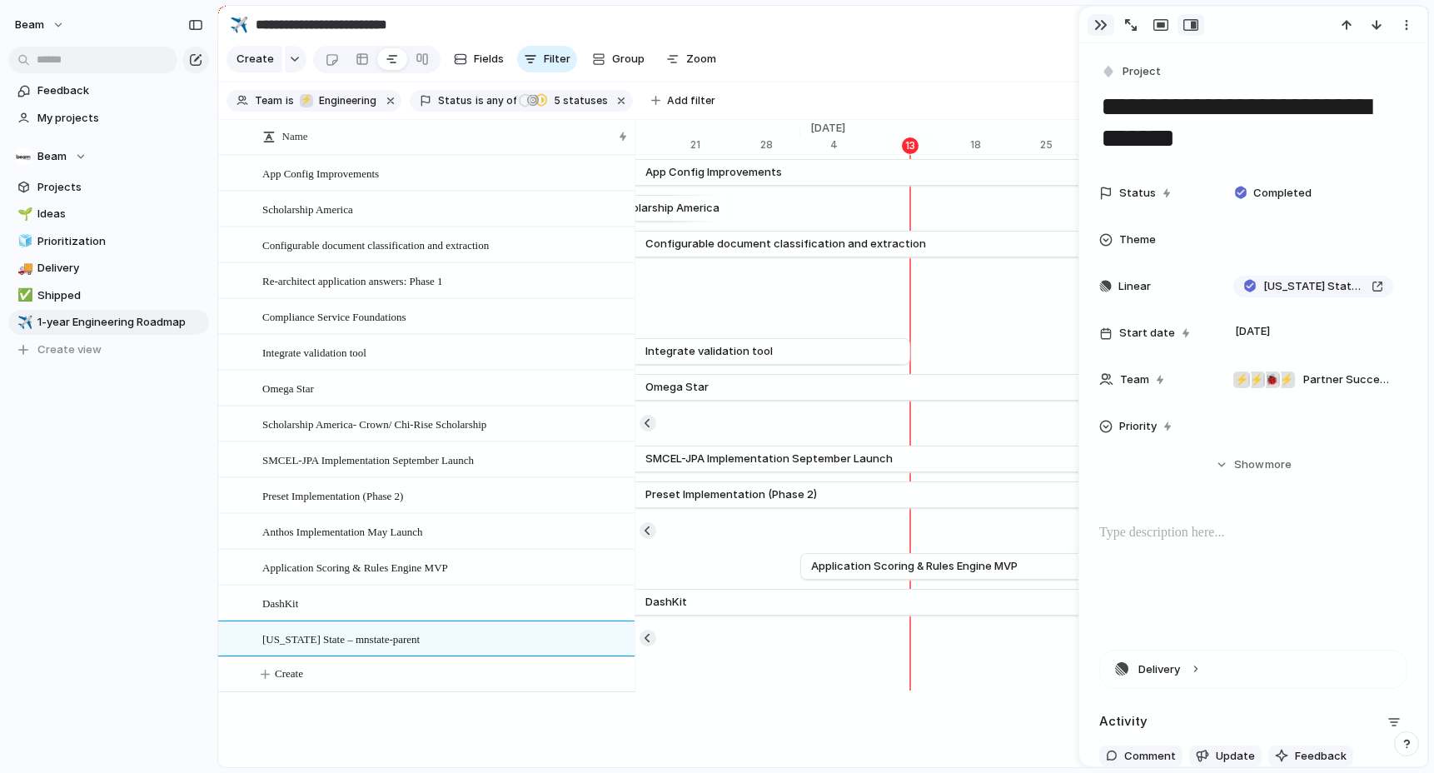
click at [1090, 24] on button "button" at bounding box center [1101, 25] width 27 height 22
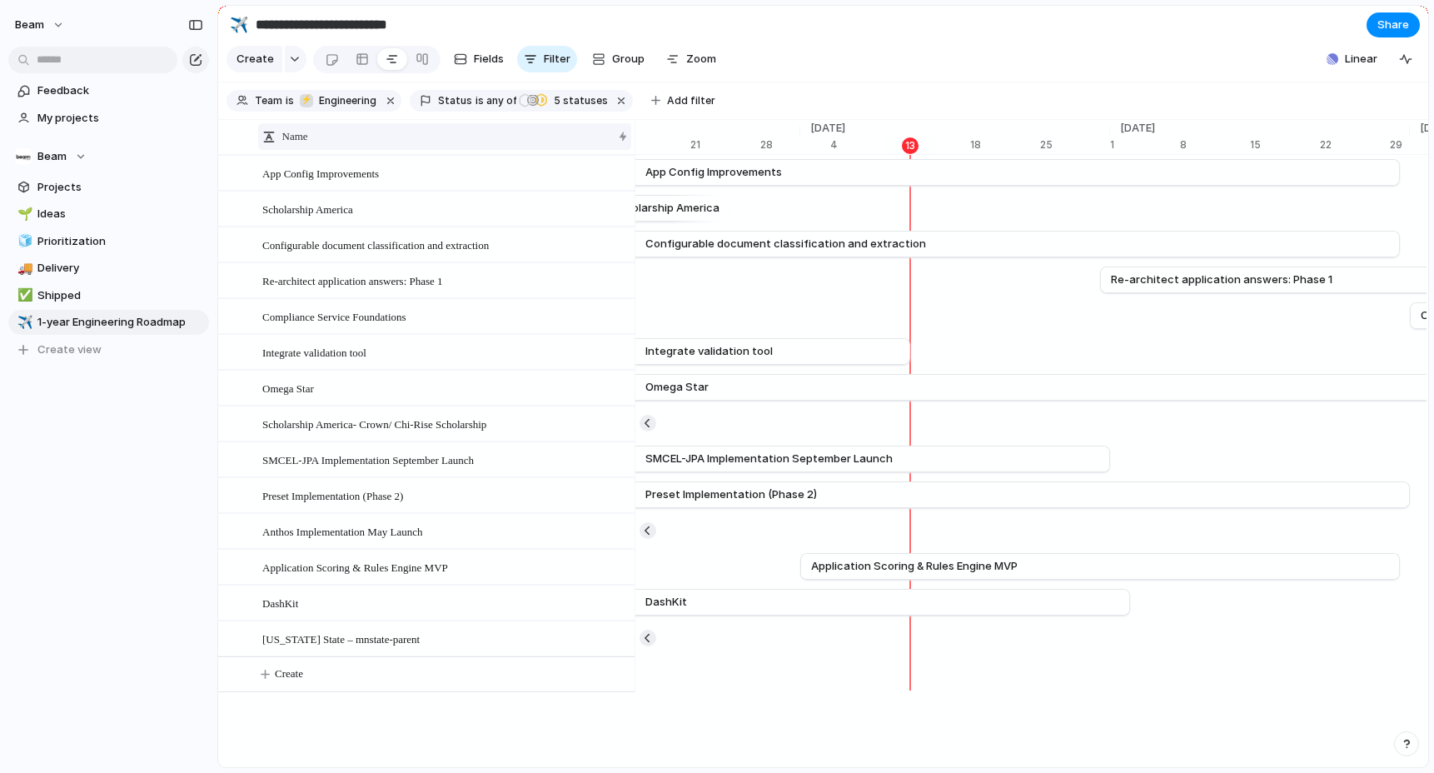
click at [337, 134] on div "Name" at bounding box center [437, 136] width 350 height 17
click at [334, 134] on div "Sort ascending Sort descending" at bounding box center [717, 386] width 1434 height 773
click at [315, 135] on div "Sort ascending Sort descending" at bounding box center [717, 386] width 1434 height 773
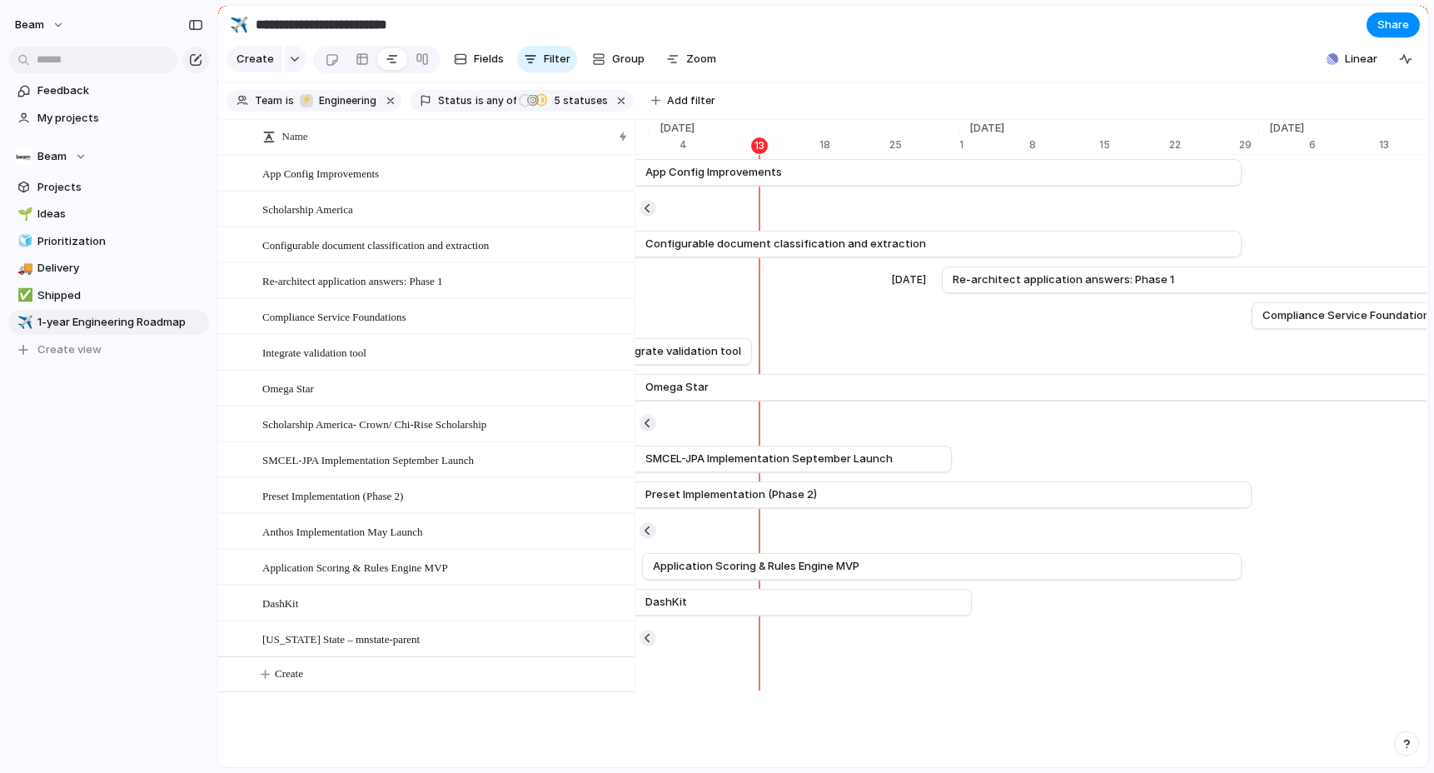
scroll to position [0, 10937]
click at [607, 52] on button "Group" at bounding box center [618, 59] width 69 height 27
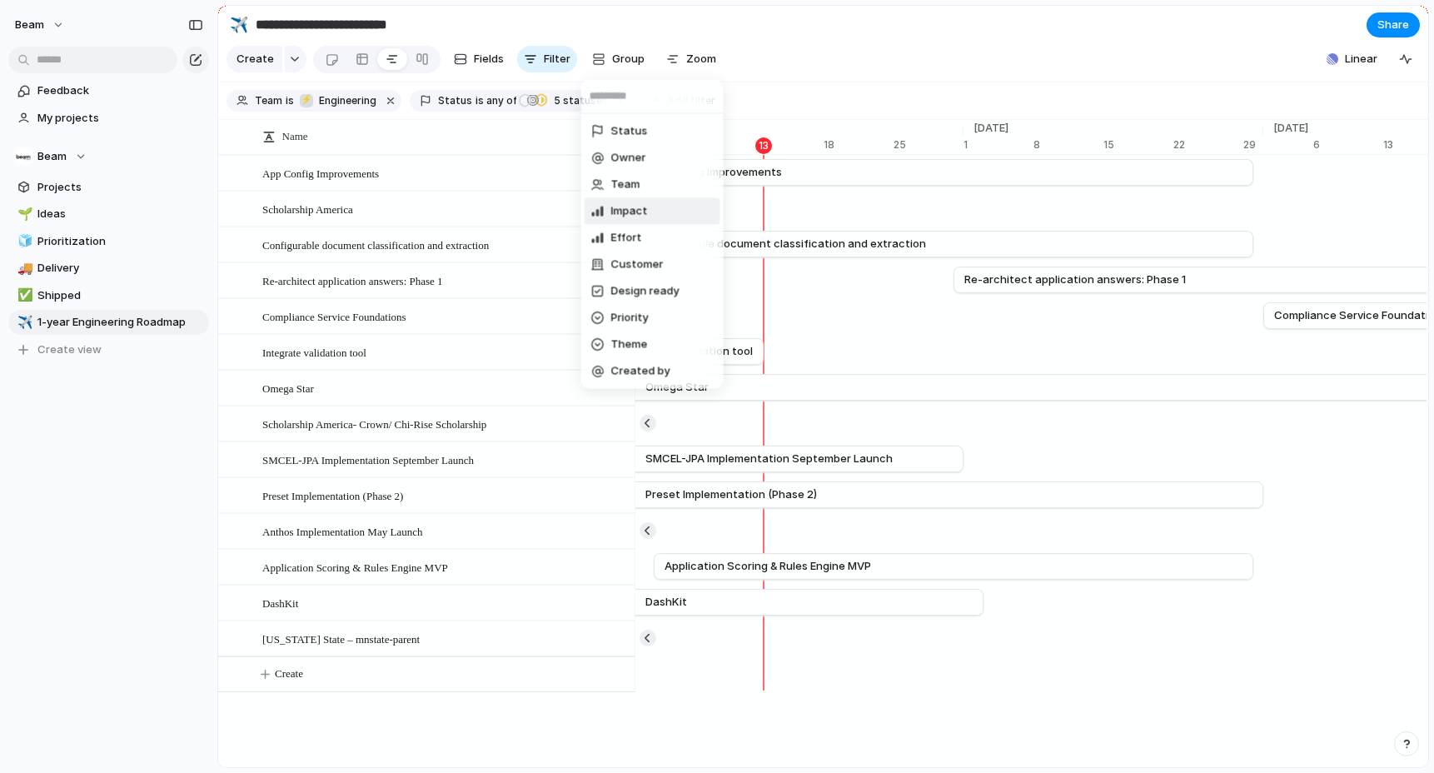
click at [661, 210] on li "Impact" at bounding box center [653, 211] width 136 height 27
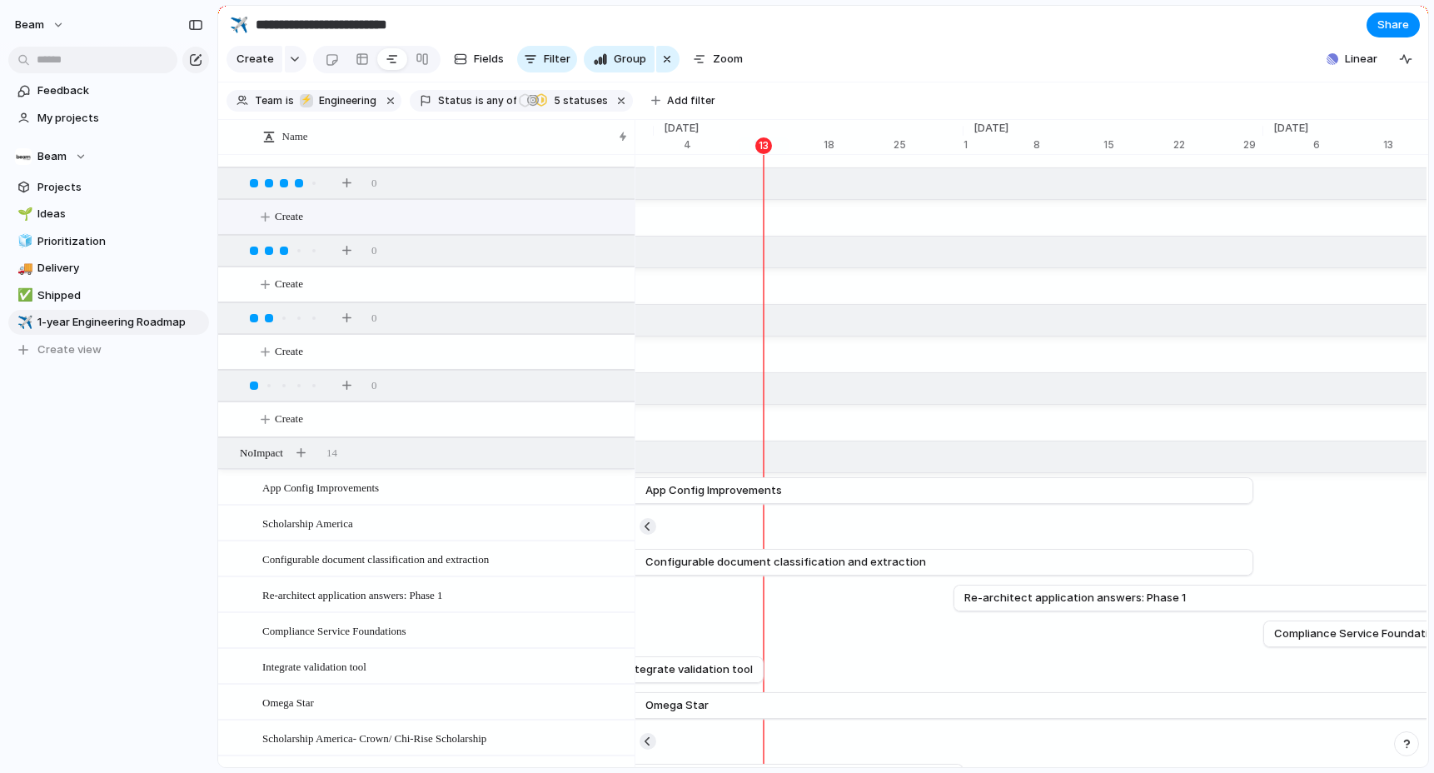
scroll to position [0, 0]
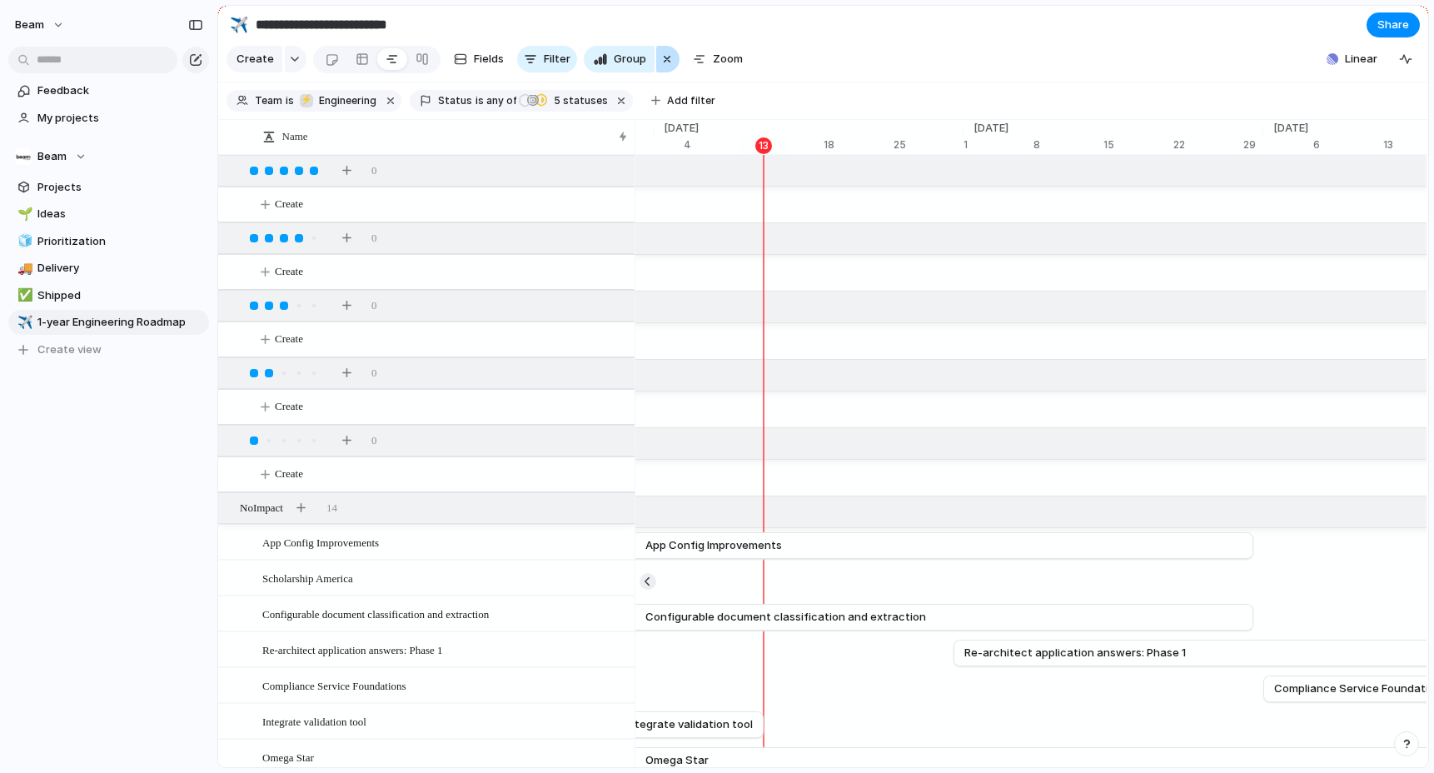
click at [661, 59] on div "button" at bounding box center [667, 59] width 13 height 20
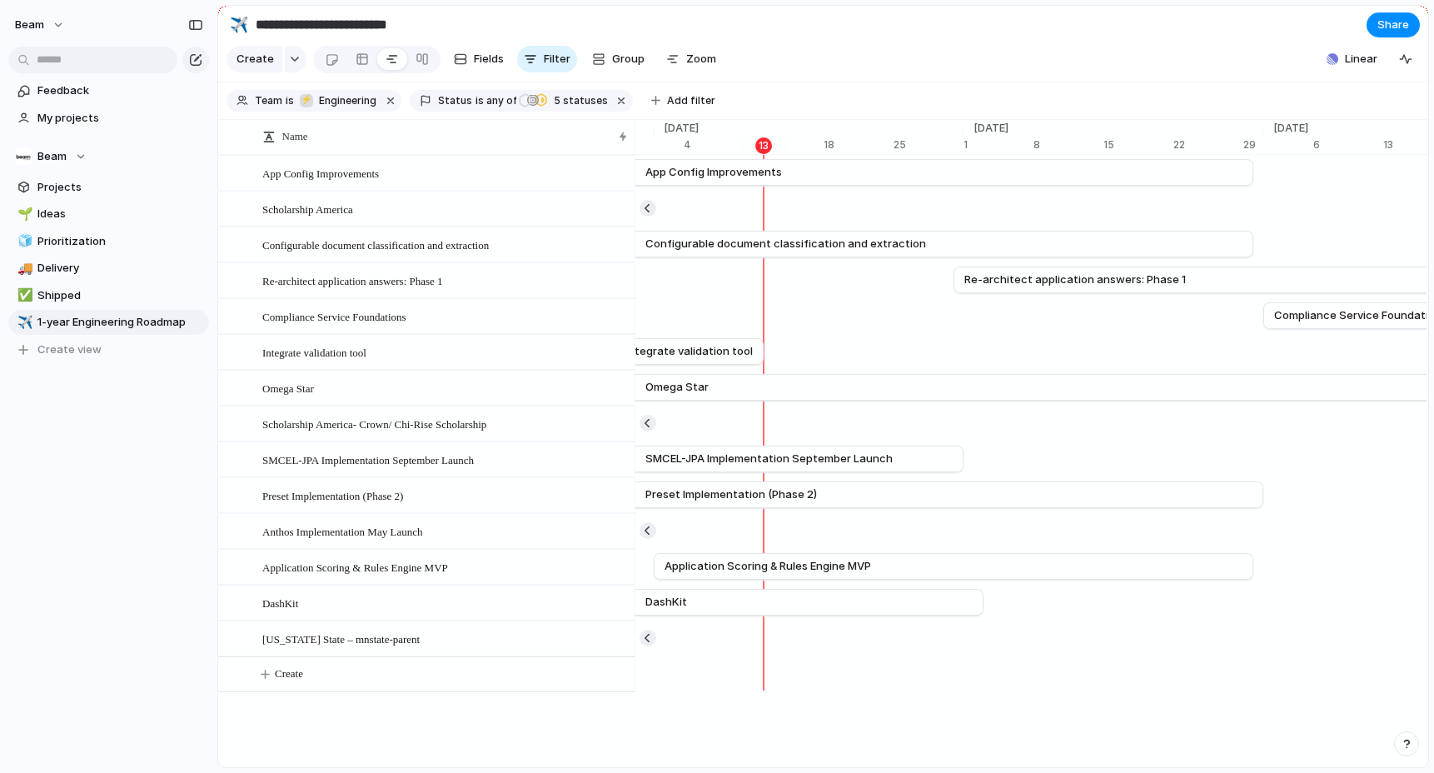
click at [623, 13] on section "**********" at bounding box center [823, 24] width 1210 height 37
click at [79, 152] on div "Beam" at bounding box center [51, 156] width 72 height 17
click at [77, 152] on div "Recent ⚡ Engineering Teams Beam 🐞 Customer Support ⚡ Data ⚡ Design ⚡ Eng Admin …" at bounding box center [717, 386] width 1434 height 773
click at [219, 192] on span "Team settings" at bounding box center [243, 190] width 76 height 17
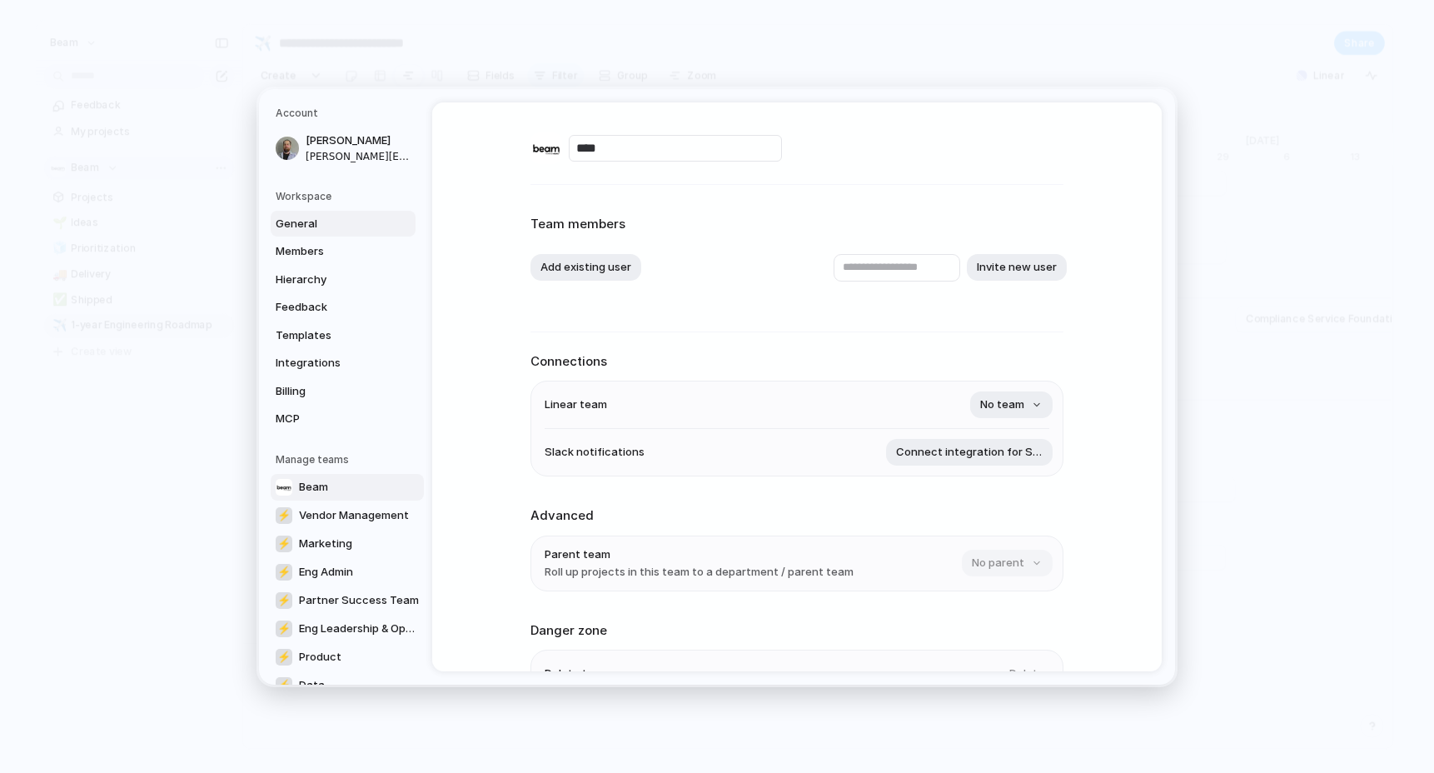
click at [338, 227] on span "General" at bounding box center [329, 223] width 107 height 17
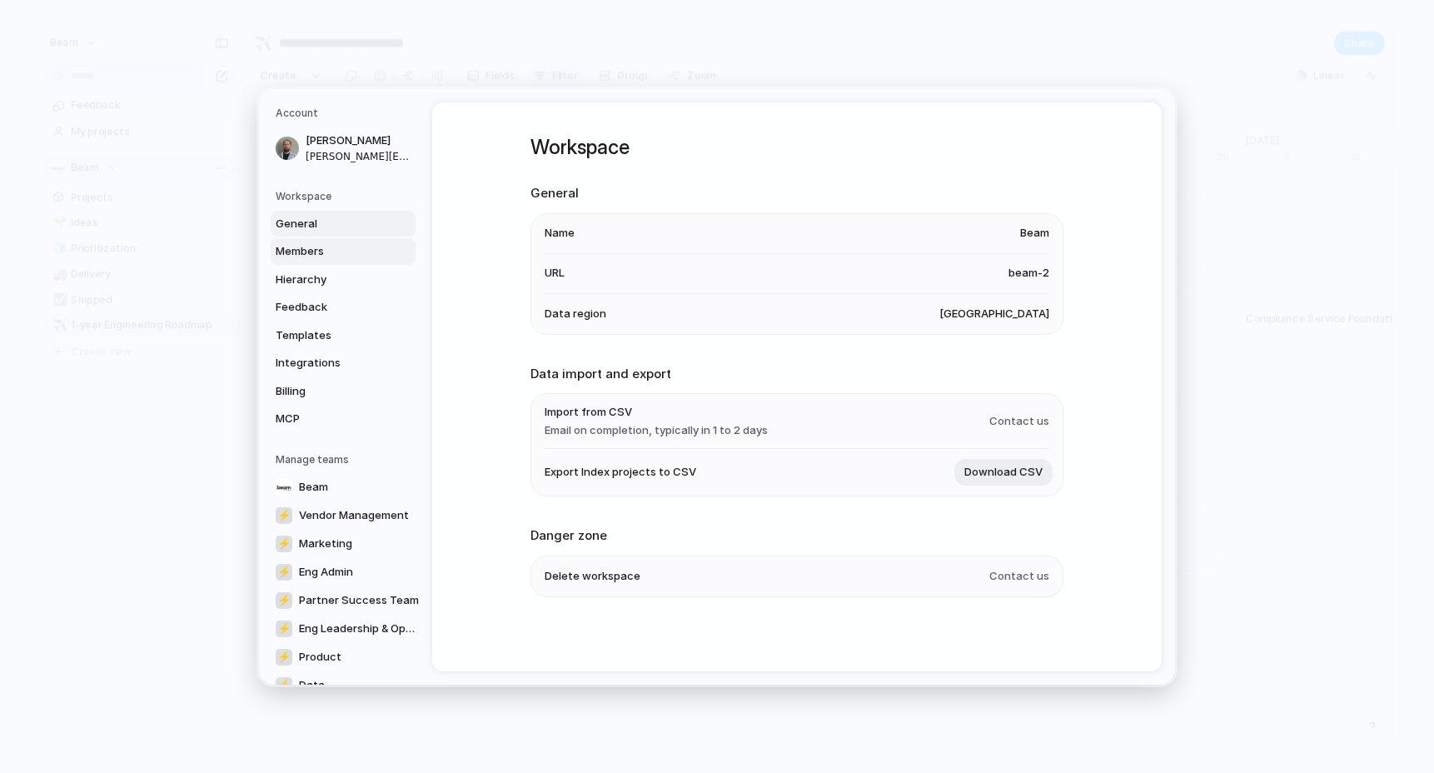
click at [335, 255] on span "Members" at bounding box center [329, 251] width 107 height 17
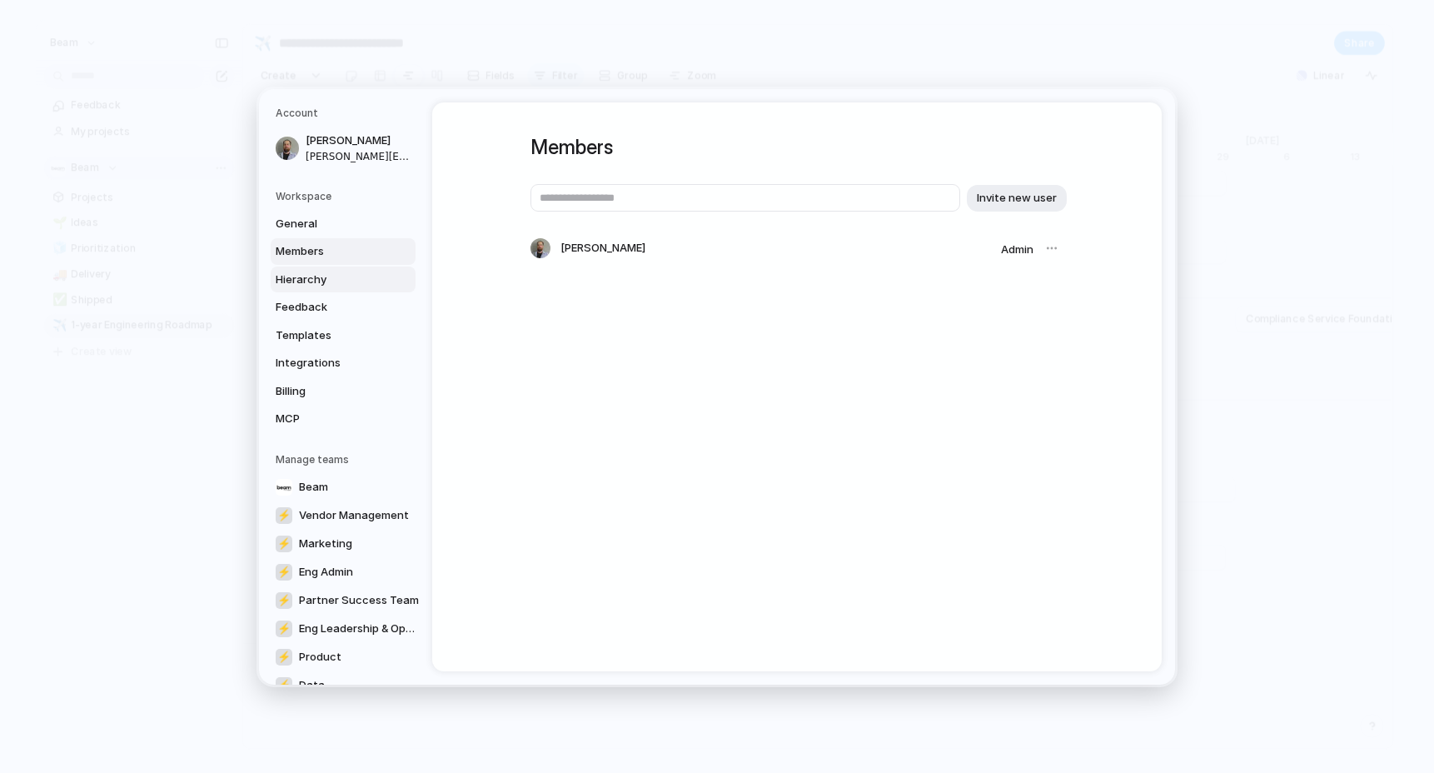
click at [333, 278] on span "Hierarchy" at bounding box center [329, 279] width 107 height 17
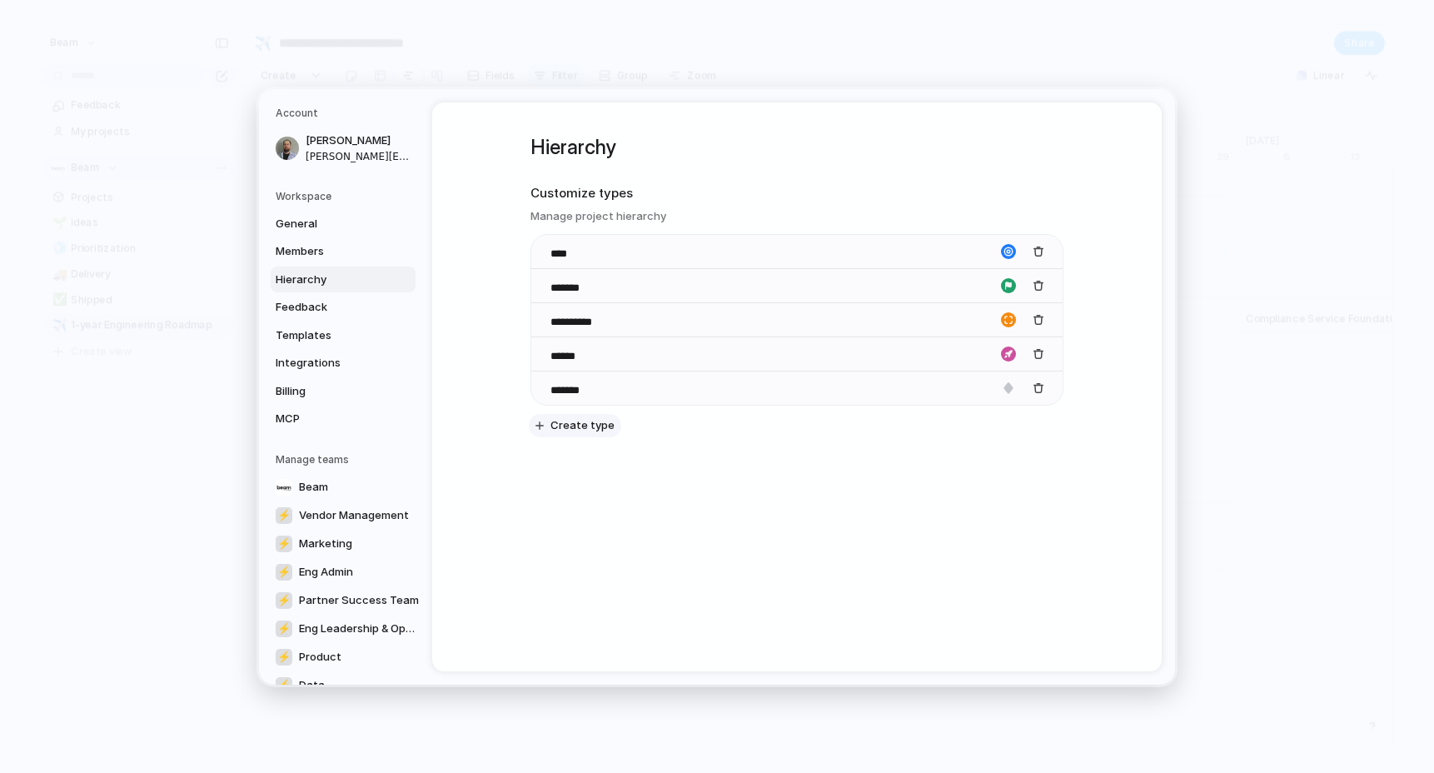
click at [551, 420] on button "Create type" at bounding box center [575, 425] width 92 height 23
click at [1038, 424] on div "button" at bounding box center [1039, 423] width 12 height 12
click at [329, 309] on span "Feedback" at bounding box center [329, 307] width 107 height 17
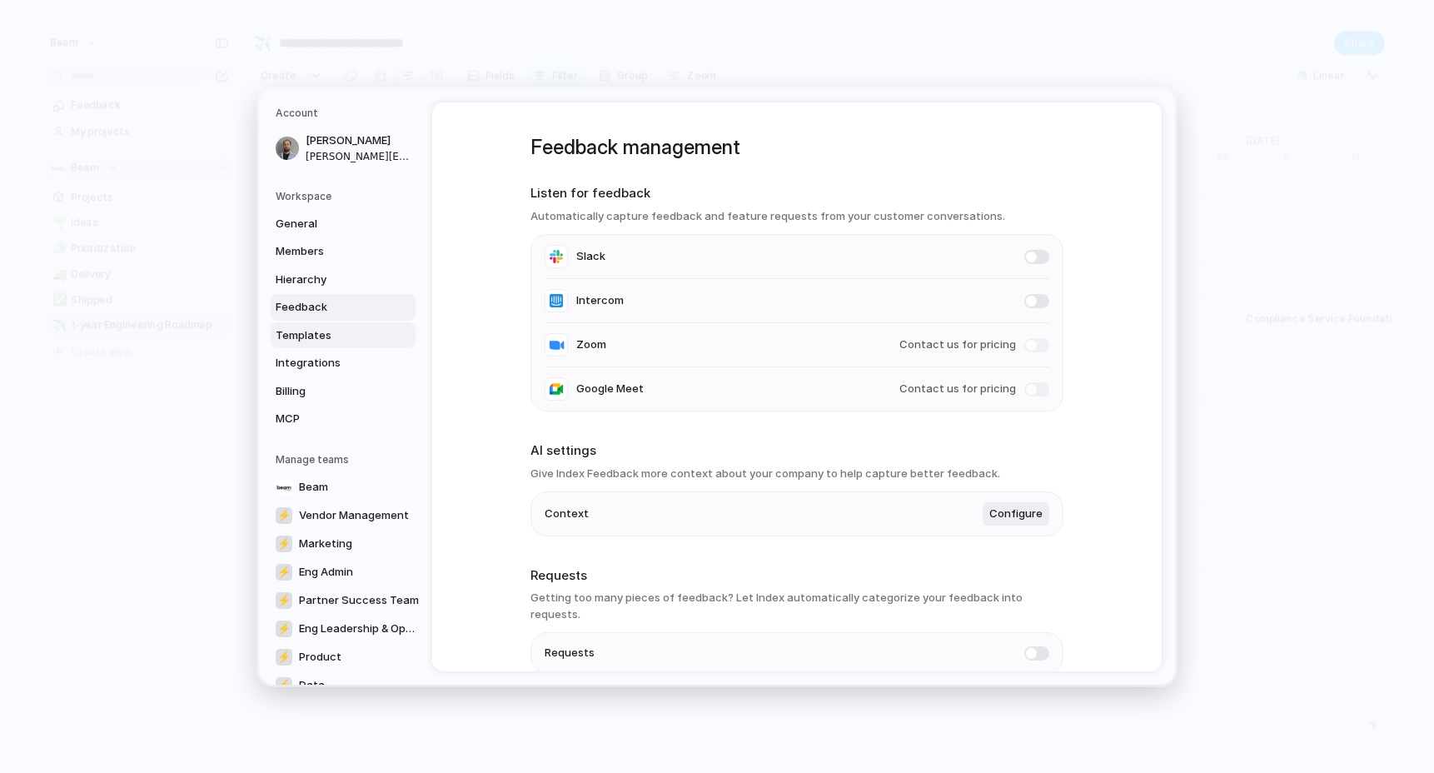
click at [327, 330] on span "Templates" at bounding box center [329, 335] width 107 height 17
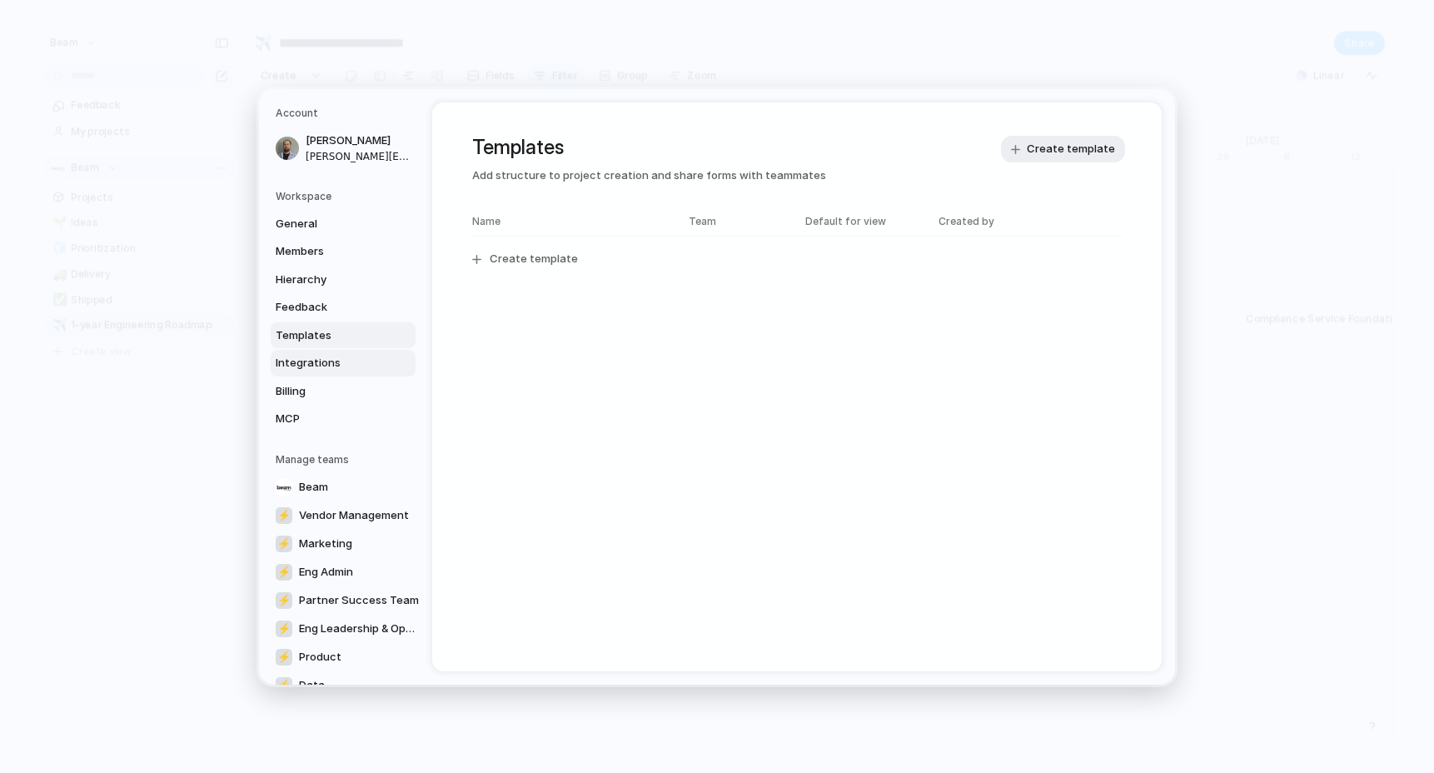
click at [335, 366] on span "Integrations" at bounding box center [329, 363] width 107 height 17
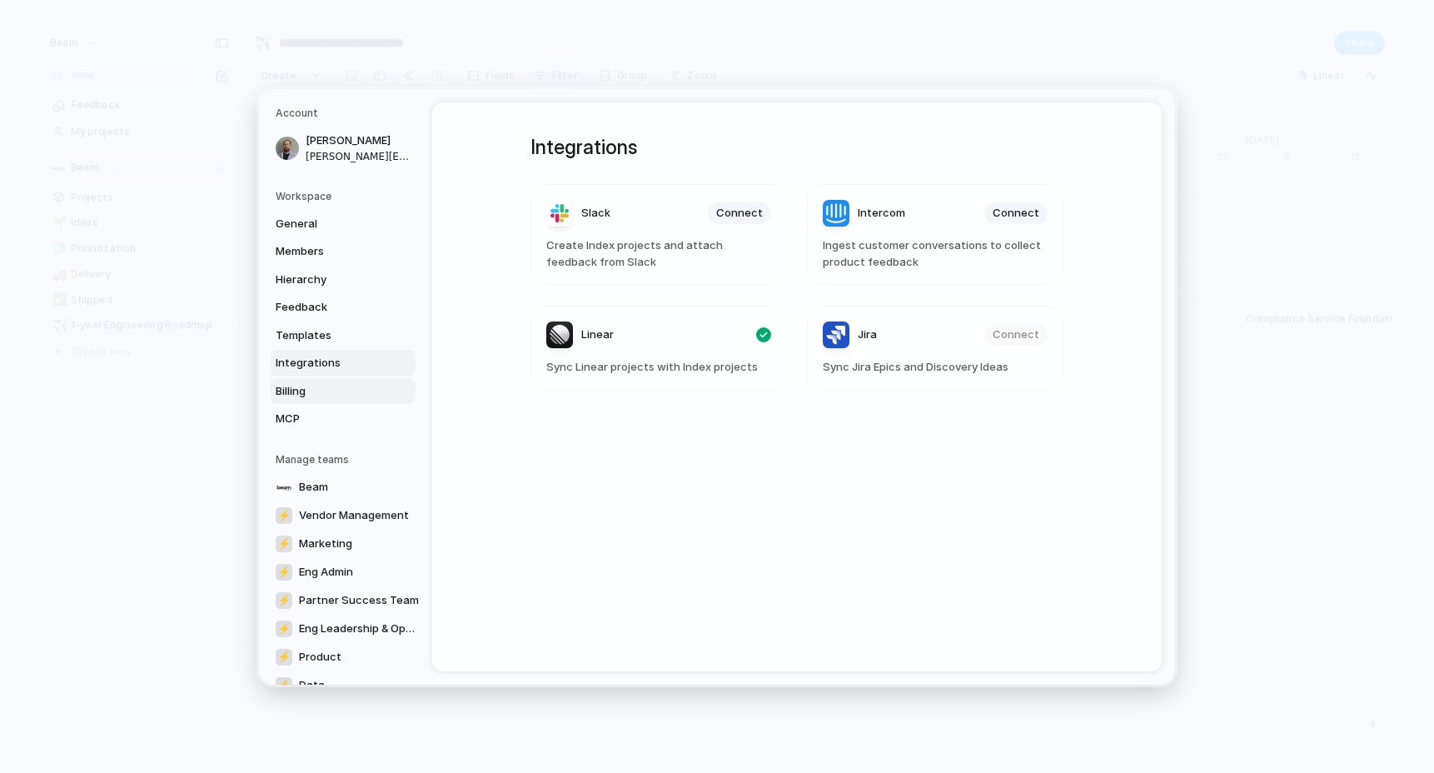
click at [325, 382] on span "Billing" at bounding box center [329, 390] width 107 height 17
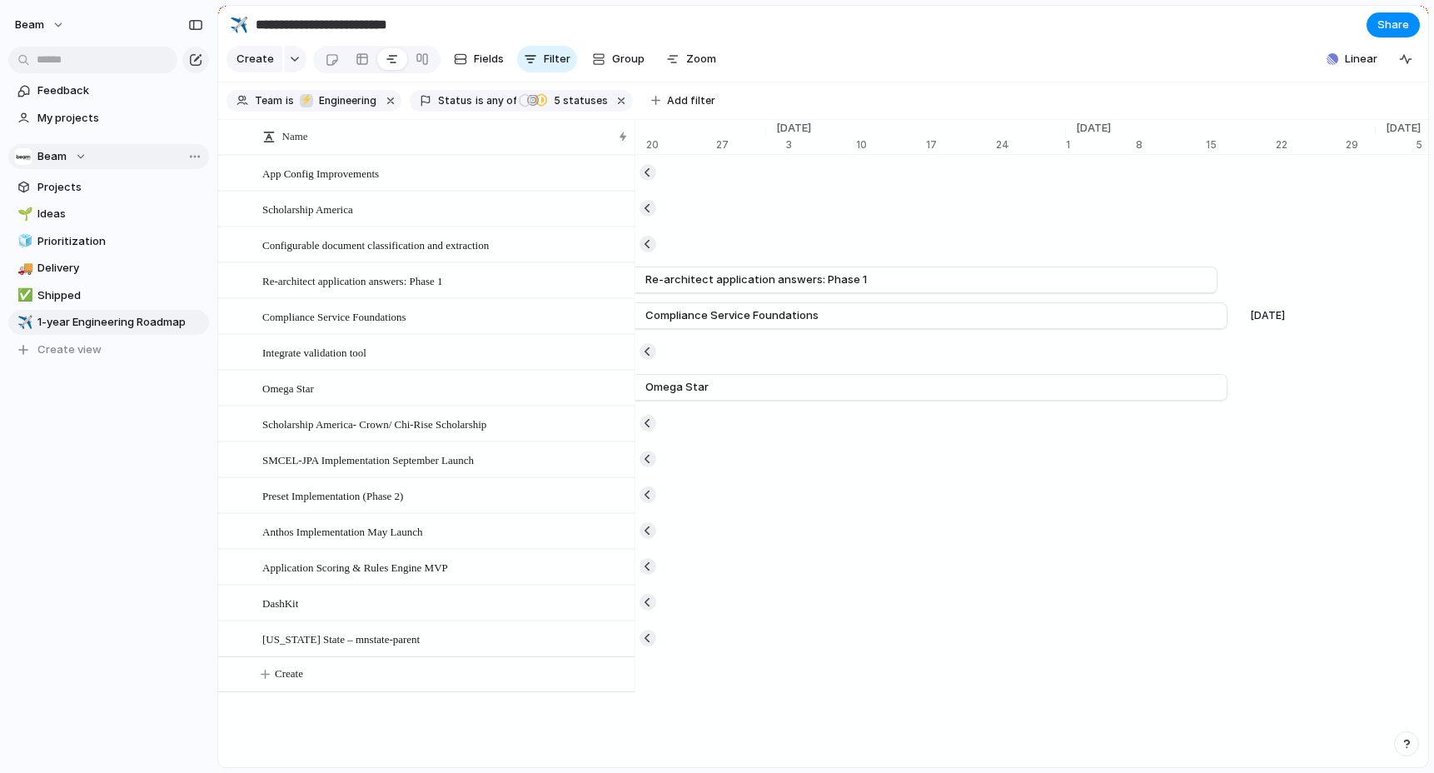
scroll to position [0, 11904]
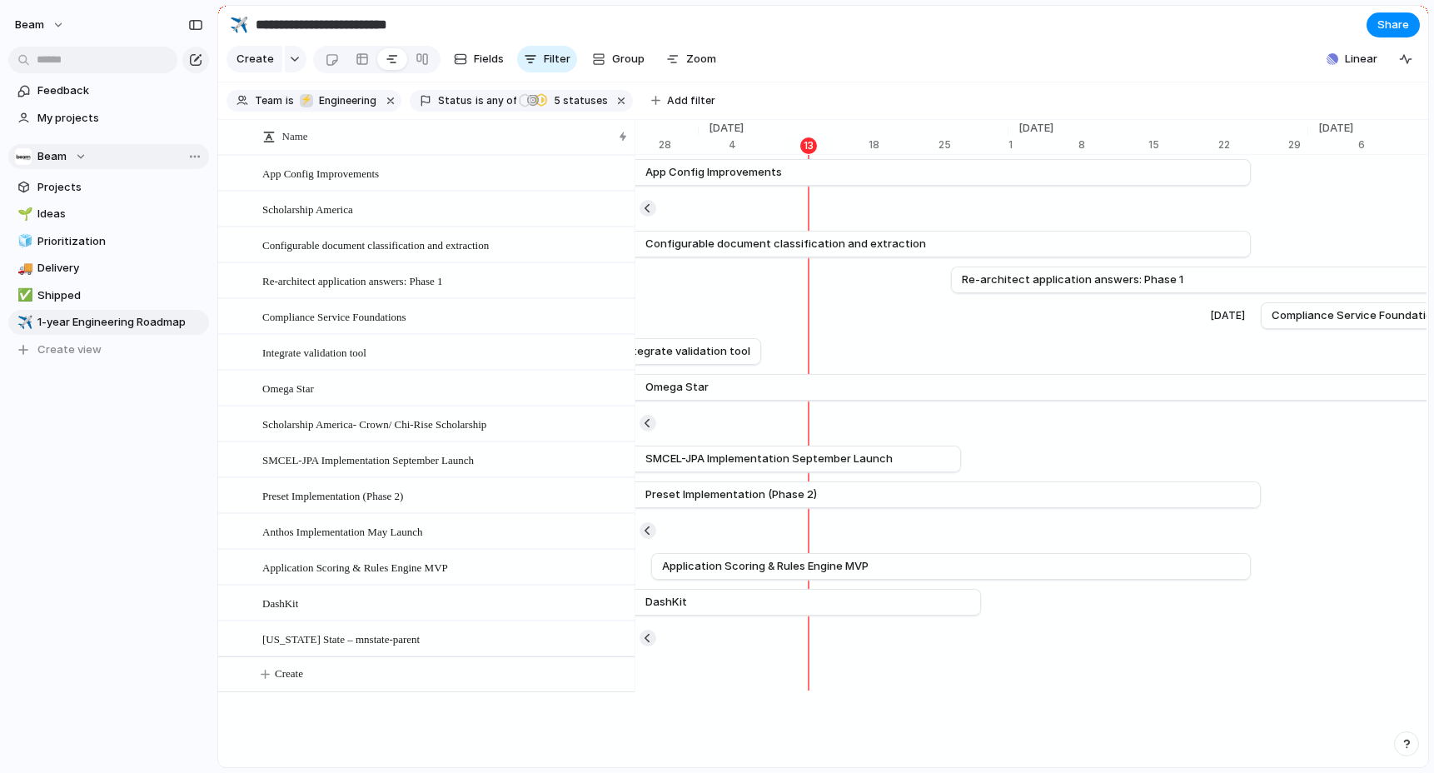
scroll to position [0, 10945]
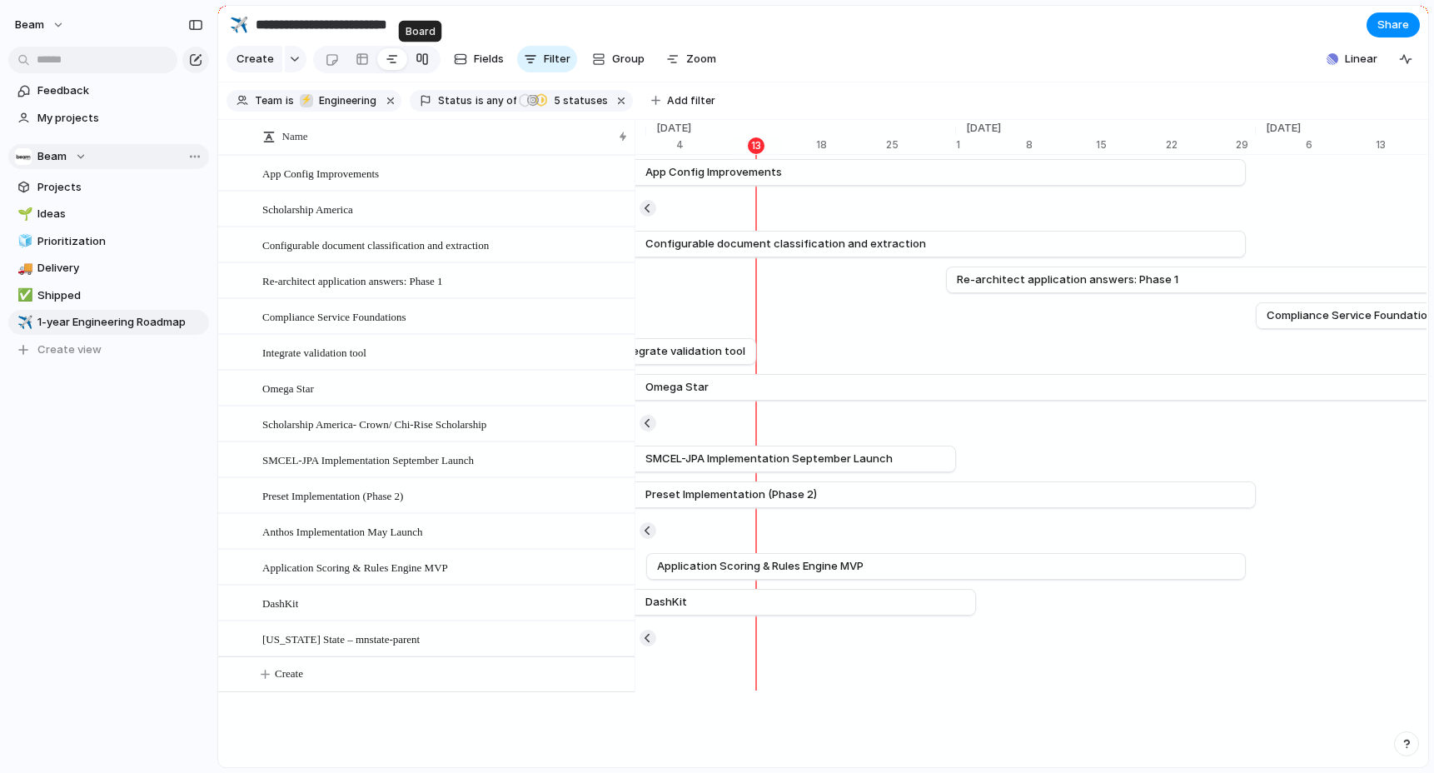
click at [423, 62] on div at bounding box center [422, 59] width 13 height 27
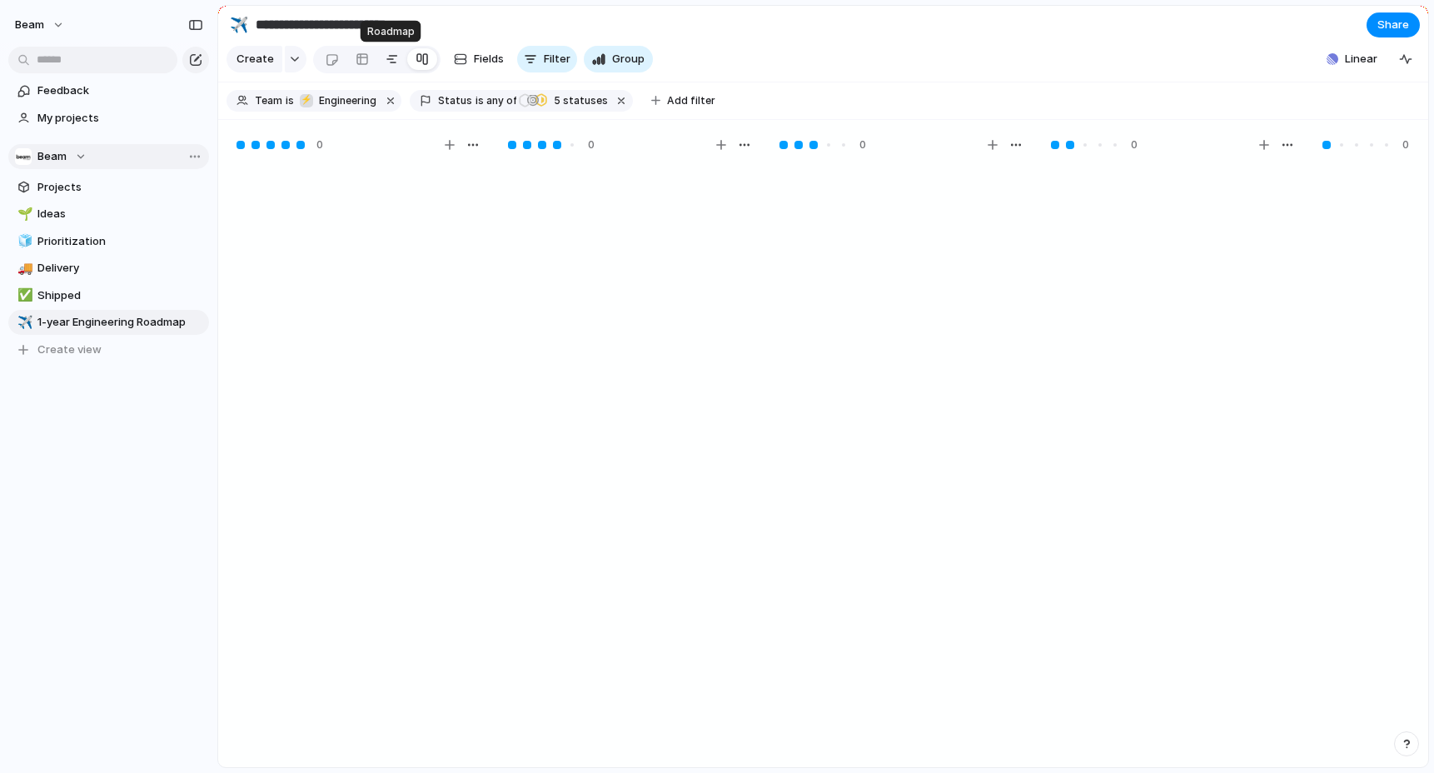
click at [391, 56] on div at bounding box center [392, 59] width 13 height 27
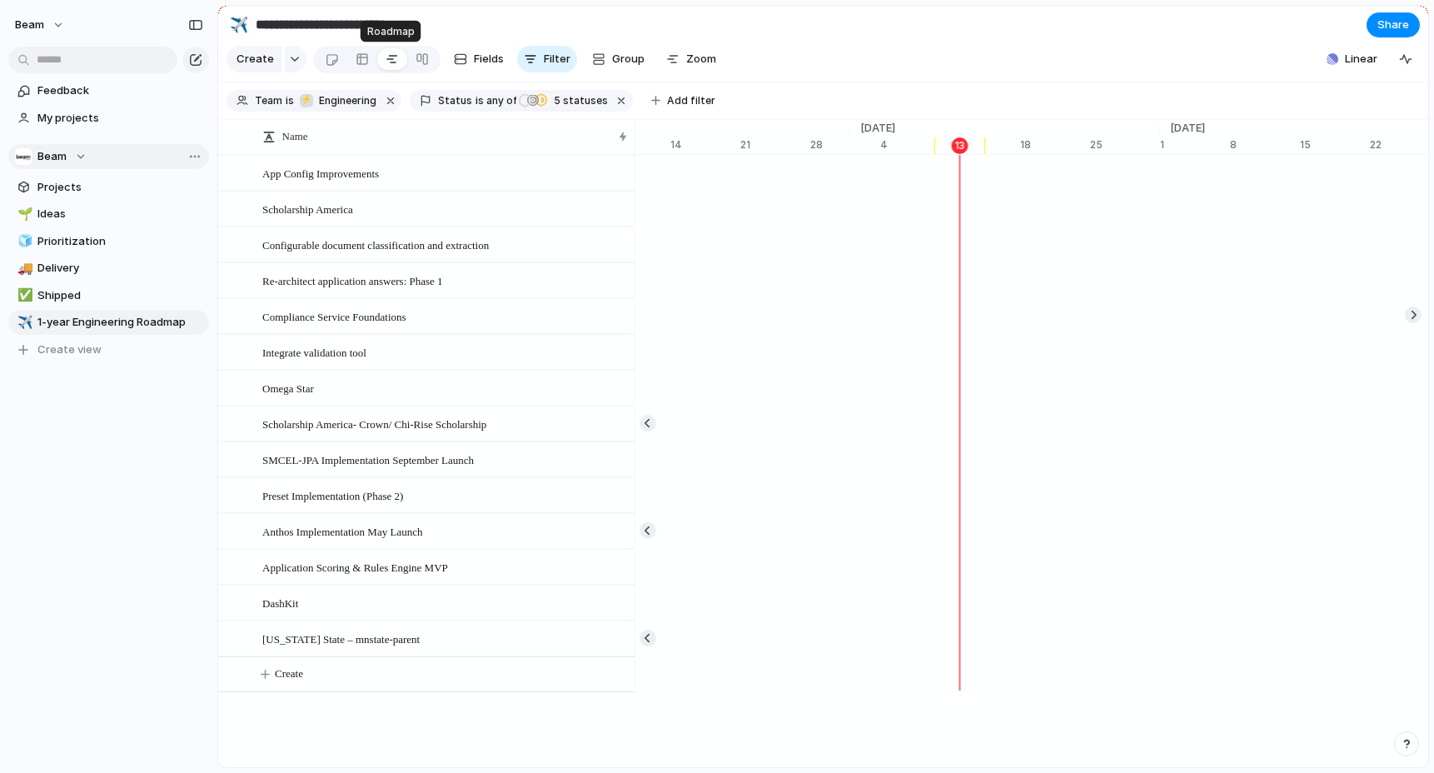
scroll to position [0, 10741]
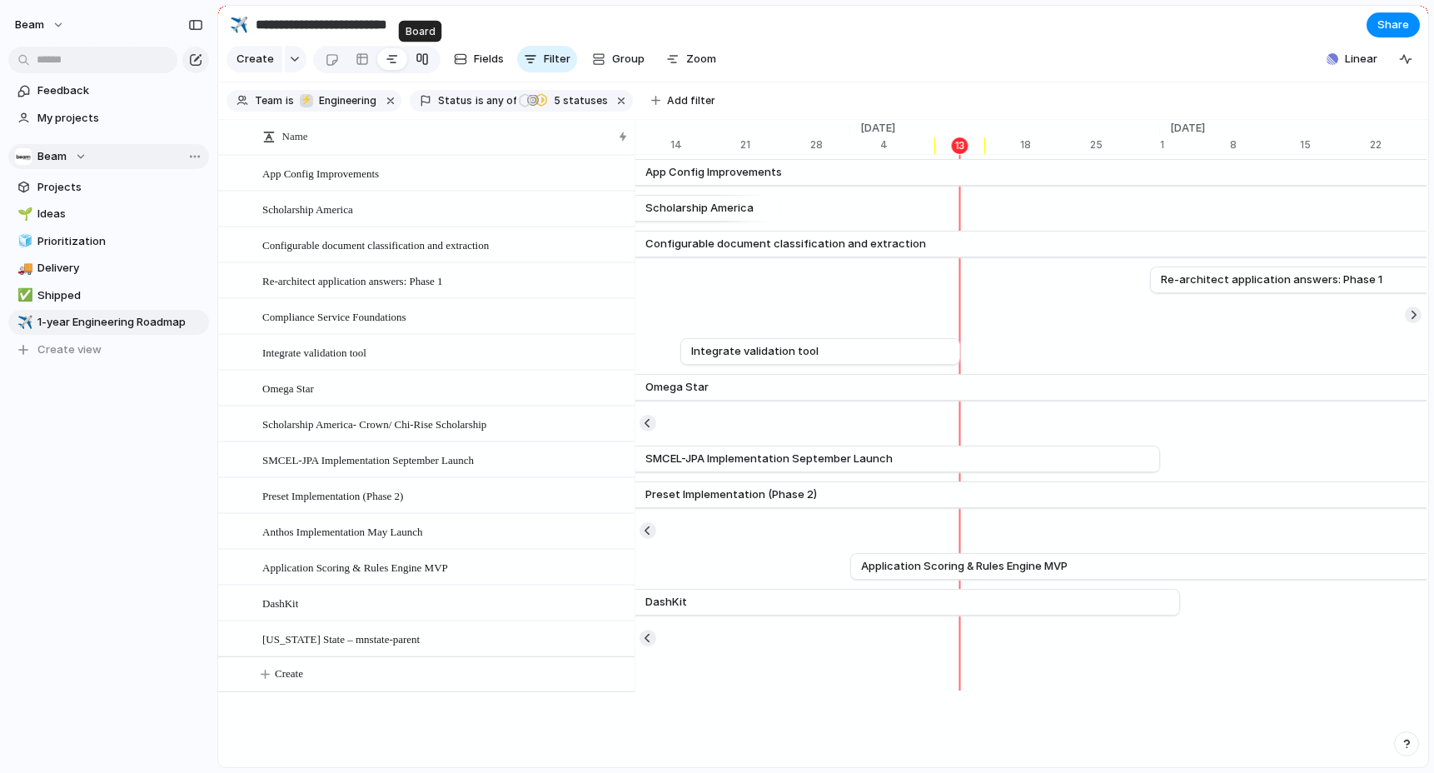
click at [424, 56] on div at bounding box center [422, 59] width 13 height 27
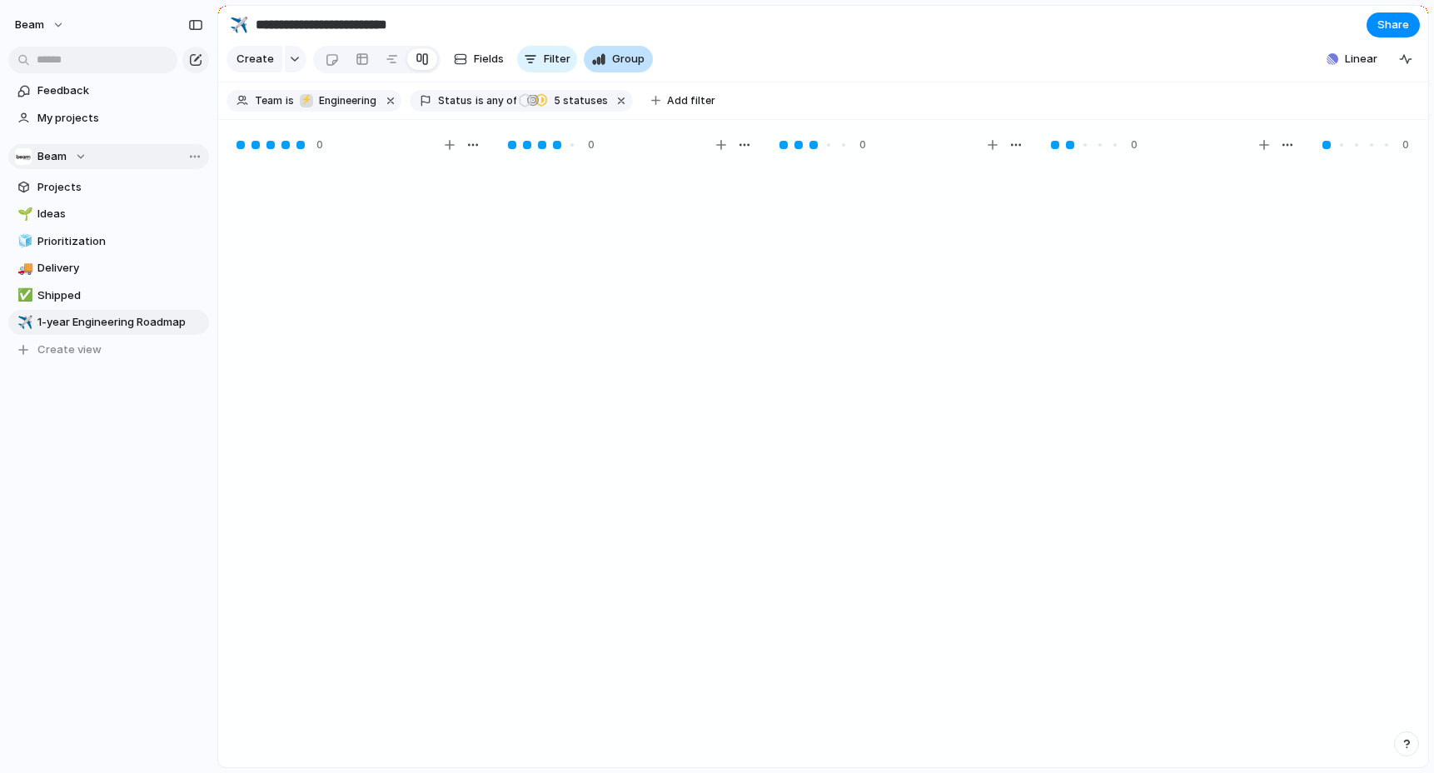
click at [630, 54] on span "Group" at bounding box center [628, 59] width 32 height 17
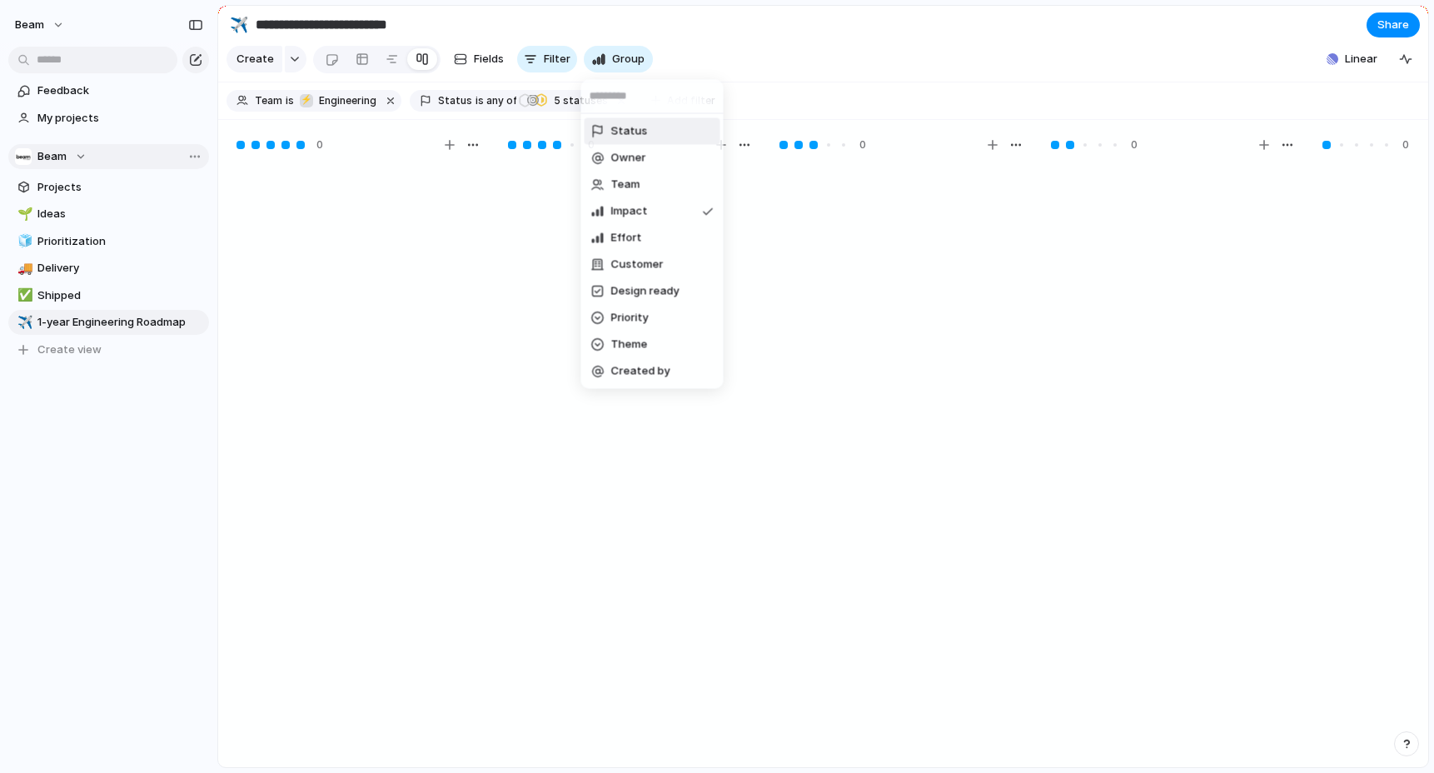
click at [638, 138] on span "Status" at bounding box center [629, 131] width 37 height 17
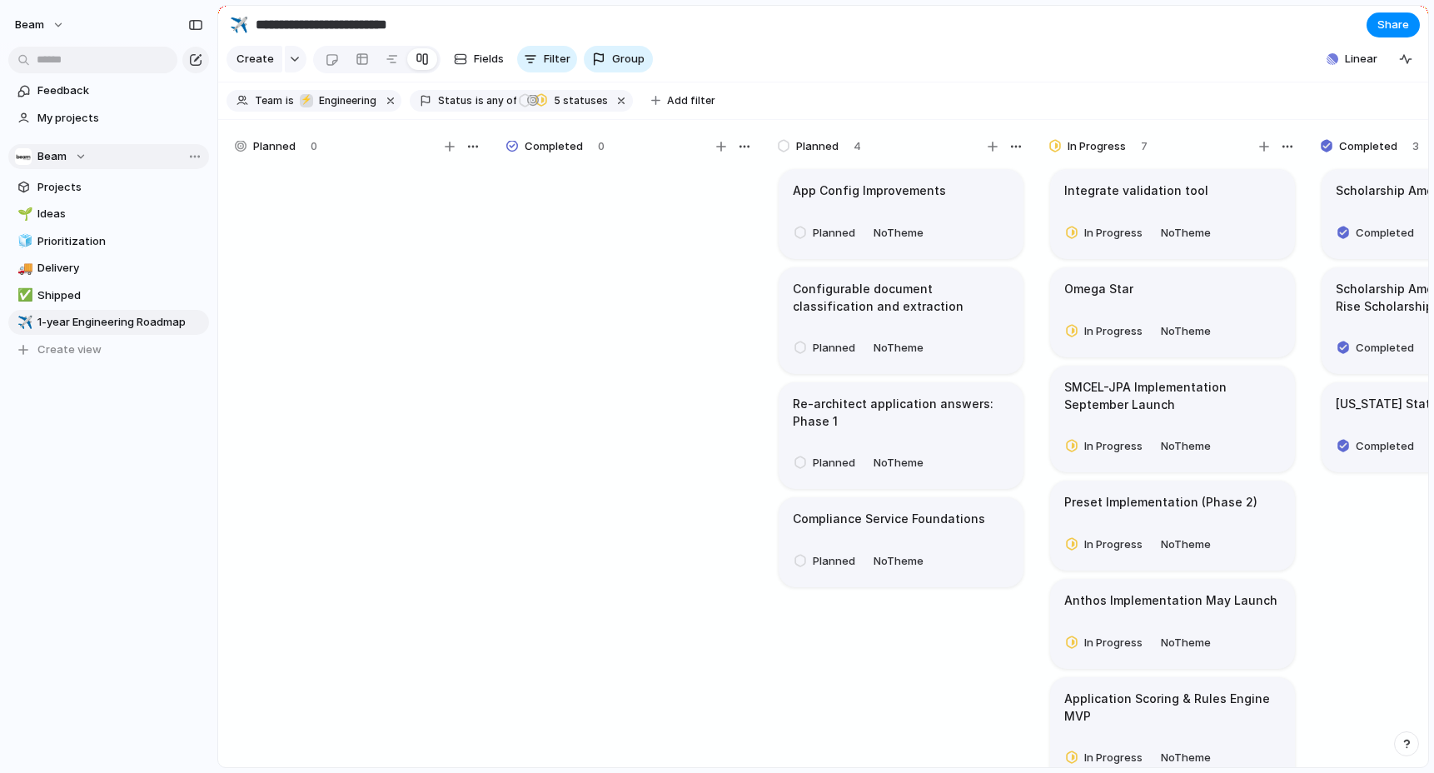
click at [679, 28] on section "**********" at bounding box center [823, 24] width 1210 height 37
click at [392, 59] on div at bounding box center [392, 59] width 13 height 27
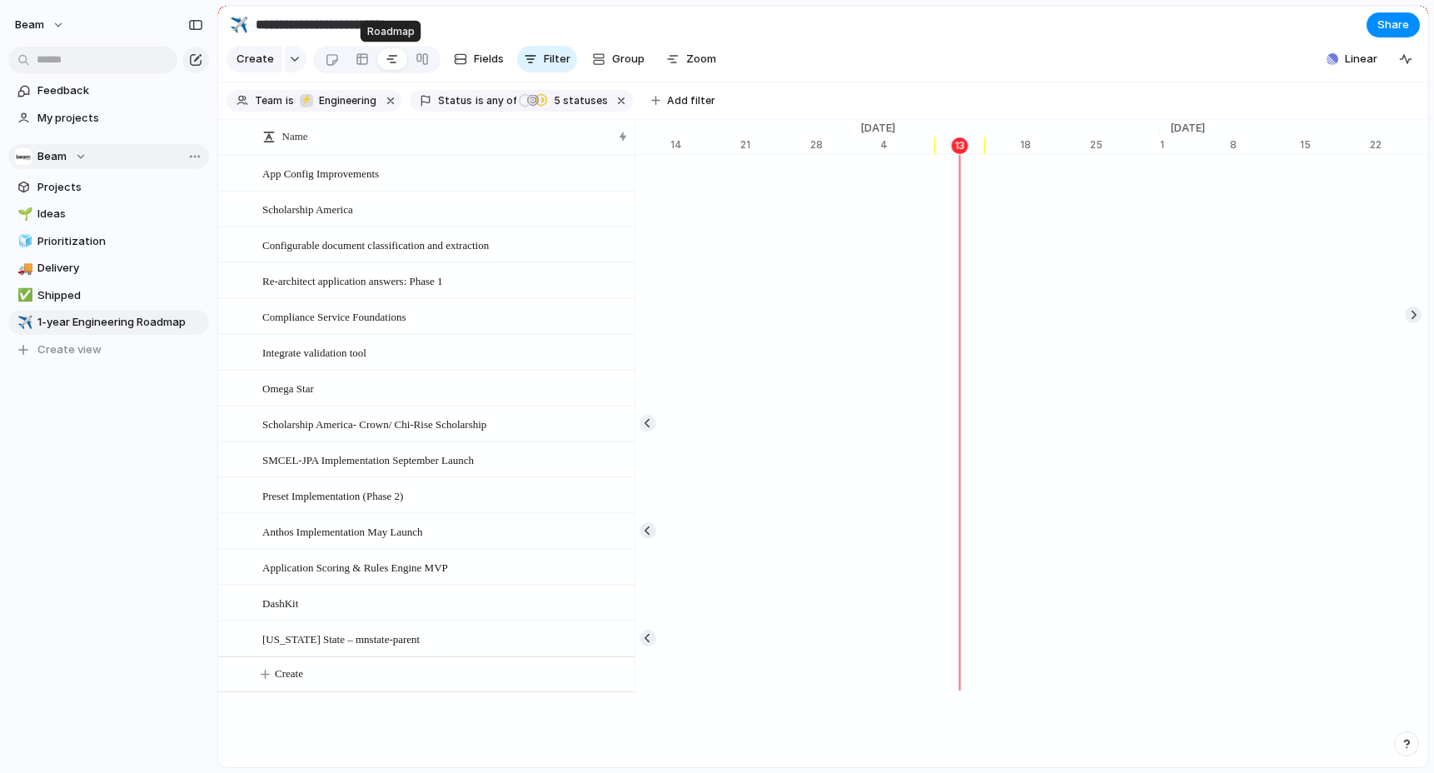
scroll to position [0, 10741]
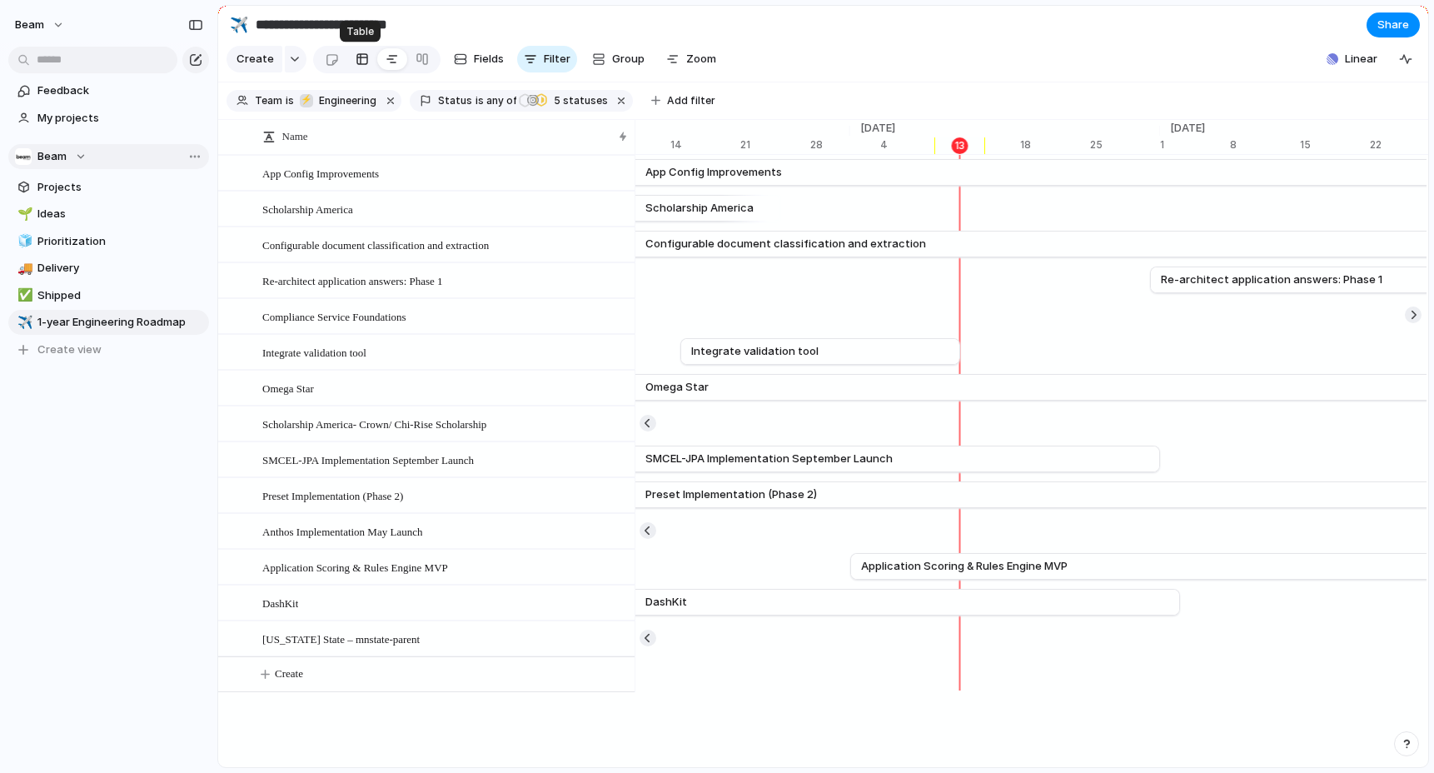
click at [362, 60] on div at bounding box center [362, 59] width 13 height 27
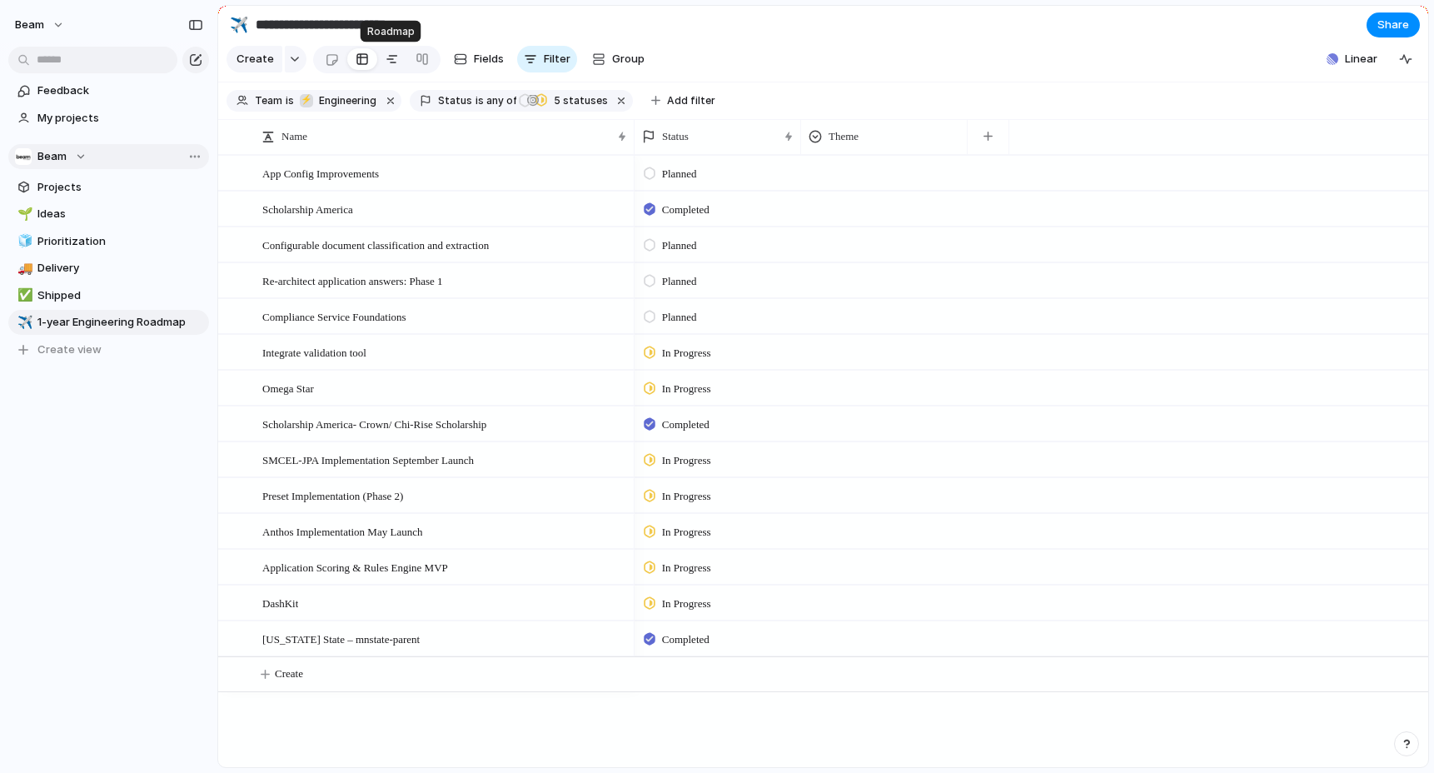
click at [386, 59] on div at bounding box center [392, 59] width 13 height 27
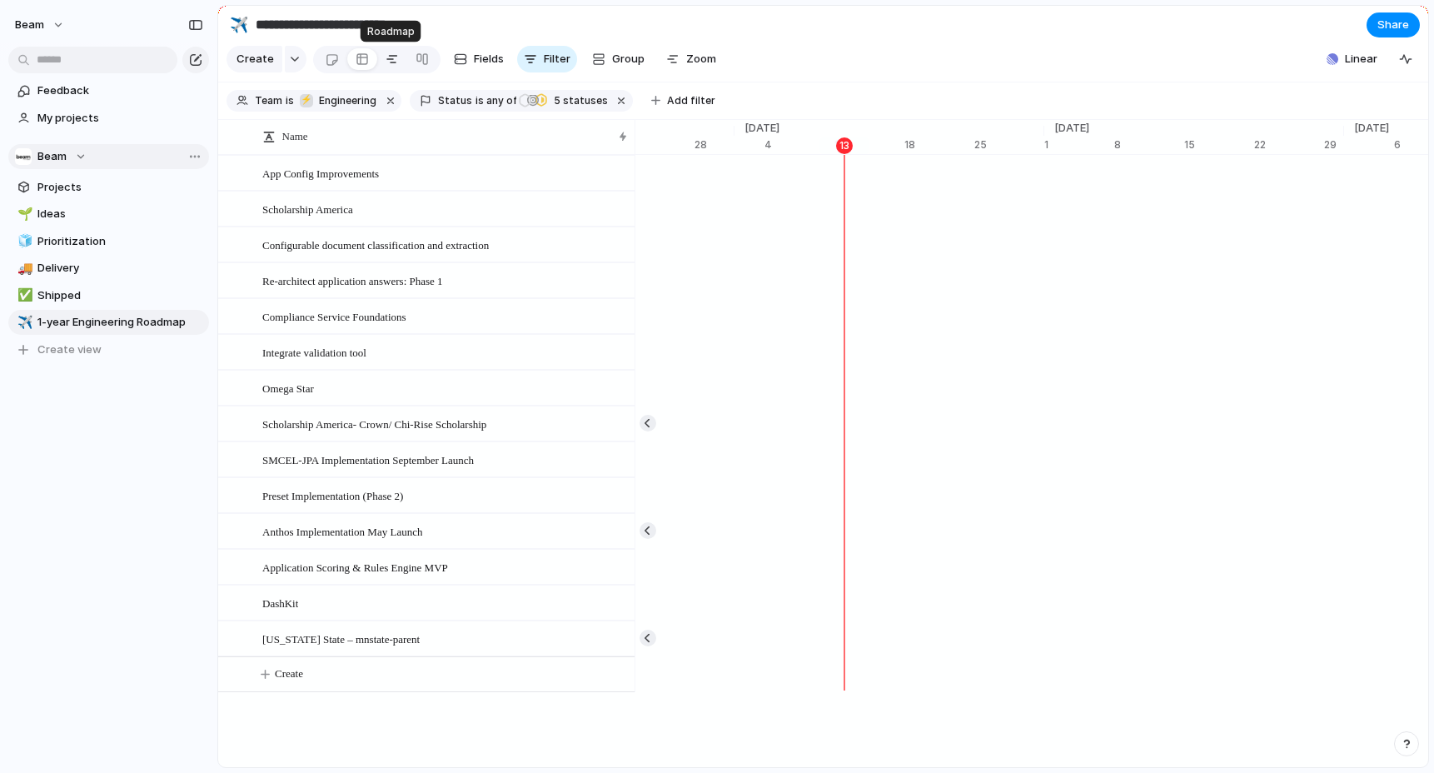
scroll to position [0, 10857]
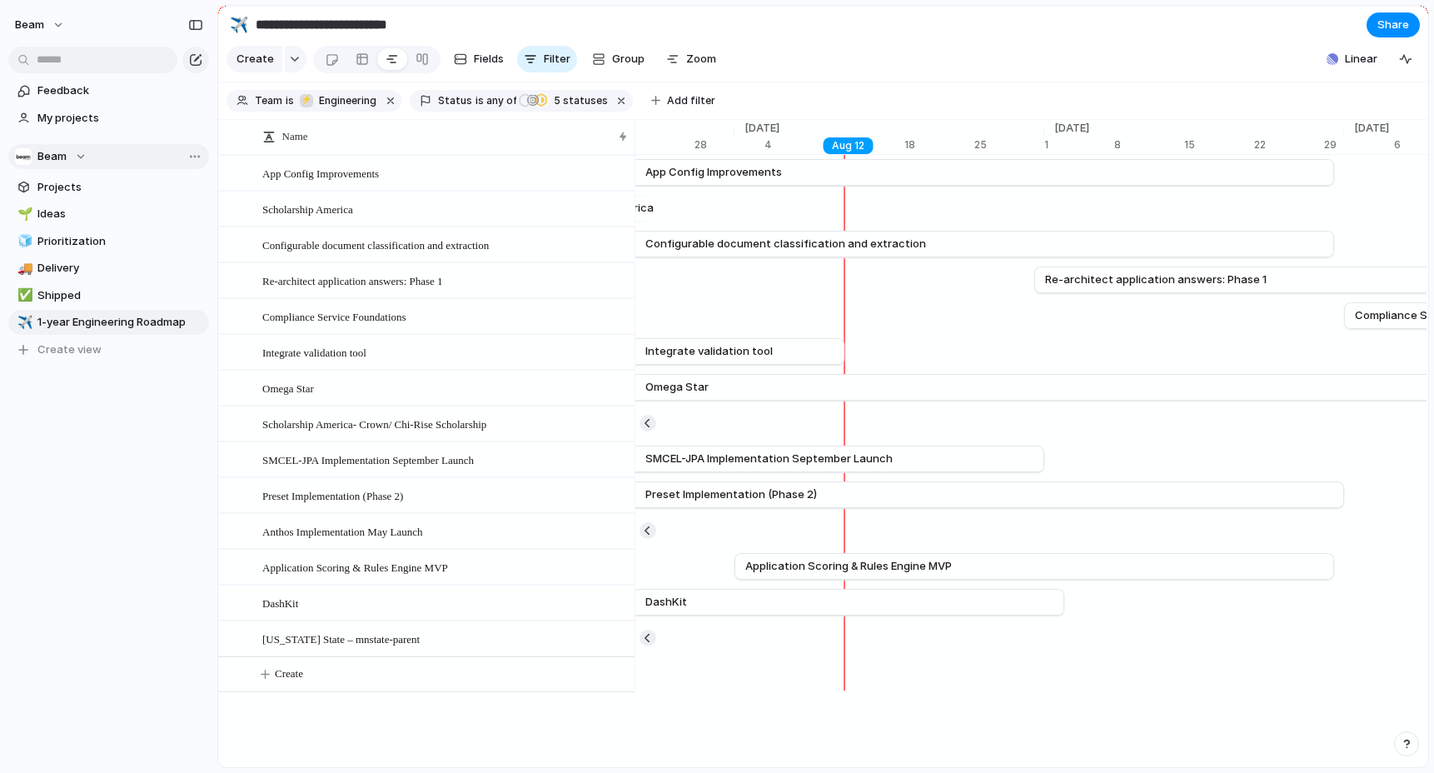
click at [844, 144] on div "Aug 12" at bounding box center [849, 145] width 50 height 17
click at [887, 54] on div "Remove" at bounding box center [717, 386] width 1434 height 773
click at [856, 144] on div "Aug 13" at bounding box center [859, 145] width 50 height 17
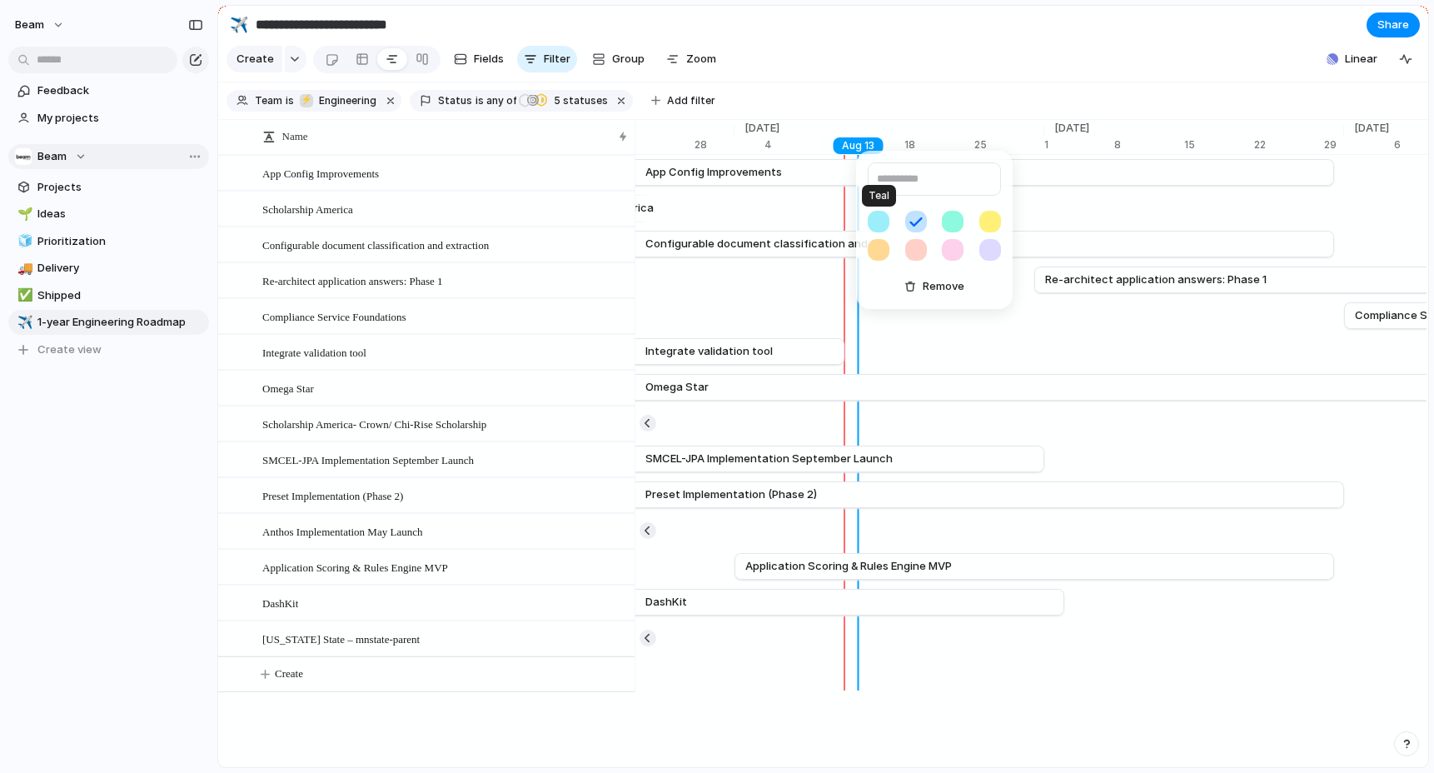
click at [879, 218] on button "button" at bounding box center [879, 222] width 22 height 22
click at [931, 287] on span "Remove" at bounding box center [944, 286] width 42 height 17
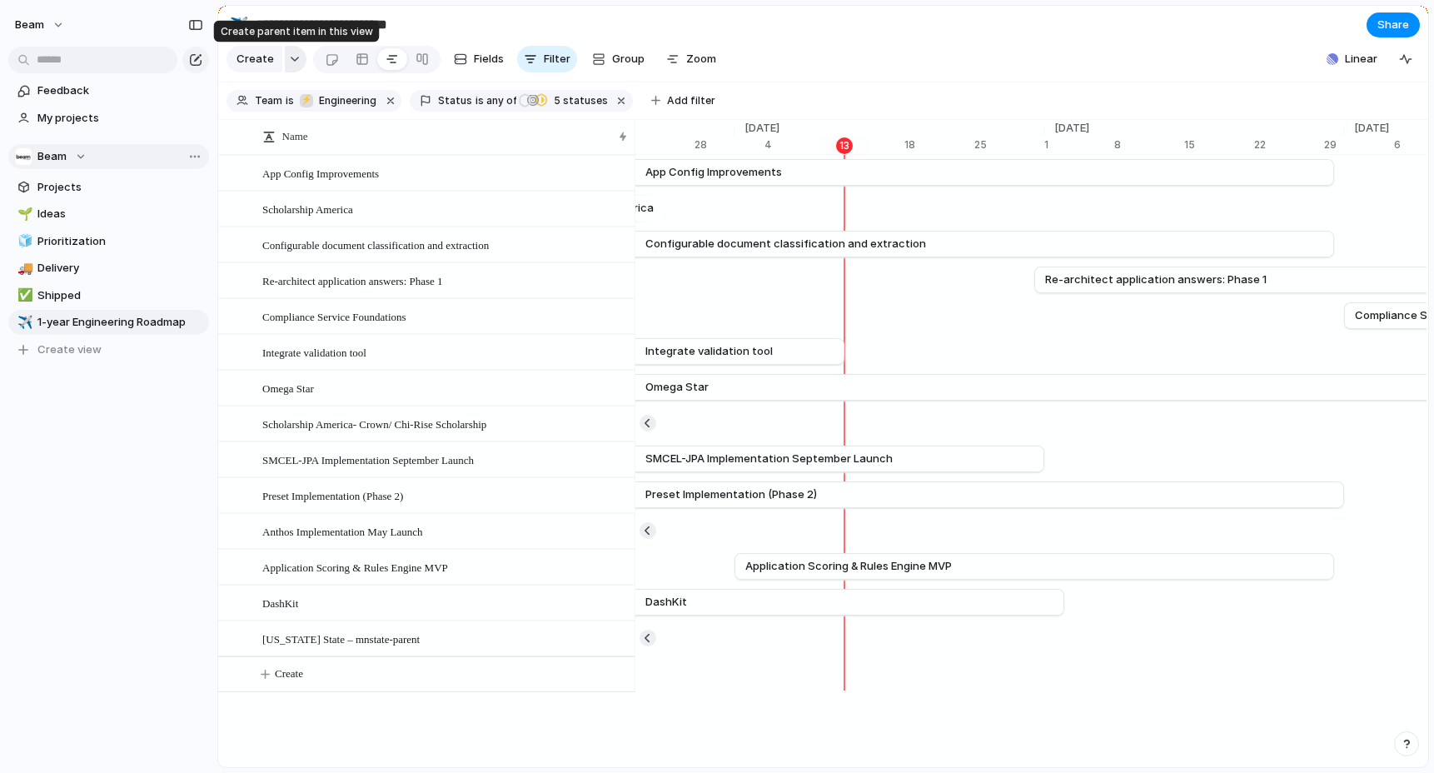
click at [293, 56] on div "button" at bounding box center [295, 59] width 12 height 7
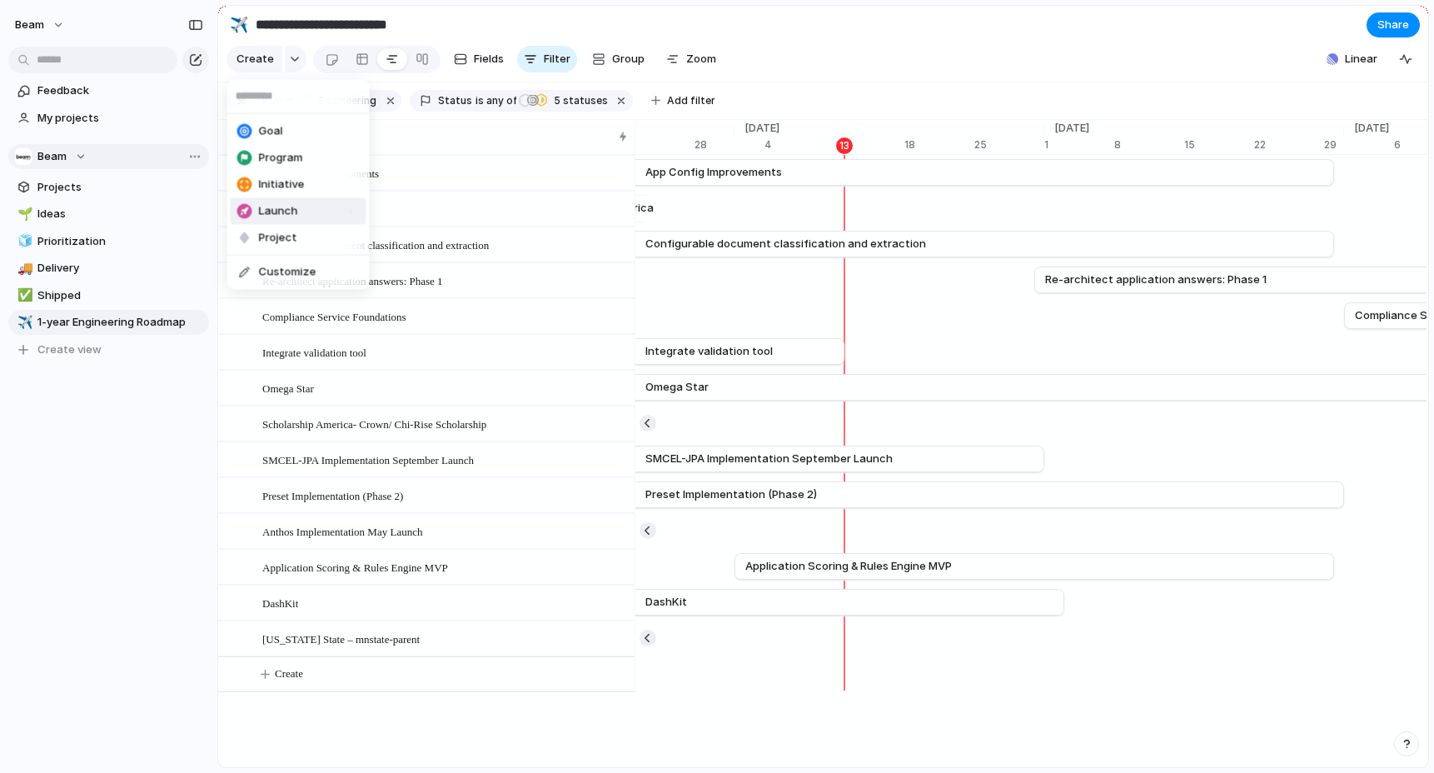
click at [306, 221] on li "Launch" at bounding box center [299, 211] width 136 height 27
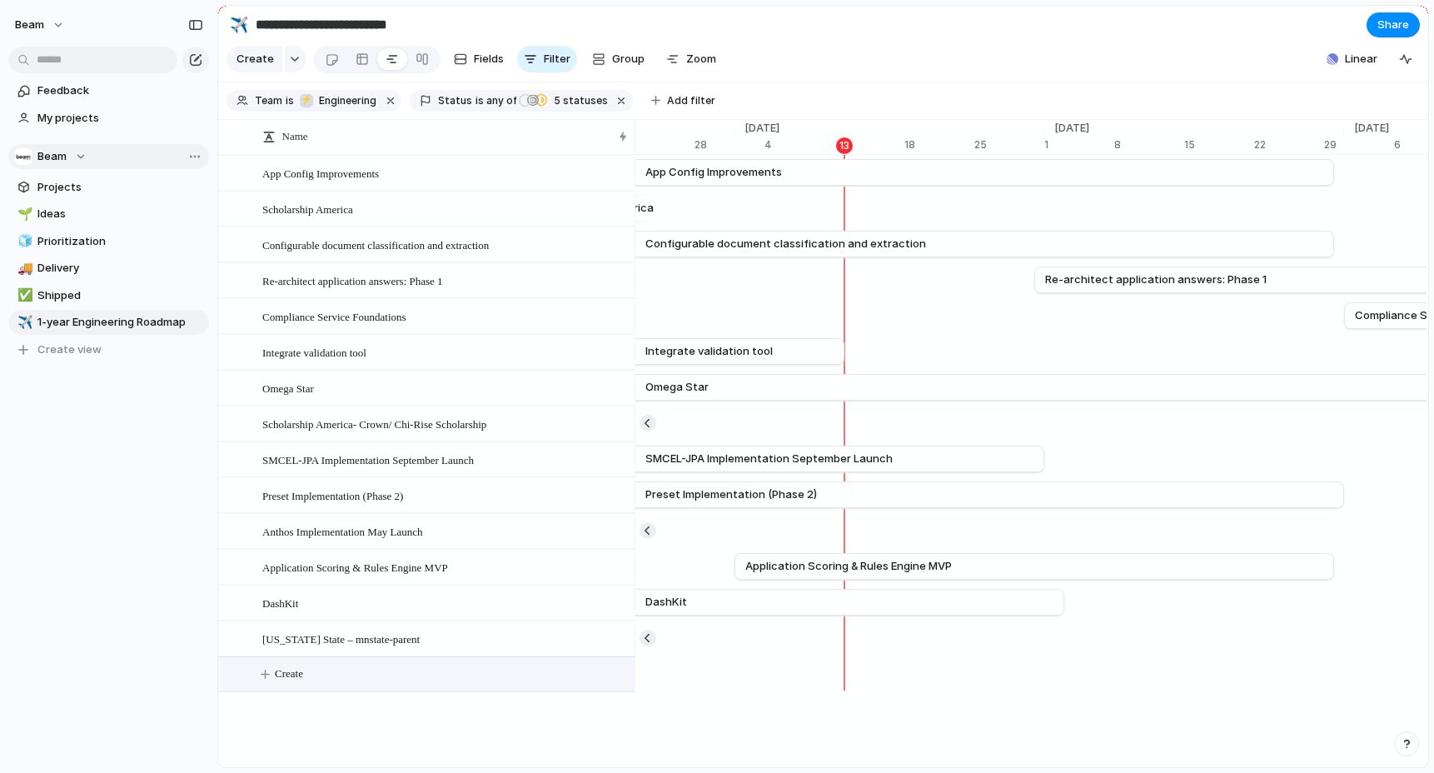
click at [298, 682] on button "Create" at bounding box center [448, 674] width 426 height 34
type textarea "**********"
click at [617, 681] on div at bounding box center [613, 676] width 28 height 22
click at [435, 672] on textarea "**********" at bounding box center [442, 676] width 361 height 21
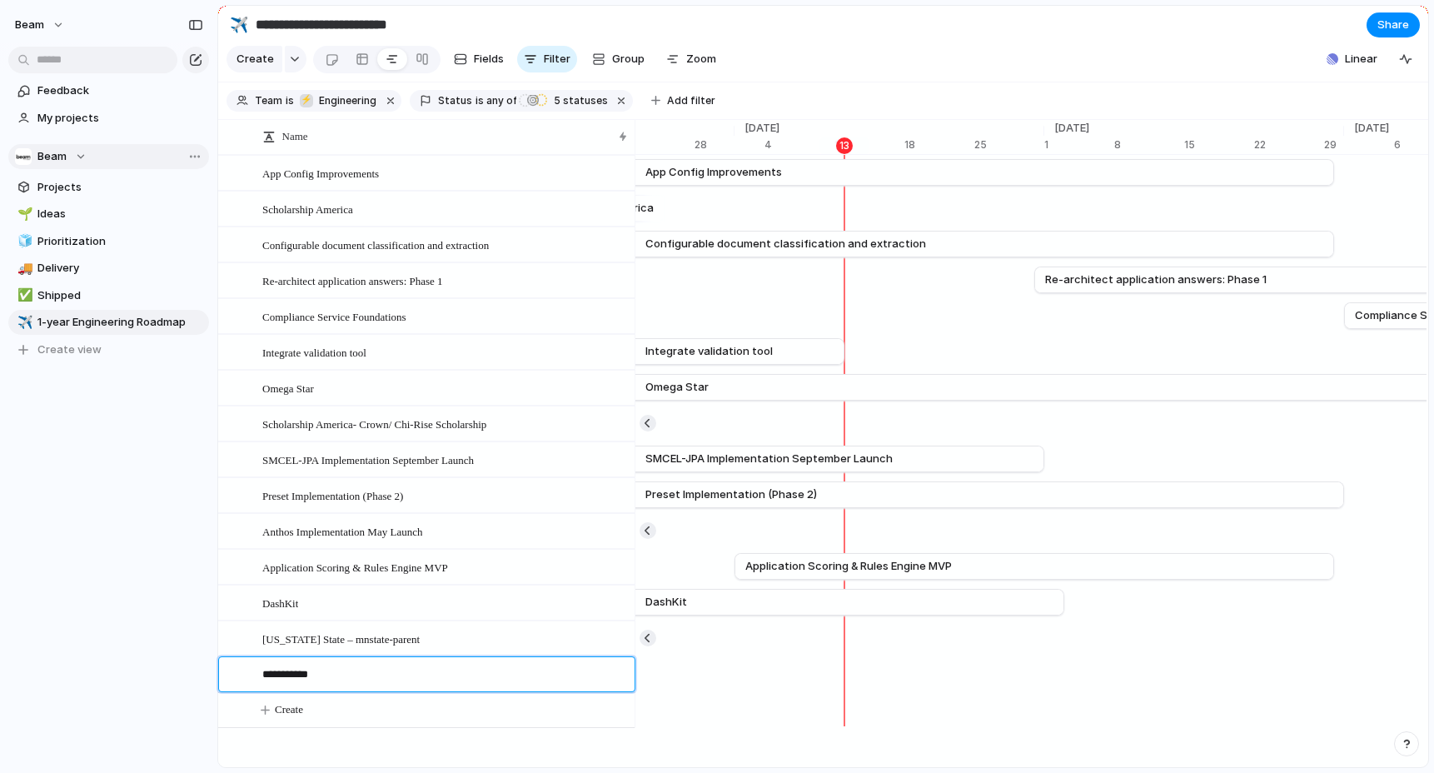
click at [435, 672] on textarea "**********" at bounding box center [442, 676] width 361 height 21
click at [322, 672] on span "WSAC Launch" at bounding box center [295, 674] width 67 height 19
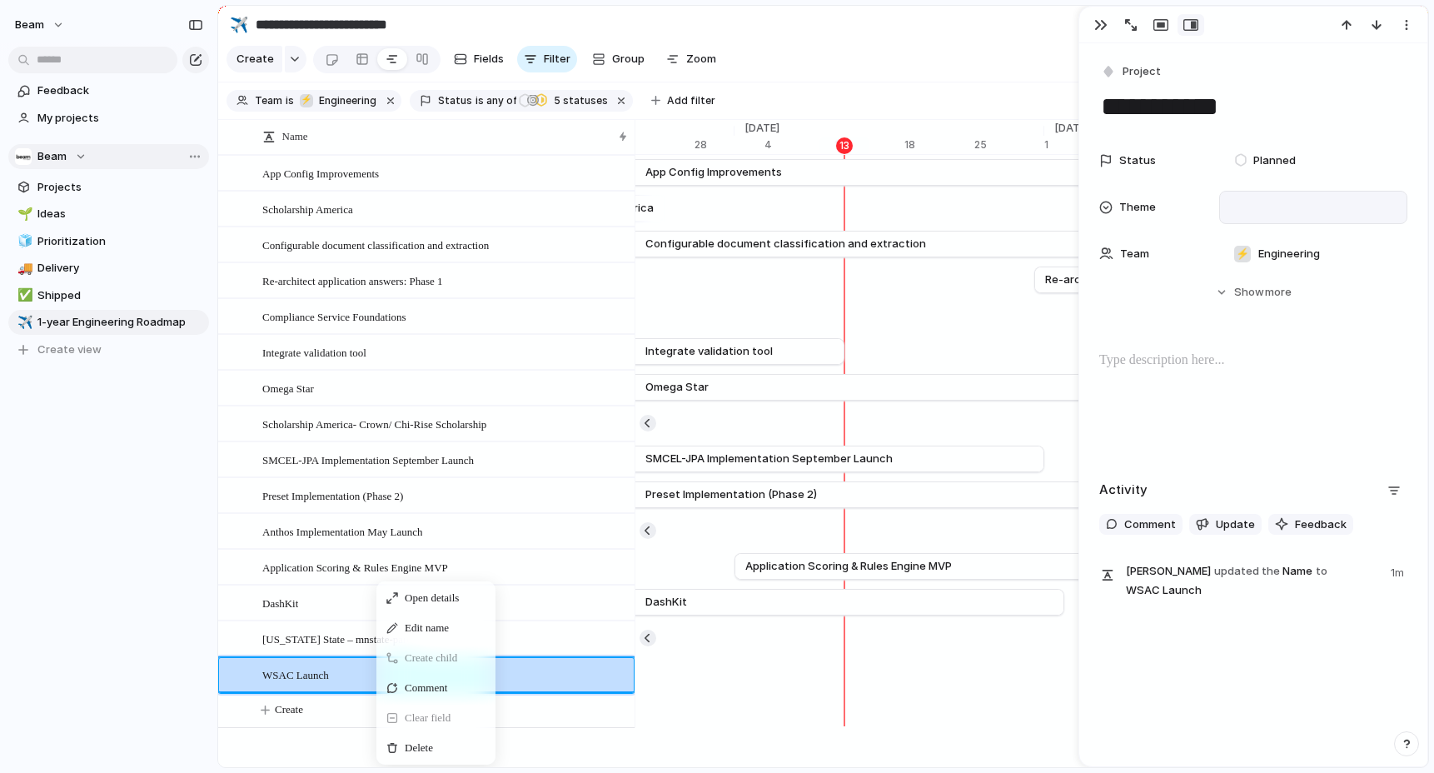
click at [1340, 196] on div at bounding box center [1314, 207] width 188 height 33
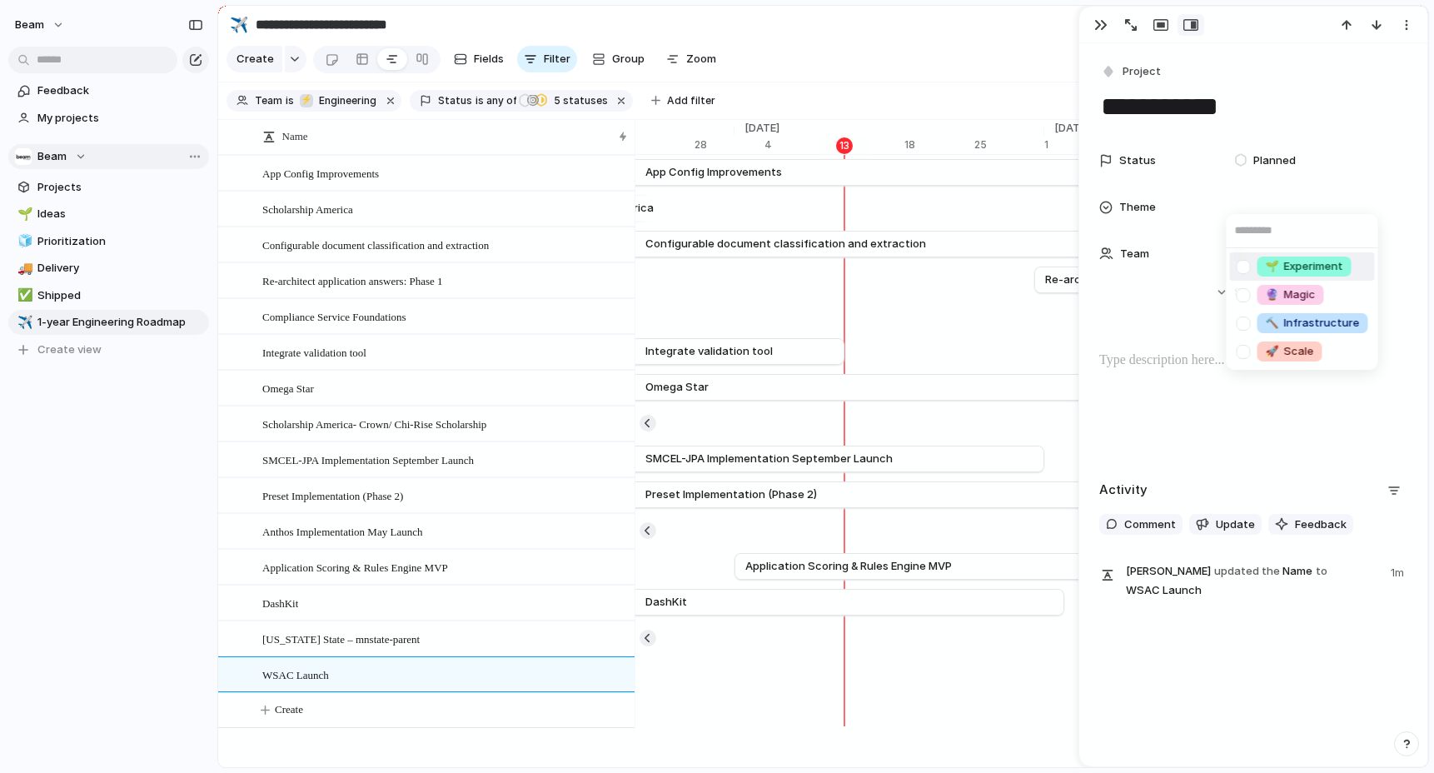
click at [1334, 103] on div "🌱 Experiment 🔮 Magic 🔨 Infrastructure 🚀 Scale" at bounding box center [717, 386] width 1434 height 773
click at [1411, 19] on div "button" at bounding box center [1406, 24] width 13 height 13
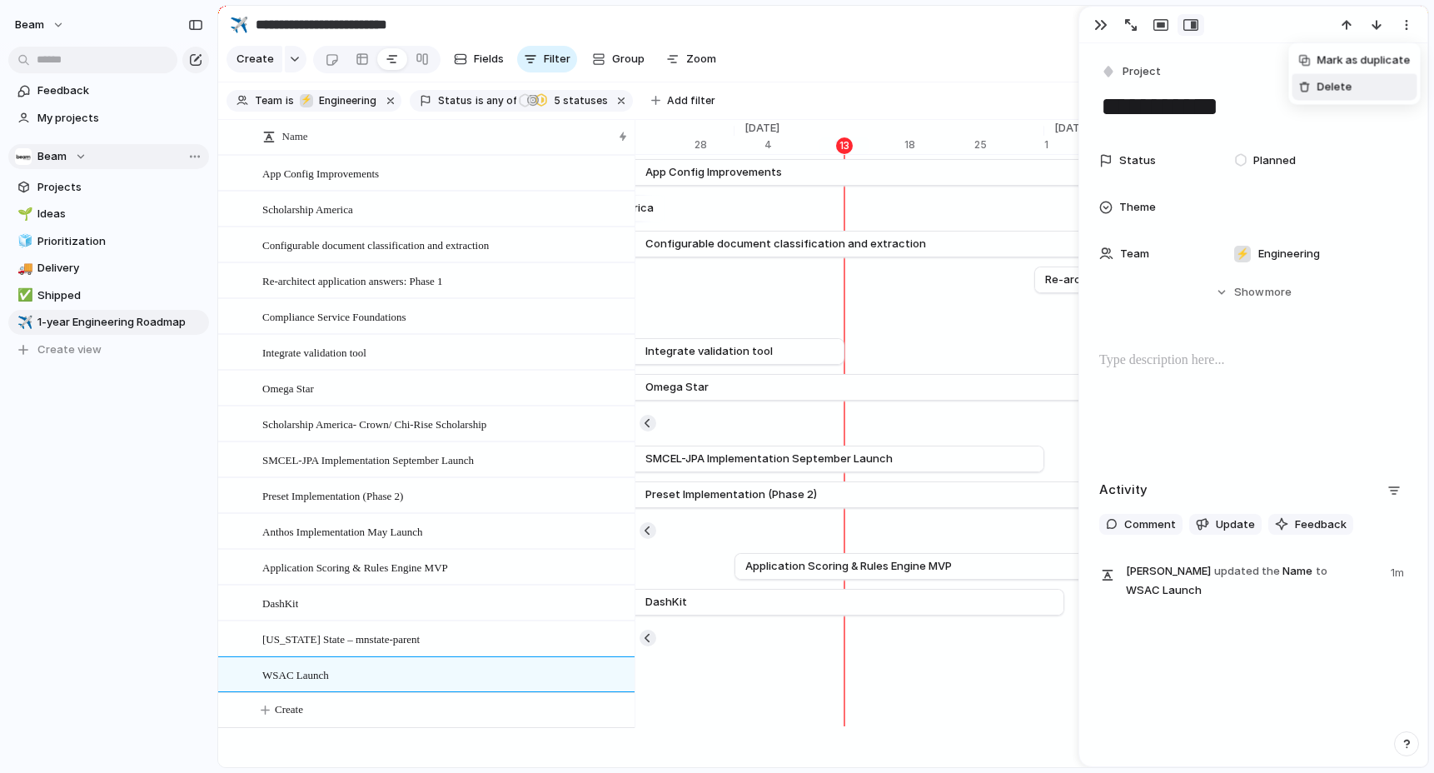
click at [1343, 87] on span "Delete" at bounding box center [1335, 87] width 35 height 17
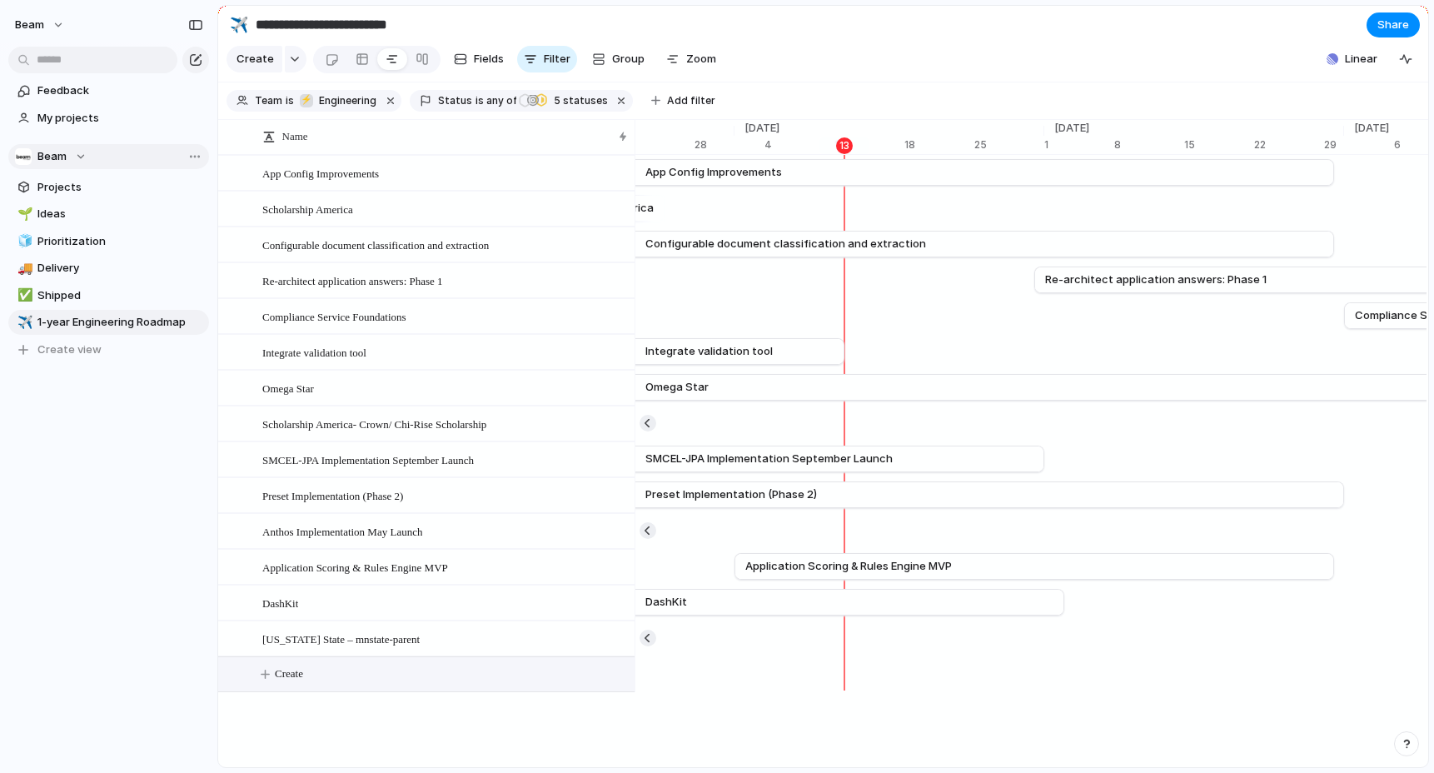
click at [292, 677] on span "Create" at bounding box center [289, 674] width 28 height 17
click at [260, 62] on span "Create" at bounding box center [255, 59] width 37 height 17
click at [290, 61] on div "button" at bounding box center [295, 59] width 12 height 7
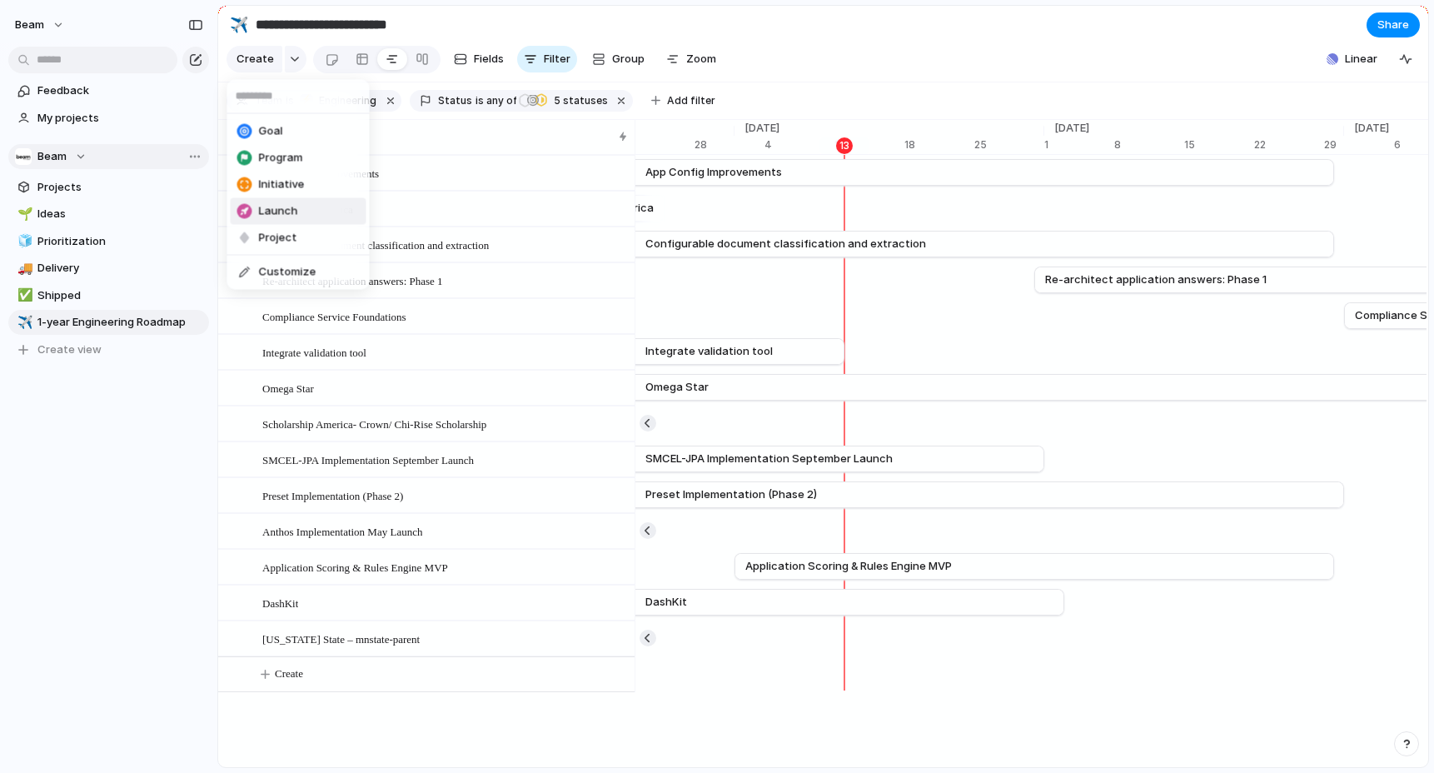
click at [295, 219] on span "Launch" at bounding box center [278, 211] width 39 height 17
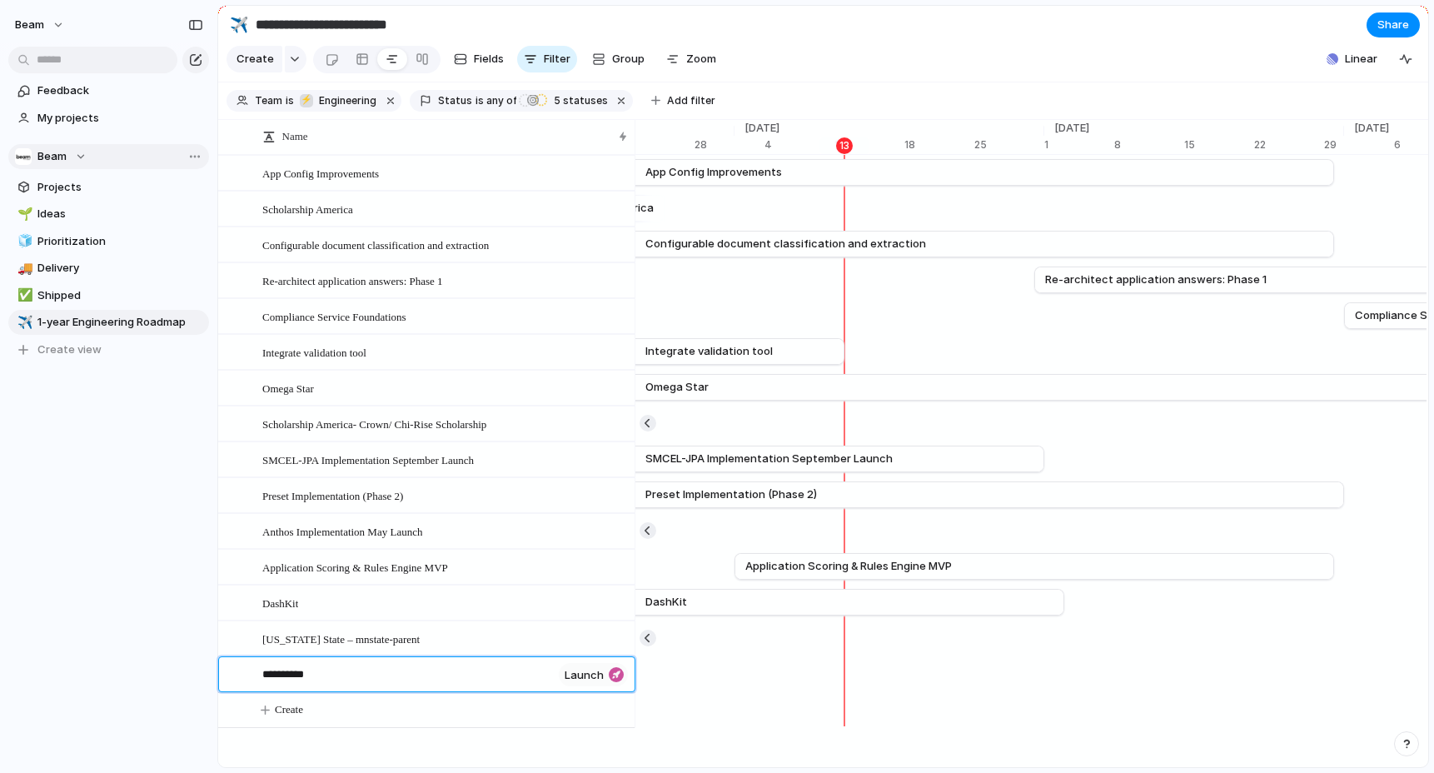
type textarea "**********"
click at [447, 677] on div "WSAC Launch launch" at bounding box center [445, 675] width 367 height 34
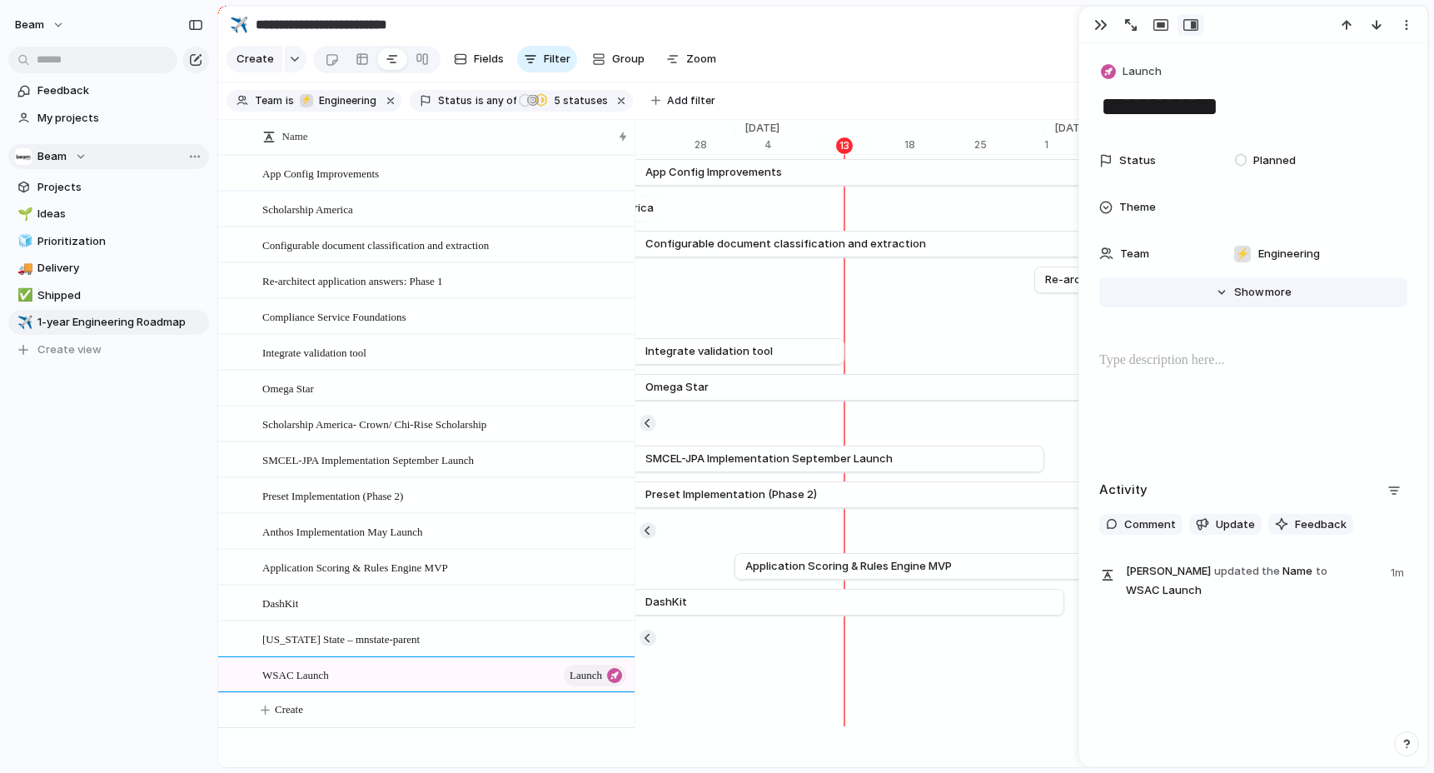
click at [1255, 300] on button "Hide Show more" at bounding box center [1254, 292] width 308 height 30
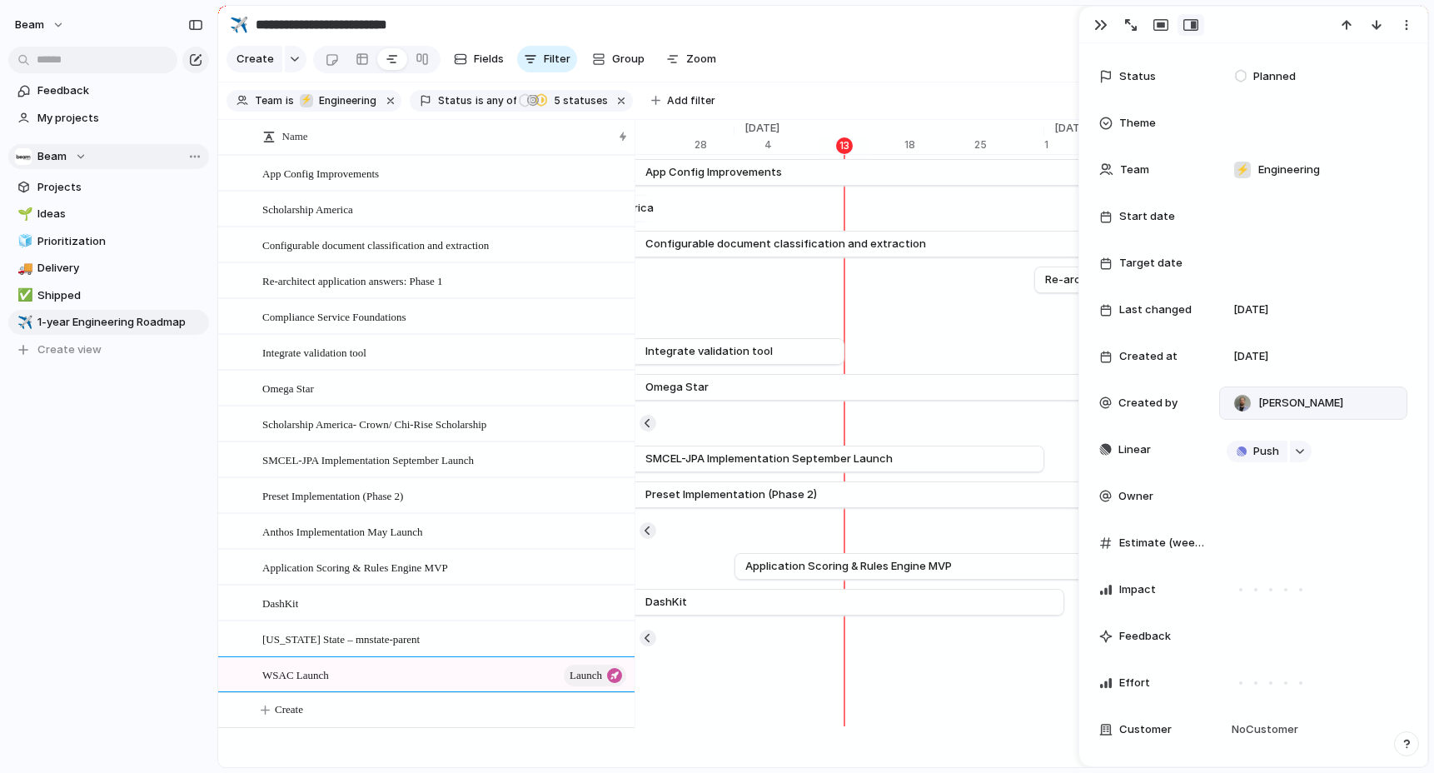
scroll to position [85, 0]
click at [1242, 215] on div at bounding box center [1313, 216] width 173 height 18
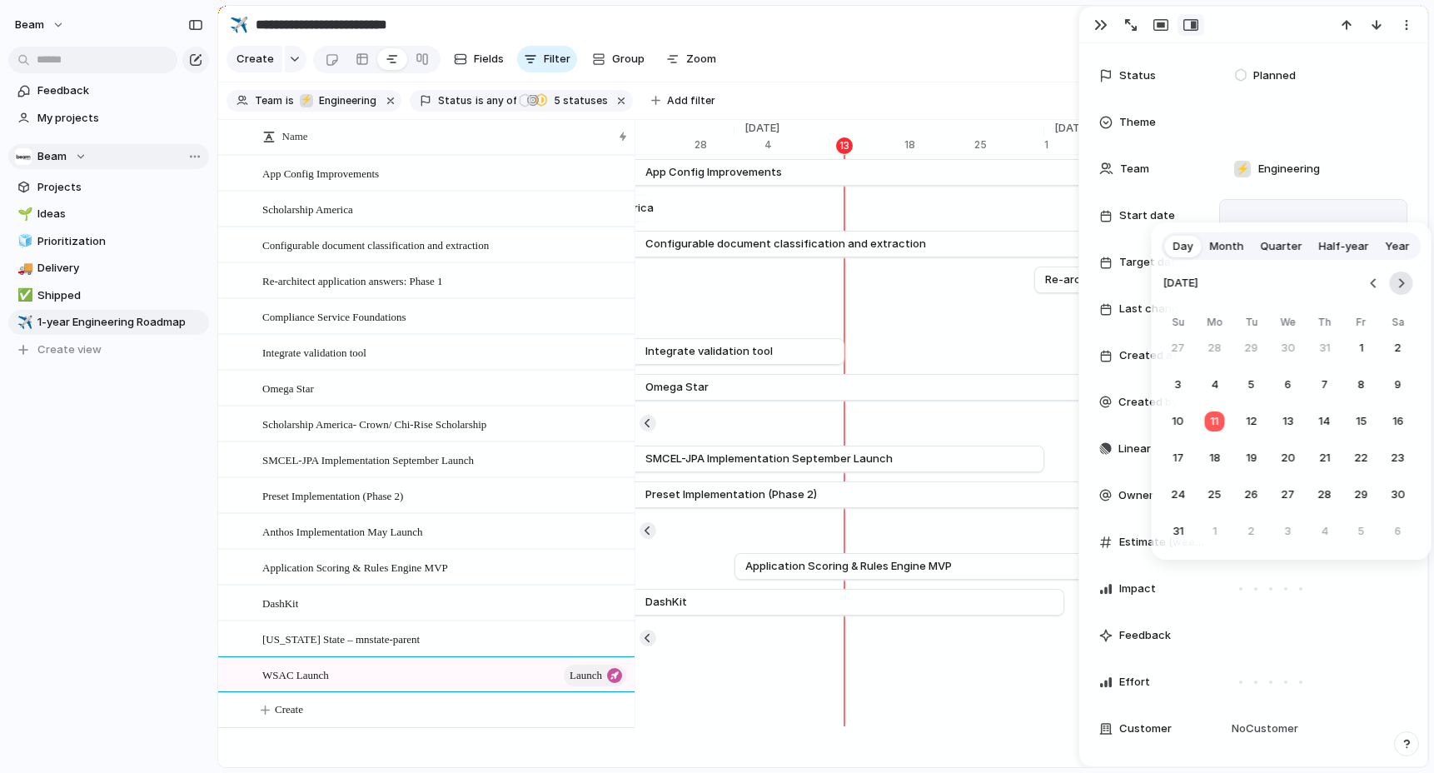
click at [1403, 287] on button "Go to the Next Month" at bounding box center [1401, 283] width 23 height 23
click at [1214, 348] on button "1" at bounding box center [1215, 348] width 30 height 30
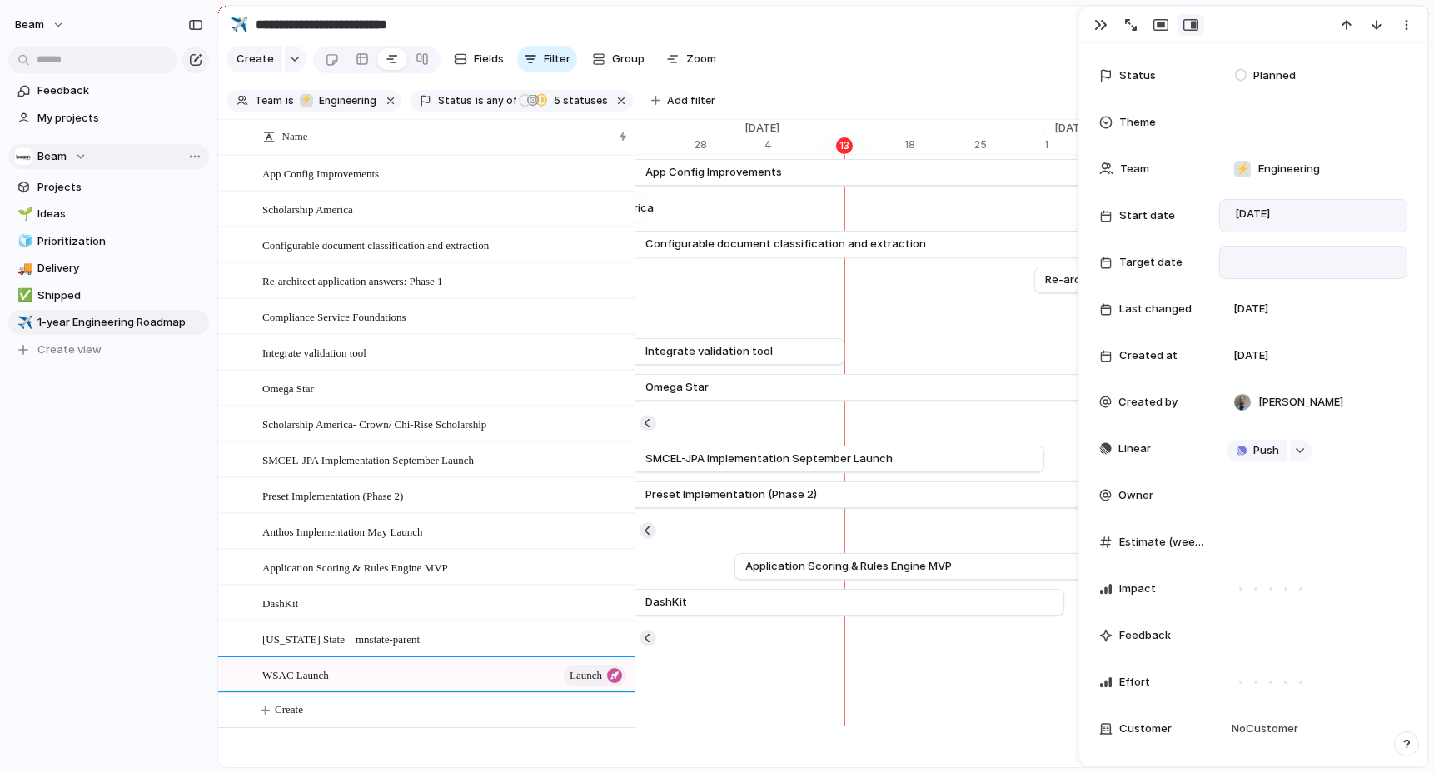
click at [1264, 262] on div at bounding box center [1313, 262] width 173 height 18
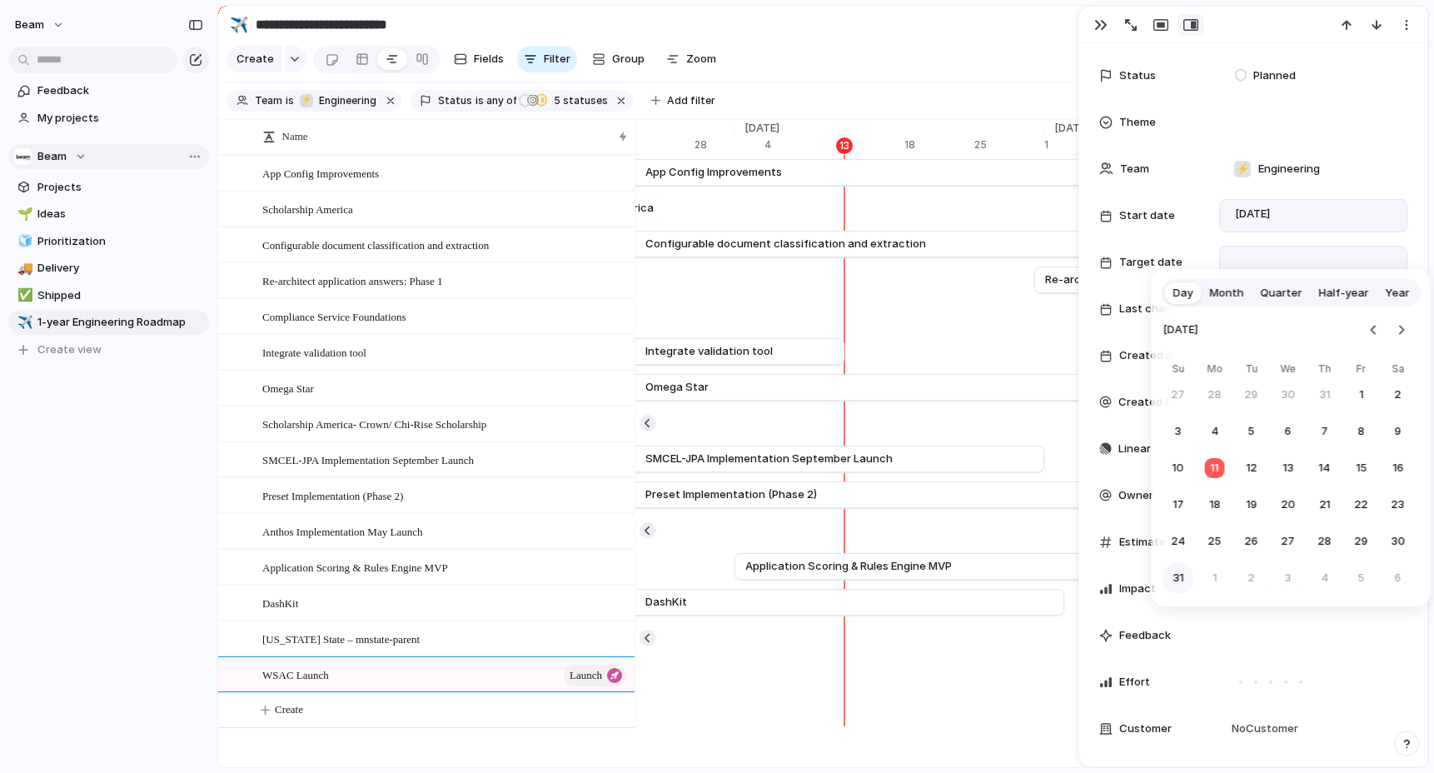
click at [1182, 574] on button "31" at bounding box center [1179, 578] width 30 height 30
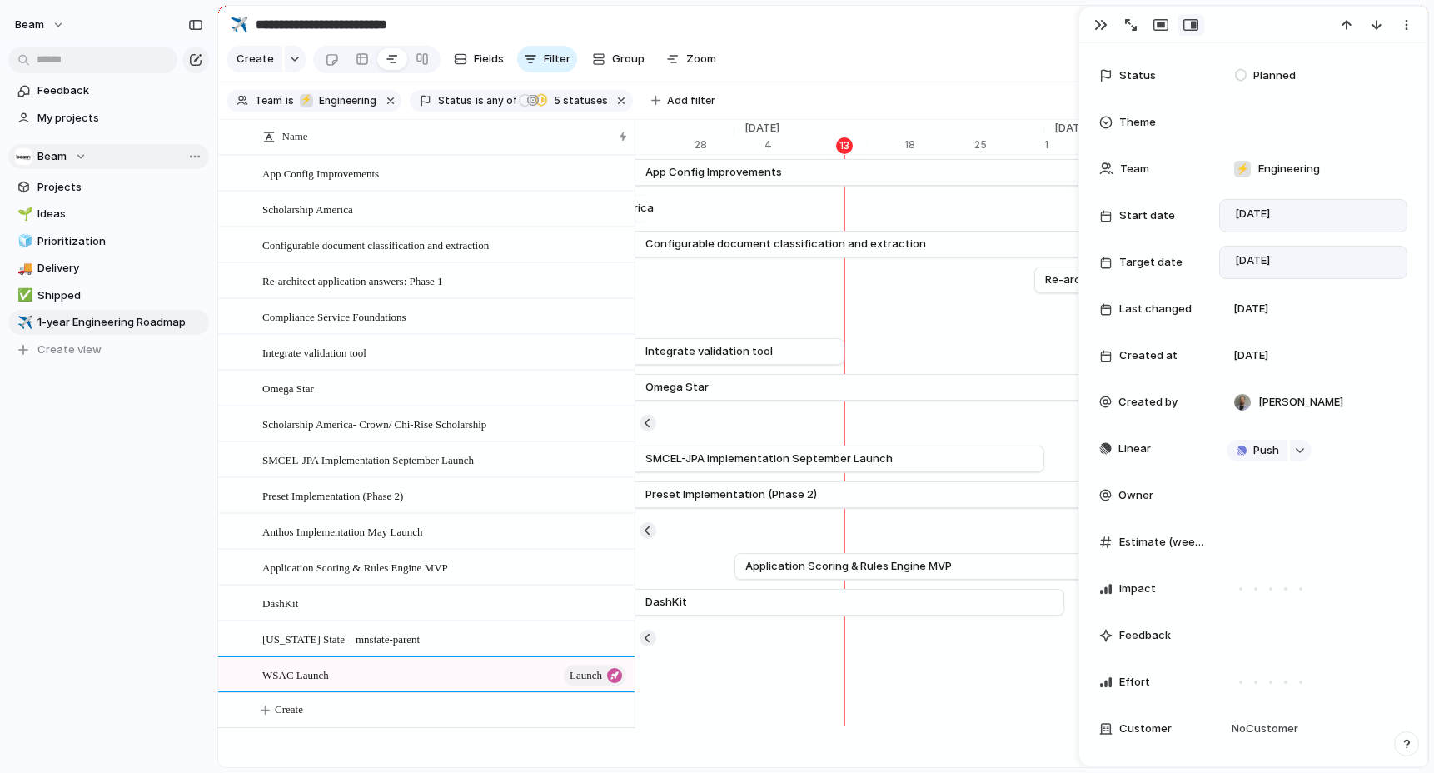
click at [1014, 56] on section "Create Fields Filter Group Zoom Linear Clear Save for everyone" at bounding box center [823, 62] width 1210 height 40
click at [1105, 18] on button "button" at bounding box center [1101, 25] width 27 height 22
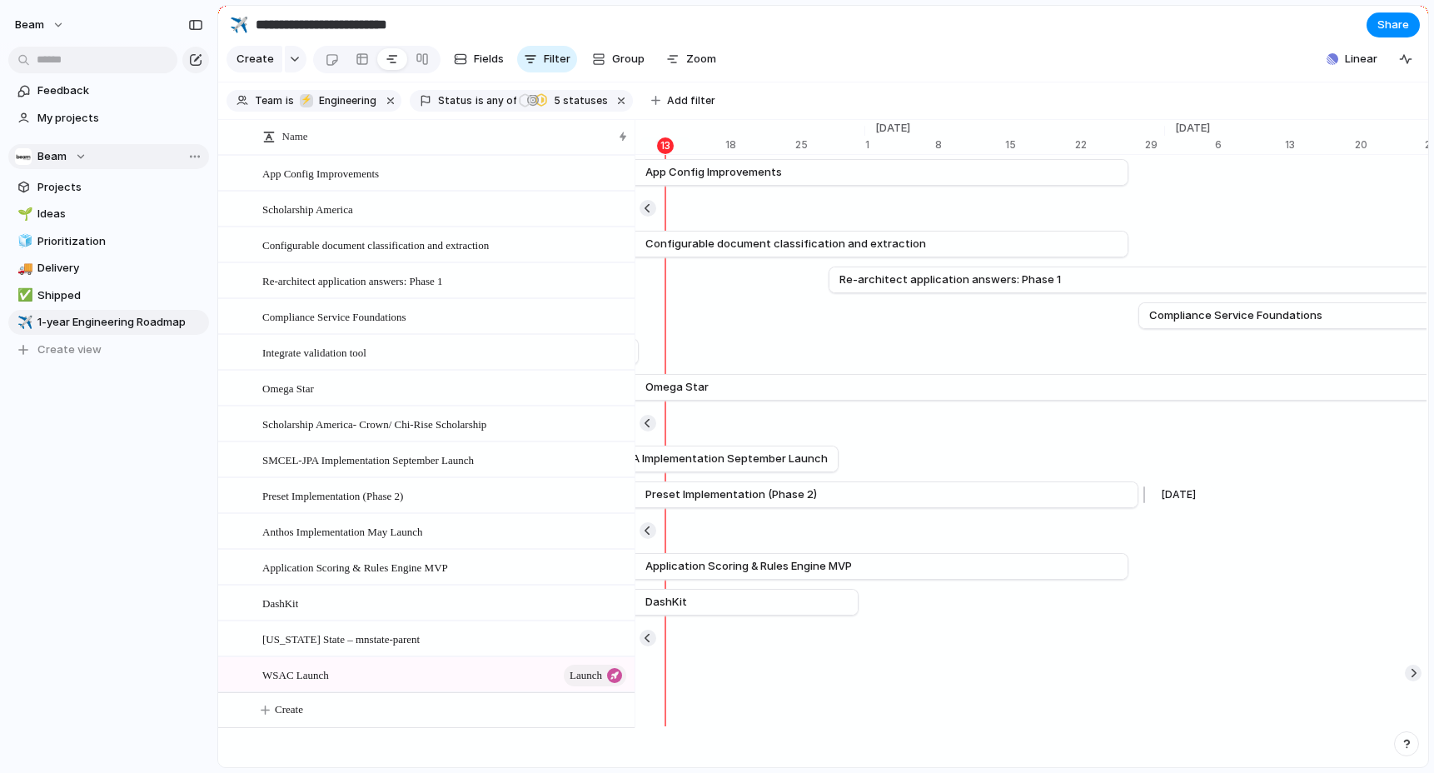
scroll to position [0, 11033]
click at [849, 42] on section "**********" at bounding box center [823, 24] width 1210 height 37
click at [793, 57] on section "Create Fields Filter Group Zoom Linear Clear Save for everyone" at bounding box center [823, 62] width 1210 height 40
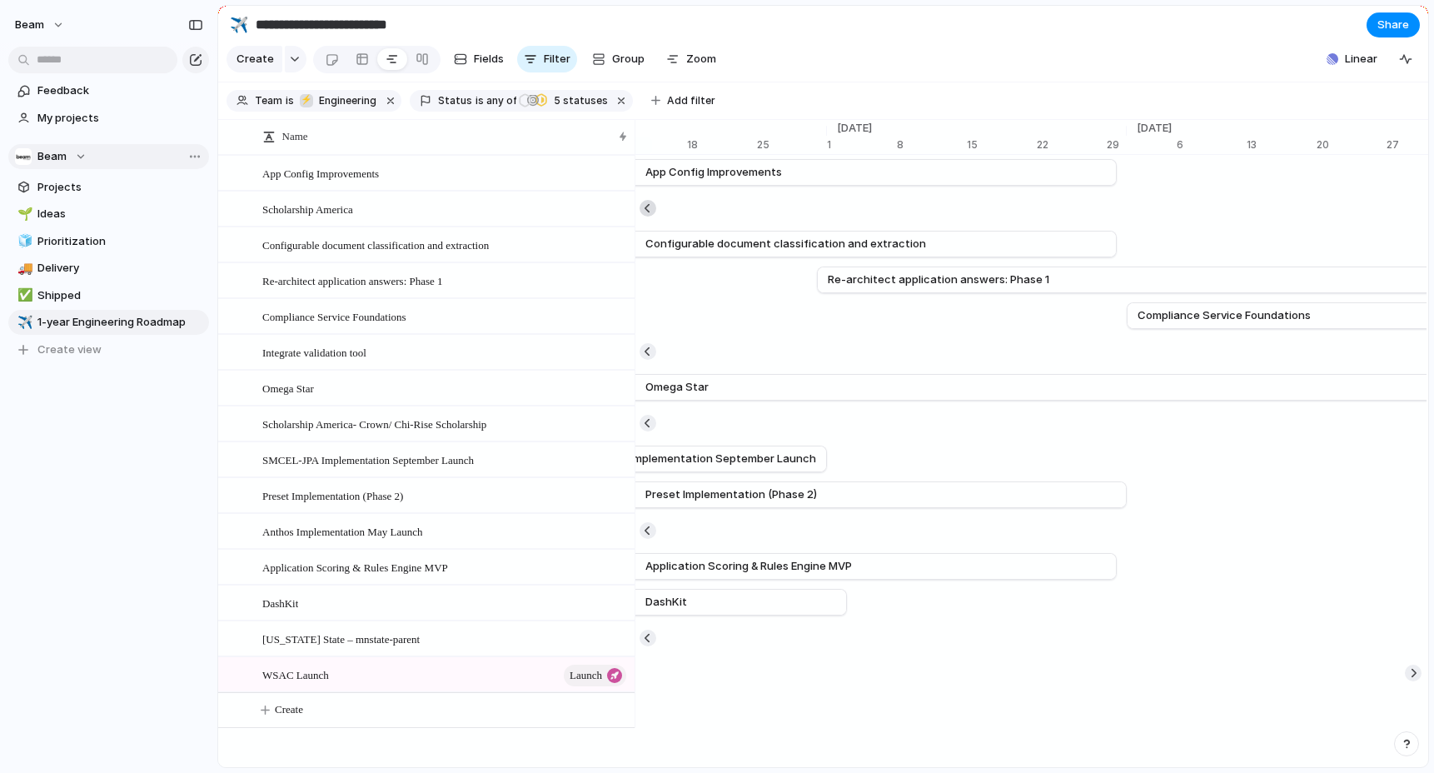
click at [652, 212] on button "button" at bounding box center [648, 208] width 17 height 17
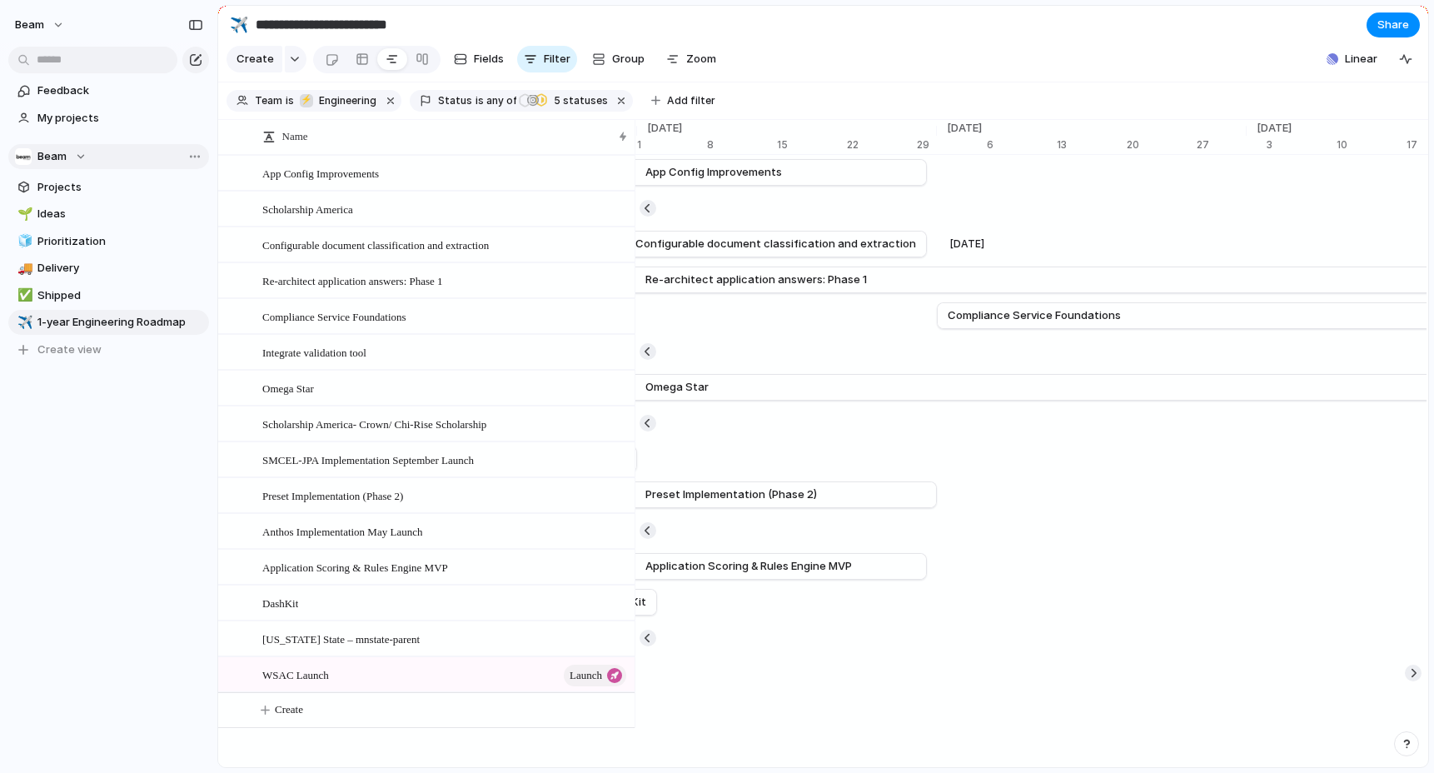
scroll to position [0, 11262]
click at [810, 32] on section "**********" at bounding box center [823, 24] width 1210 height 37
click at [770, 34] on section "**********" at bounding box center [823, 24] width 1210 height 37
click at [750, 44] on section "Create Fields Filter Group Zoom Linear Clear Save for everyone" at bounding box center [823, 62] width 1210 height 40
click at [691, 64] on span "Zoom" at bounding box center [701, 59] width 30 height 17
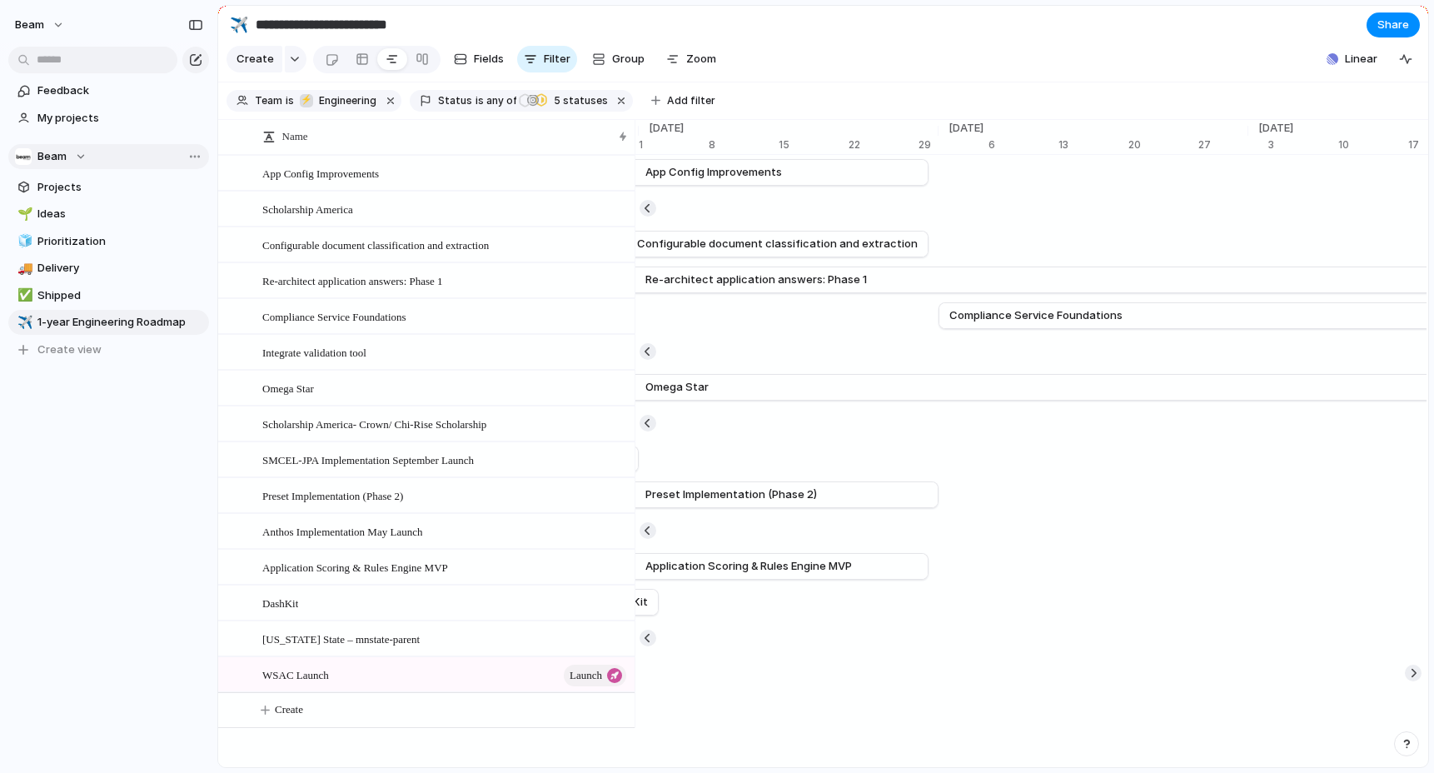
click at [534, 13] on section "**********" at bounding box center [823, 24] width 1210 height 37
click at [233, 26] on div "✈️" at bounding box center [239, 24] width 18 height 22
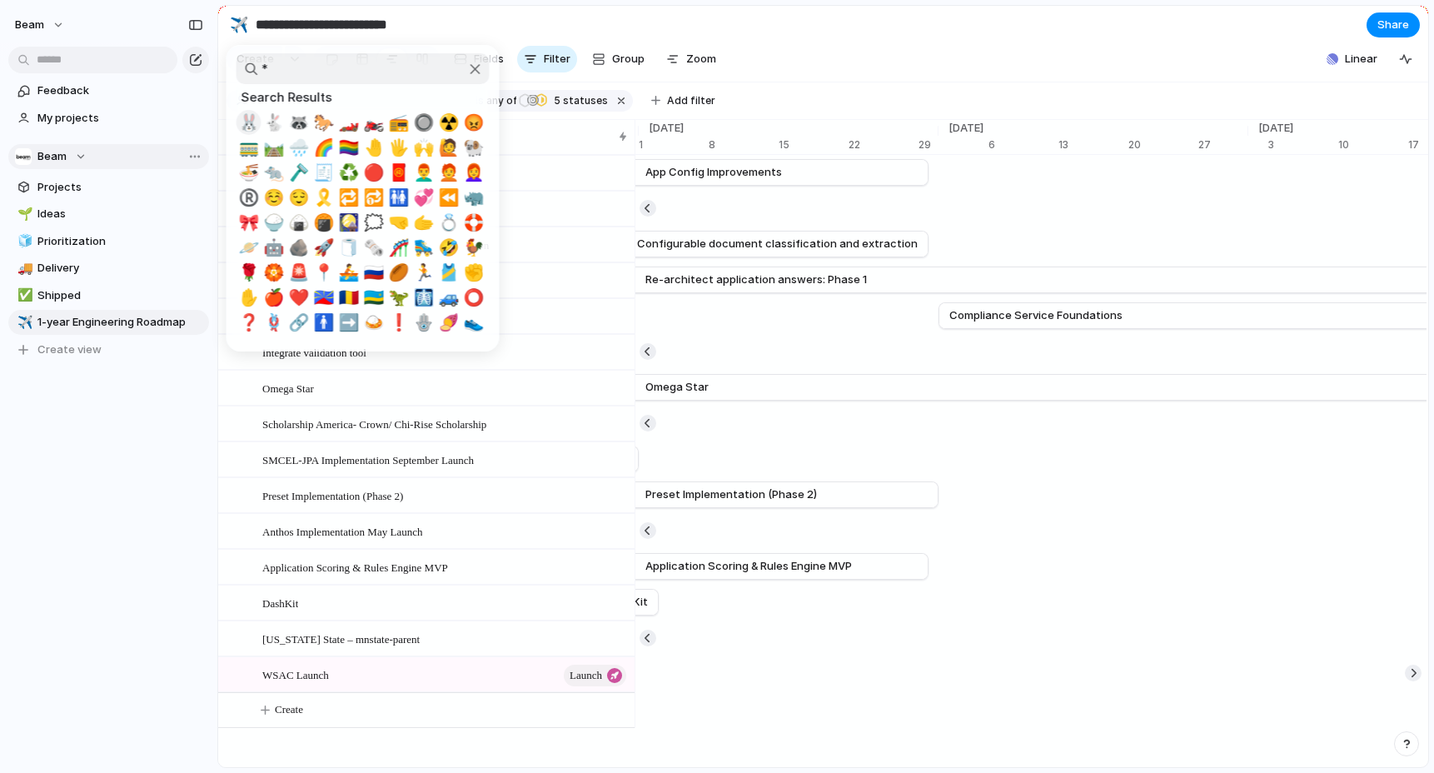
scroll to position [0, 0]
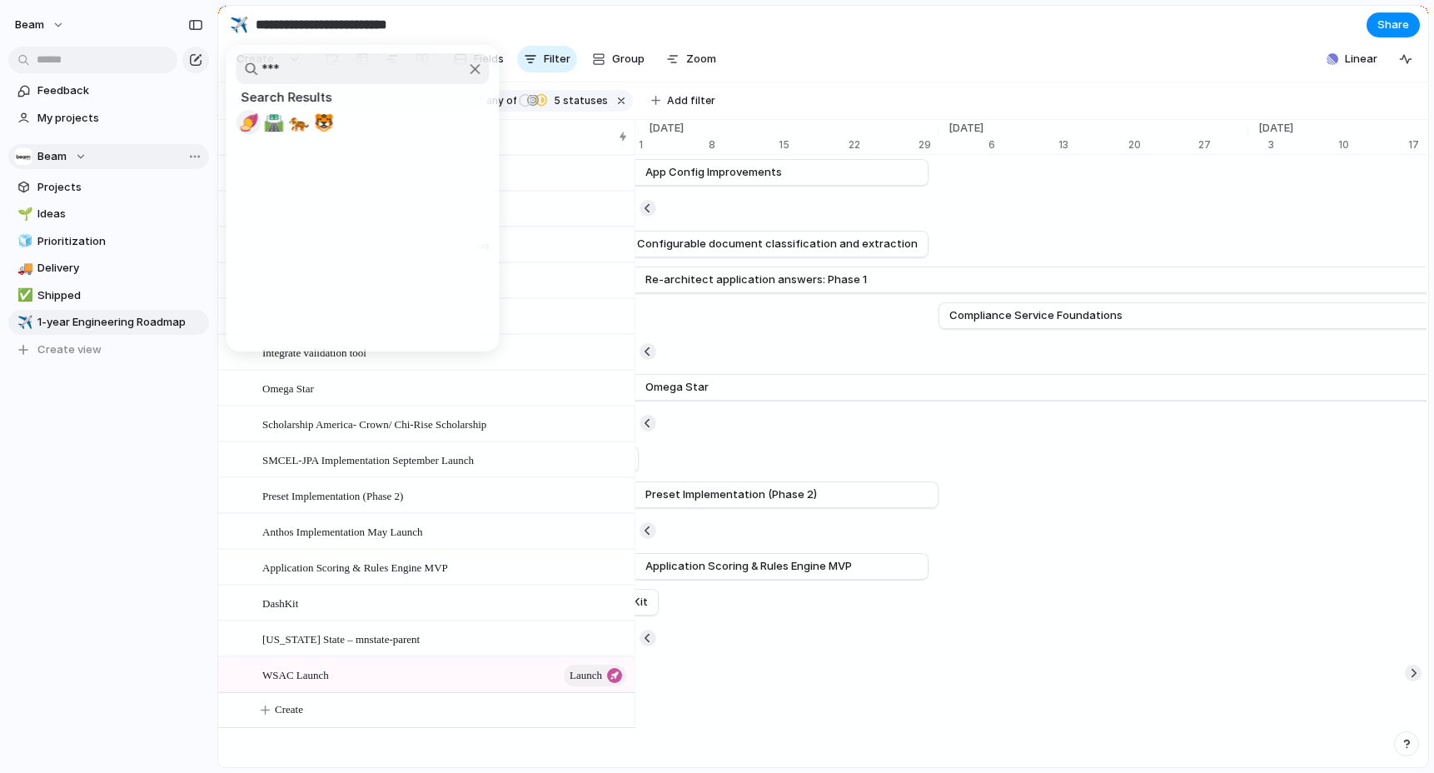
type input "****"
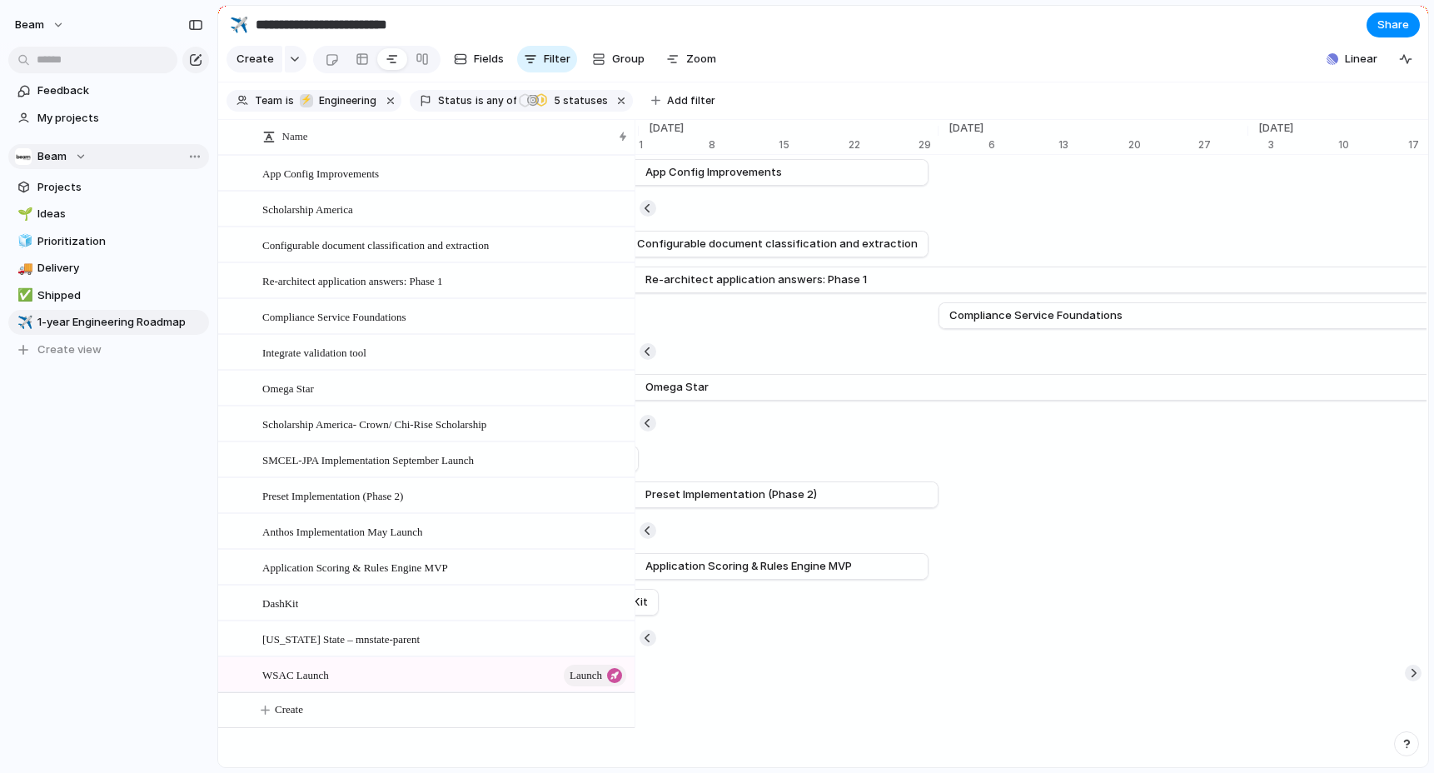
click at [107, 501] on div at bounding box center [717, 386] width 1434 height 773
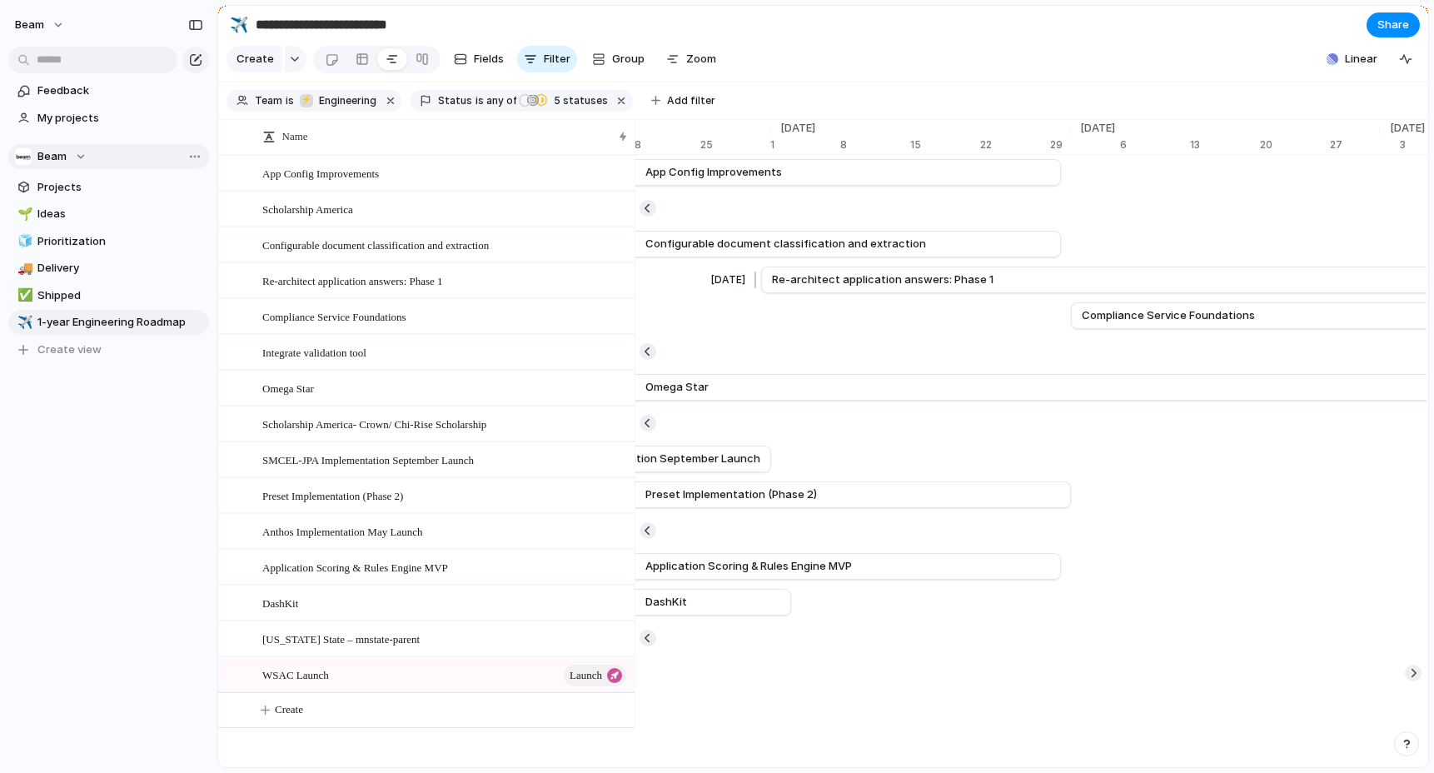
scroll to position [0, 11132]
click at [245, 147] on div at bounding box center [234, 136] width 31 height 35
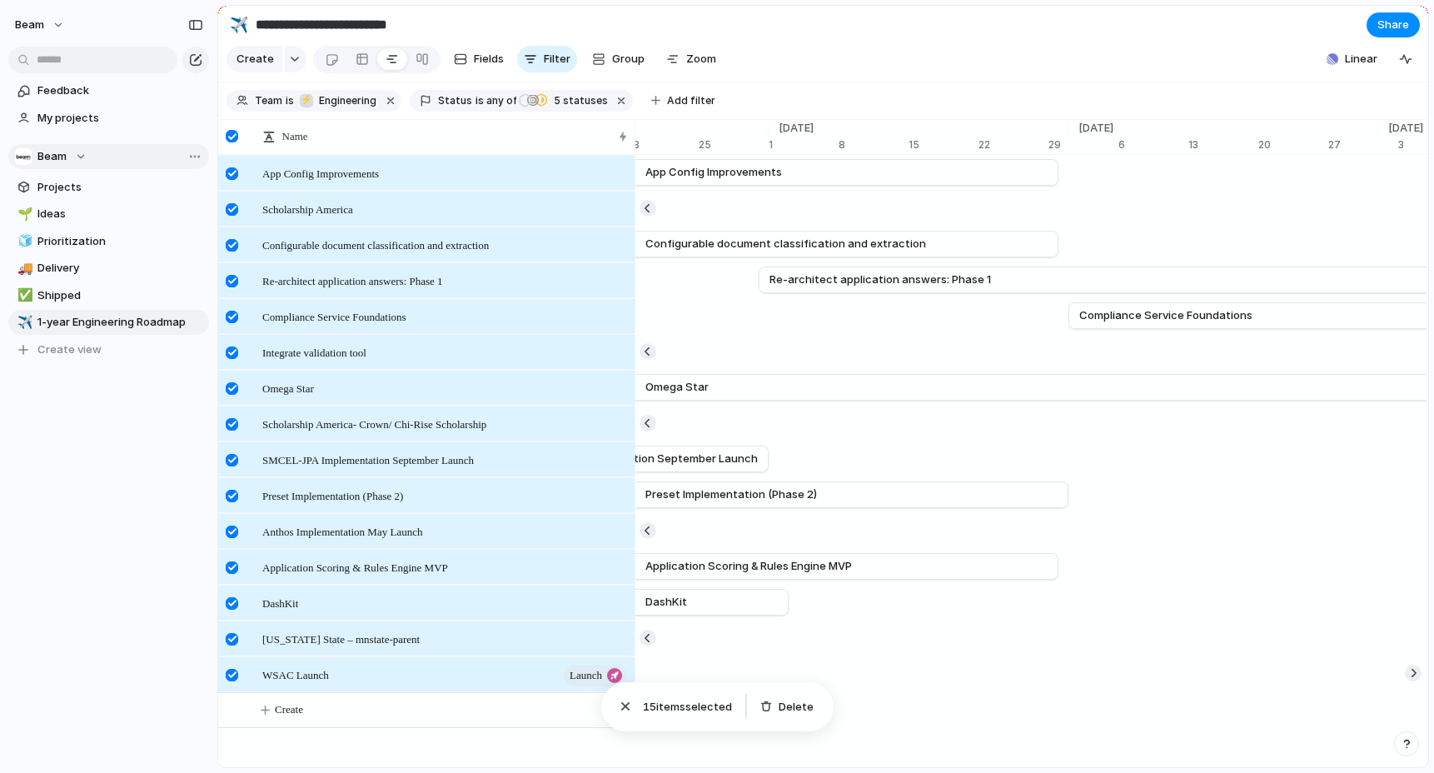
click at [233, 138] on div at bounding box center [232, 136] width 12 height 12
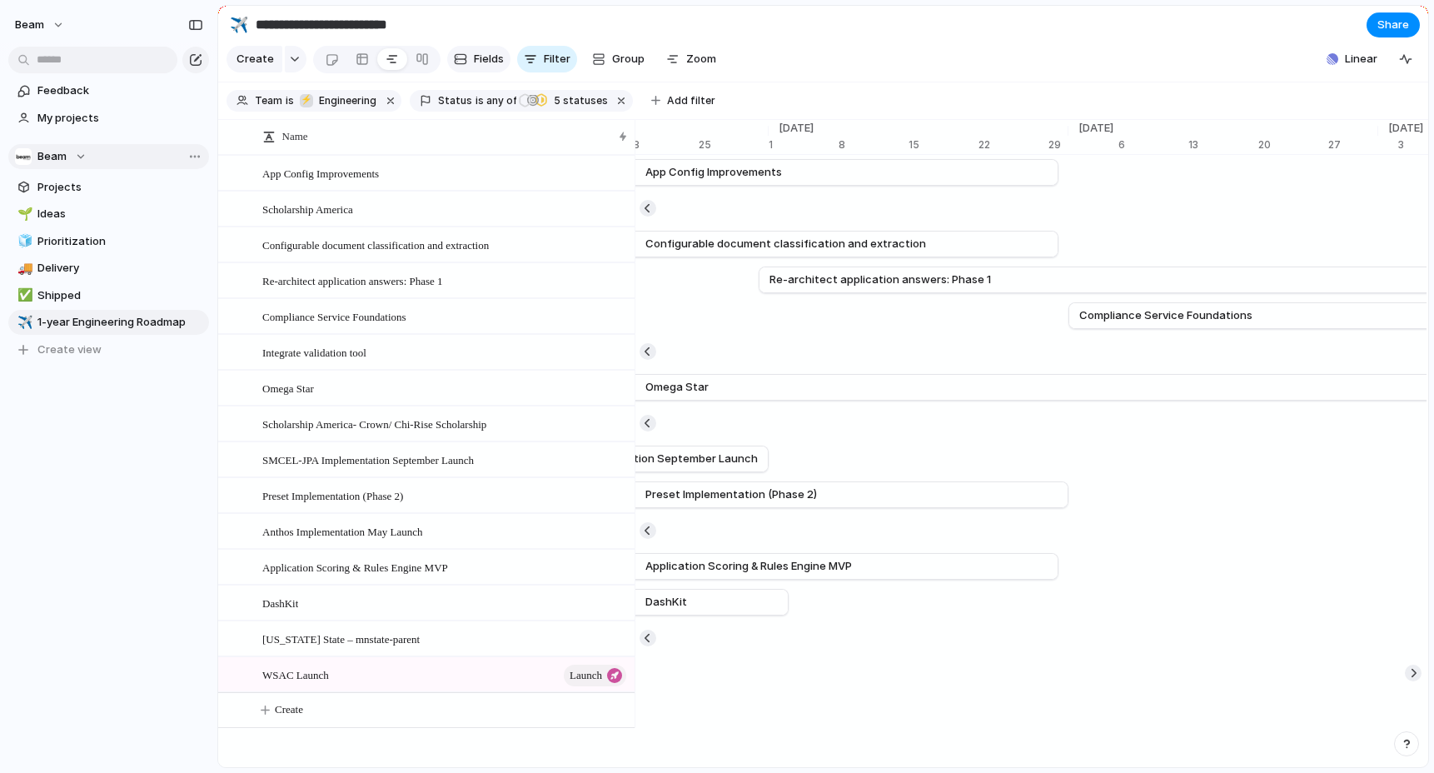
click at [476, 62] on span "Fields" at bounding box center [489, 59] width 30 height 17
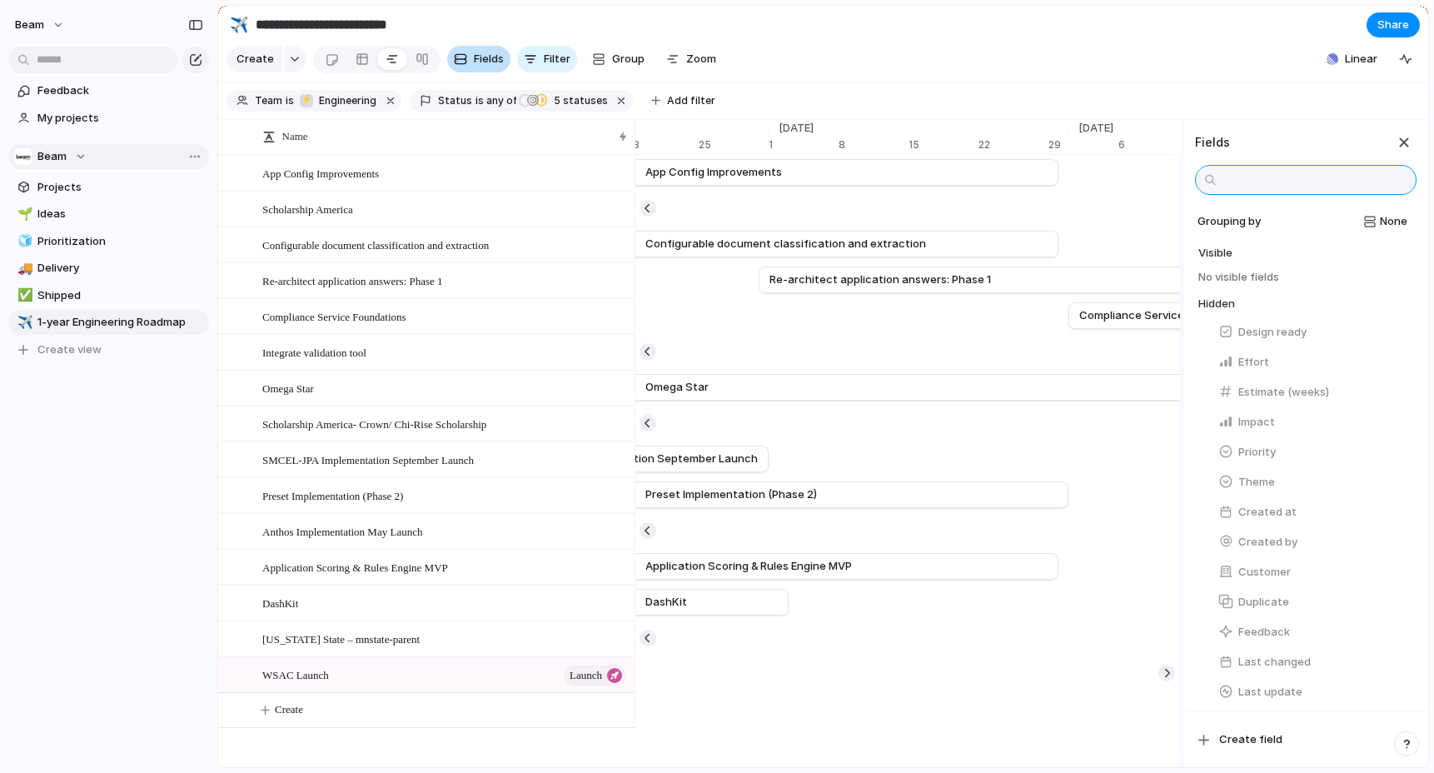
scroll to position [0, 0]
click at [1386, 220] on span "None" at bounding box center [1393, 221] width 27 height 17
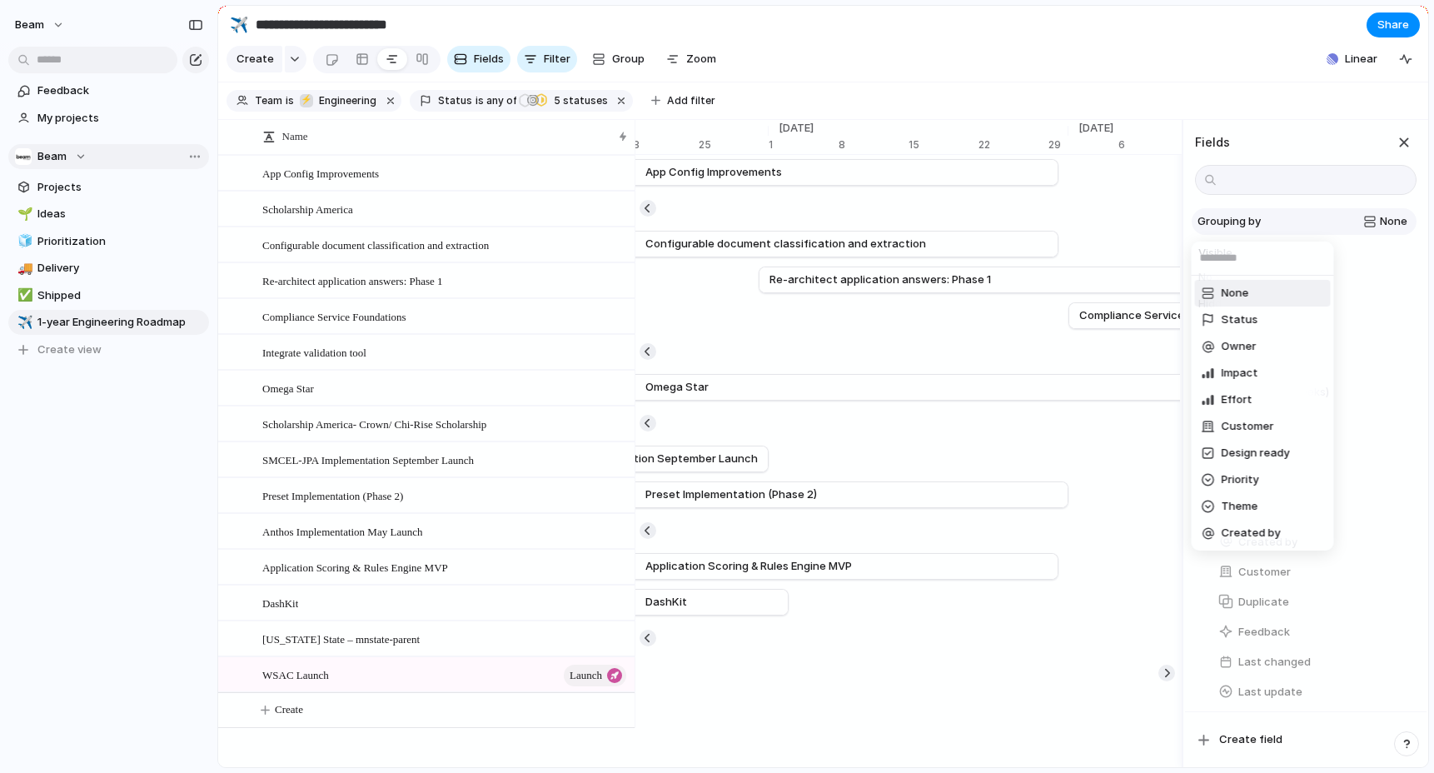
click at [1386, 220] on div "None Status Owner Impact Effort Customer Design ready Priority Theme Created by" at bounding box center [717, 386] width 1434 height 773
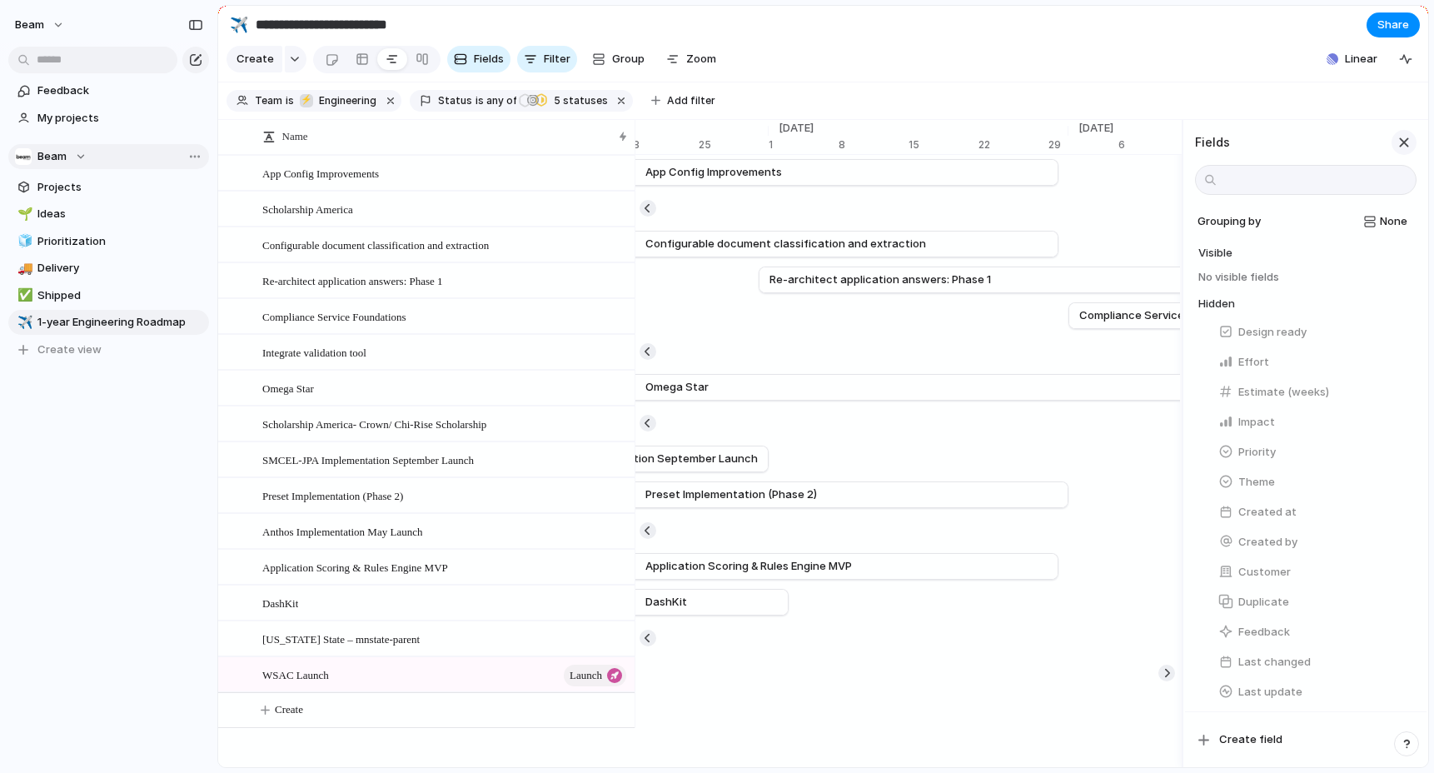
click at [1403, 142] on div "button" at bounding box center [1404, 142] width 18 height 18
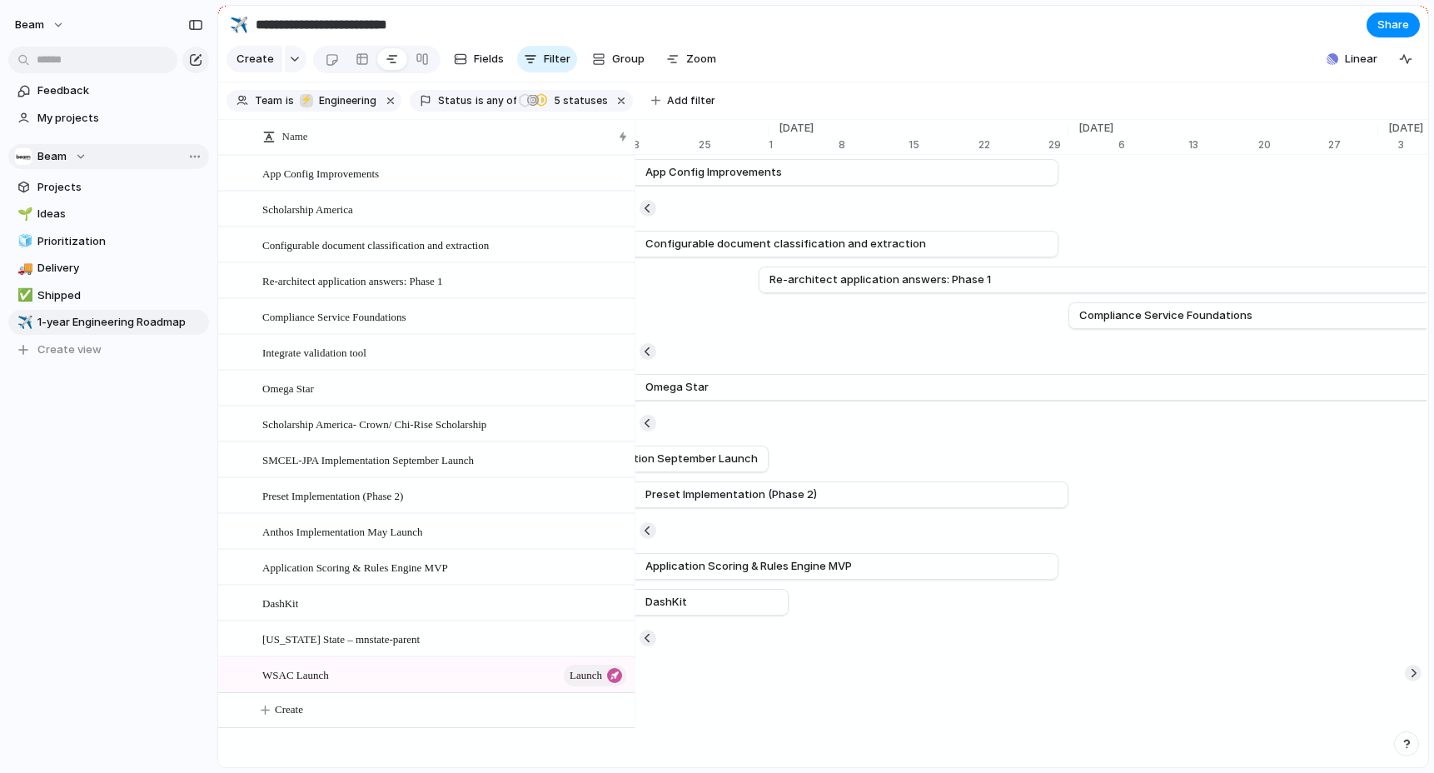
click at [593, 26] on section "**********" at bounding box center [823, 24] width 1210 height 37
click at [811, 31] on section "**********" at bounding box center [823, 24] width 1210 height 37
